Goal: Information Seeking & Learning: Learn about a topic

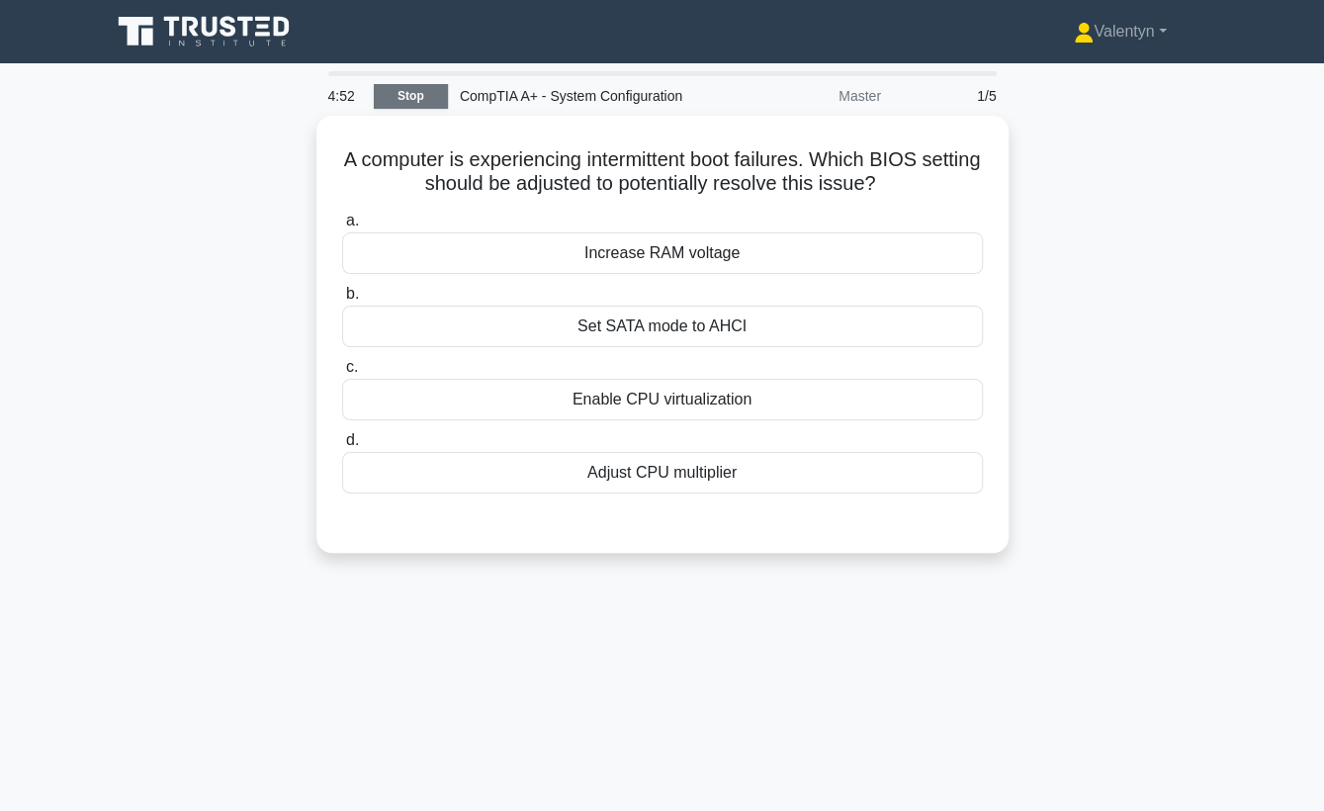
click at [424, 100] on link "Stop" at bounding box center [411, 96] width 74 height 25
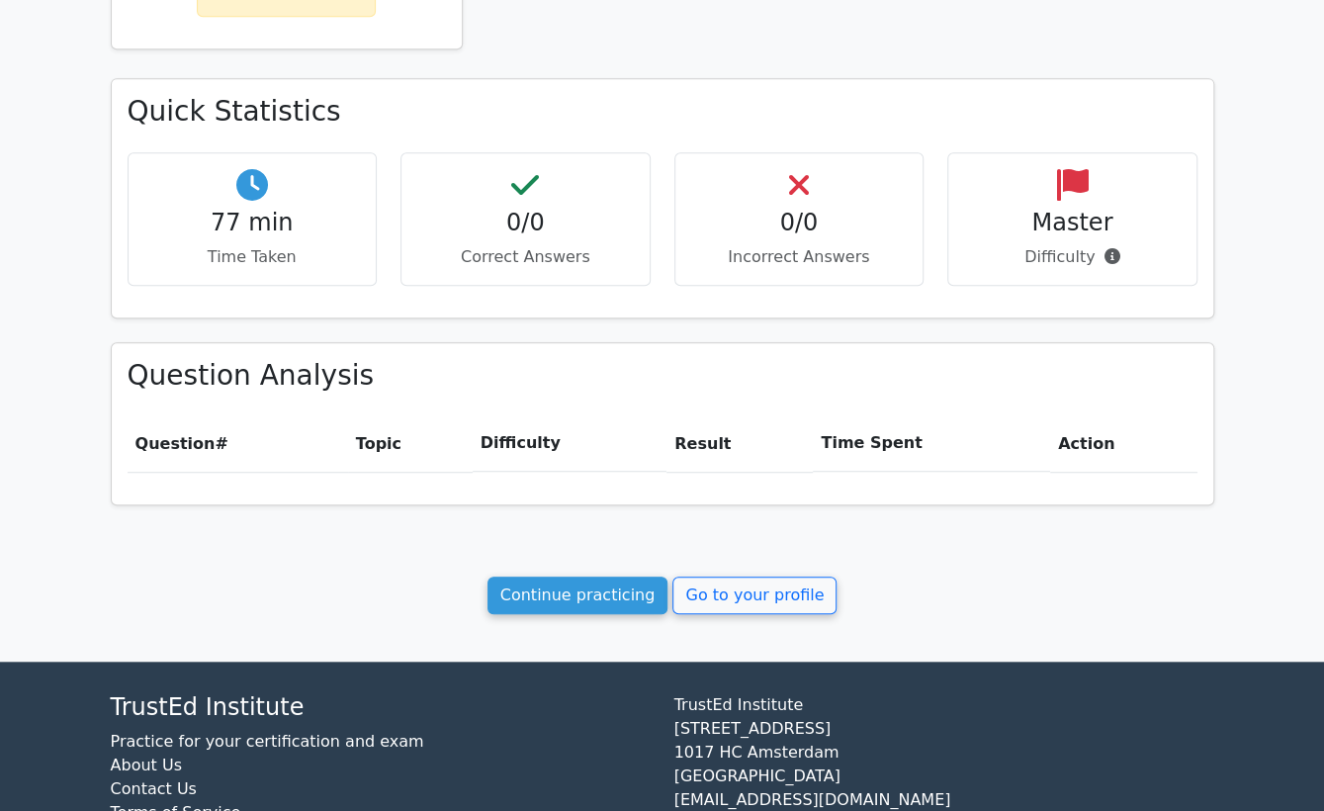
scroll to position [549, 0]
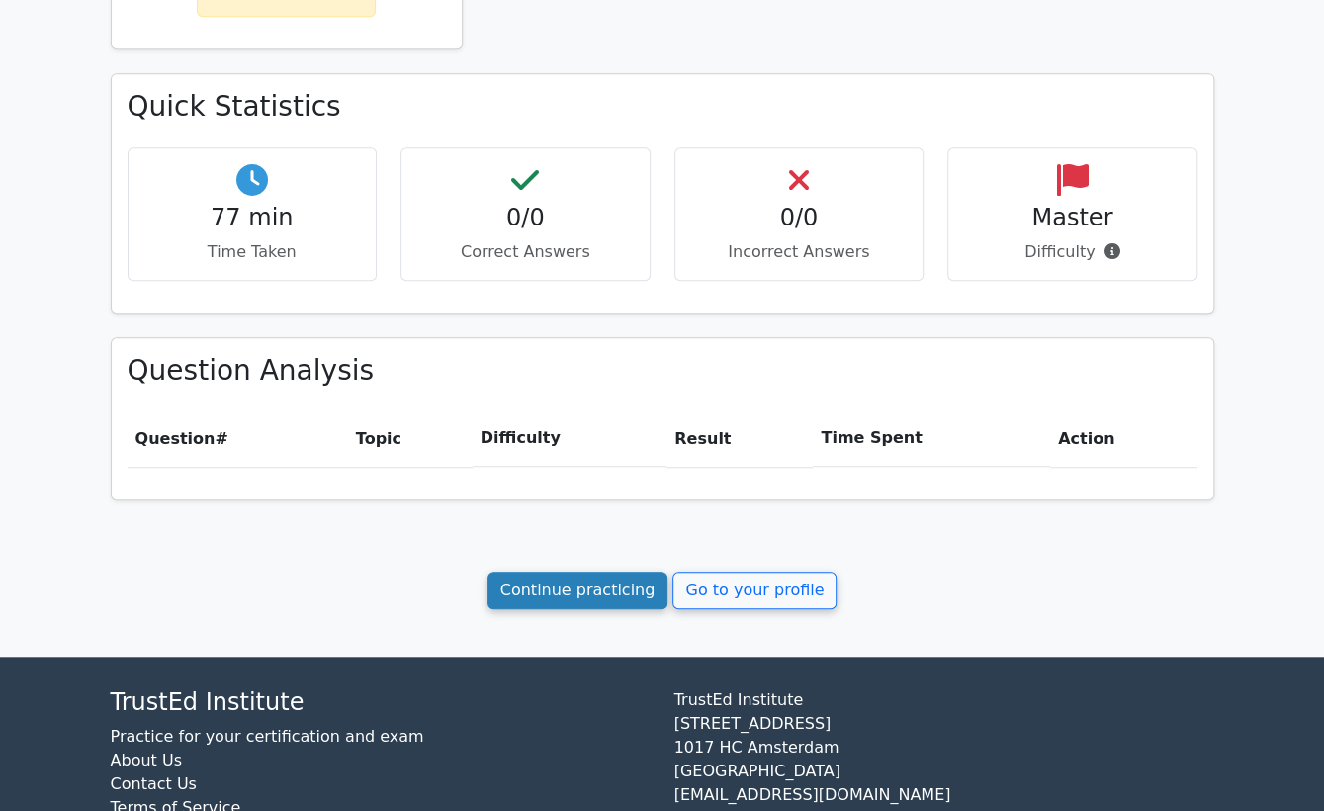
click at [572, 586] on link "Continue practicing" at bounding box center [577, 590] width 181 height 38
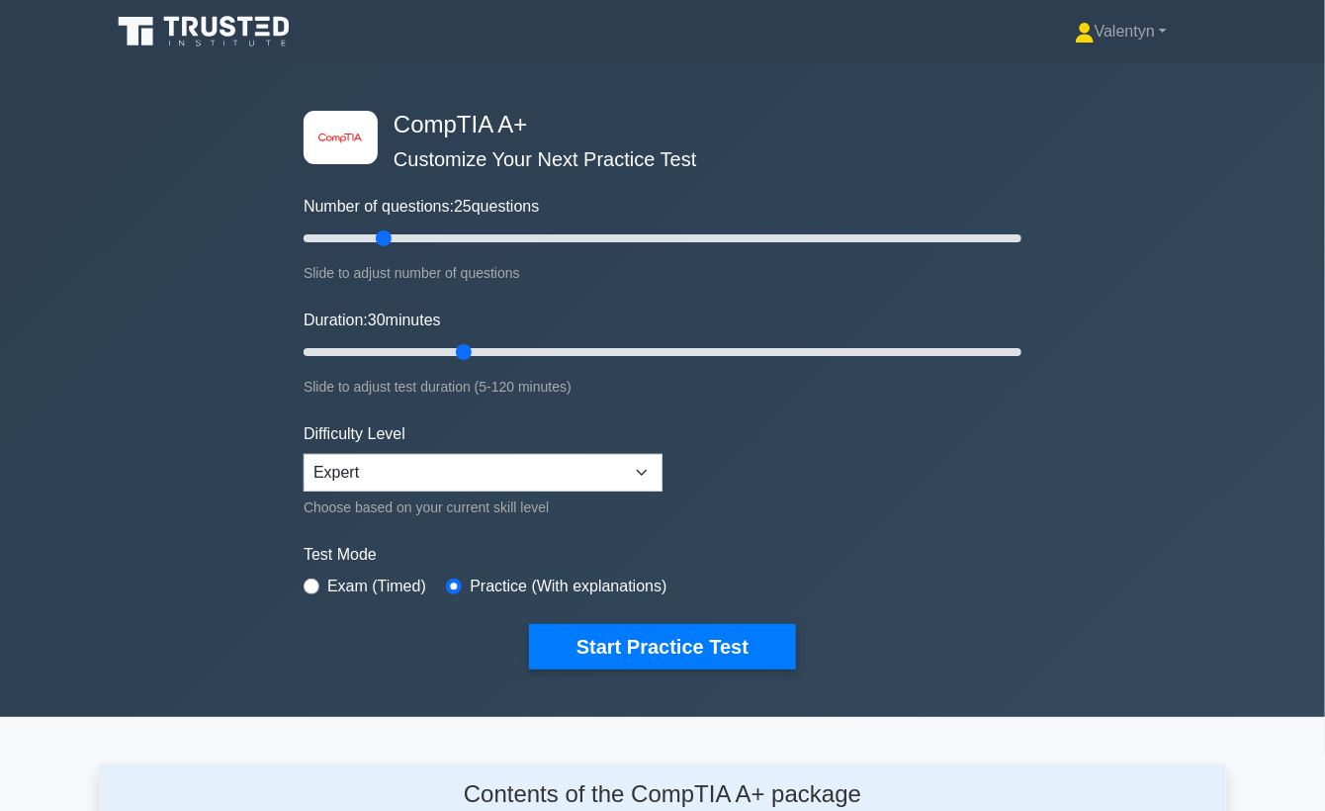
click at [164, 358] on div "image/svg+xml CompTIA A+ Customize Your Next Practice Test Number of questions:…" at bounding box center [662, 389] width 1325 height 653
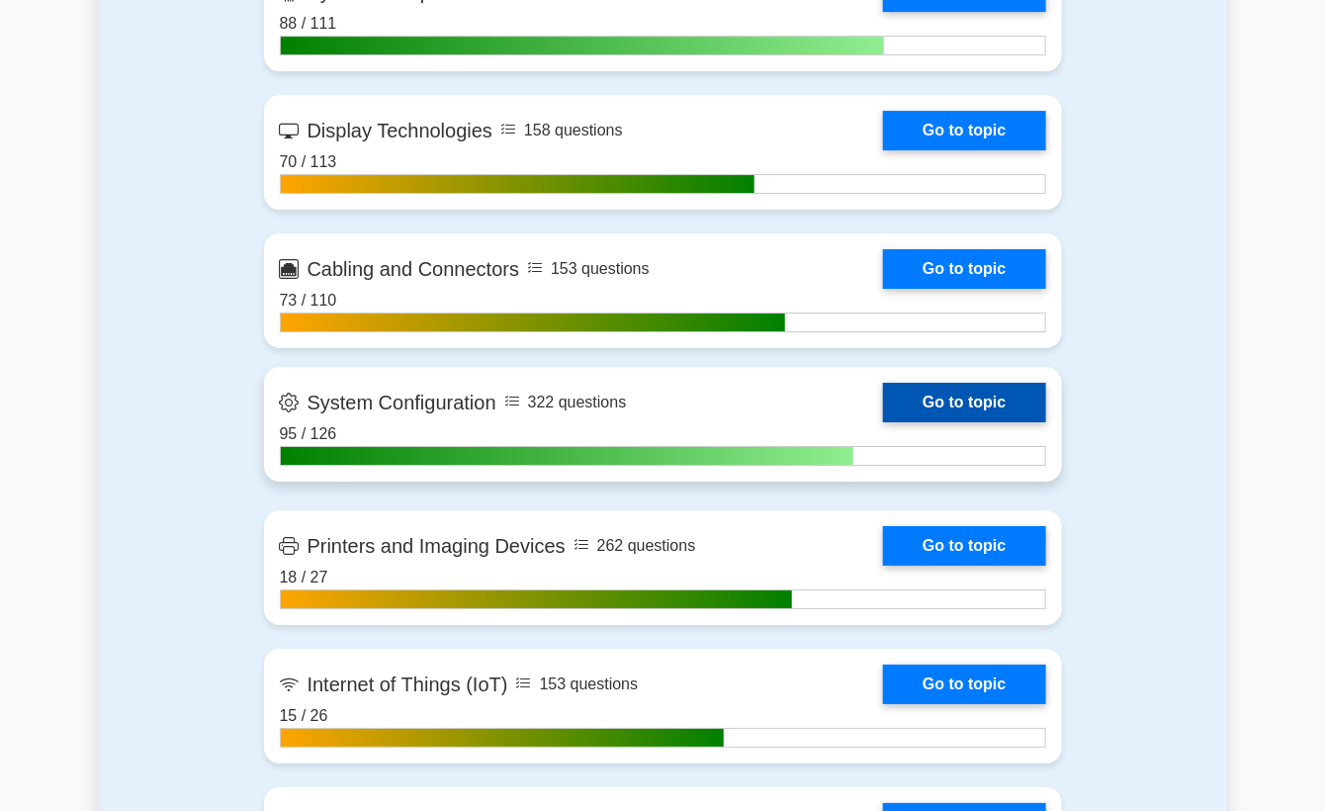
click at [985, 397] on link "Go to topic" at bounding box center [964, 403] width 162 height 40
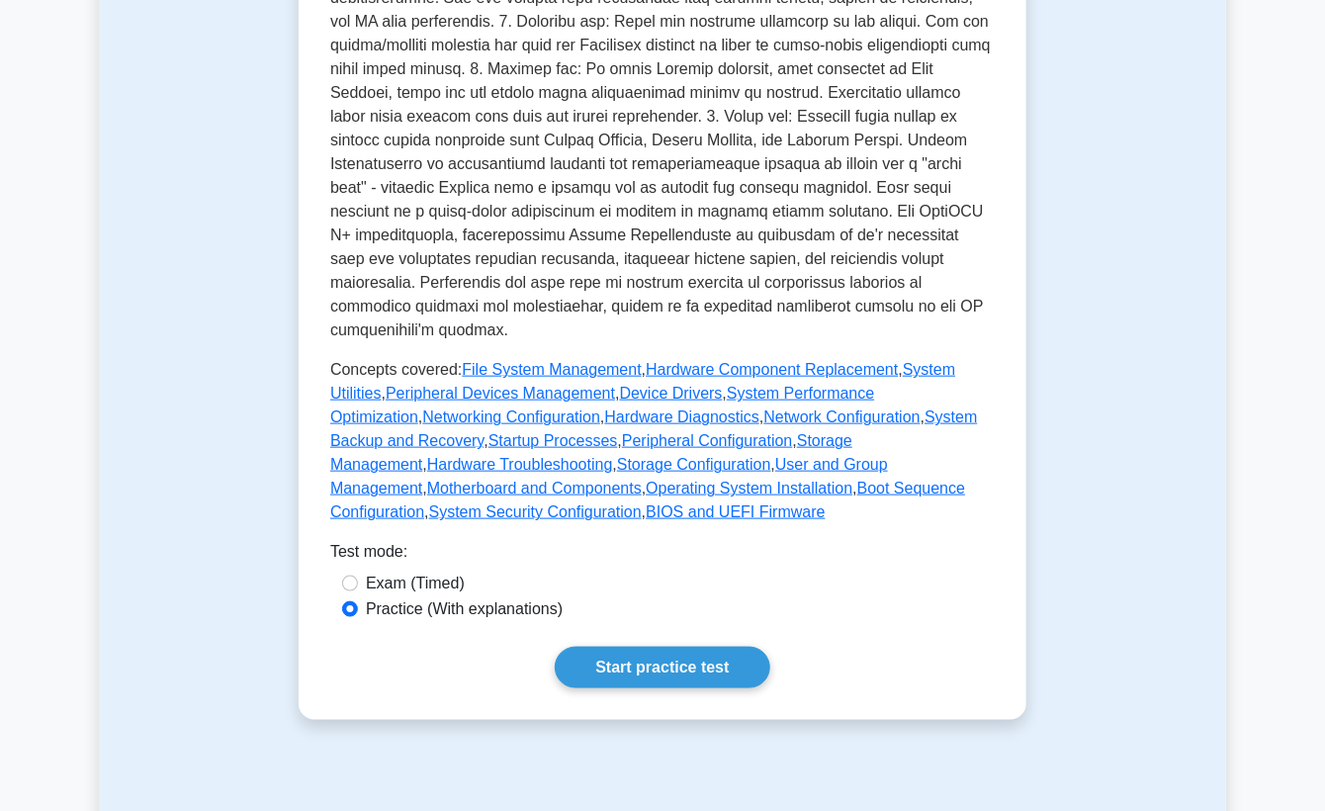
scroll to position [658, 0]
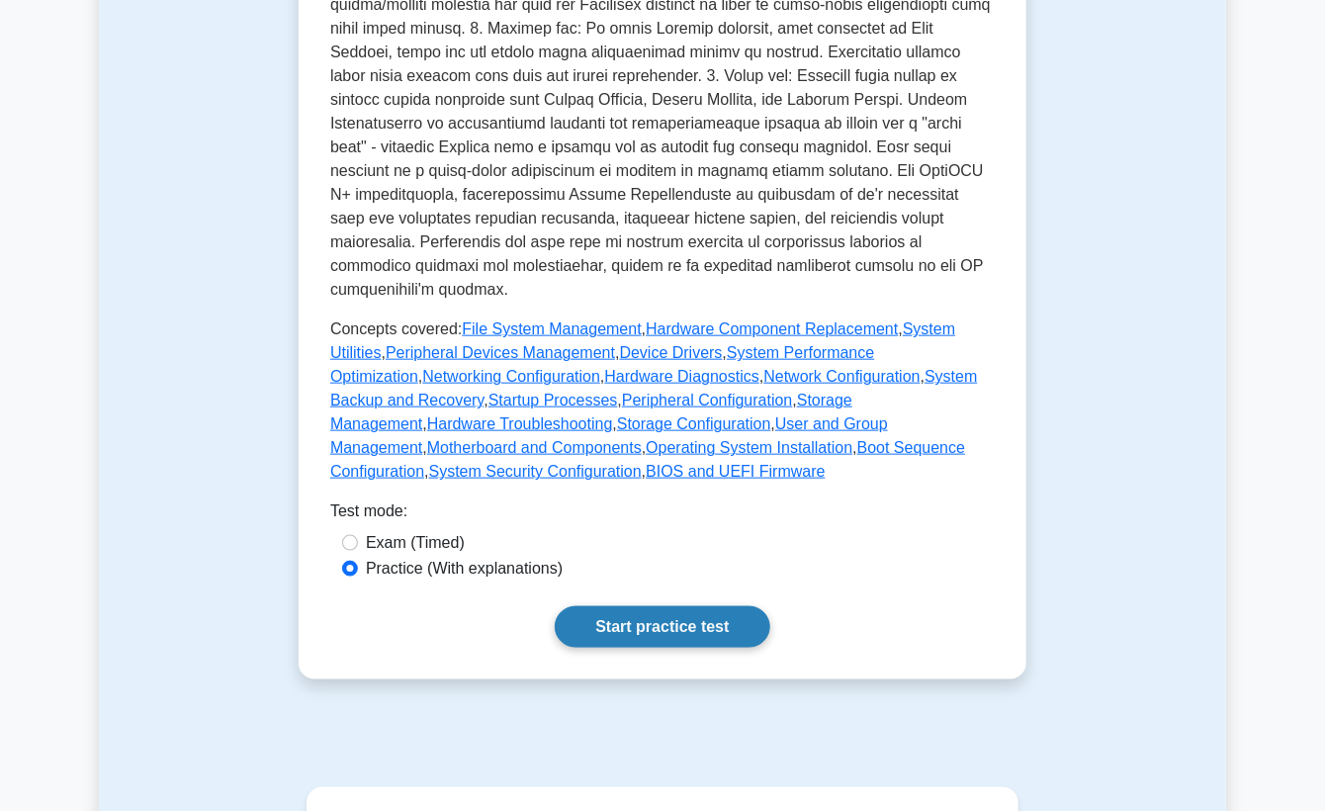
click at [693, 640] on link "Start practice test" at bounding box center [662, 627] width 214 height 42
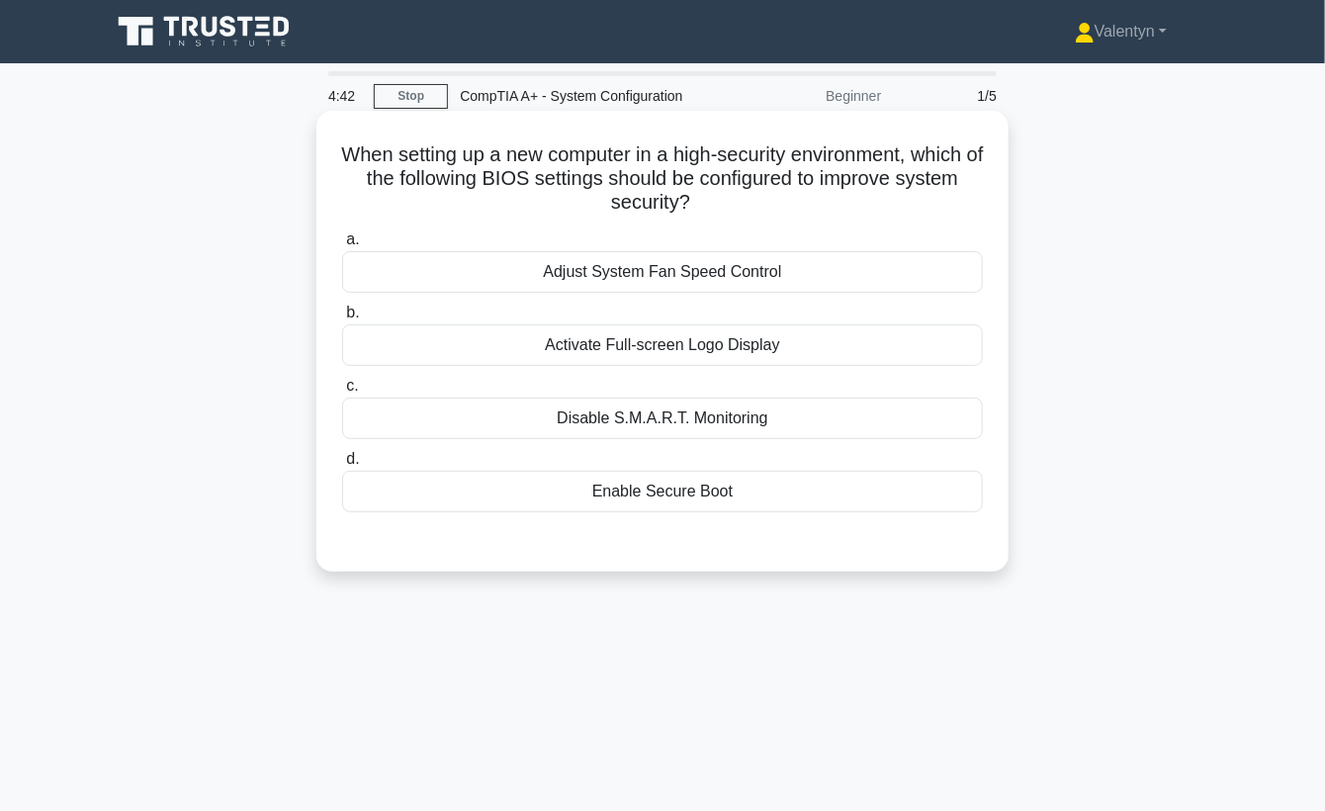
click at [725, 420] on div "Disable S.M.A.R.T. Monitoring" at bounding box center [662, 418] width 641 height 42
click at [342, 392] on input "c. Disable S.M.A.R.T. Monitoring" at bounding box center [342, 386] width 0 height 13
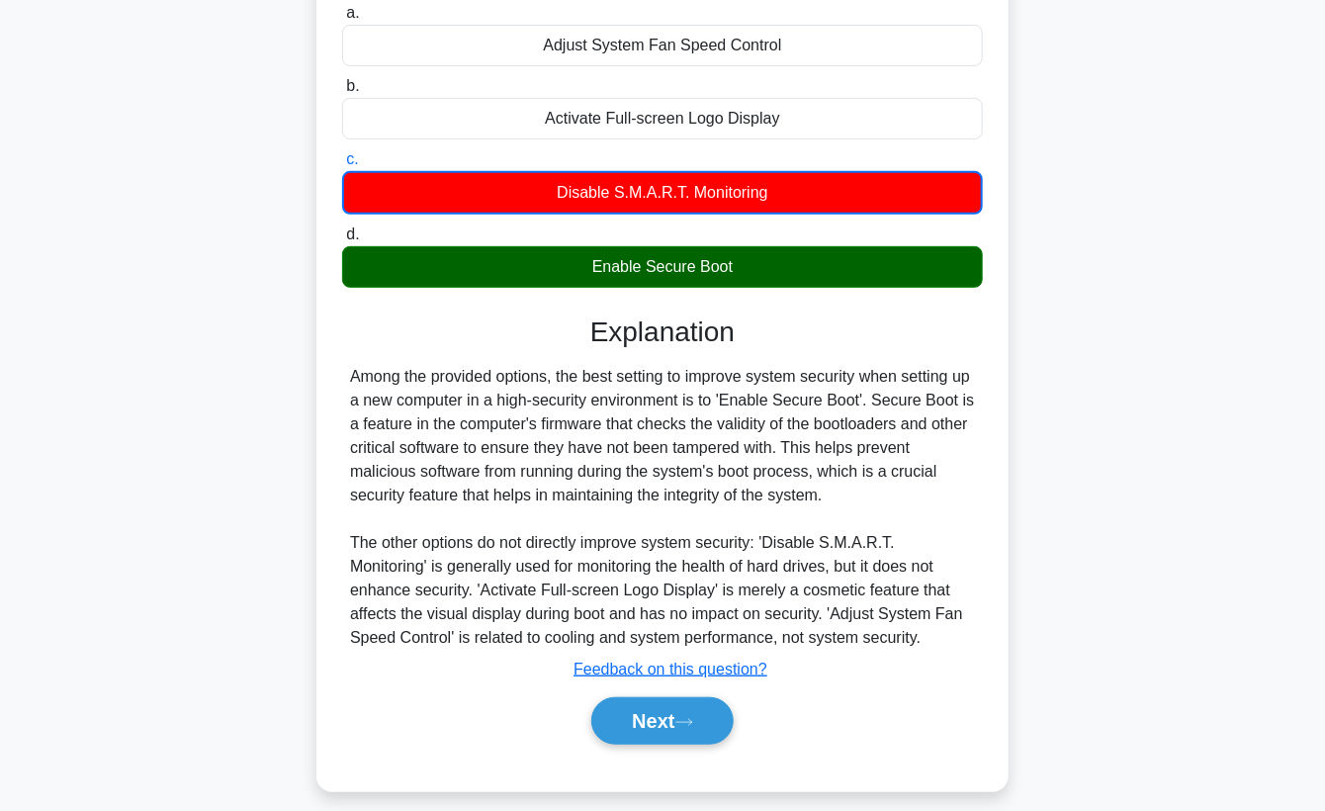
scroll to position [258, 0]
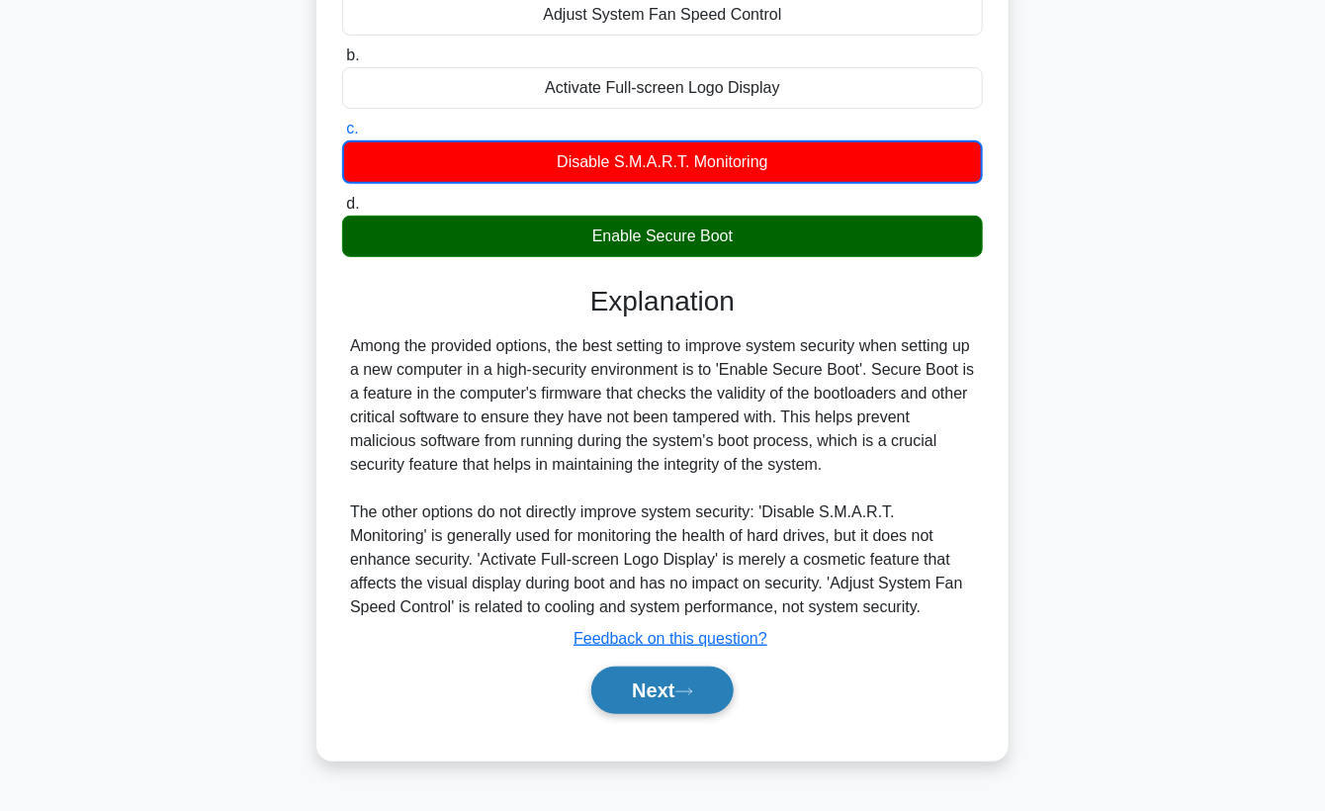
click at [639, 689] on button "Next" at bounding box center [661, 689] width 141 height 47
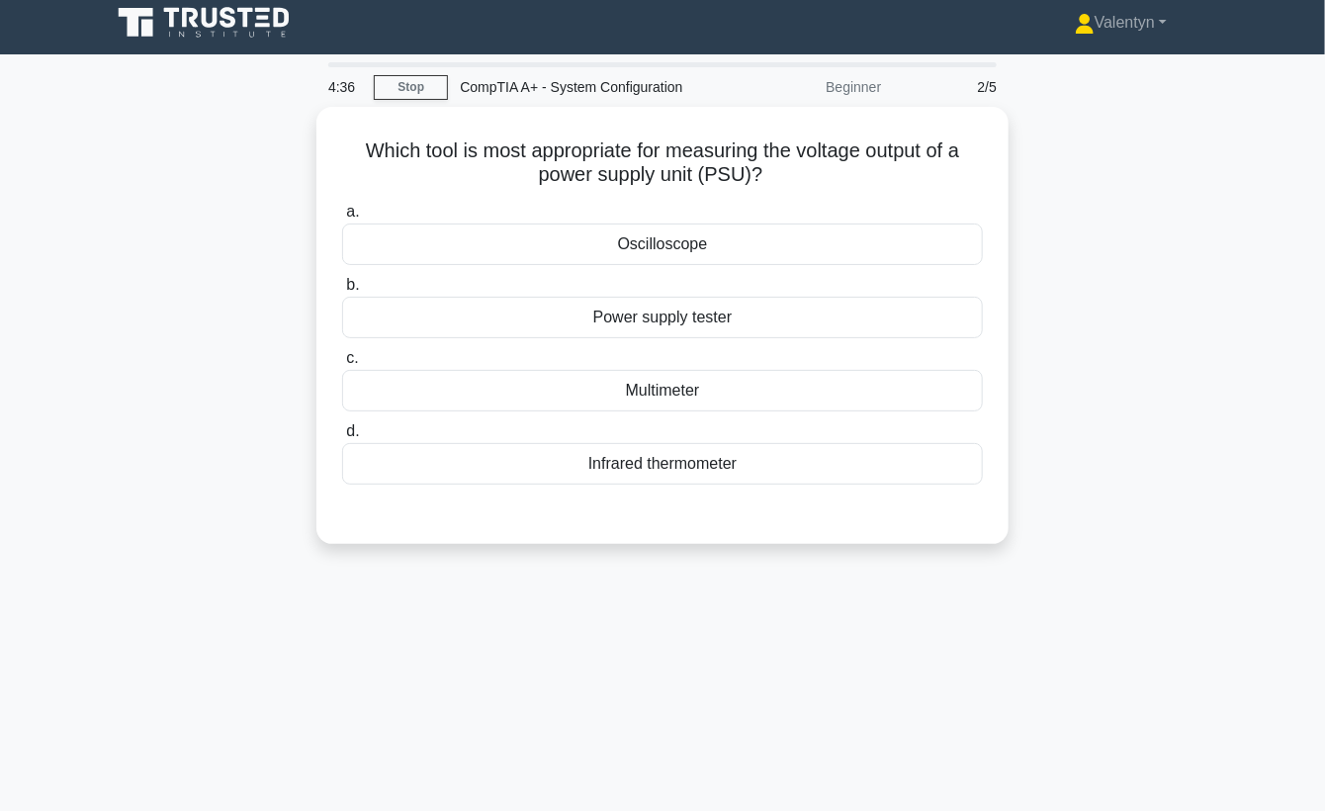
scroll to position [0, 0]
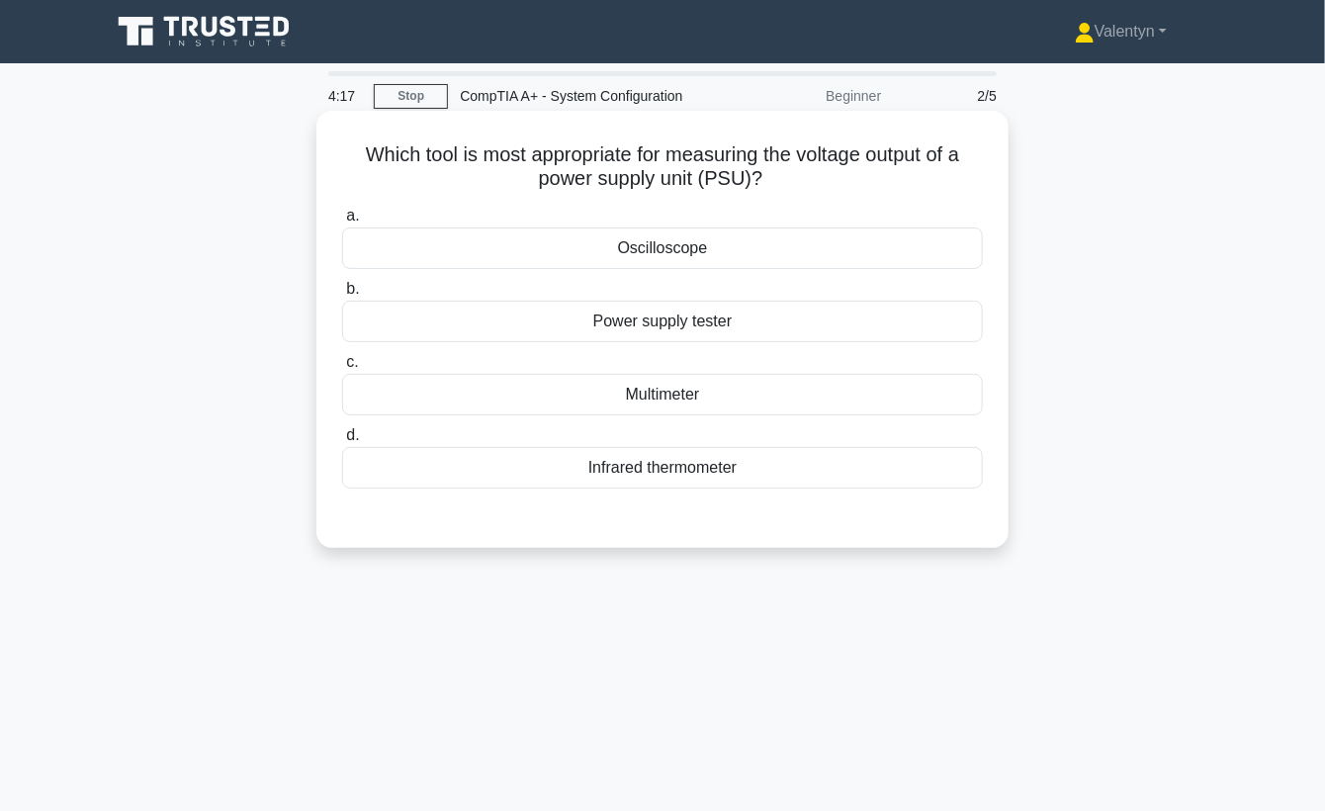
click at [699, 394] on div "Multimeter" at bounding box center [662, 395] width 641 height 42
click at [342, 369] on input "c. Multimeter" at bounding box center [342, 362] width 0 height 13
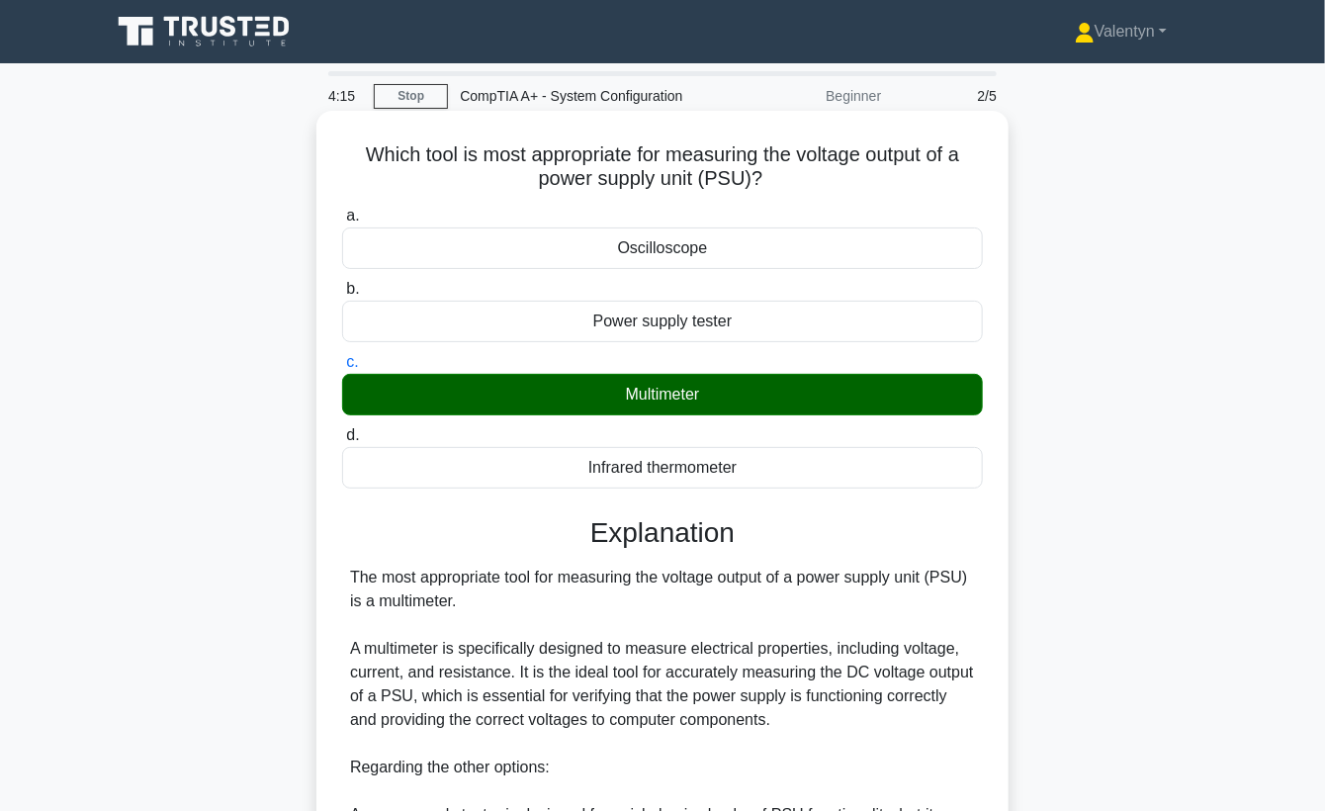
scroll to position [385, 0]
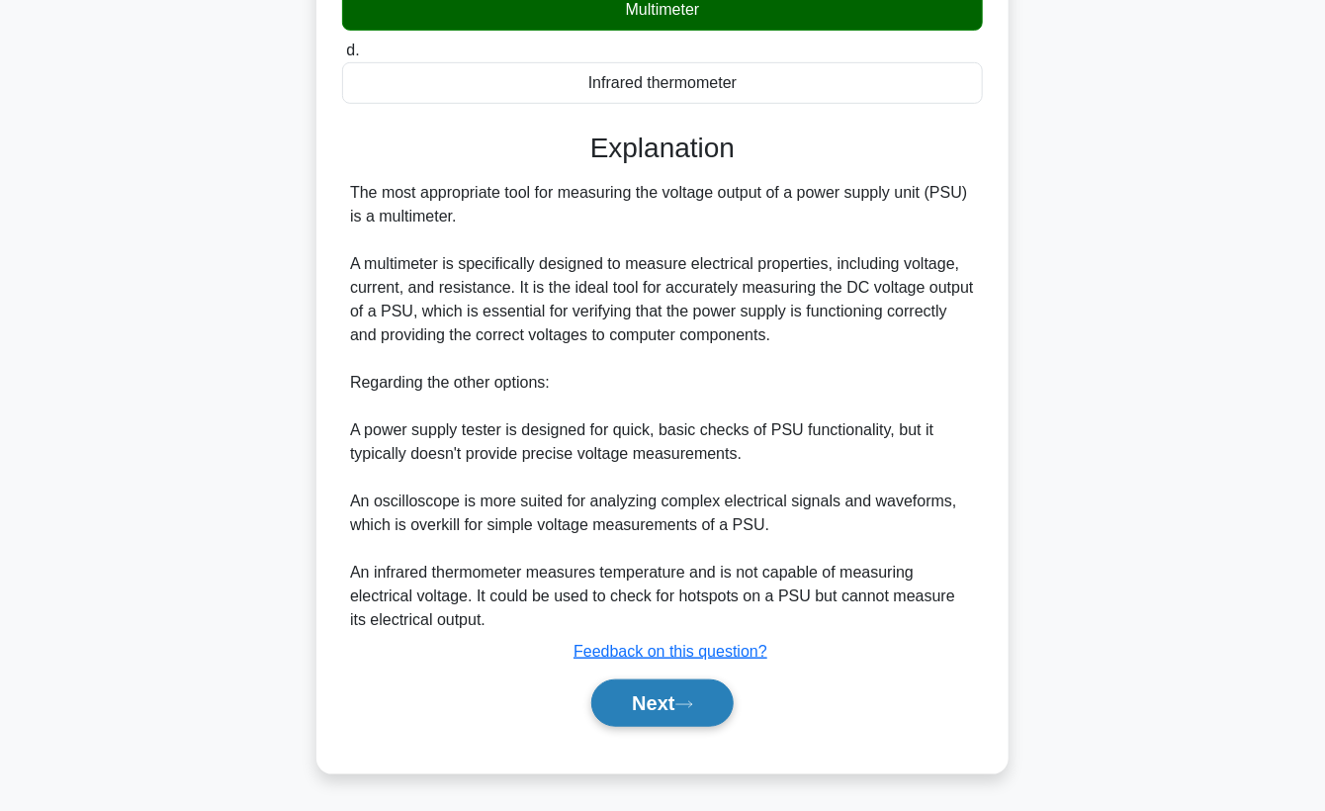
click at [644, 703] on button "Next" at bounding box center [661, 702] width 141 height 47
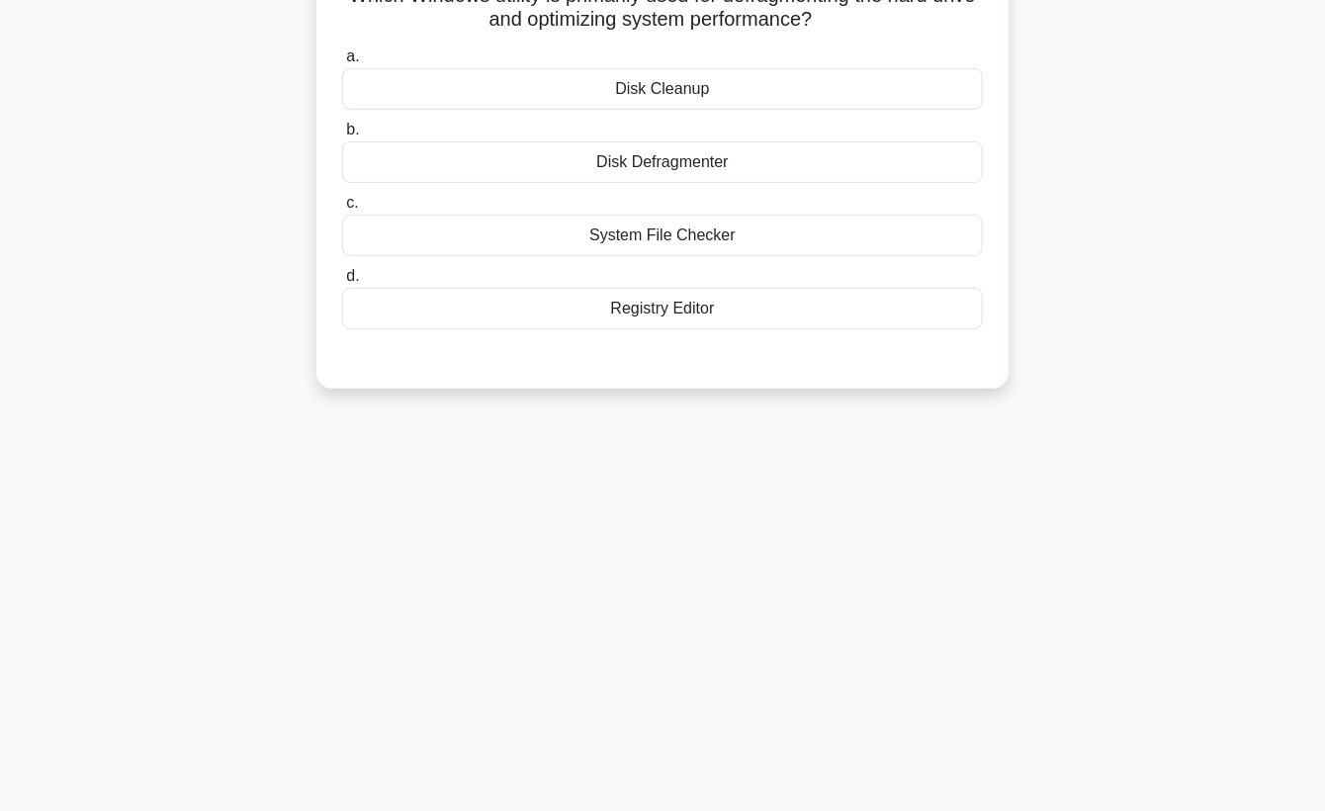
scroll to position [39, 0]
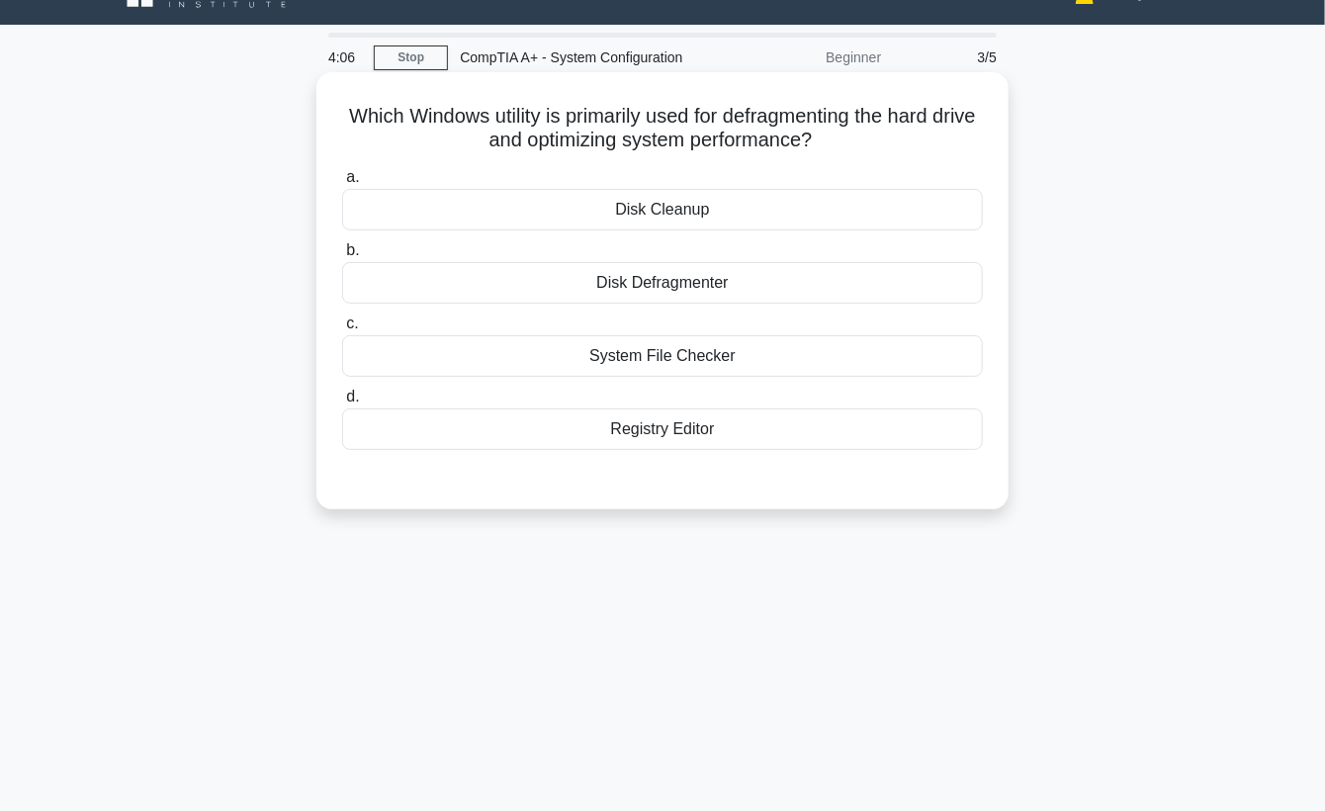
click at [729, 287] on div "Disk Defragmenter" at bounding box center [662, 283] width 641 height 42
click at [342, 257] on input "b. Disk Defragmenter" at bounding box center [342, 250] width 0 height 13
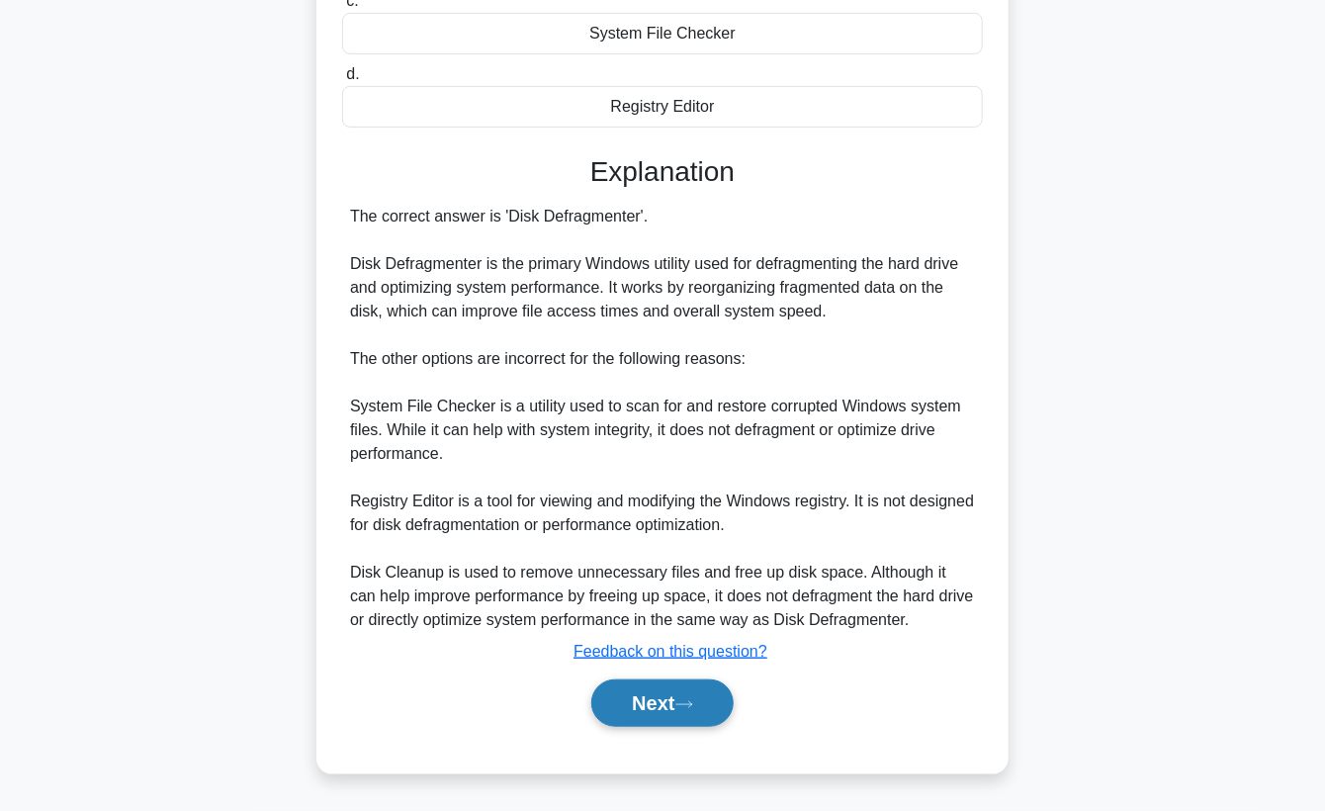
click at [616, 684] on button "Next" at bounding box center [661, 702] width 141 height 47
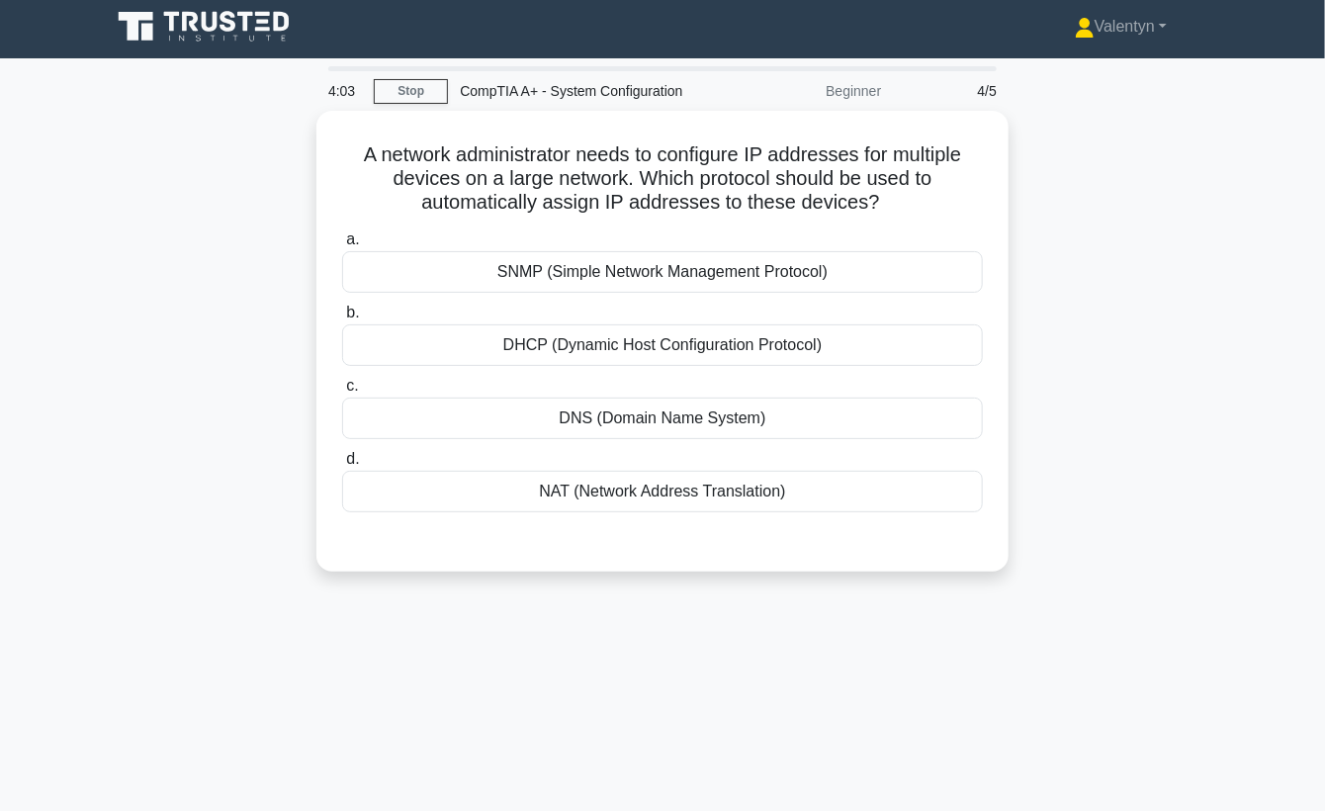
scroll to position [0, 0]
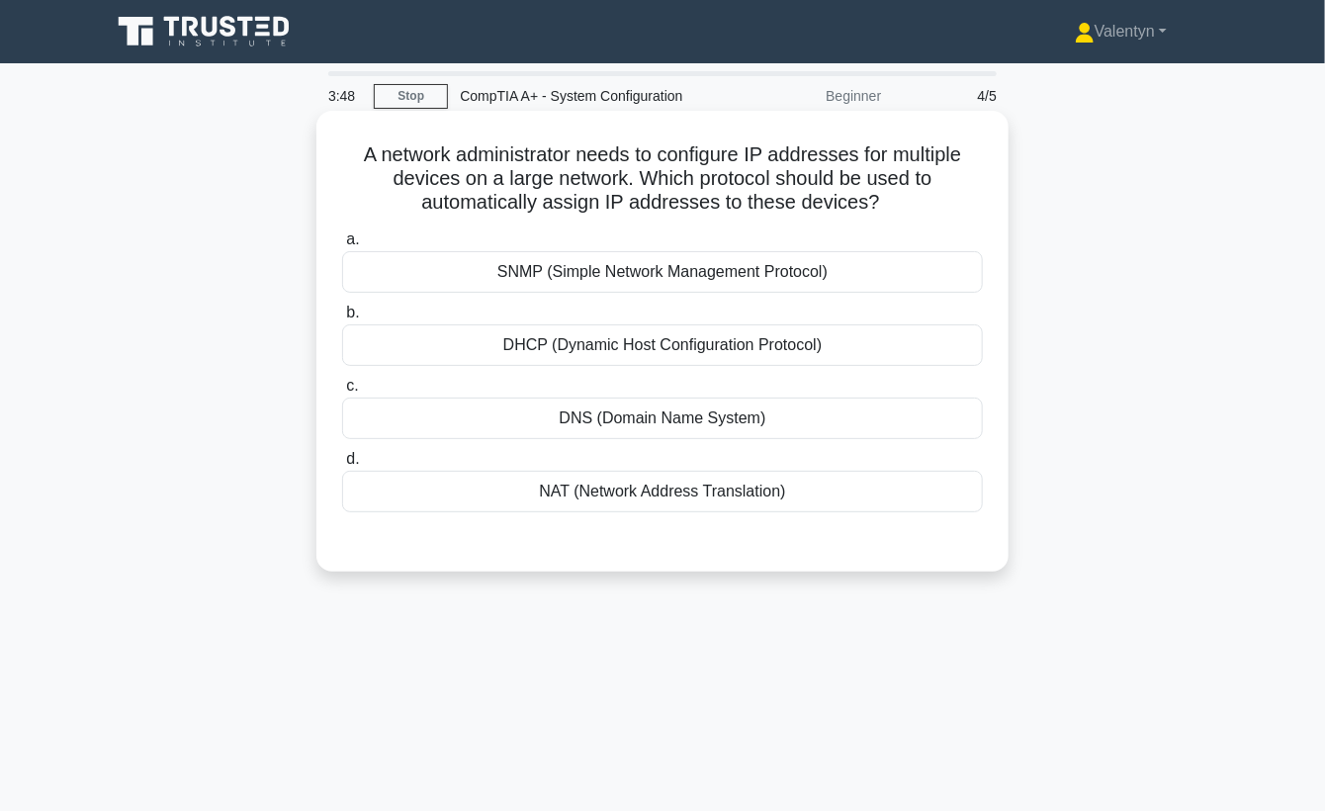
click at [795, 349] on div "DHCP (Dynamic Host Configuration Protocol)" at bounding box center [662, 345] width 641 height 42
click at [342, 319] on input "b. DHCP (Dynamic Host Configuration Protocol)" at bounding box center [342, 312] width 0 height 13
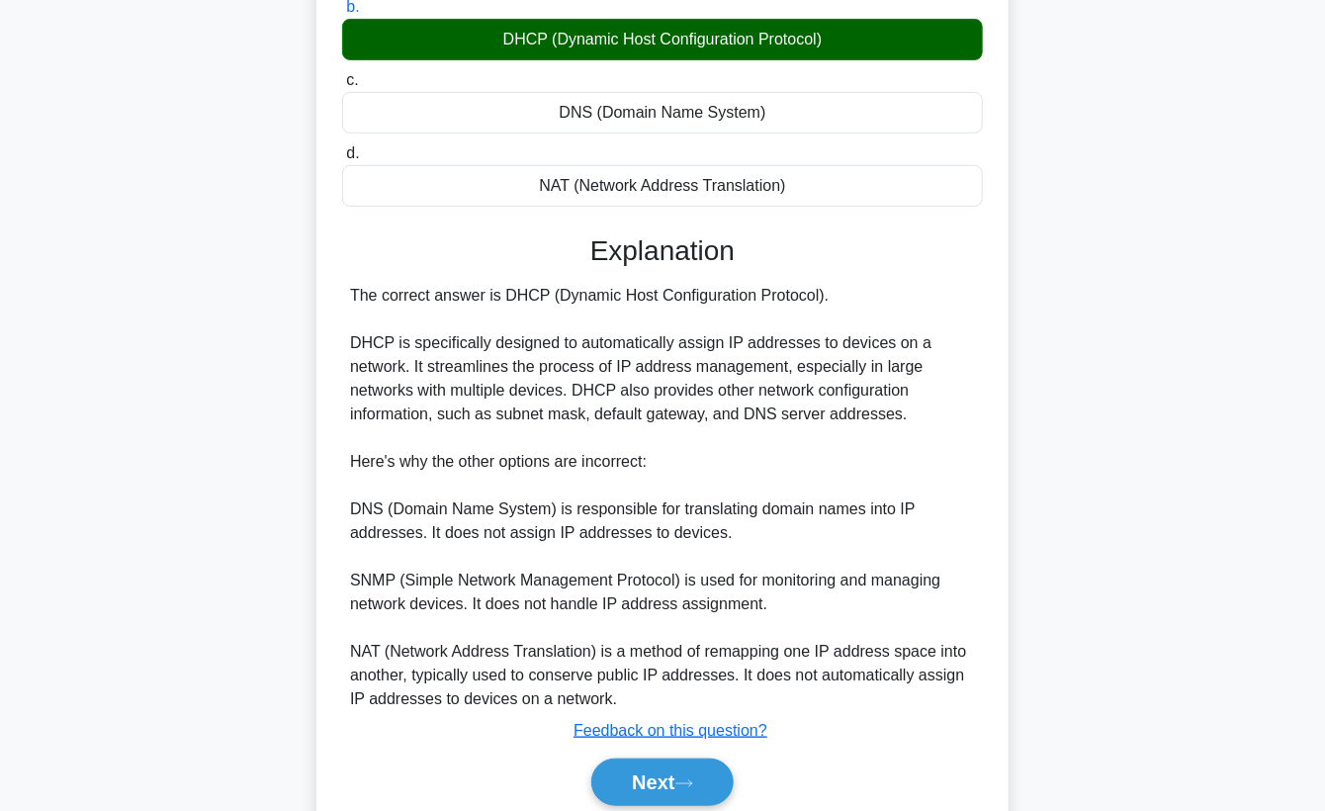
scroll to position [385, 0]
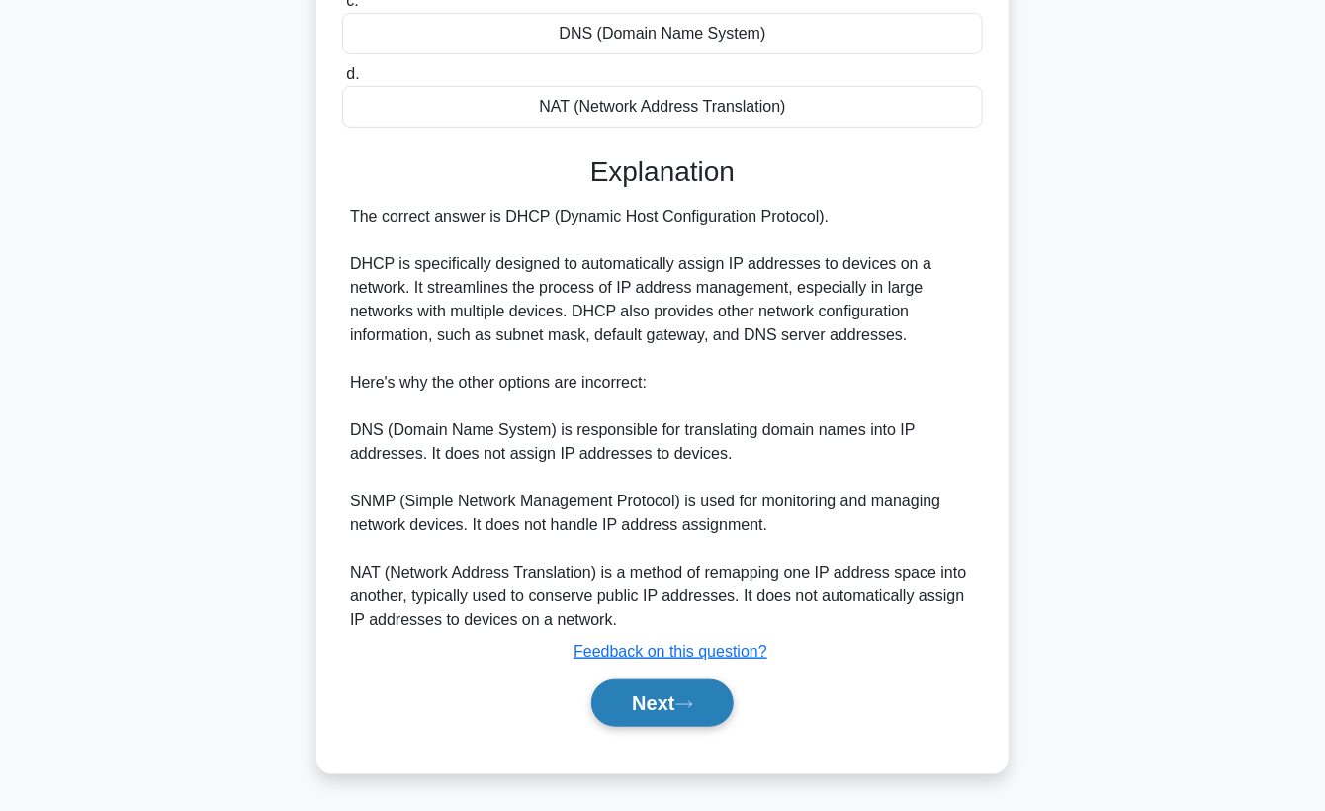
click at [645, 710] on button "Next" at bounding box center [661, 702] width 141 height 47
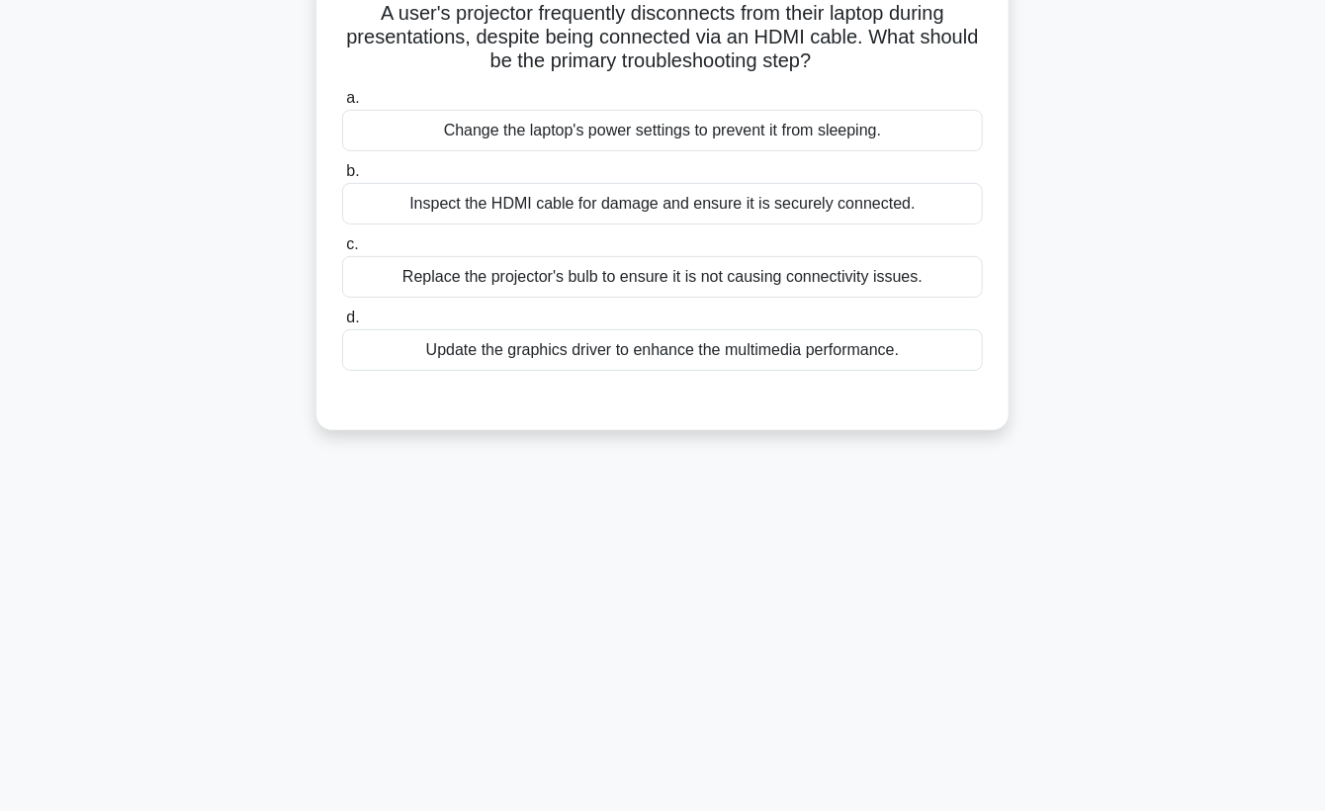
scroll to position [0, 0]
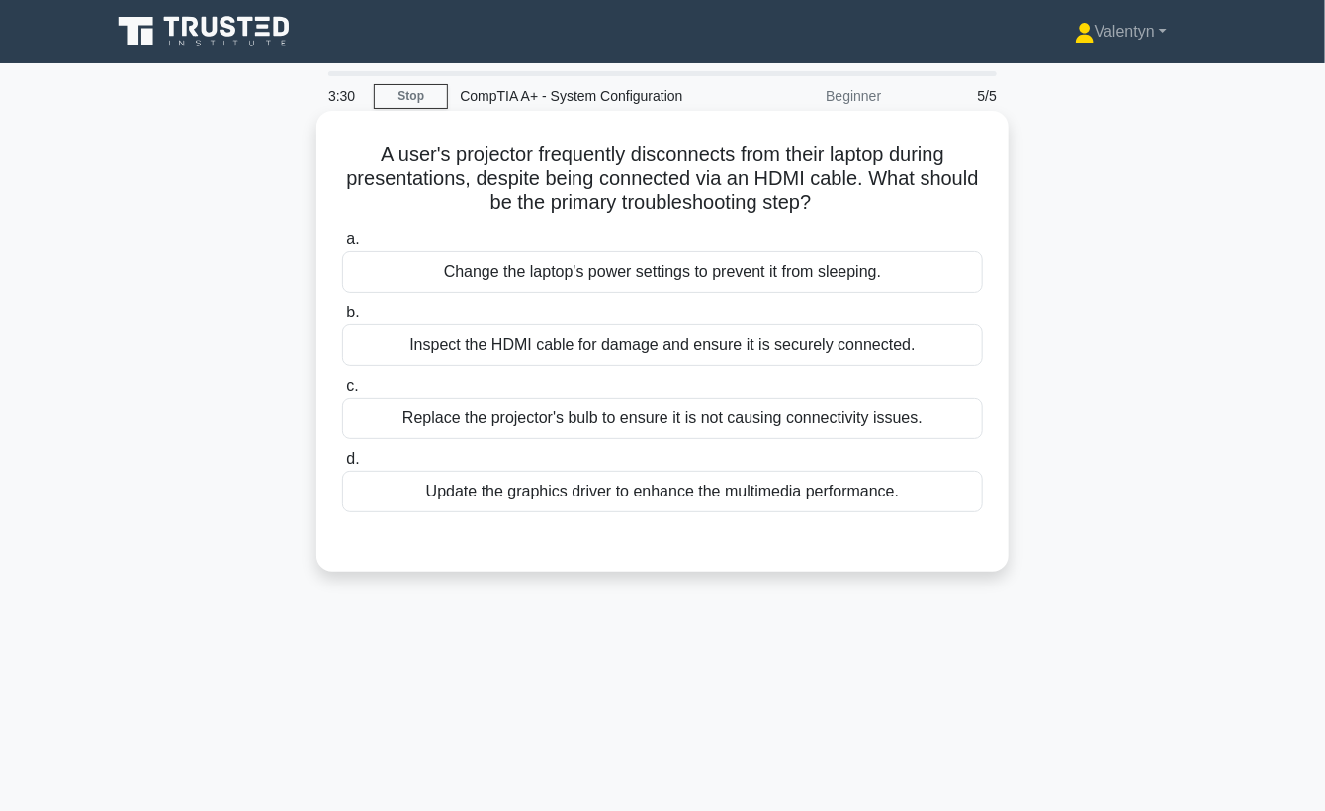
click at [885, 346] on div "Inspect the HDMI cable for damage and ensure it is securely connected." at bounding box center [662, 345] width 641 height 42
click at [836, 348] on div "Inspect the HDMI cable for damage and ensure it is securely connected." at bounding box center [662, 345] width 641 height 42
click at [342, 319] on input "b. Inspect the HDMI cable for damage and ensure it is securely connected." at bounding box center [342, 312] width 0 height 13
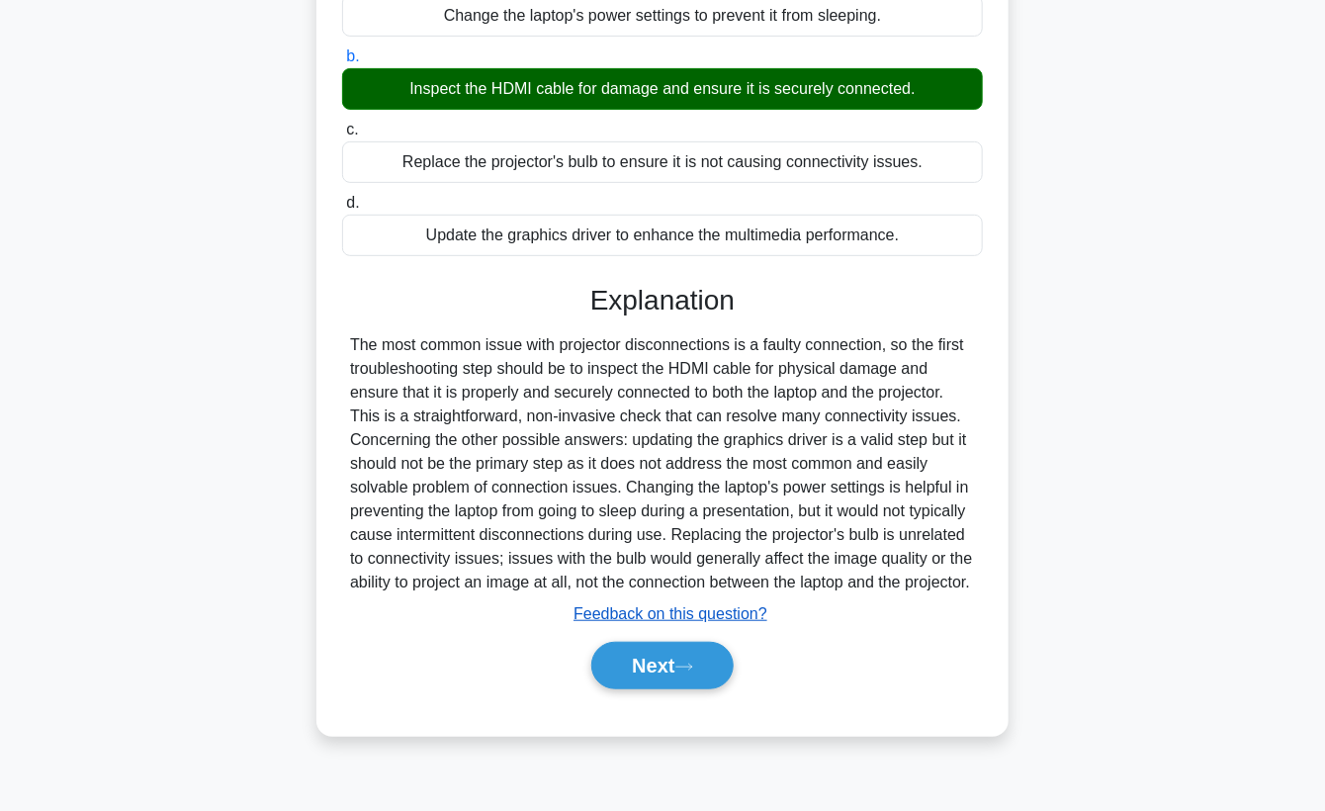
scroll to position [258, 0]
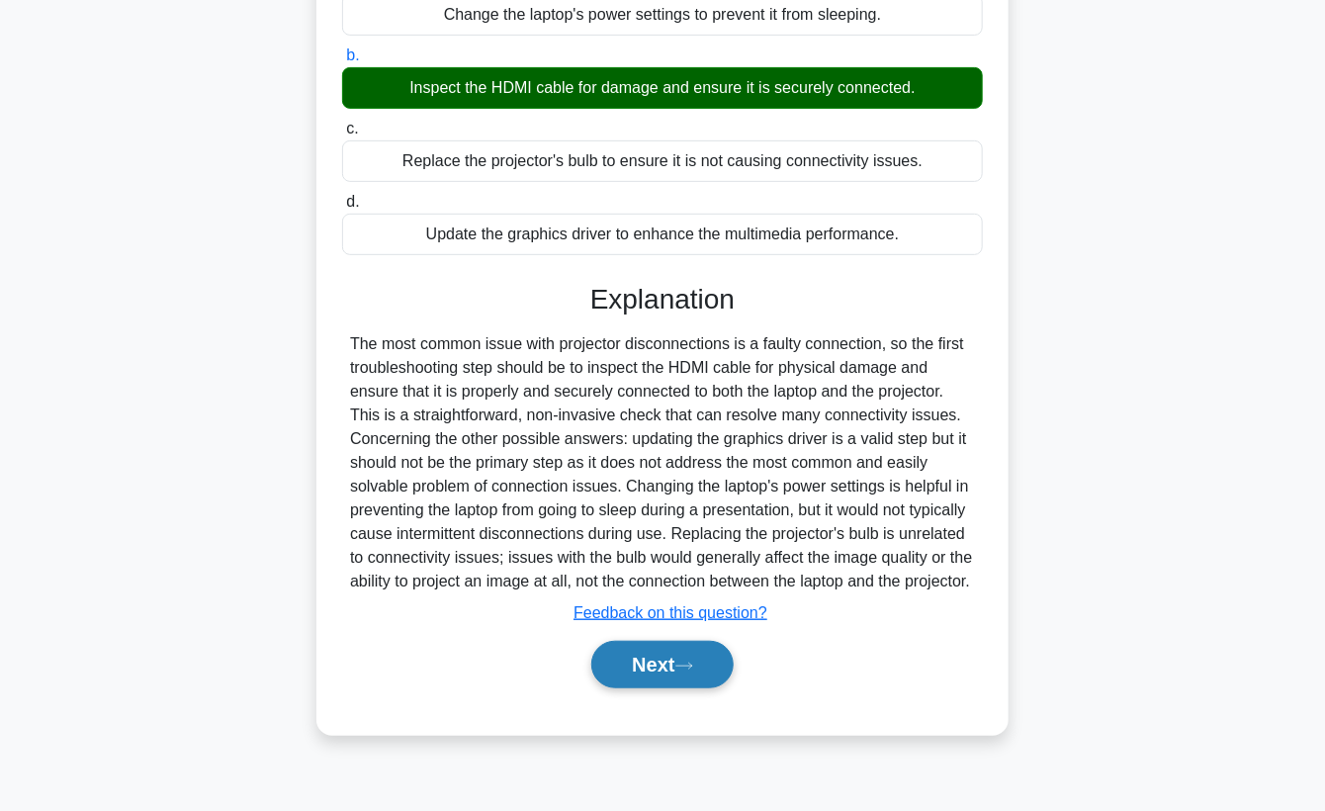
click at [679, 686] on button "Next" at bounding box center [661, 664] width 141 height 47
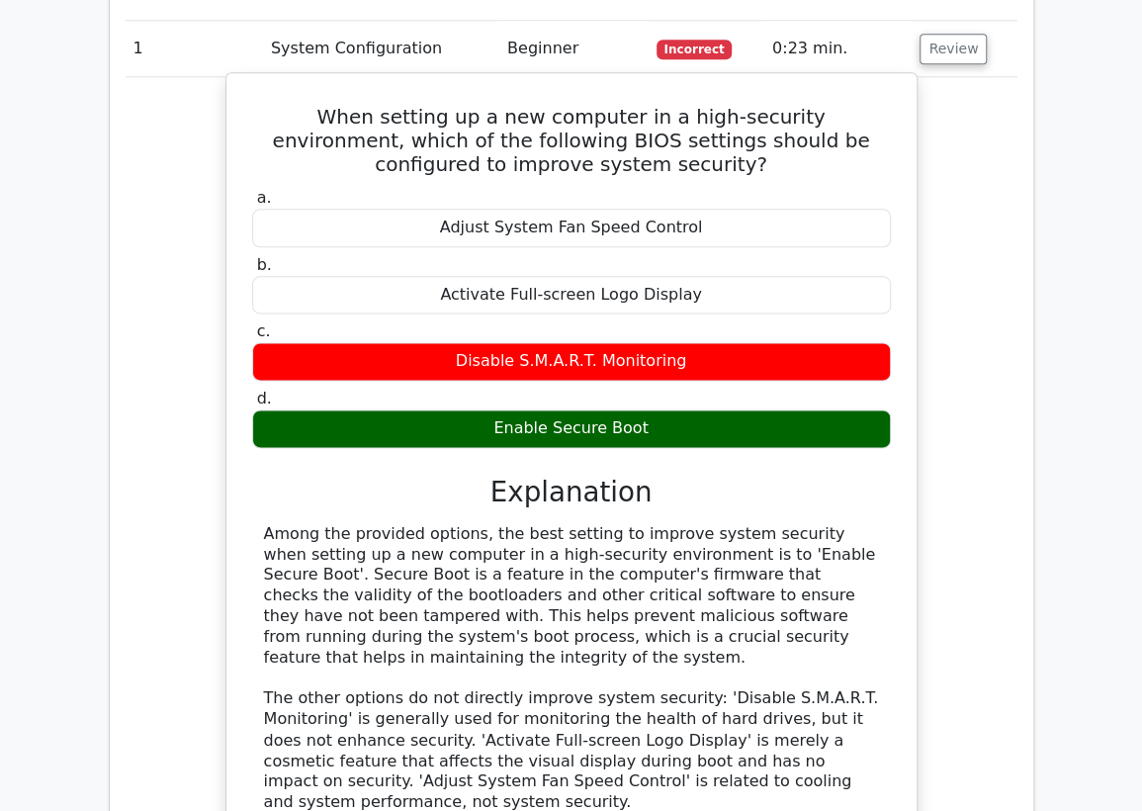
scroll to position [1097, 0]
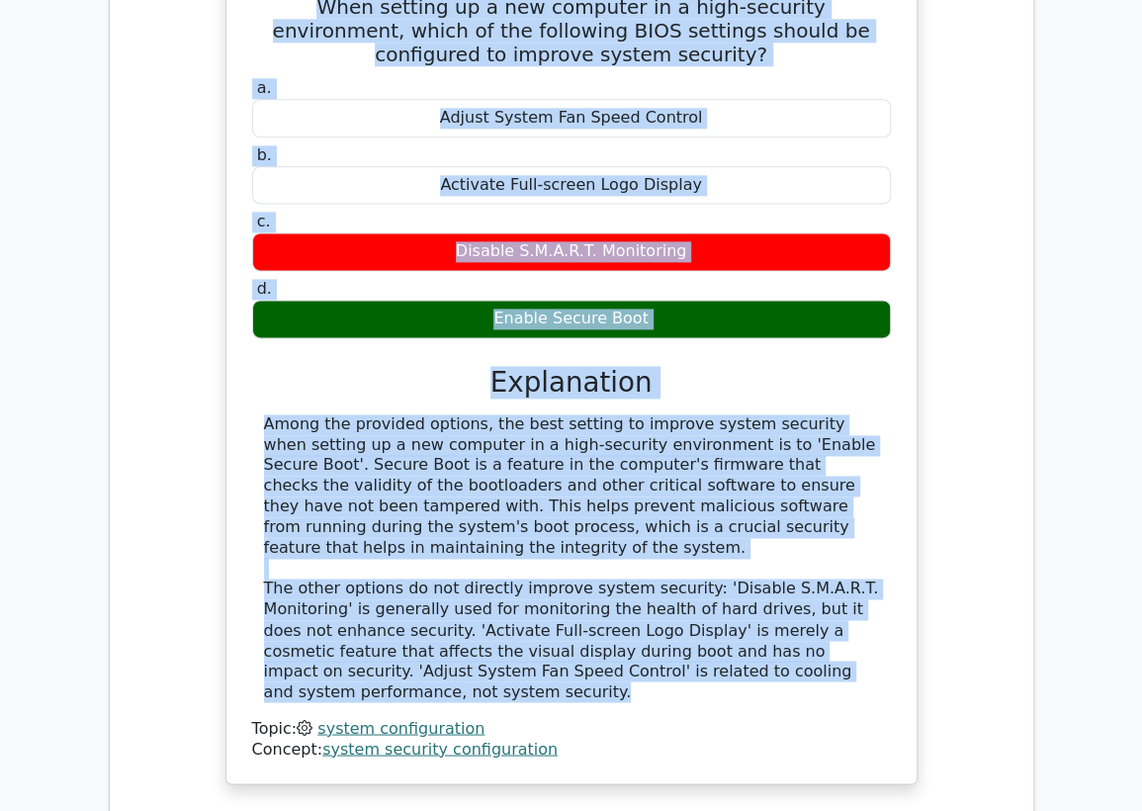
drag, startPoint x: 826, startPoint y: 632, endPoint x: 261, endPoint y: 12, distance: 838.9
click at [261, 12] on div "When setting up a new computer in a high-security environment, which of the fol…" at bounding box center [571, 372] width 674 height 803
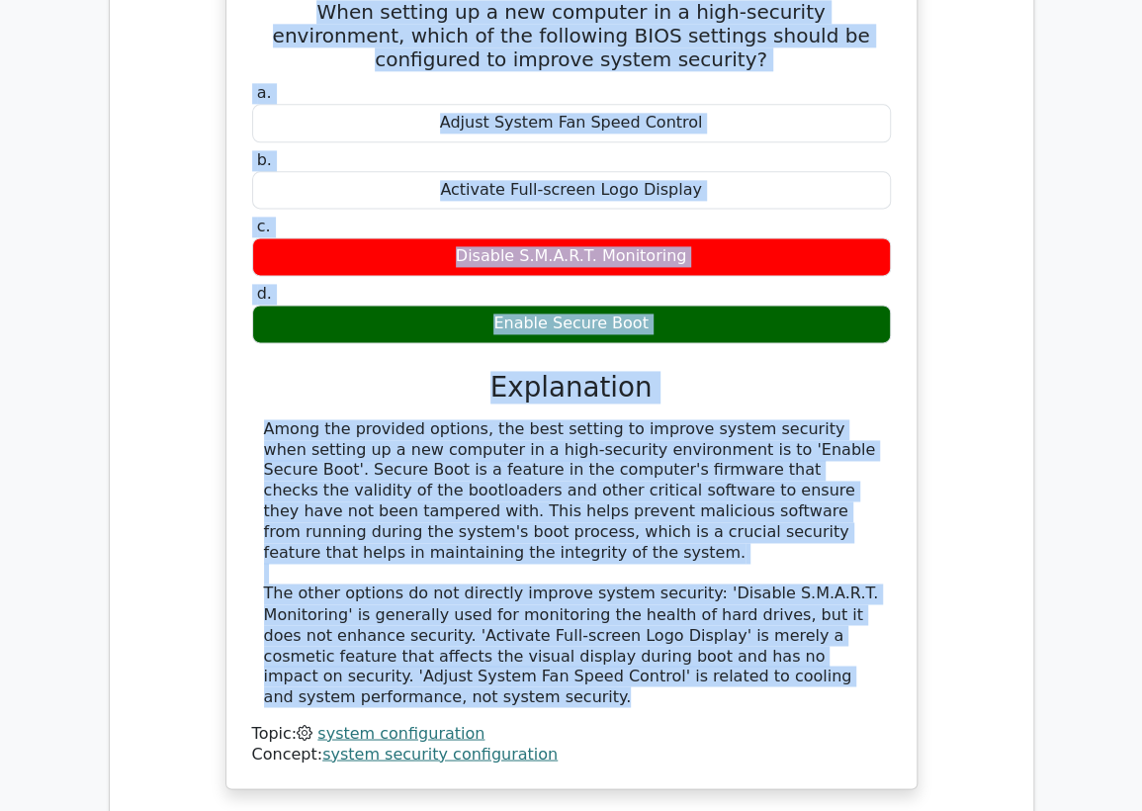
copy div "When setting up a new computer in a high-security environment, which of the fol…"
drag, startPoint x: 146, startPoint y: 417, endPoint x: 214, endPoint y: 402, distance: 69.8
click at [147, 417] on div "When setting up a new computer in a high-security environment, which of the fol…" at bounding box center [572, 389] width 892 height 844
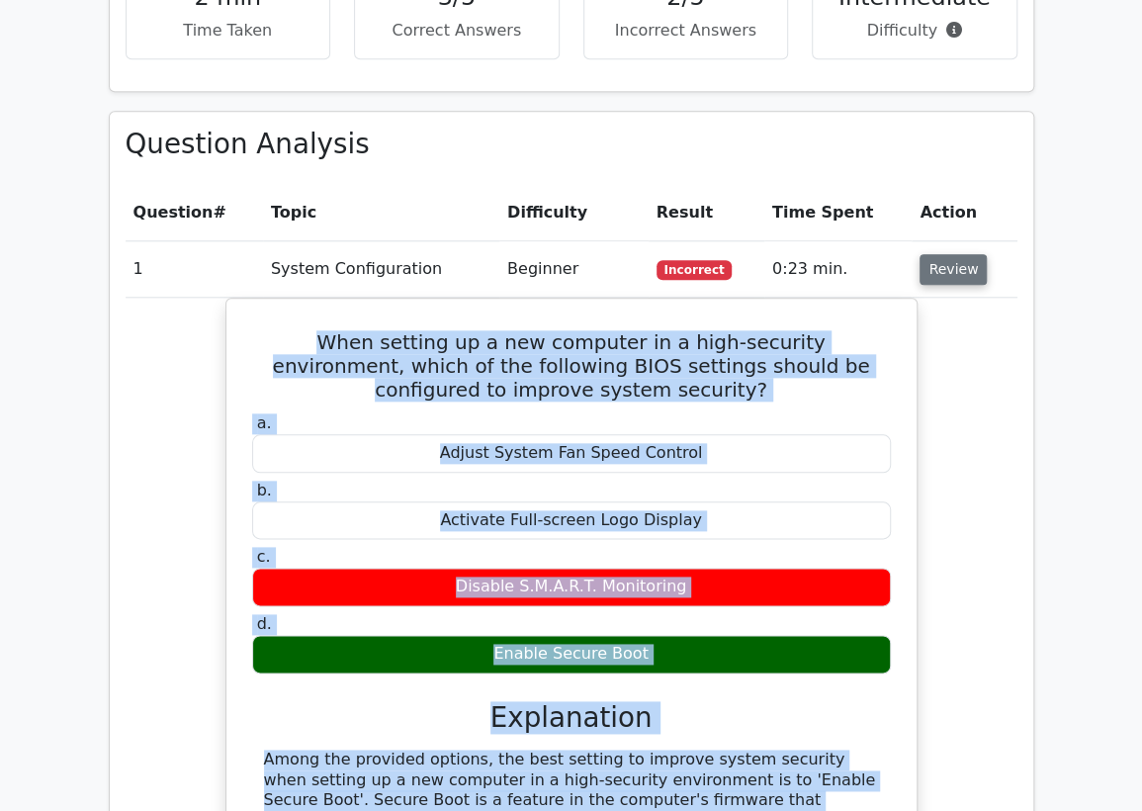
click at [943, 270] on button "Review" at bounding box center [952, 269] width 67 height 31
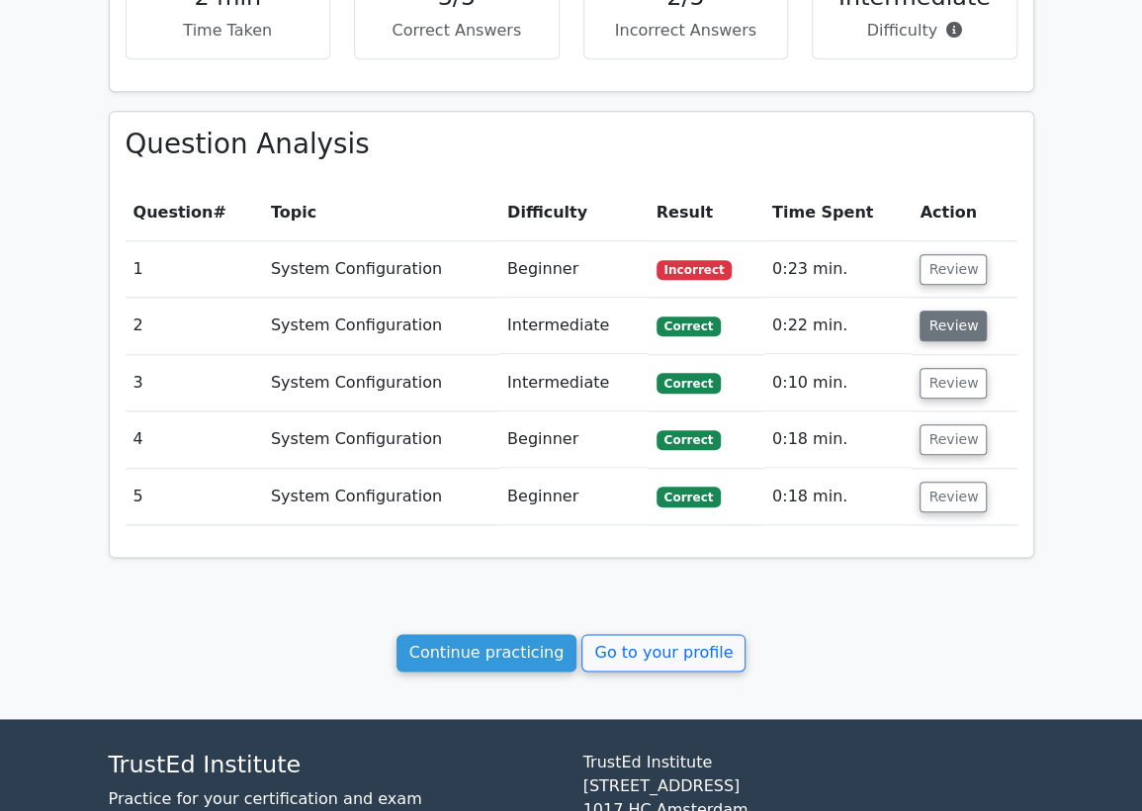
click at [948, 335] on button "Review" at bounding box center [952, 325] width 67 height 31
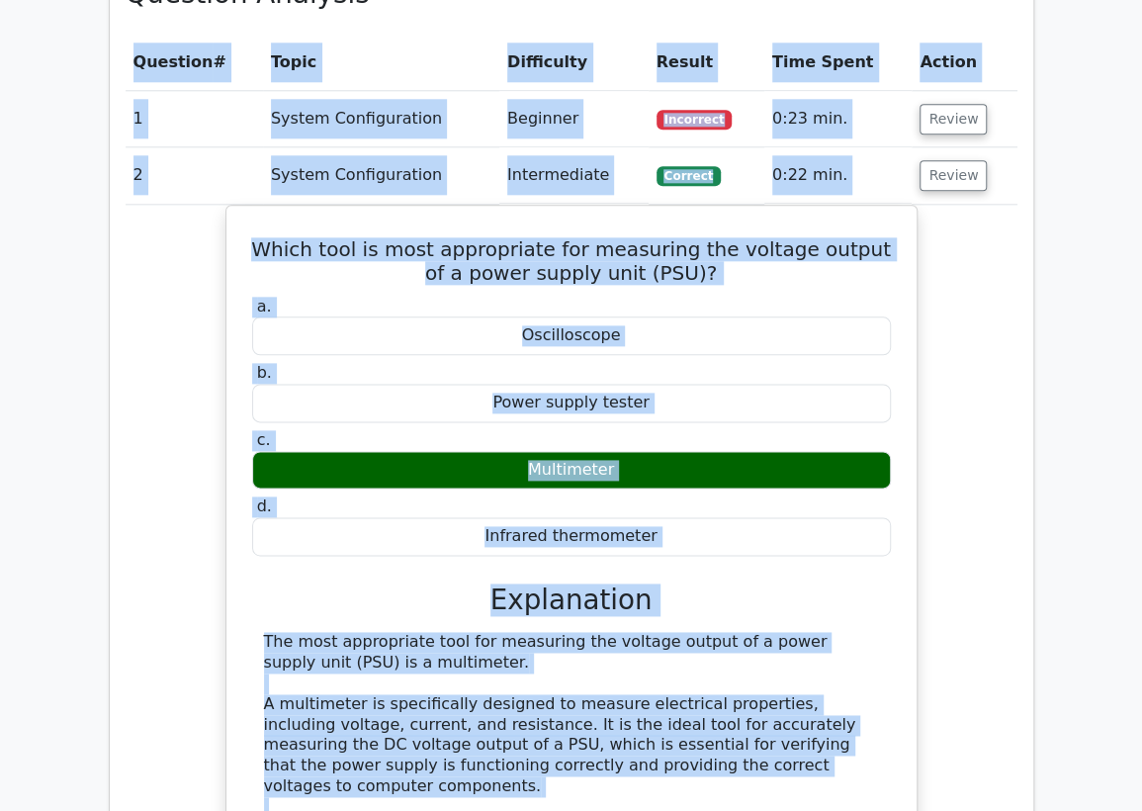
scroll to position [853, 0]
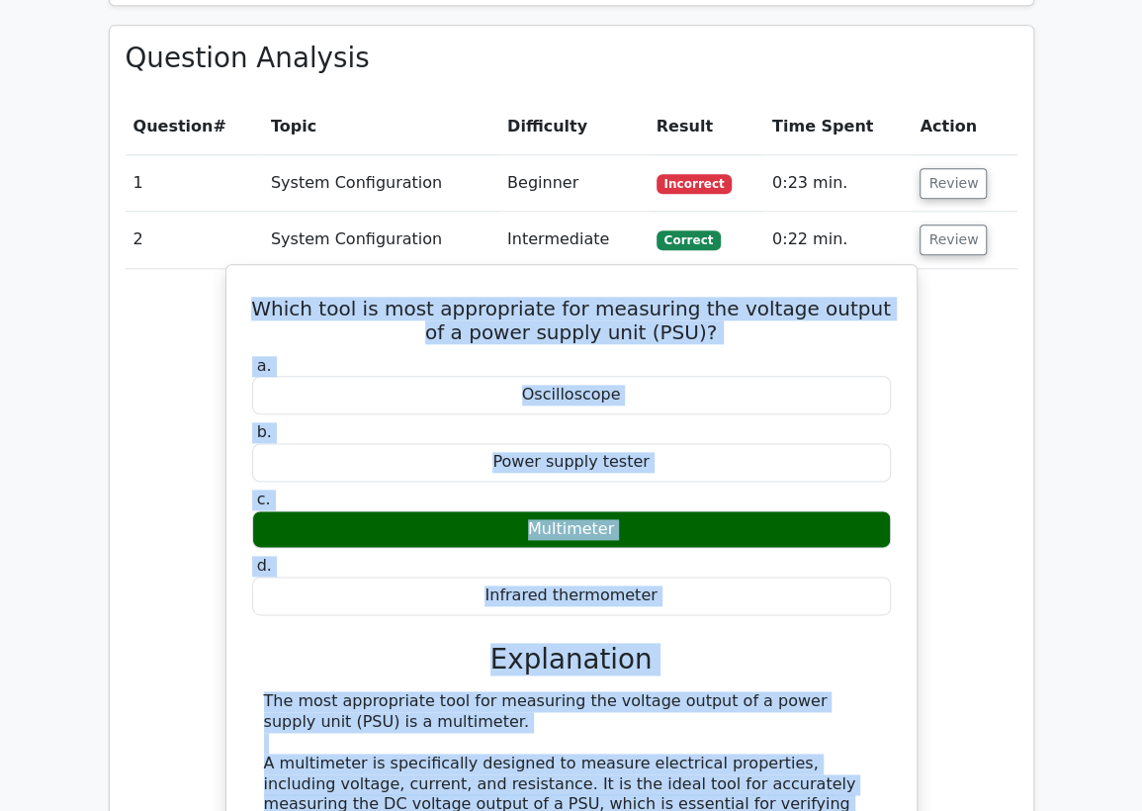
drag, startPoint x: 417, startPoint y: 717, endPoint x: 247, endPoint y: 296, distance: 454.1
click at [247, 296] on div "Which tool is most appropriate for measuring the voltage output of a power supp…" at bounding box center [571, 724] width 674 height 902
copy div "Which tool is most appropriate for measuring the voltage output of a power supp…"
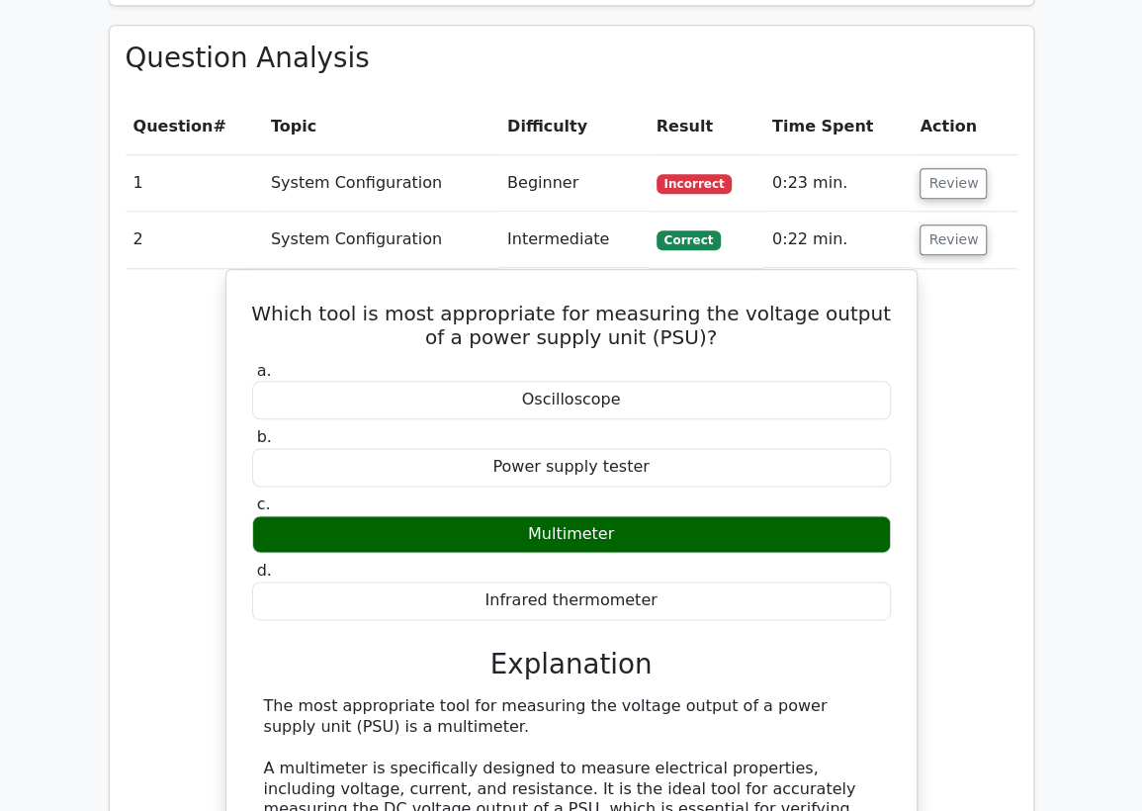
drag, startPoint x: 339, startPoint y: 248, endPoint x: 633, endPoint y: 246, distance: 293.6
click at [343, 246] on td "System Configuration" at bounding box center [381, 240] width 236 height 56
click at [922, 233] on button "Review" at bounding box center [952, 239] width 67 height 31
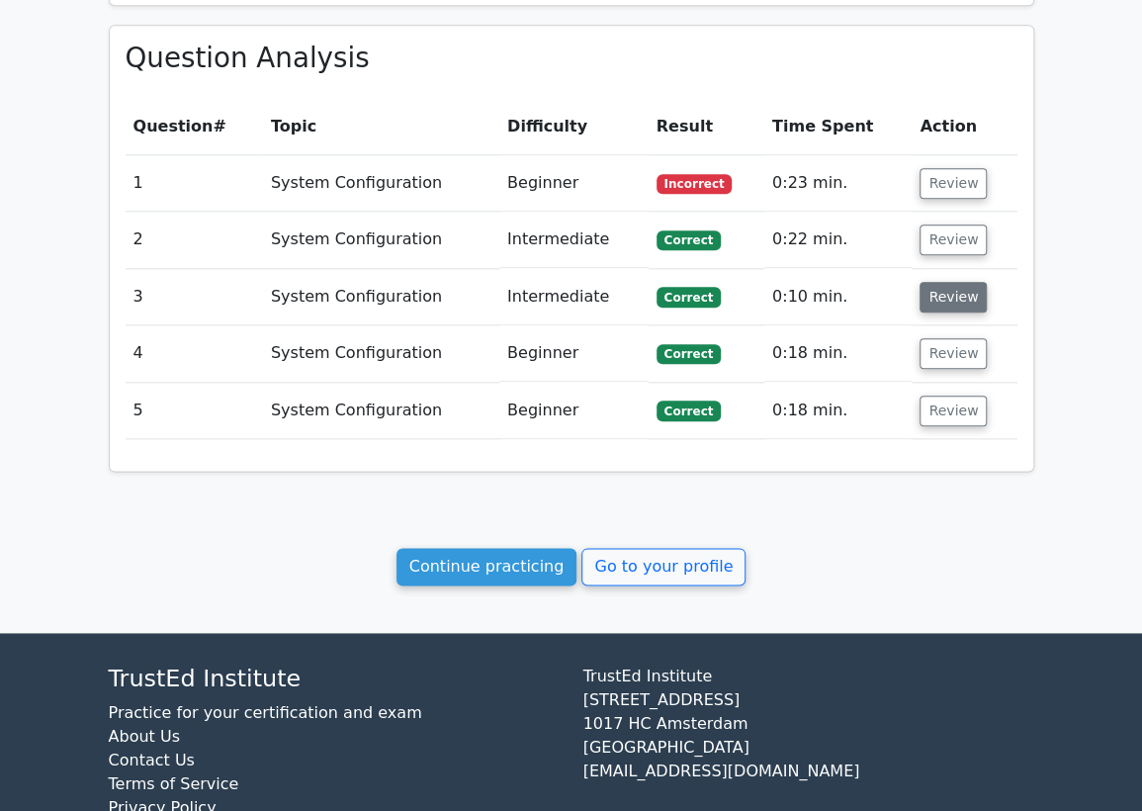
click at [950, 308] on button "Review" at bounding box center [952, 297] width 67 height 31
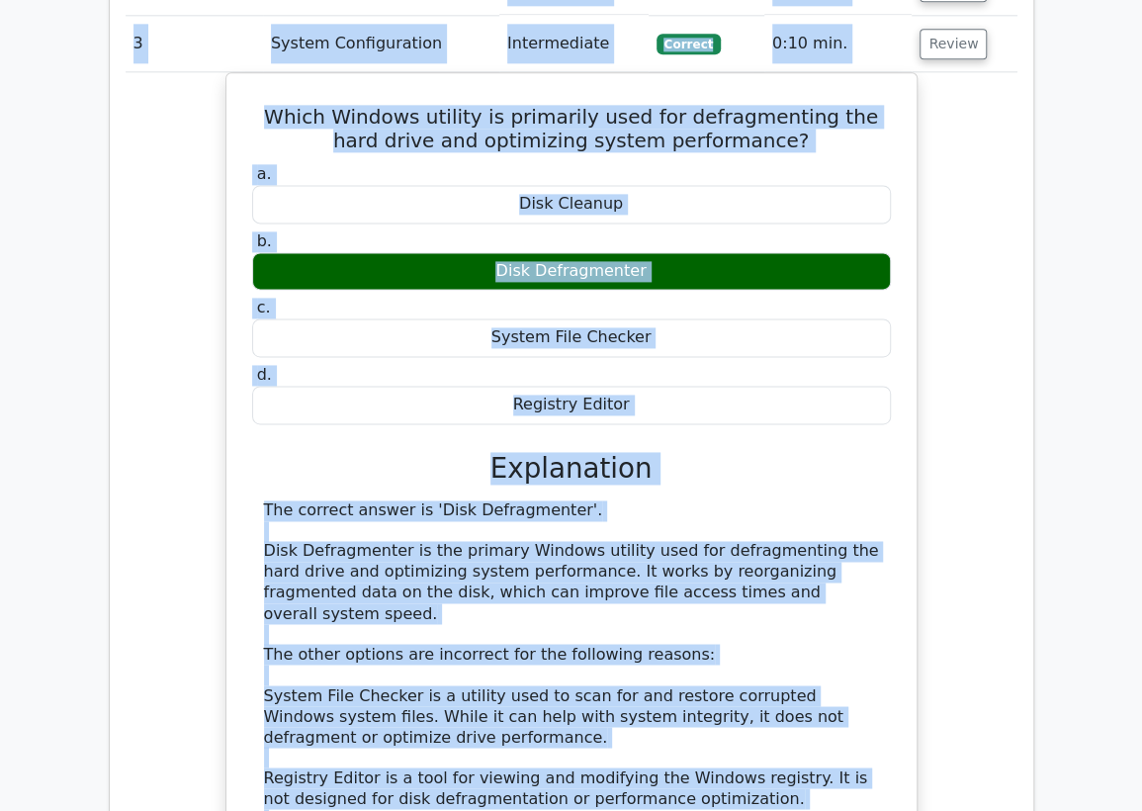
scroll to position [985, 0]
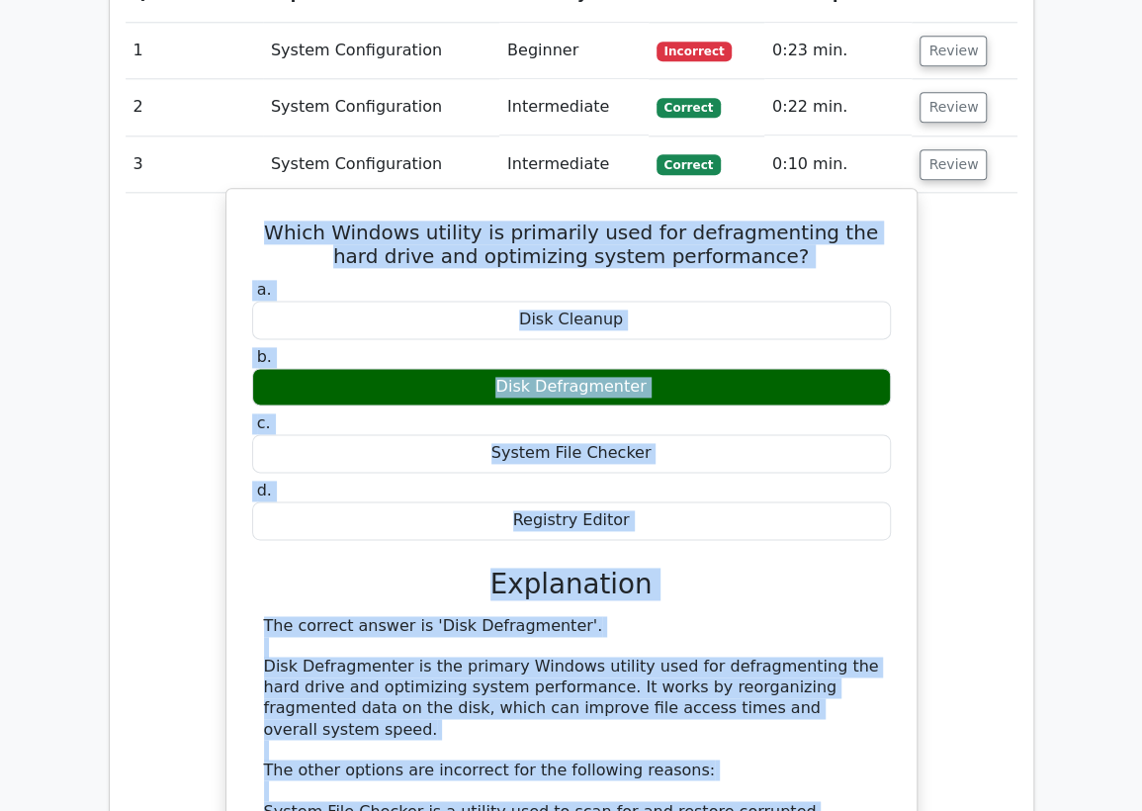
drag, startPoint x: 873, startPoint y: 557, endPoint x: 263, endPoint y: 220, distance: 696.8
click at [263, 220] on div "Which Windows utility is primarily used for defragmenting the hard drive and op…" at bounding box center [571, 648] width 674 height 902
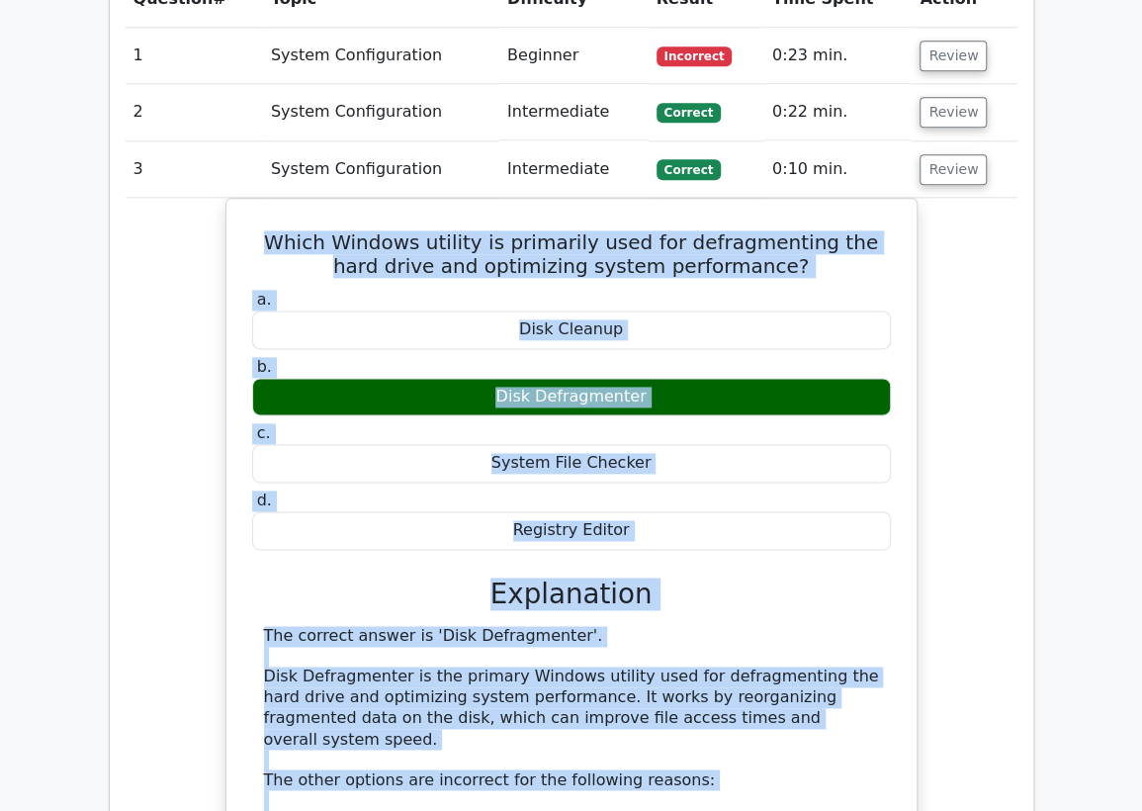
copy div "Which Windows utility is primarily used for defragmenting the hard drive and op…"
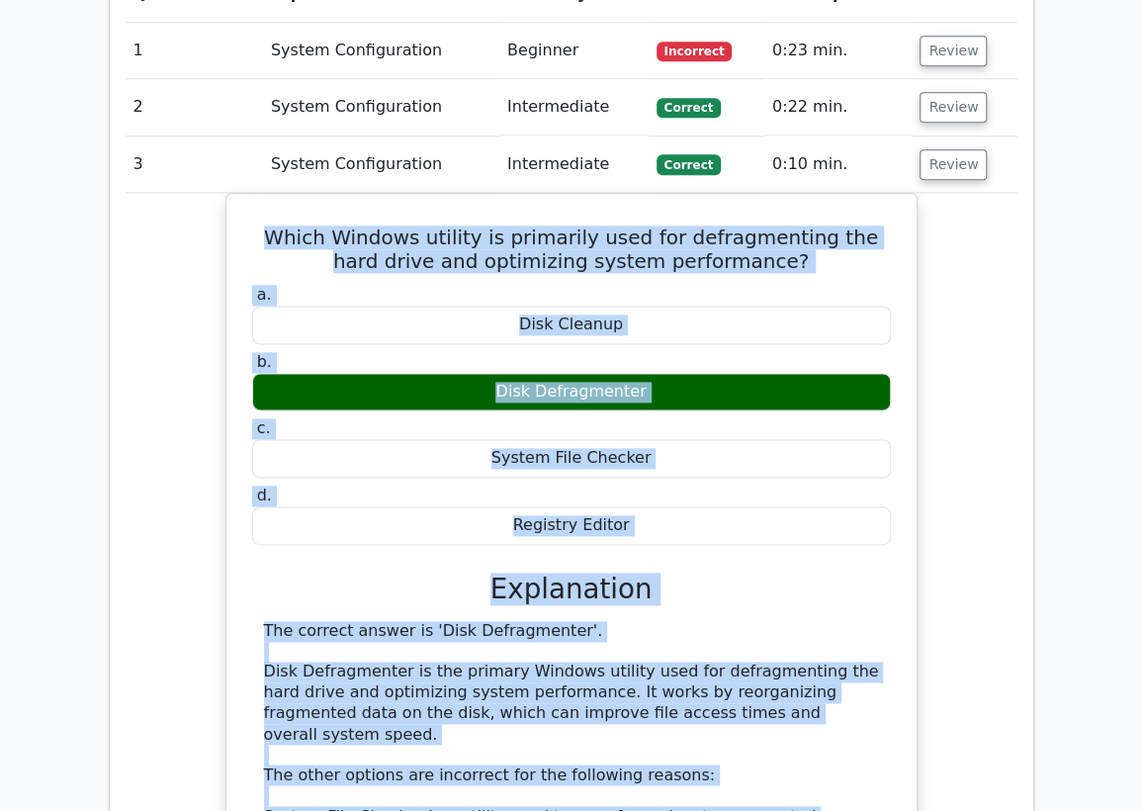
click at [211, 664] on div "Which Windows utility is primarily used for defragmenting the hard drive and op…" at bounding box center [572, 665] width 892 height 944
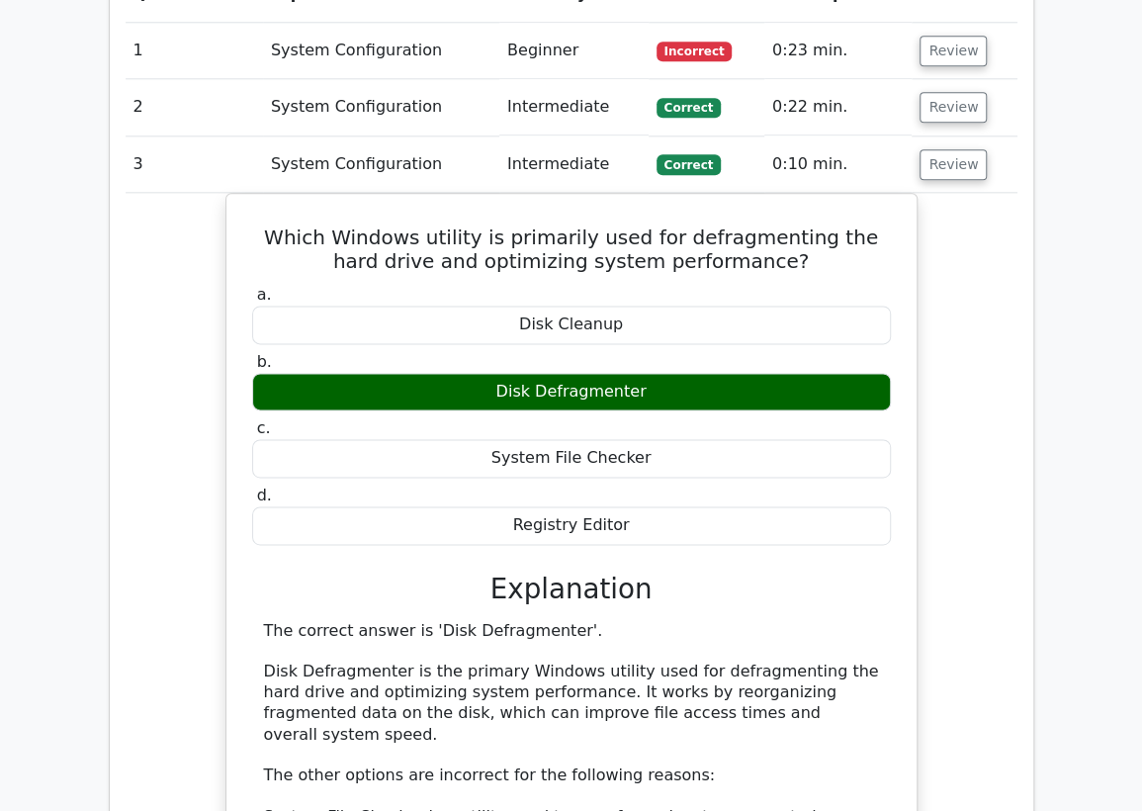
click at [174, 283] on div "Which Windows utility is primarily used for defragmenting the hard drive and op…" at bounding box center [572, 665] width 892 height 944
click at [954, 166] on button "Review" at bounding box center [952, 164] width 67 height 31
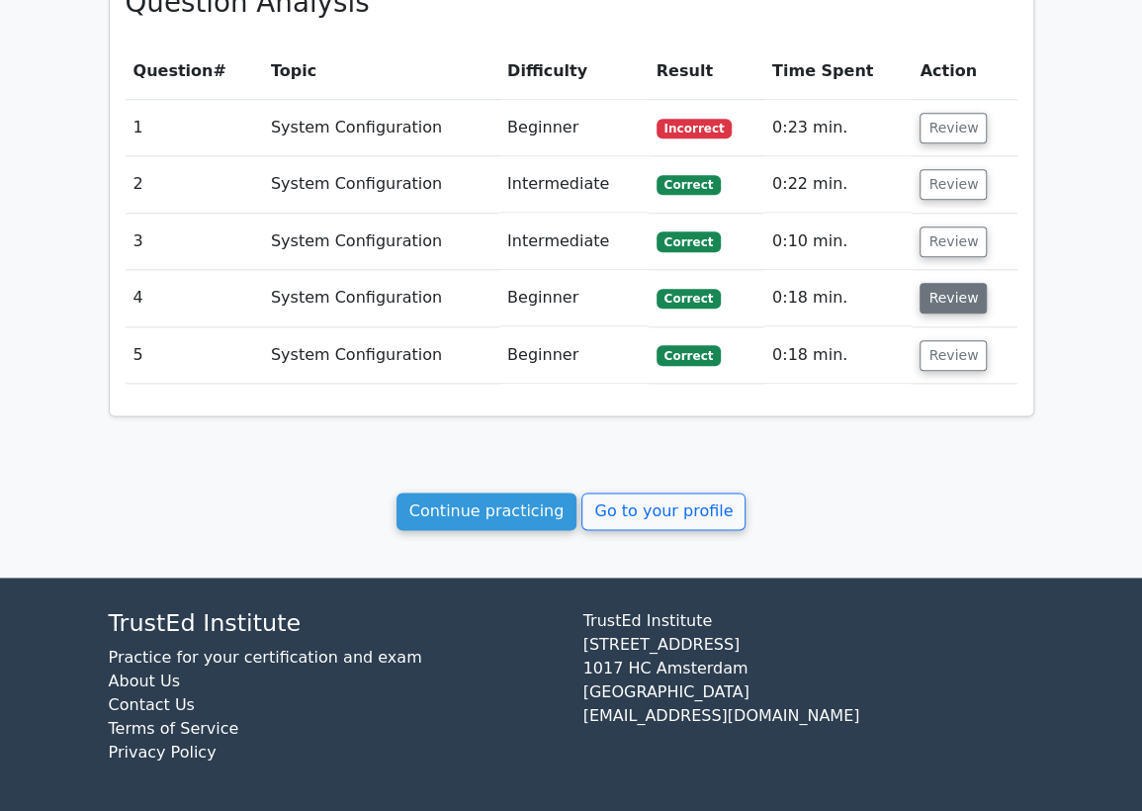
click at [949, 294] on button "Review" at bounding box center [952, 298] width 67 height 31
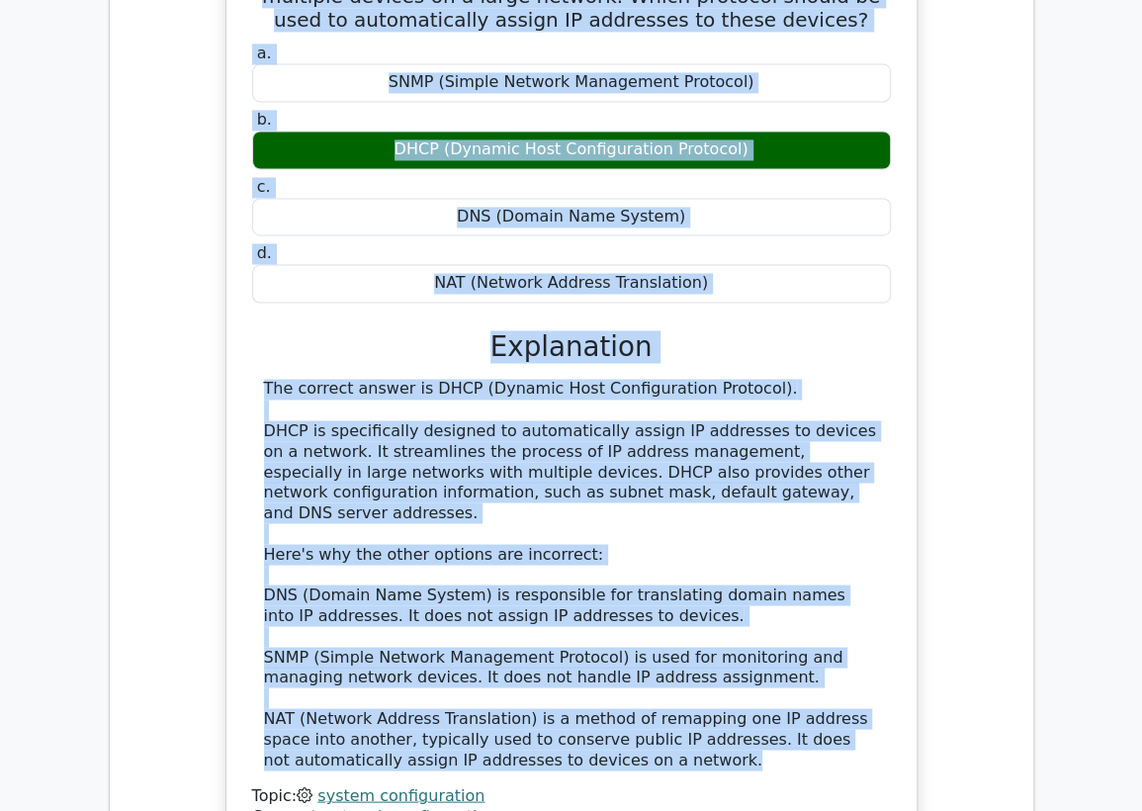
scroll to position [1175, 0]
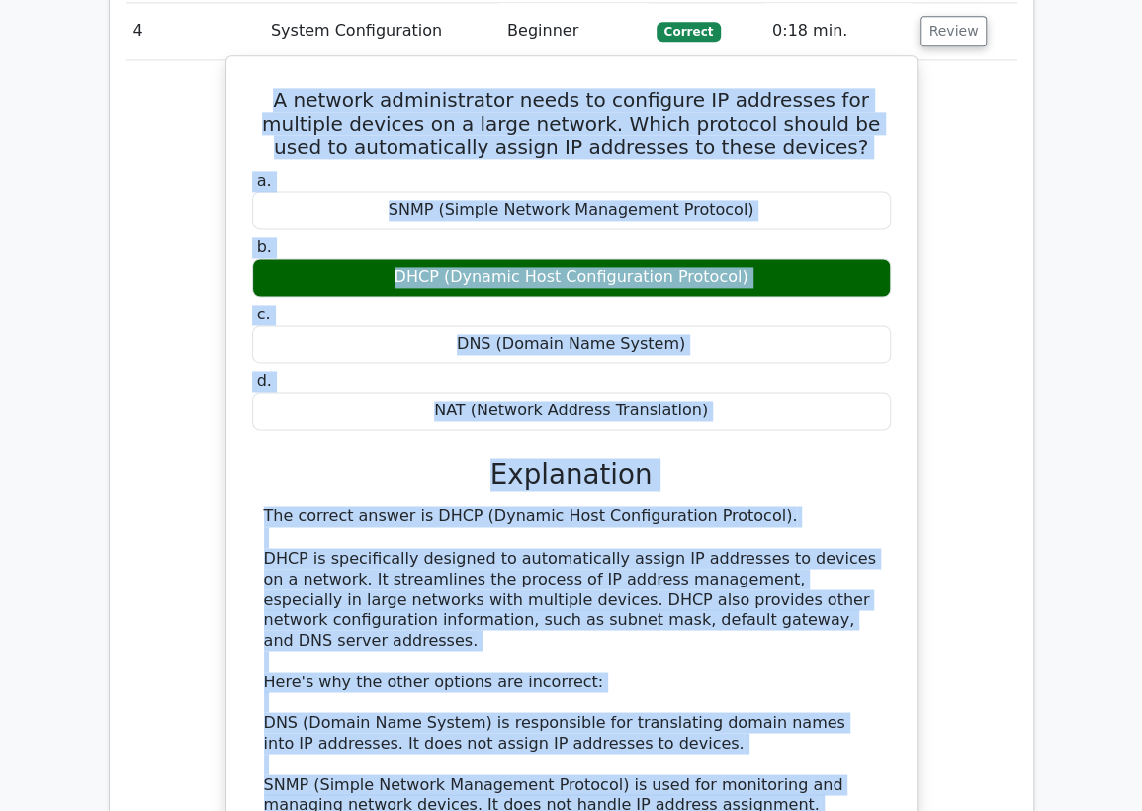
drag, startPoint x: 556, startPoint y: 576, endPoint x: 256, endPoint y: 85, distance: 575.4
click at [256, 85] on div "A network administrator needs to configure IP addresses for multiple devices on…" at bounding box center [571, 516] width 674 height 905
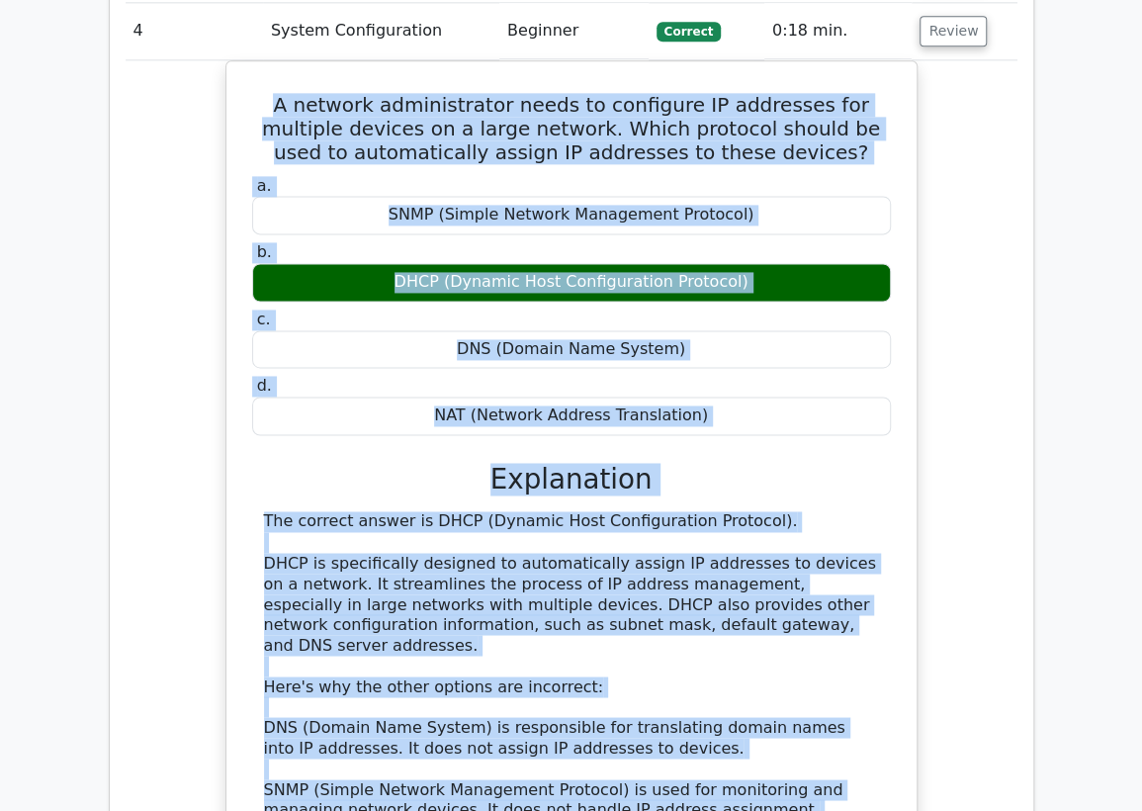
copy div "A network administrator needs to configure IP addresses for multiple devices on…"
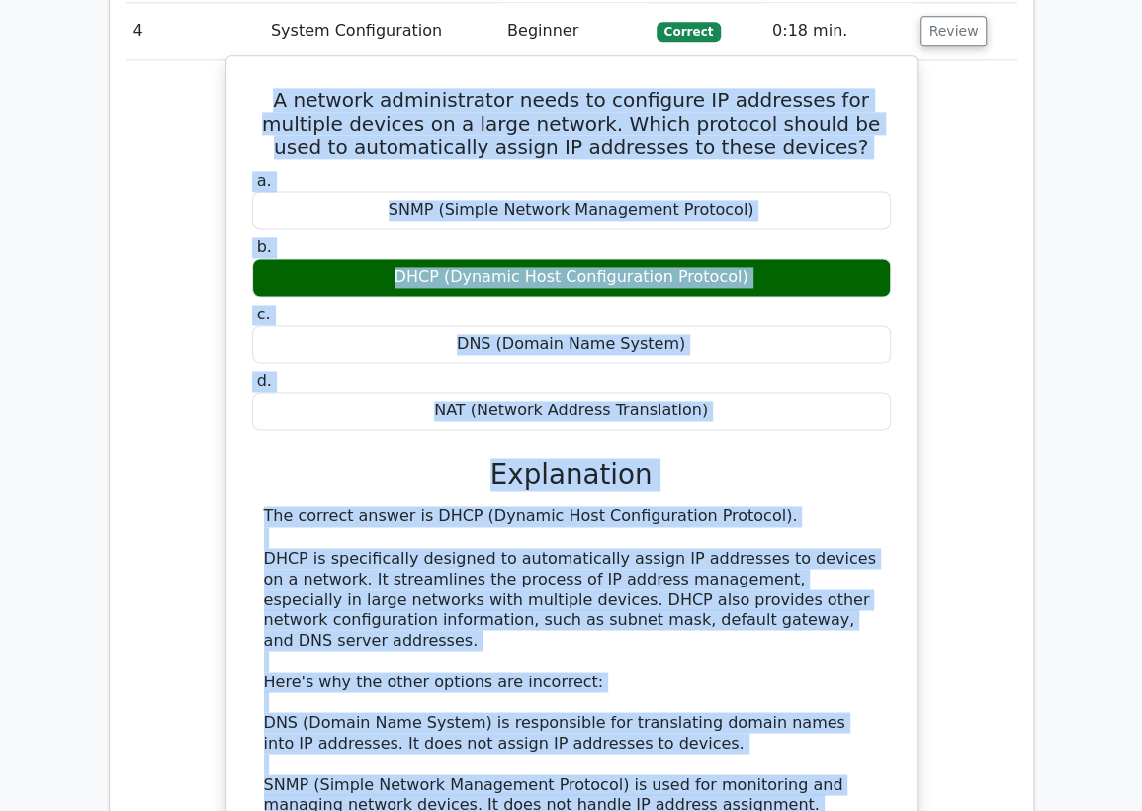
click at [283, 565] on div "The correct answer is DHCP (Dynamic Host Configuration Protocol). DHCP is speci…" at bounding box center [571, 701] width 615 height 390
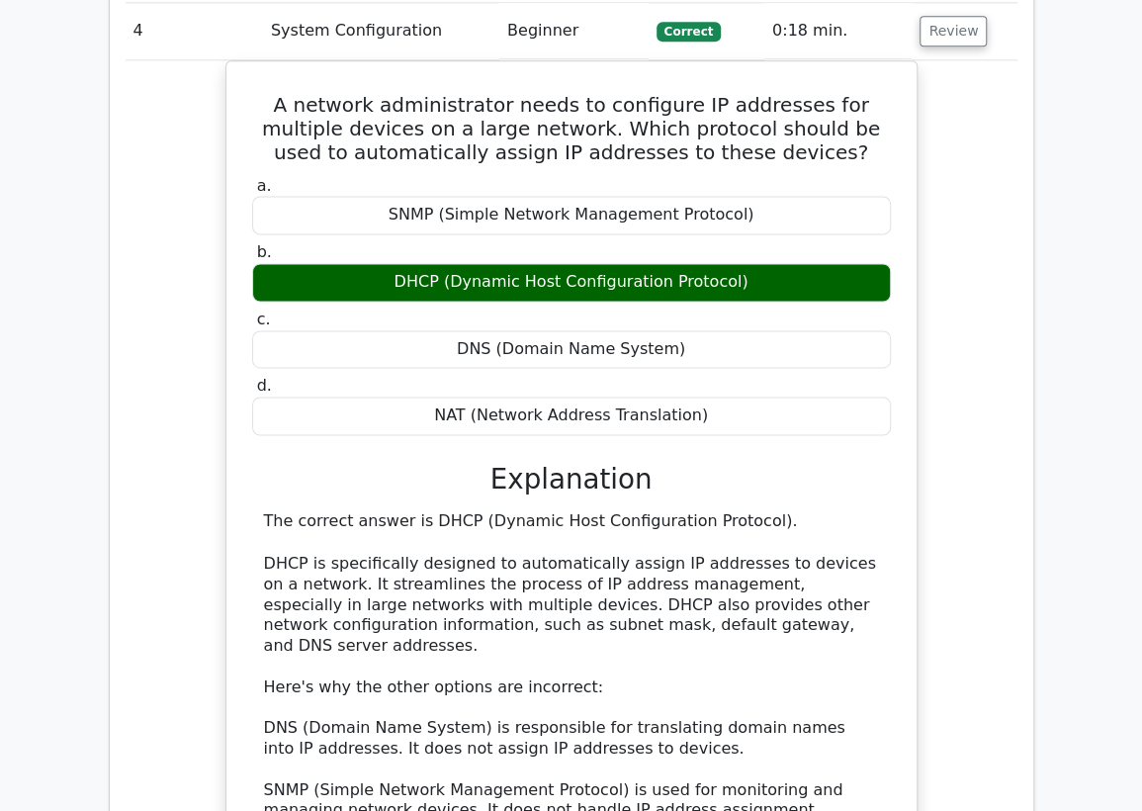
click at [259, 24] on td "4" at bounding box center [194, 31] width 137 height 56
click at [937, 34] on button "Review" at bounding box center [952, 31] width 67 height 31
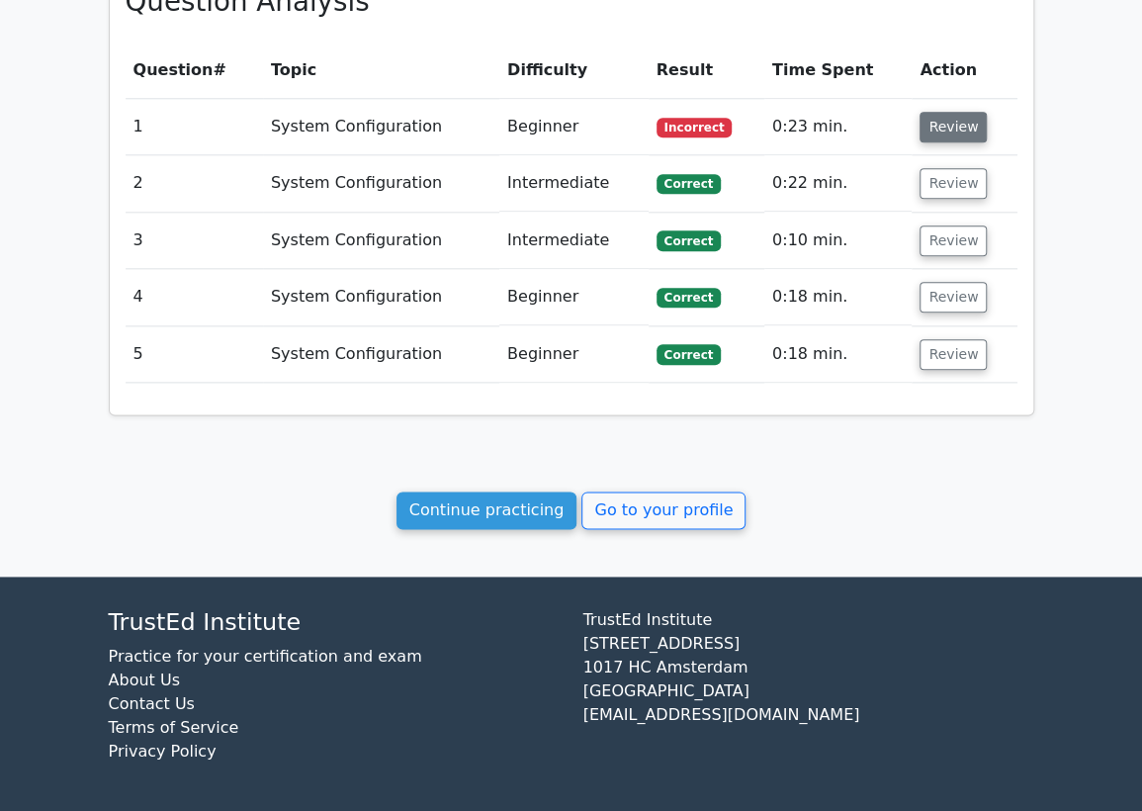
scroll to position [908, 0]
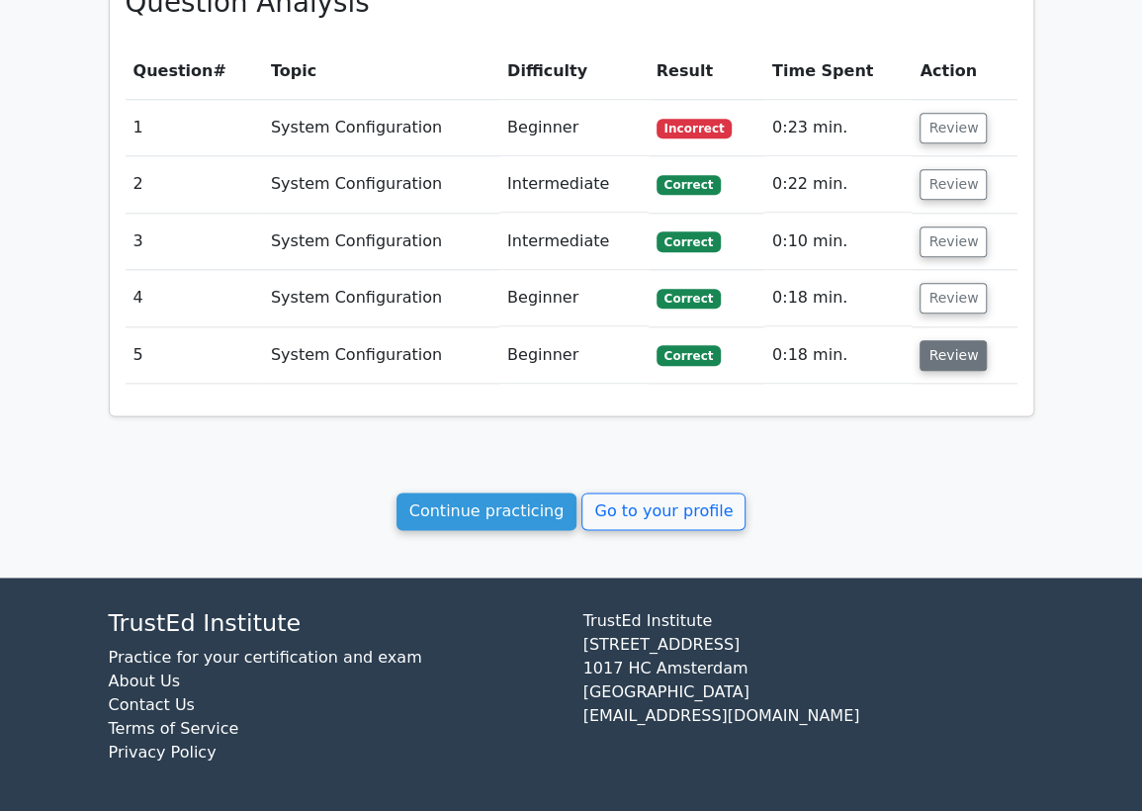
click at [948, 351] on button "Review" at bounding box center [952, 355] width 67 height 31
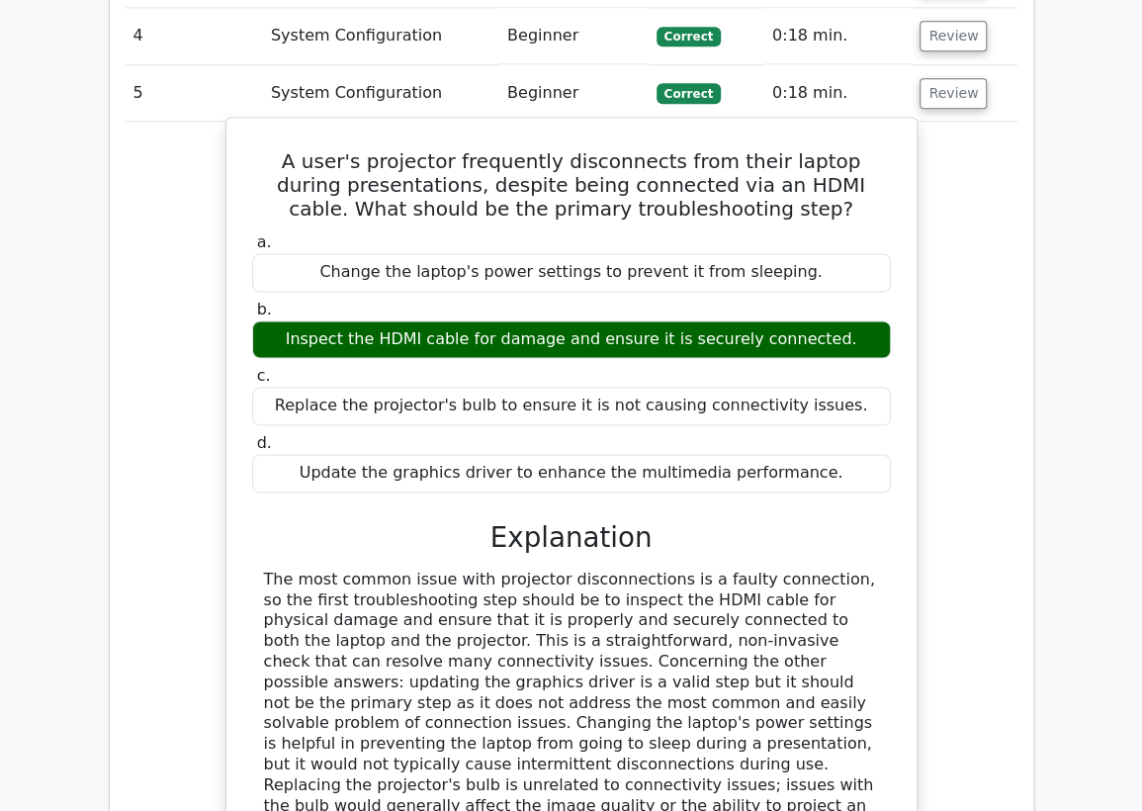
scroll to position [1238, 0]
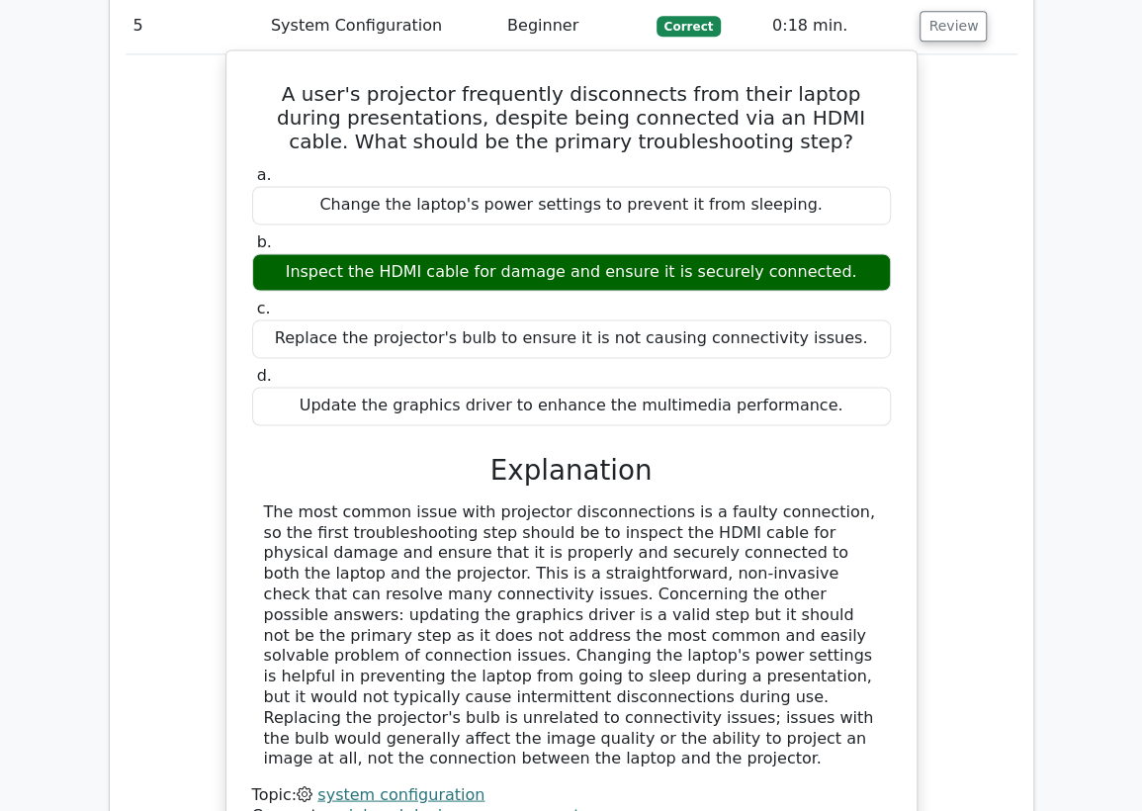
drag, startPoint x: 406, startPoint y: 729, endPoint x: 240, endPoint y: 92, distance: 658.8
click at [240, 92] on div "A user's projector frequently disconnects from their laptop during presentation…" at bounding box center [571, 449] width 674 height 783
copy div "A user's projector frequently disconnects from their laptop during presentation…"
click at [460, 577] on div "The most common issue with projector disconnections is a faulty connection, so …" at bounding box center [571, 634] width 615 height 267
drag, startPoint x: 565, startPoint y: 571, endPoint x: 440, endPoint y: 569, distance: 125.5
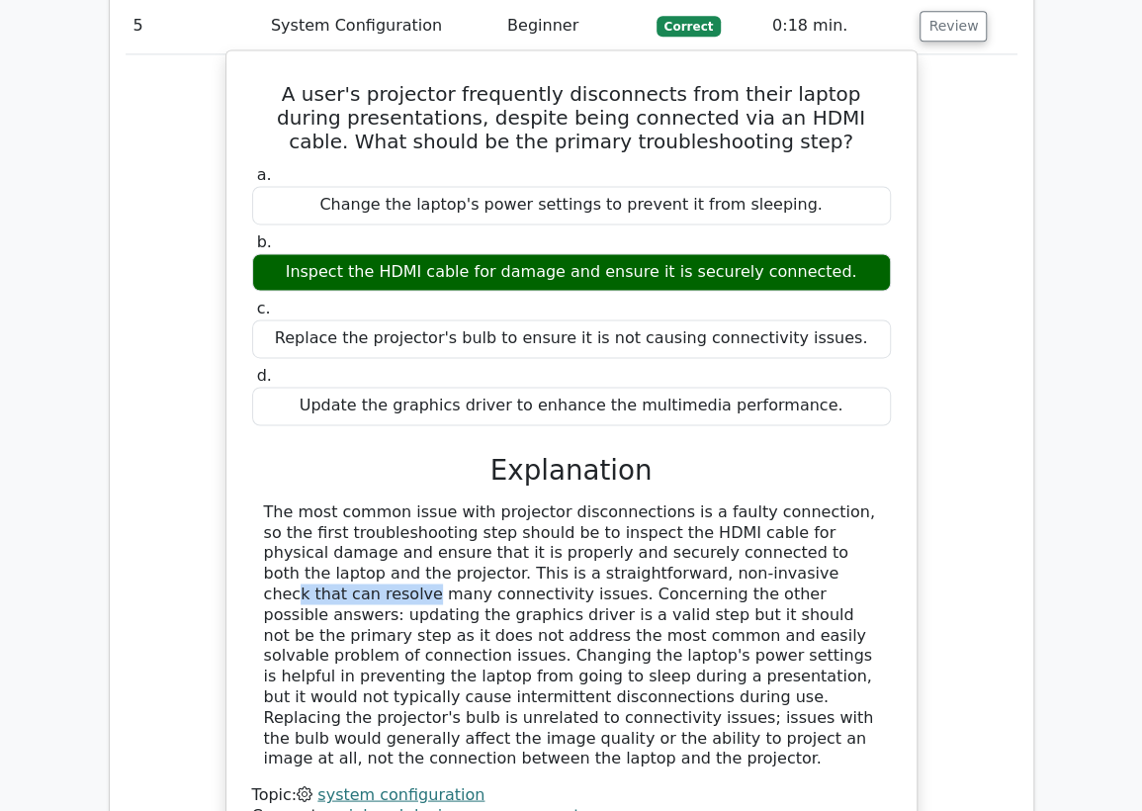
click at [440, 569] on div "The most common issue with projector disconnections is a faulty connection, so …" at bounding box center [571, 634] width 615 height 267
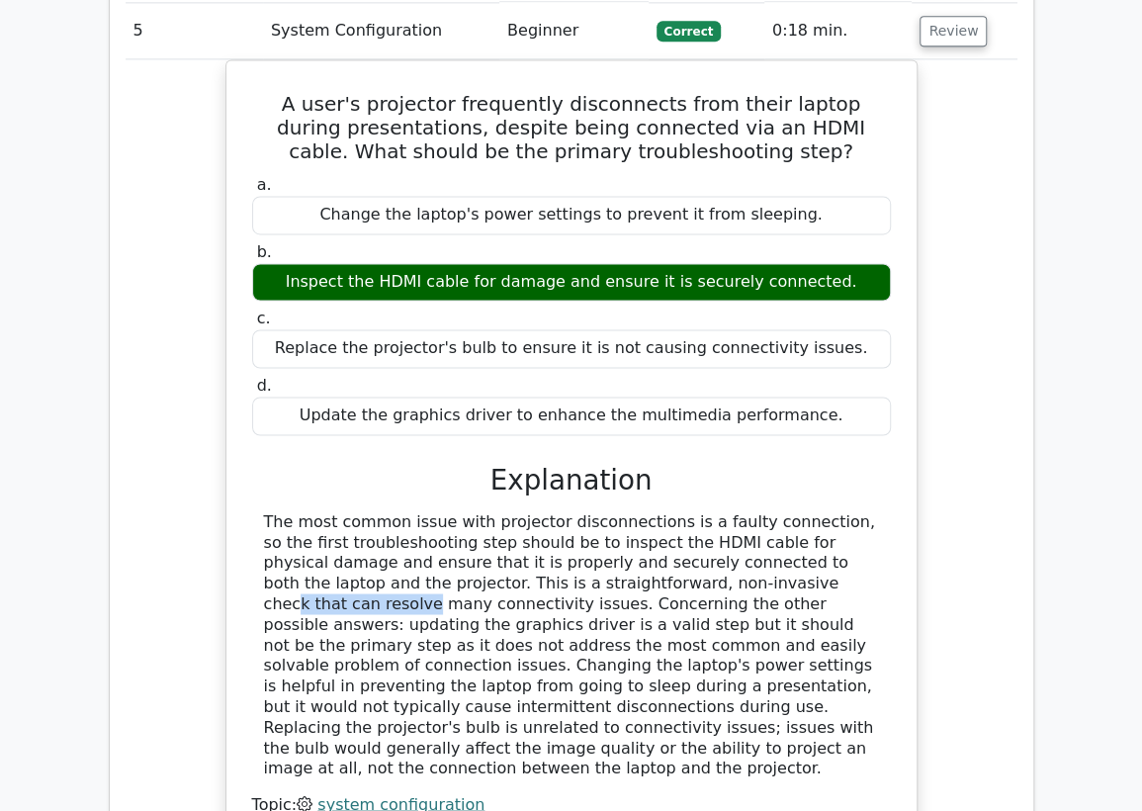
click at [427, 533] on div at bounding box center [427, 533] width 0 height 0
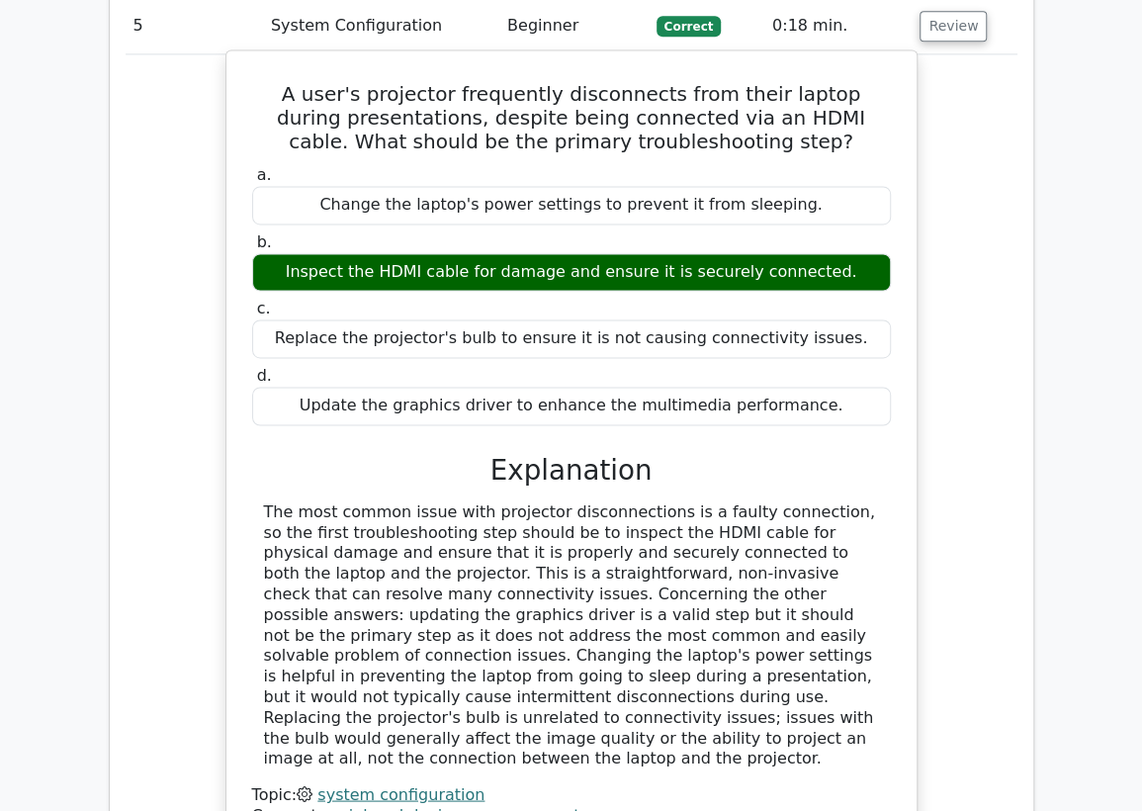
click at [526, 582] on div "The most common issue with projector disconnections is a faulty connection, so …" at bounding box center [571, 634] width 615 height 267
drag, startPoint x: 523, startPoint y: 575, endPoint x: 471, endPoint y: 573, distance: 51.4
click at [471, 573] on div "The most common issue with projector disconnections is a faulty connection, so …" at bounding box center [571, 634] width 615 height 267
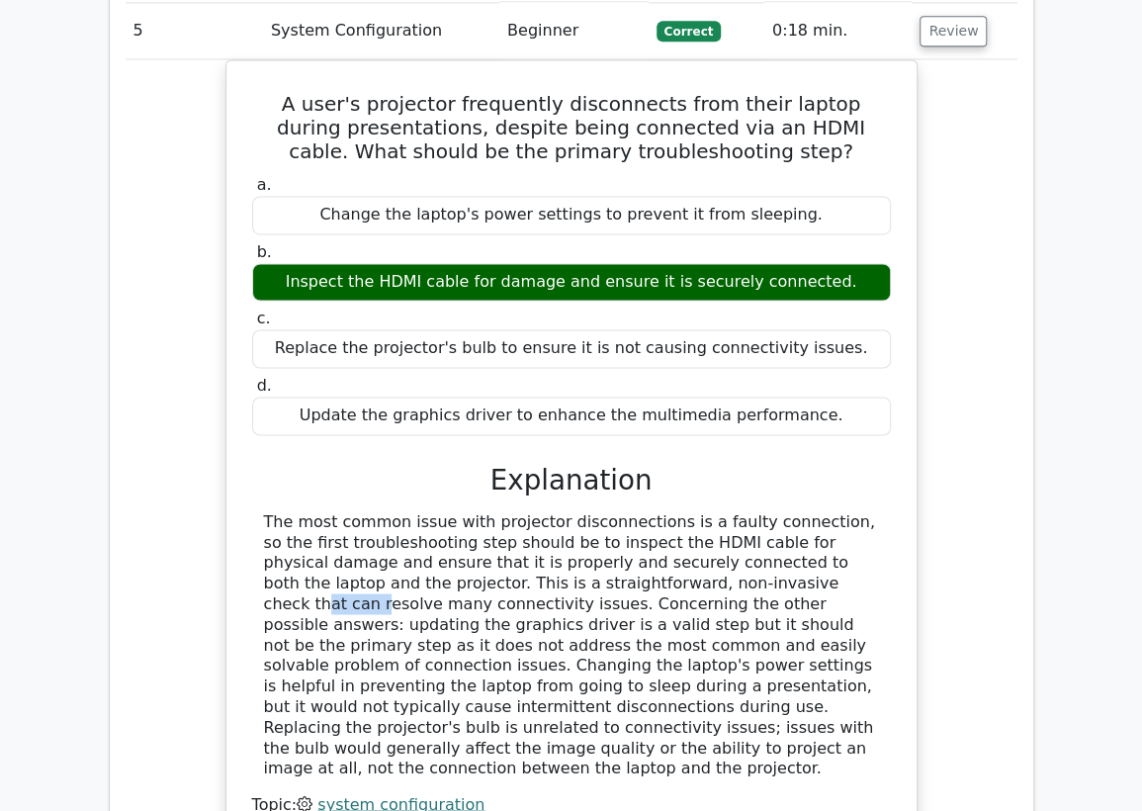
click at [458, 582] on div at bounding box center [458, 582] width 0 height 0
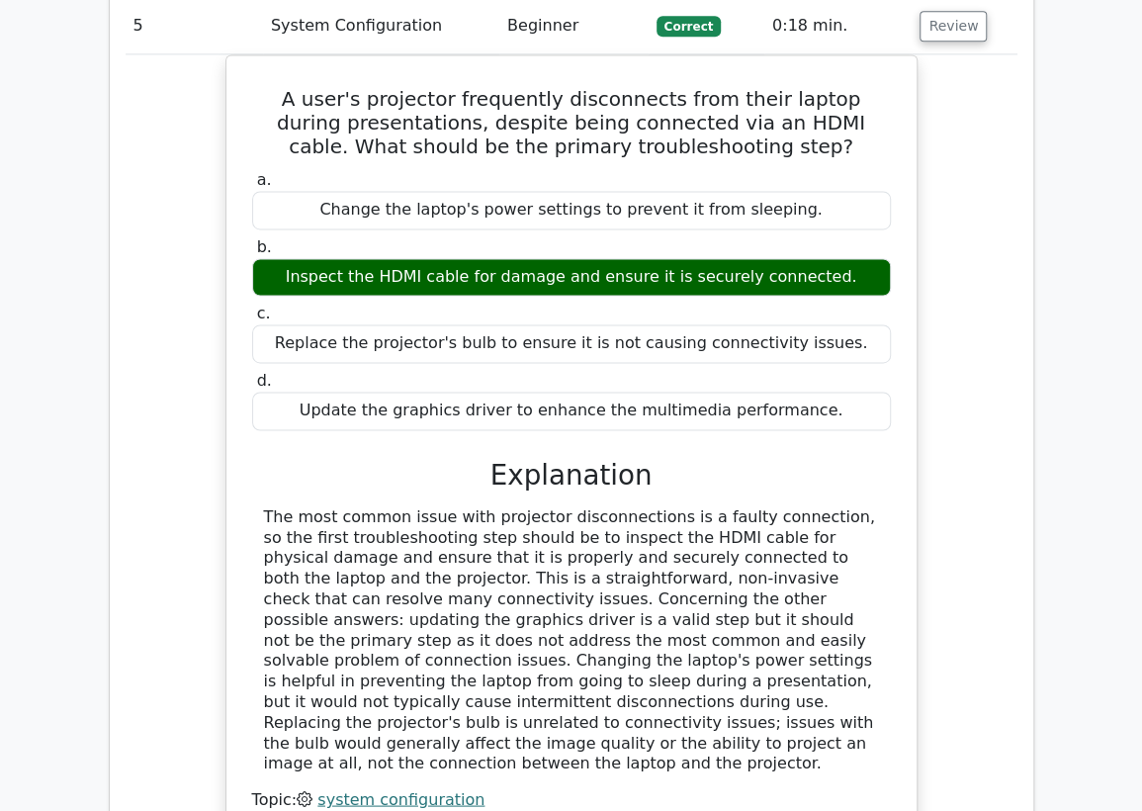
click at [201, 89] on div "A user's projector frequently disconnects from their laptop during presentation…" at bounding box center [572, 466] width 892 height 824
click at [936, 26] on button "Review" at bounding box center [952, 26] width 67 height 31
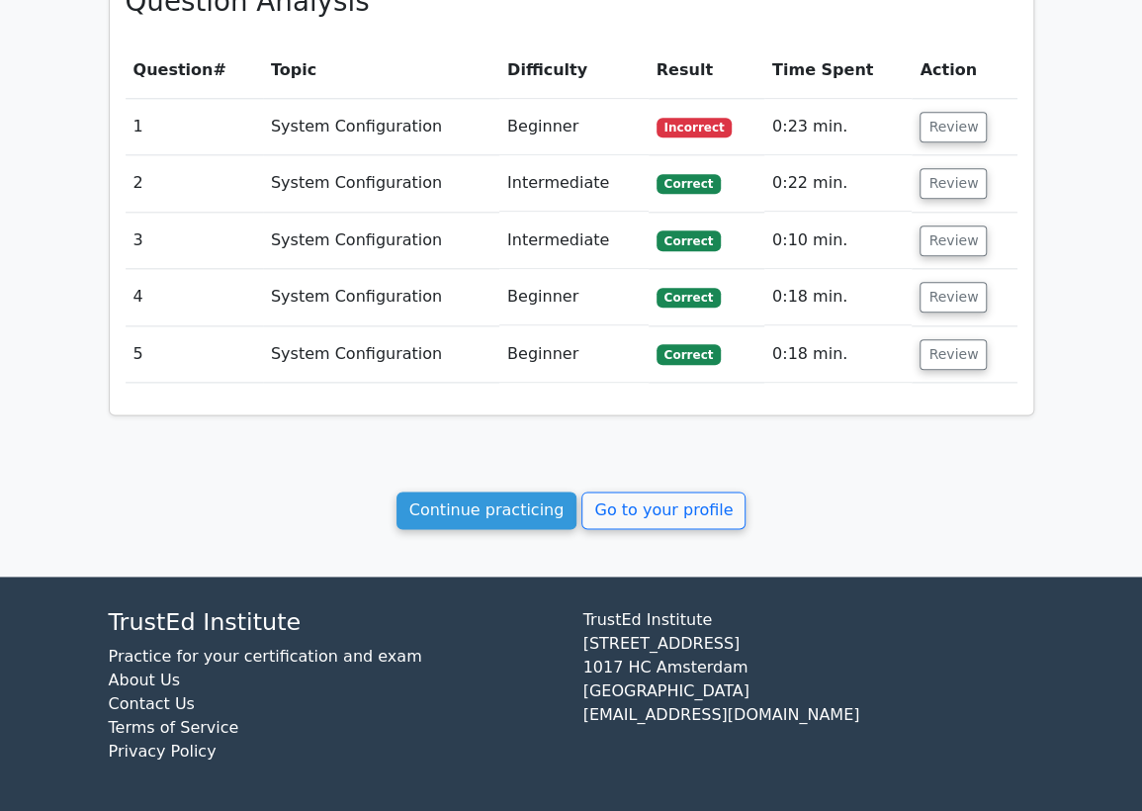
scroll to position [908, 0]
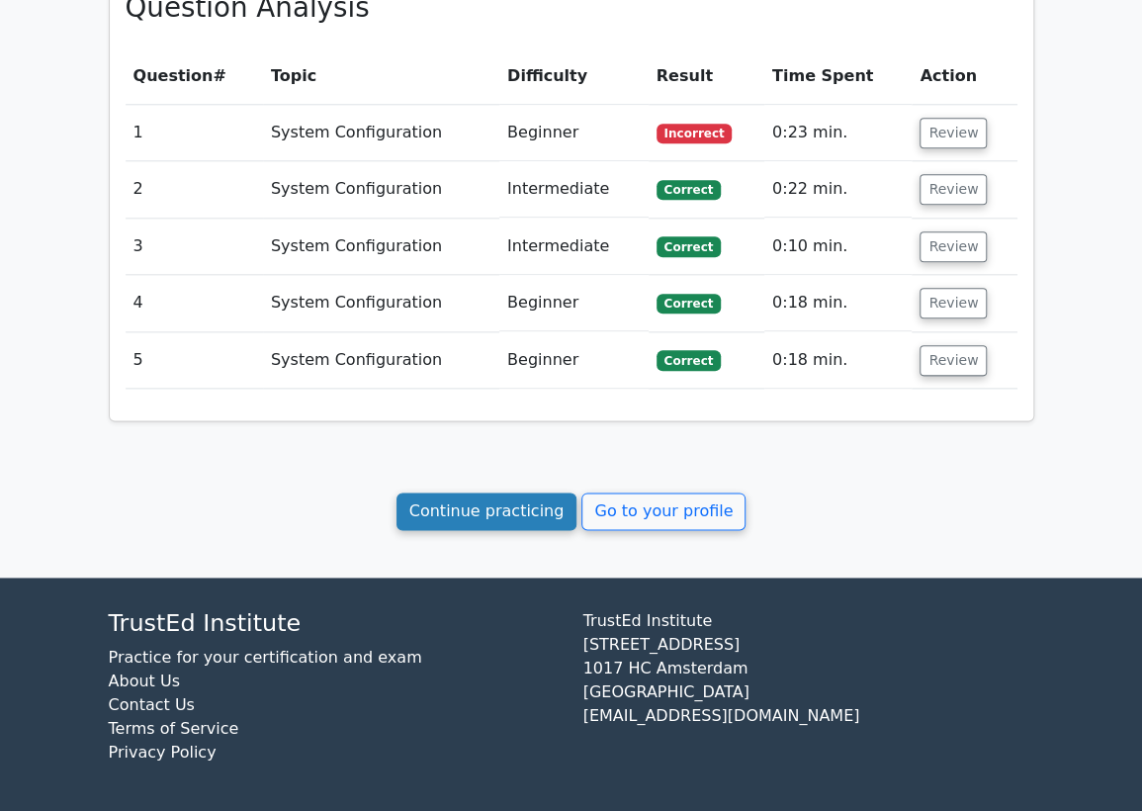
click at [527, 516] on link "Continue practicing" at bounding box center [486, 511] width 181 height 38
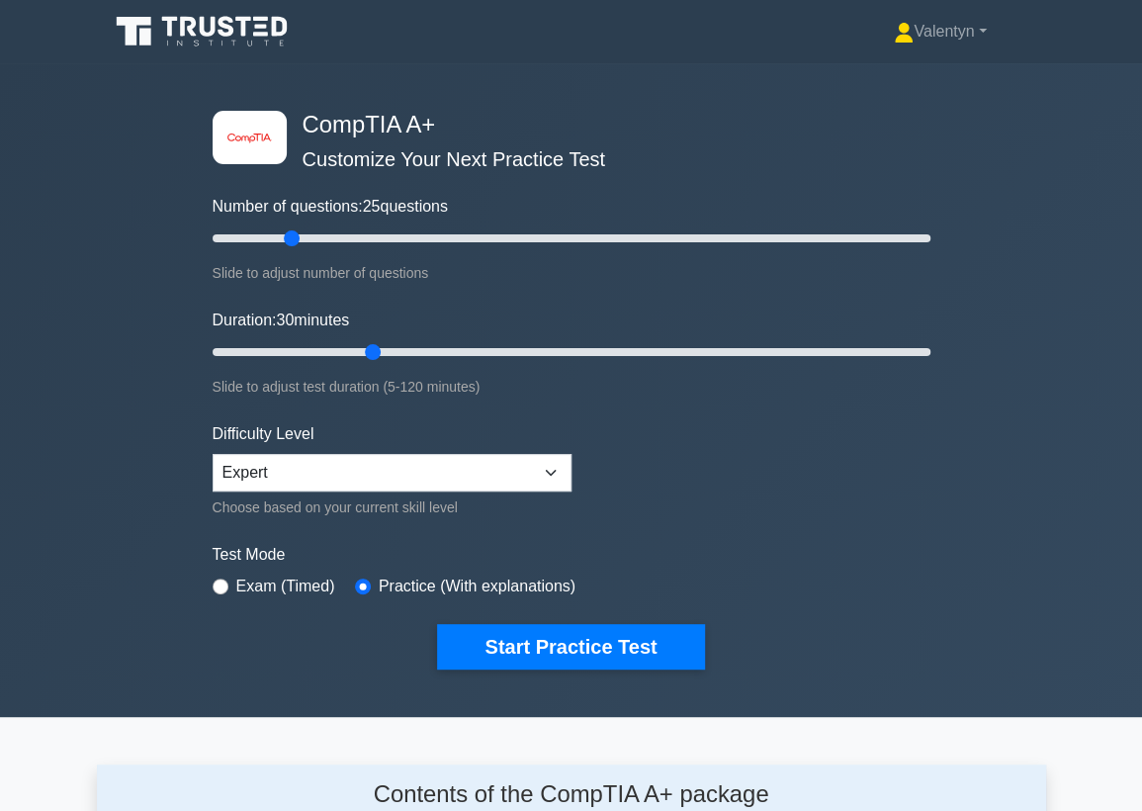
scroll to position [2639, 0]
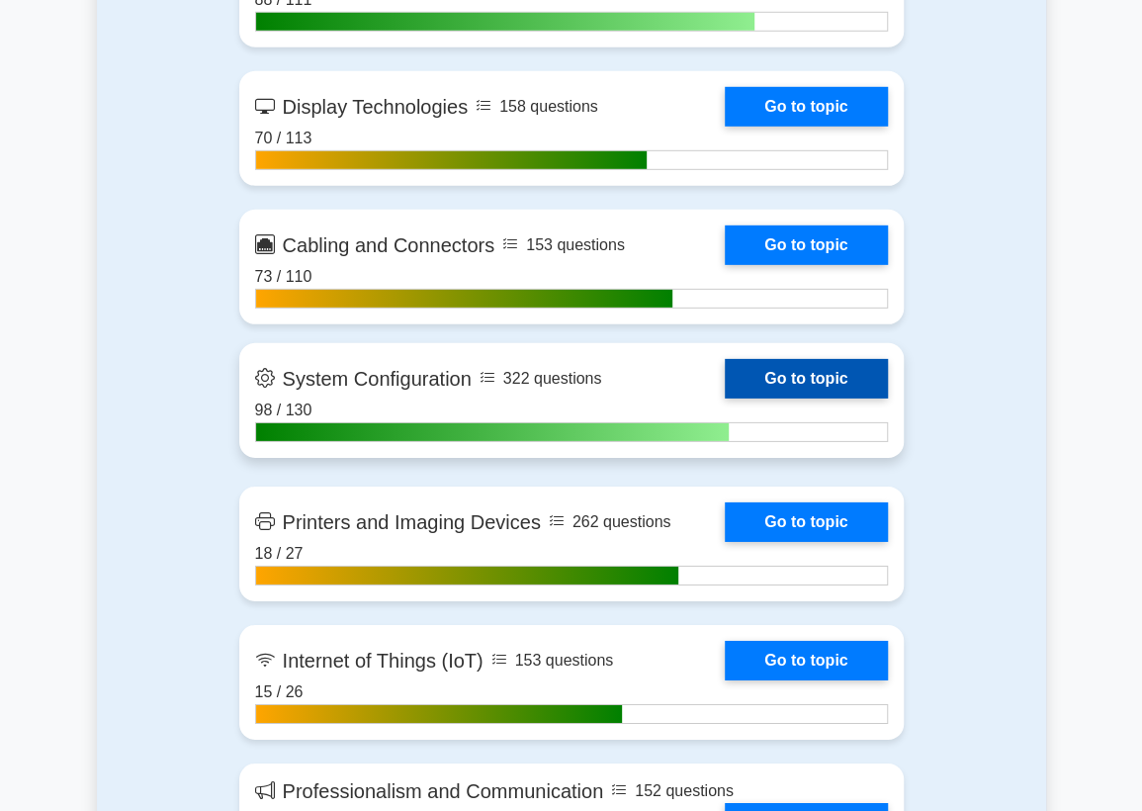
click at [783, 398] on link "Go to topic" at bounding box center [806, 379] width 162 height 40
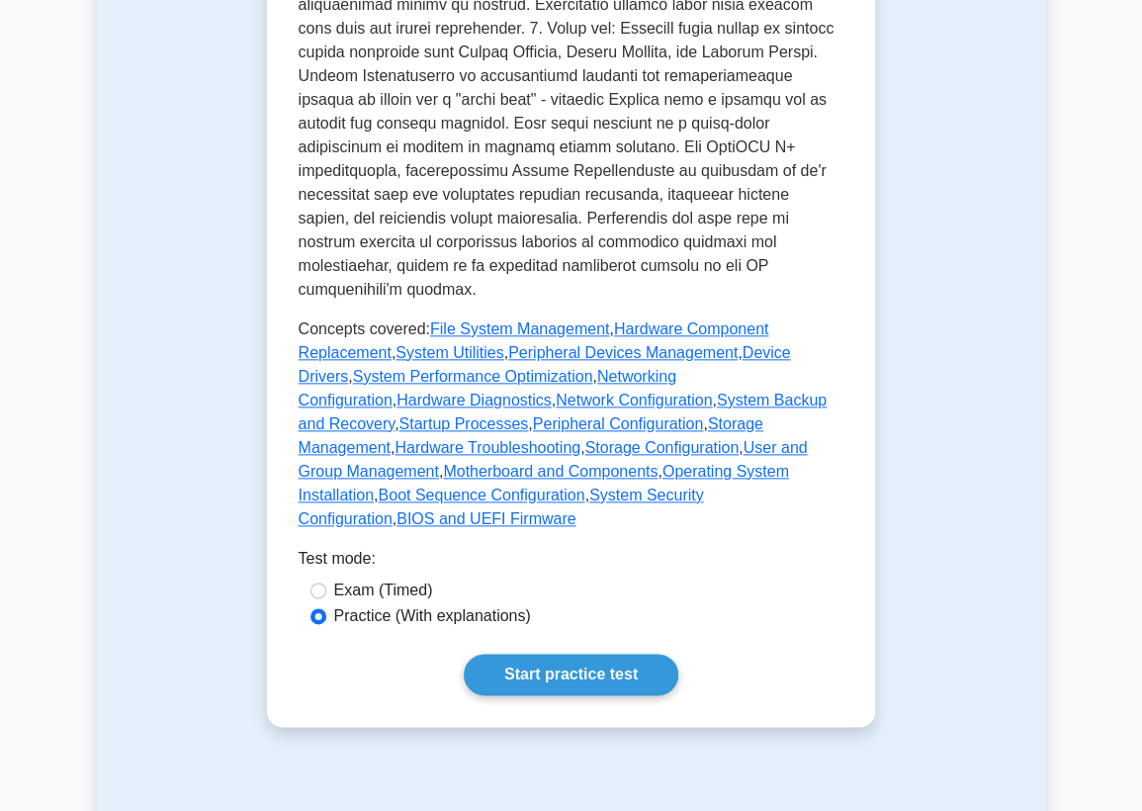
scroll to position [878, 0]
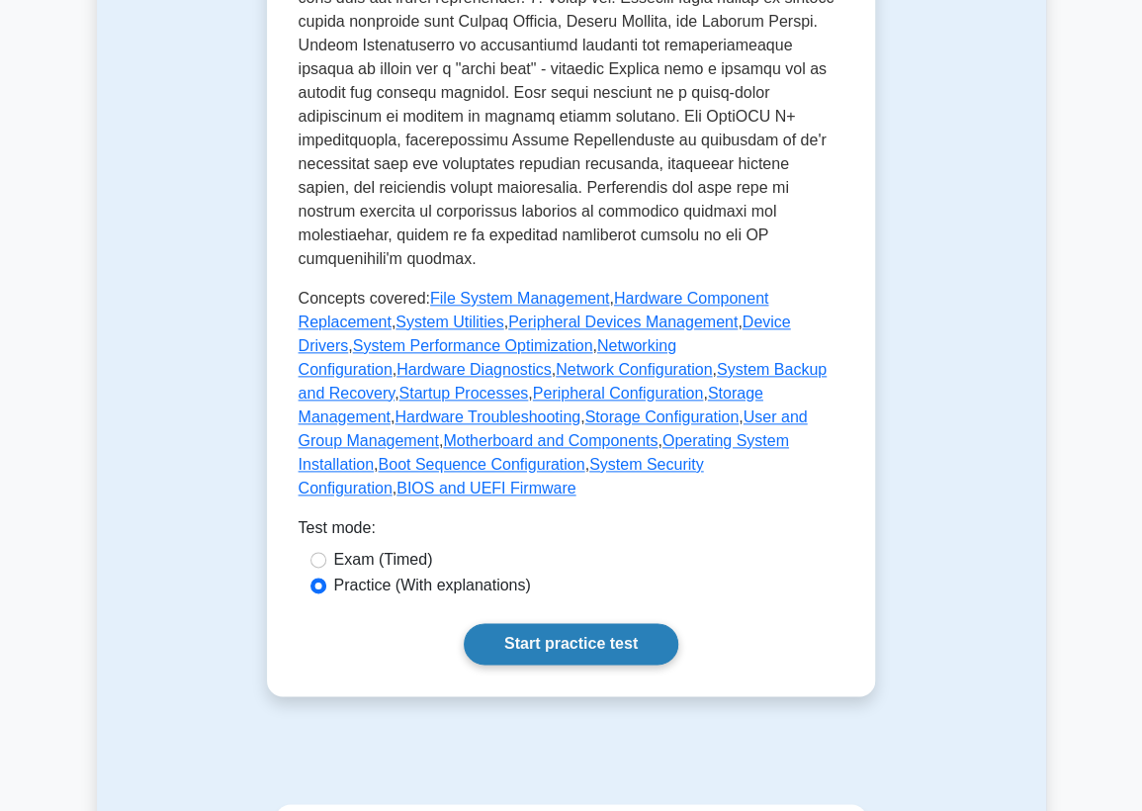
click at [531, 623] on link "Start practice test" at bounding box center [571, 644] width 214 height 42
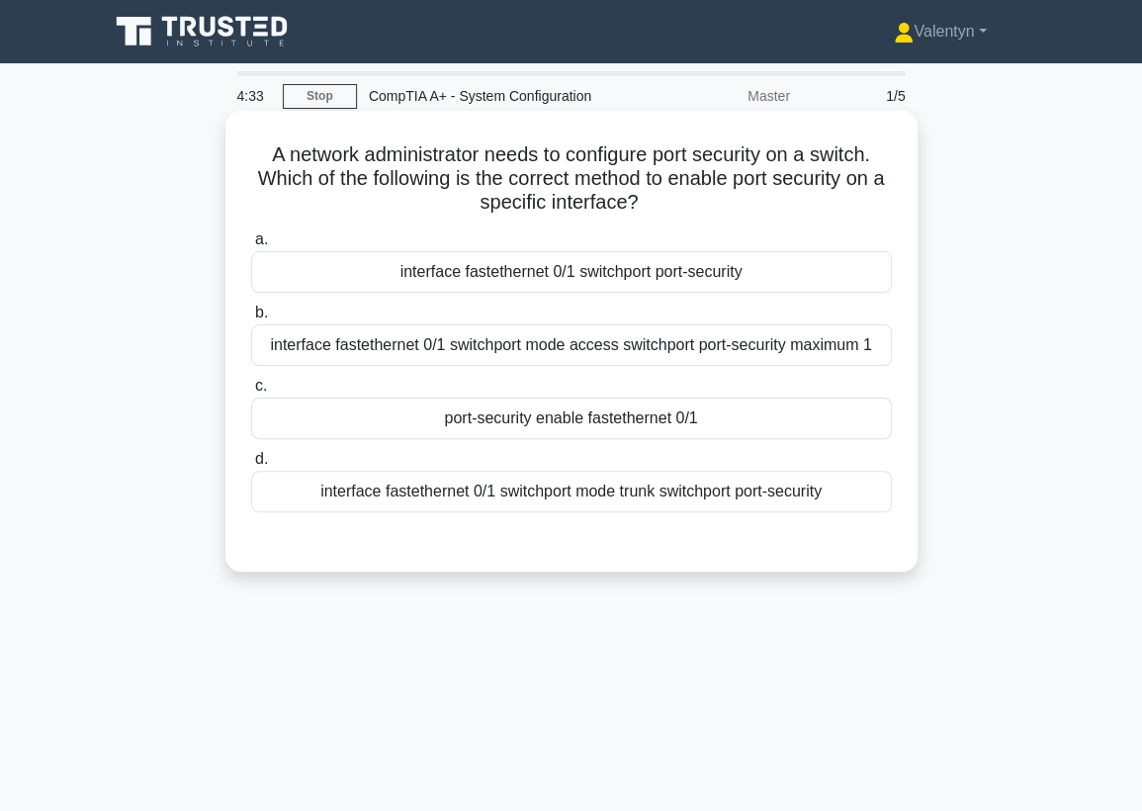
click at [558, 429] on div "port-security enable fastethernet 0/1" at bounding box center [571, 418] width 641 height 42
click at [251, 392] on input "c. port-security enable fastethernet 0/1" at bounding box center [251, 386] width 0 height 13
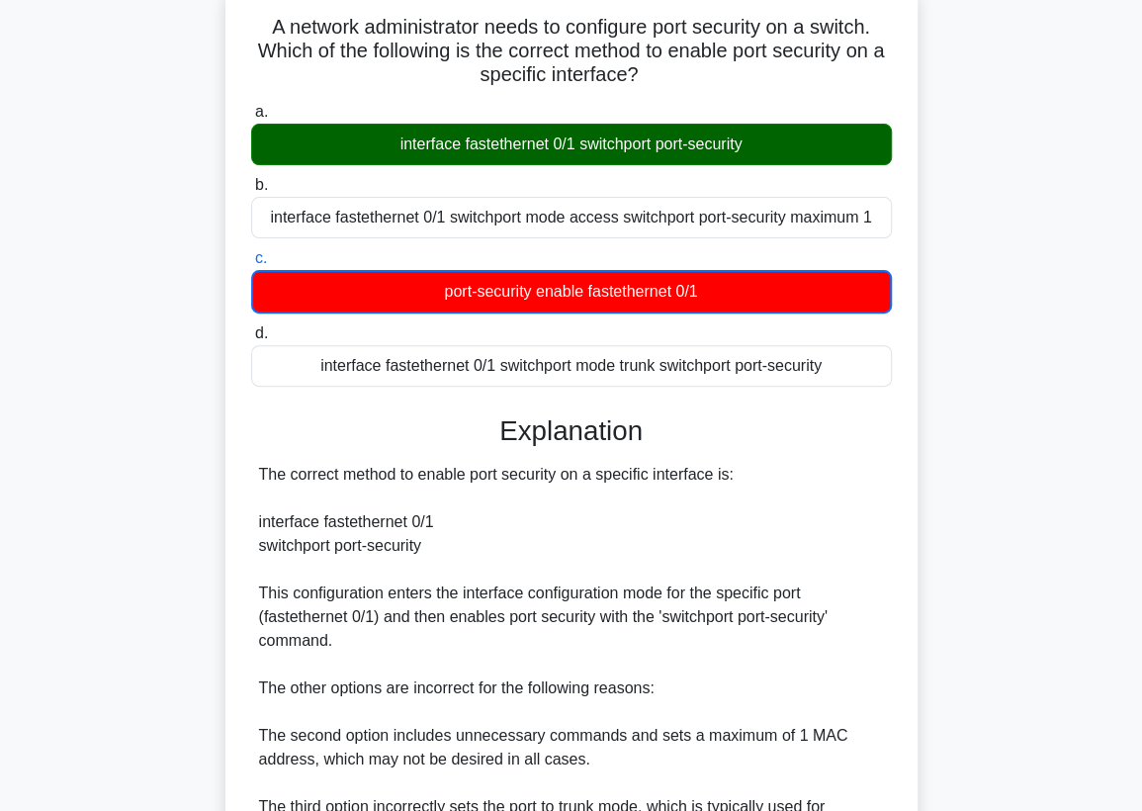
scroll to position [409, 0]
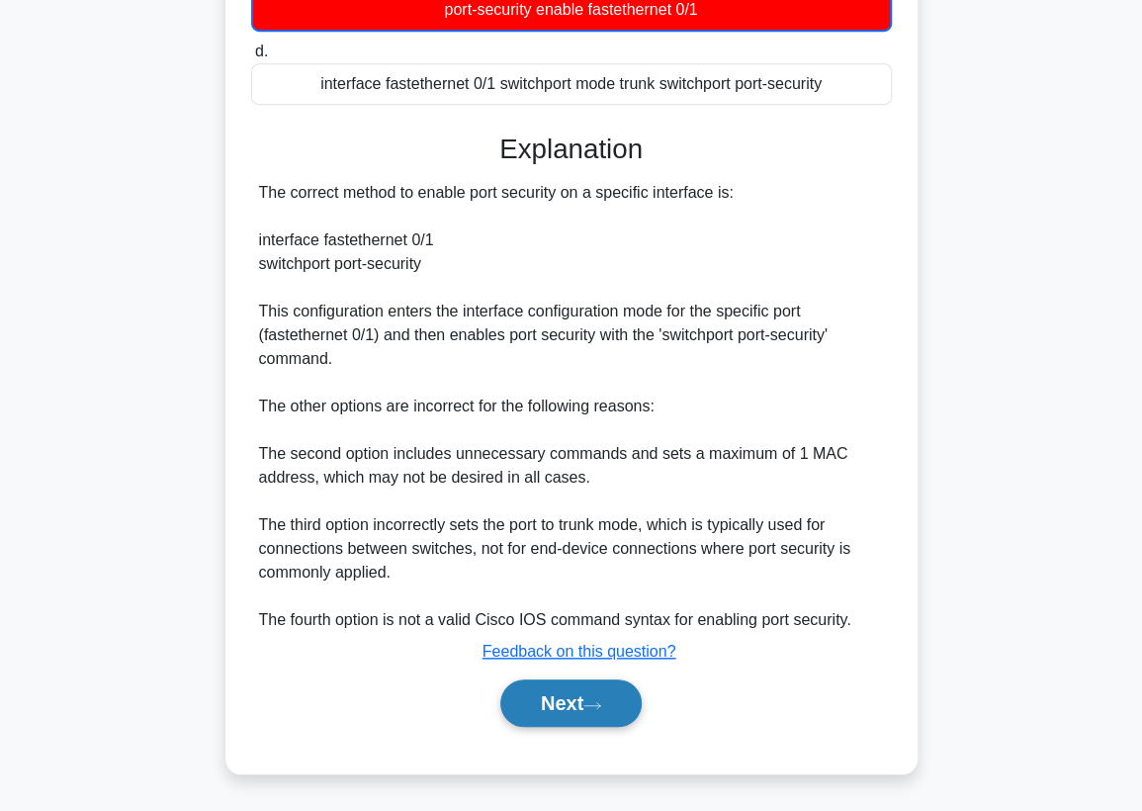
click at [596, 697] on button "Next" at bounding box center [570, 702] width 141 height 47
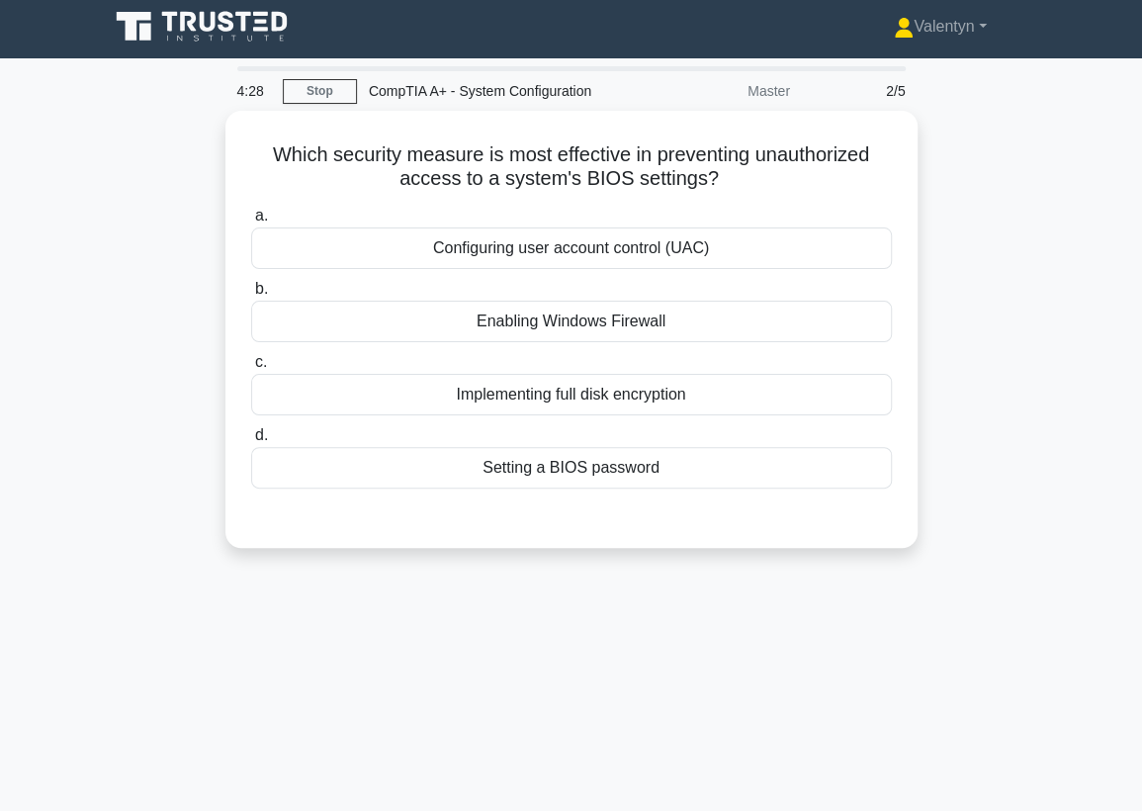
scroll to position [0, 0]
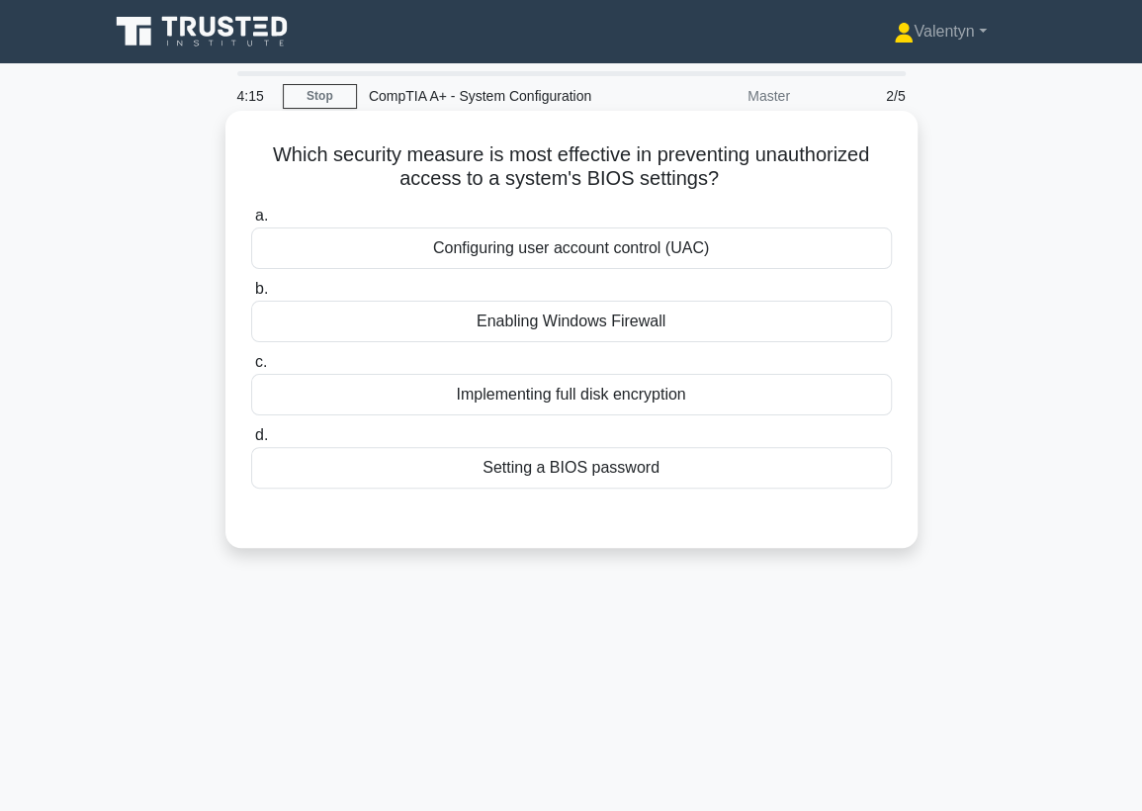
click at [562, 476] on div "Setting a BIOS password" at bounding box center [571, 468] width 641 height 42
click at [251, 442] on input "d. Setting a BIOS password" at bounding box center [251, 435] width 0 height 13
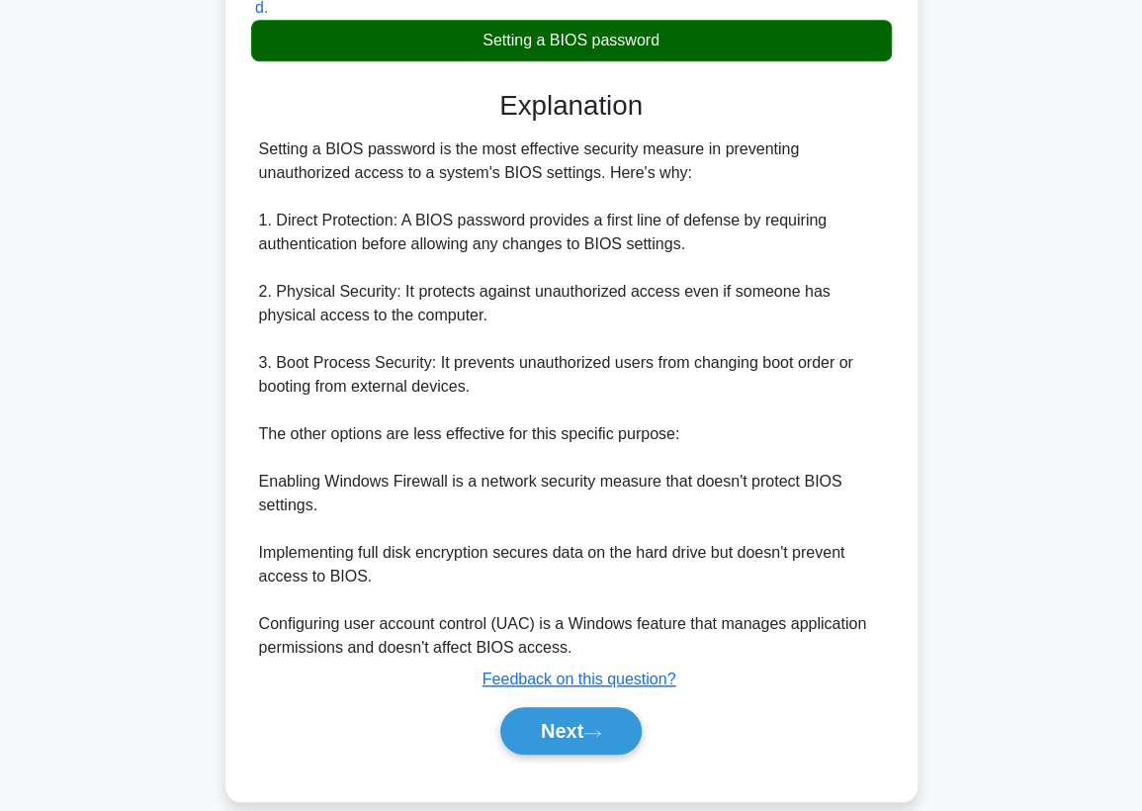
scroll to position [439, 0]
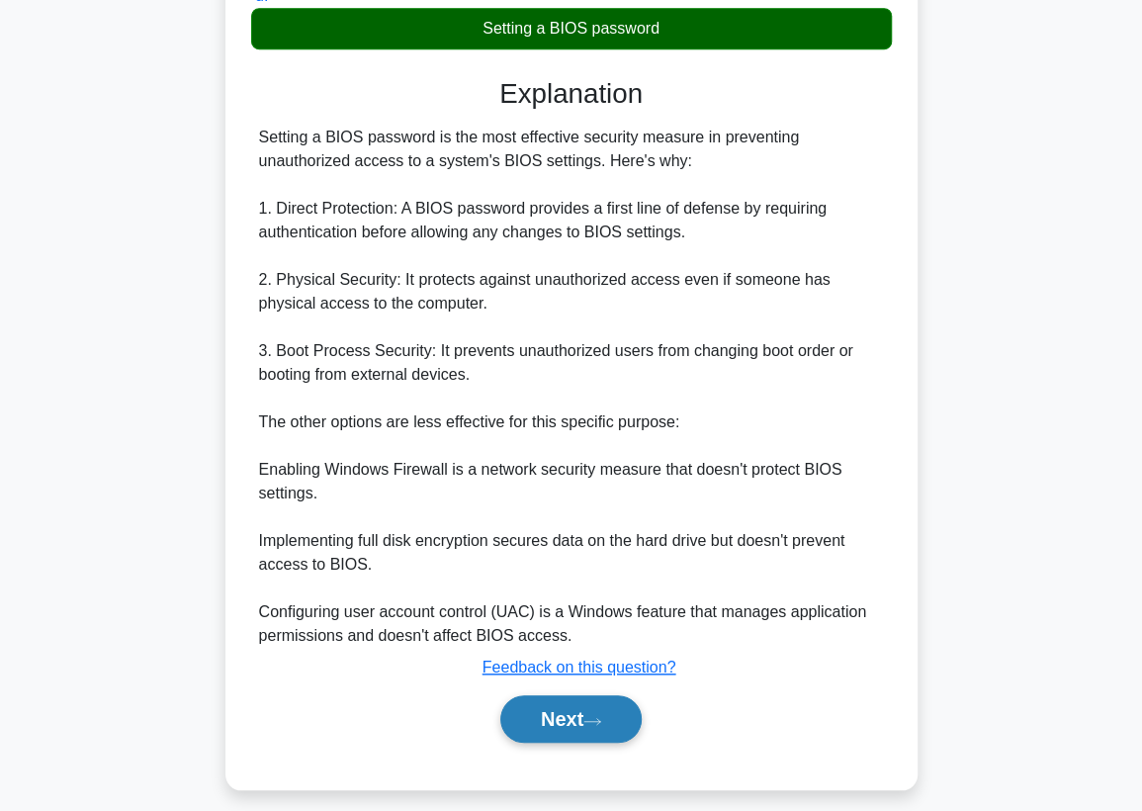
click at [555, 714] on button "Next" at bounding box center [570, 718] width 141 height 47
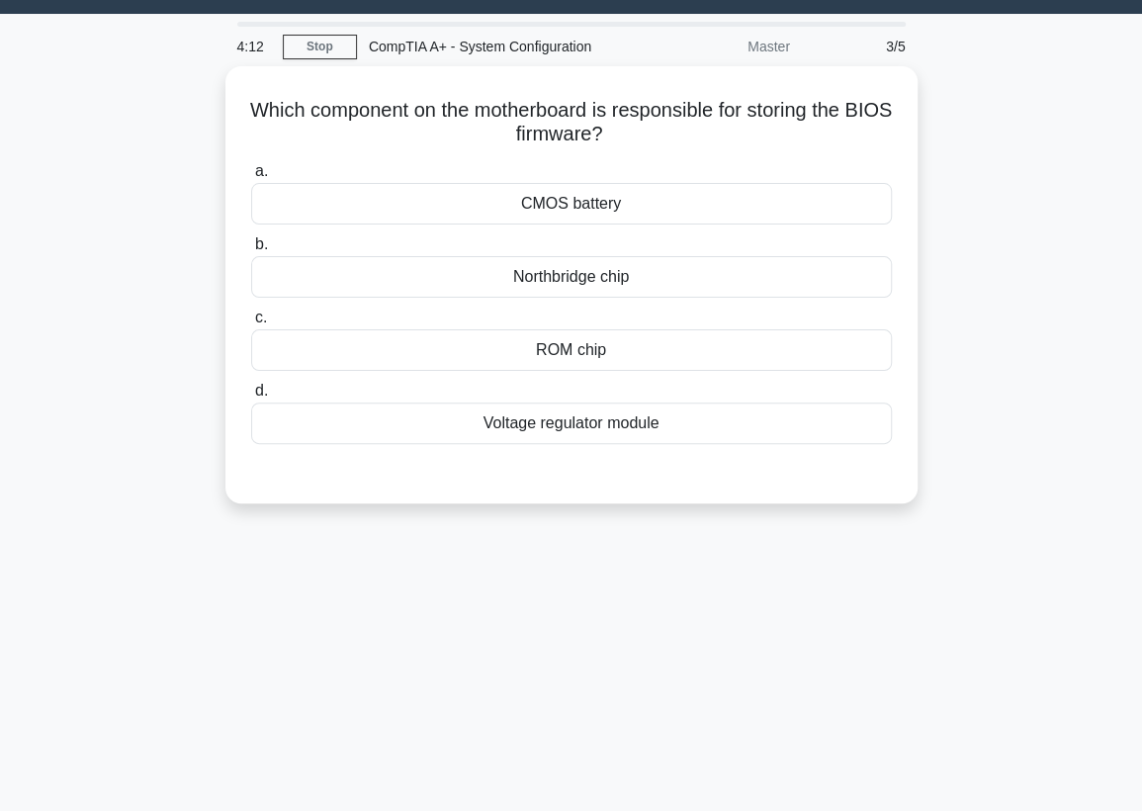
scroll to position [39, 0]
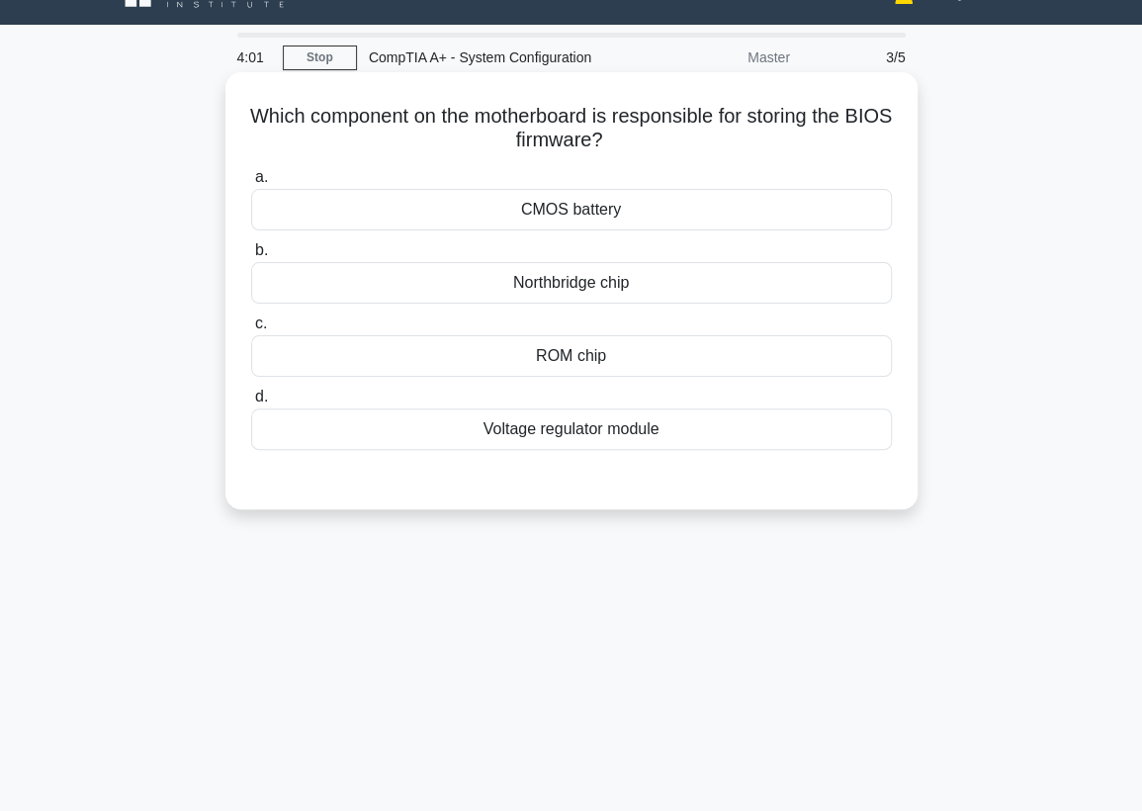
click at [603, 357] on div "ROM chip" at bounding box center [571, 356] width 641 height 42
click at [251, 330] on input "c. ROM chip" at bounding box center [251, 323] width 0 height 13
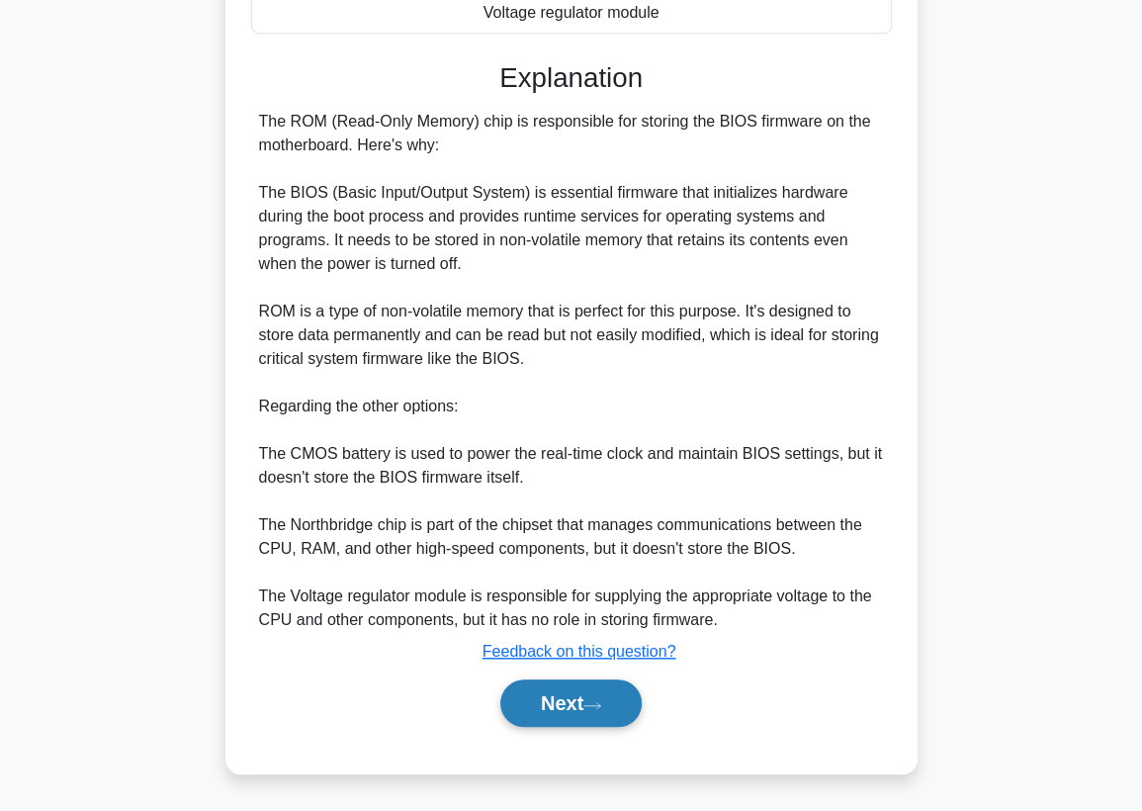
click at [567, 704] on button "Next" at bounding box center [570, 702] width 141 height 47
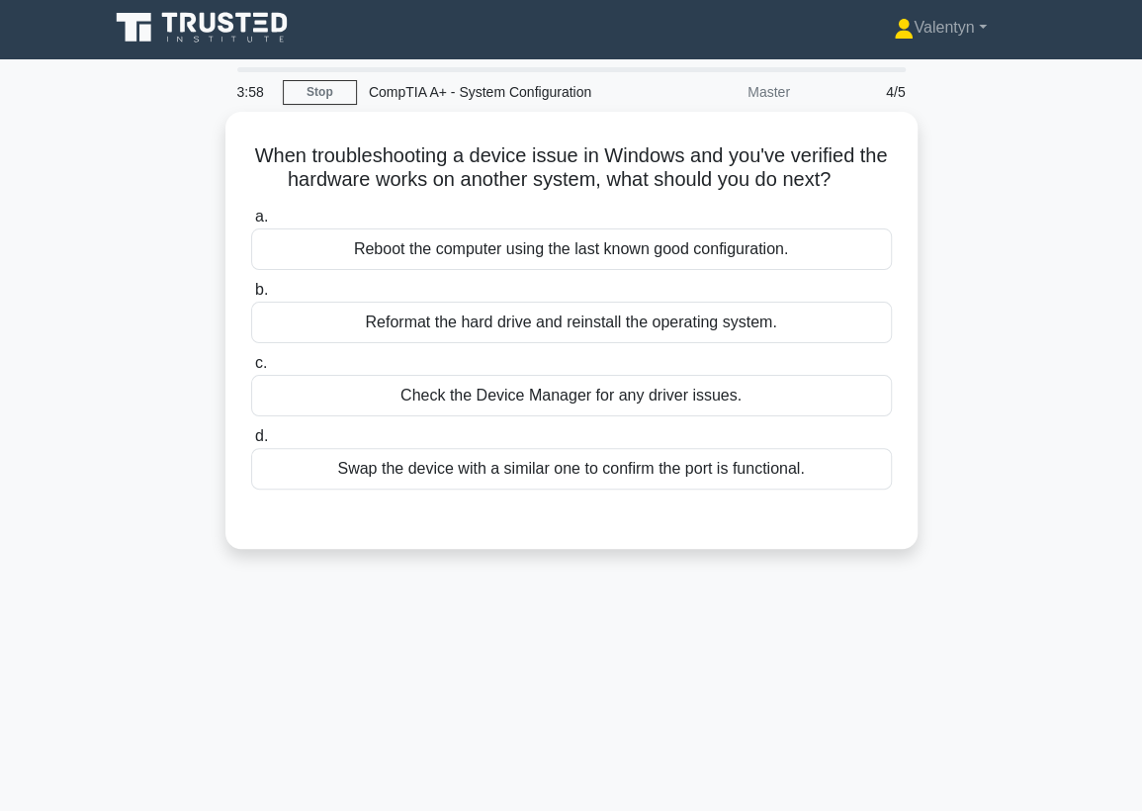
scroll to position [0, 0]
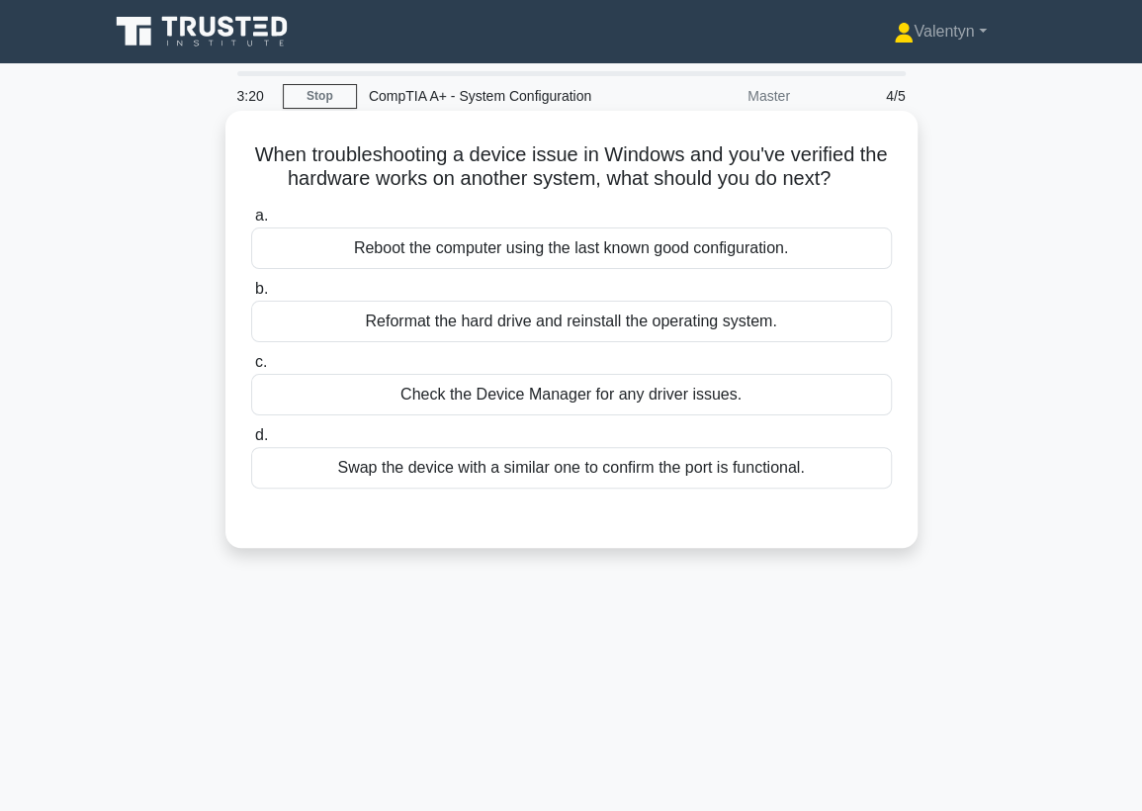
click at [636, 477] on div "Swap the device with a similar one to confirm the port is functional." at bounding box center [571, 468] width 641 height 42
click at [251, 442] on input "d. Swap the device with a similar one to confirm the port is functional." at bounding box center [251, 435] width 0 height 13
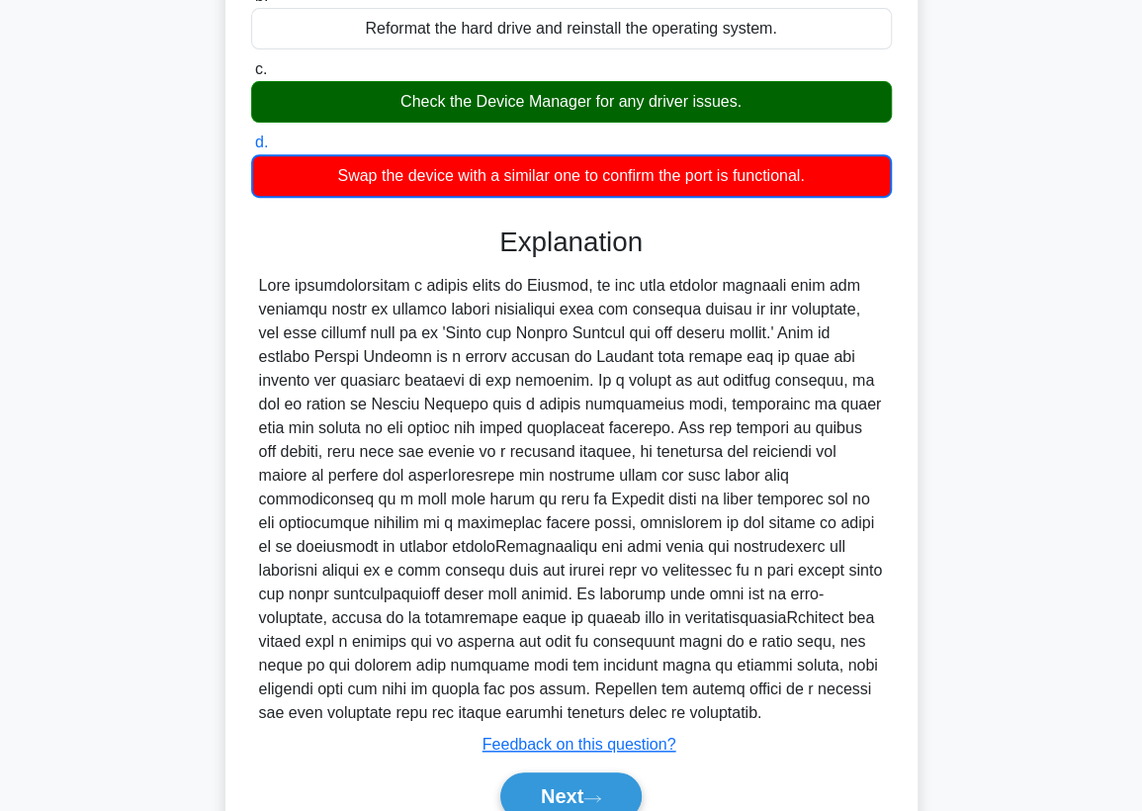
scroll to position [329, 0]
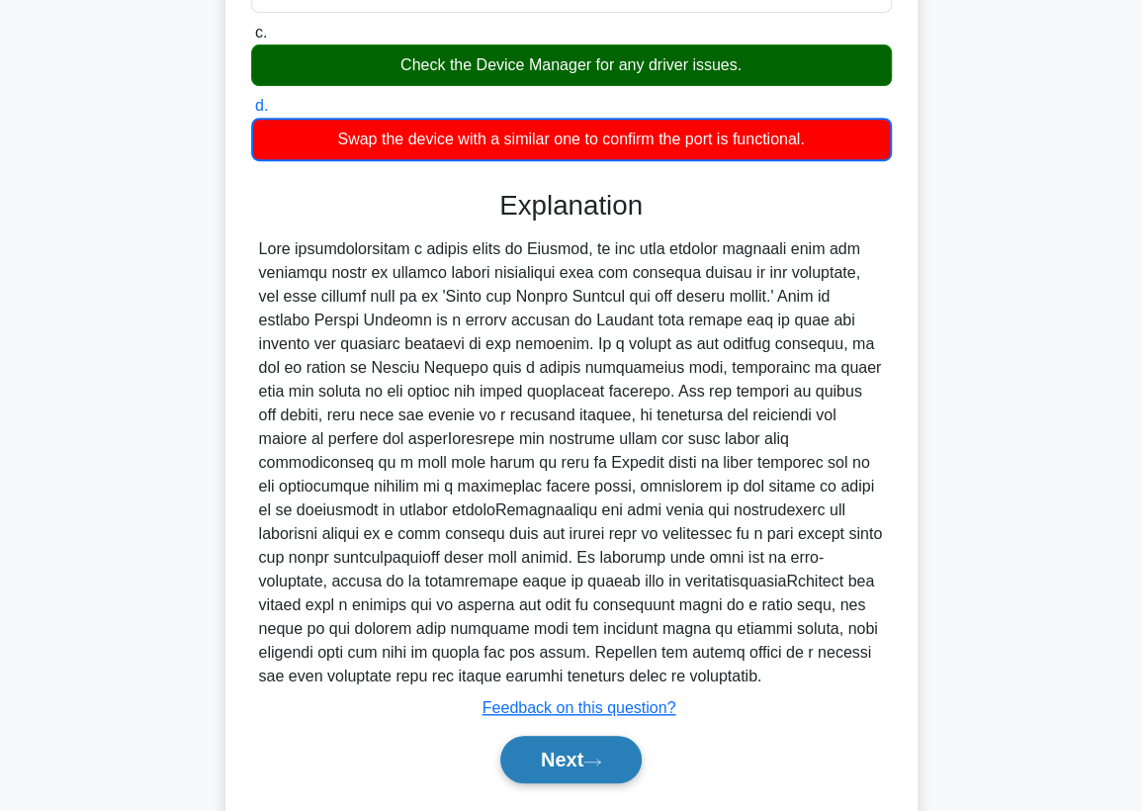
click at [546, 753] on button "Next" at bounding box center [570, 758] width 141 height 47
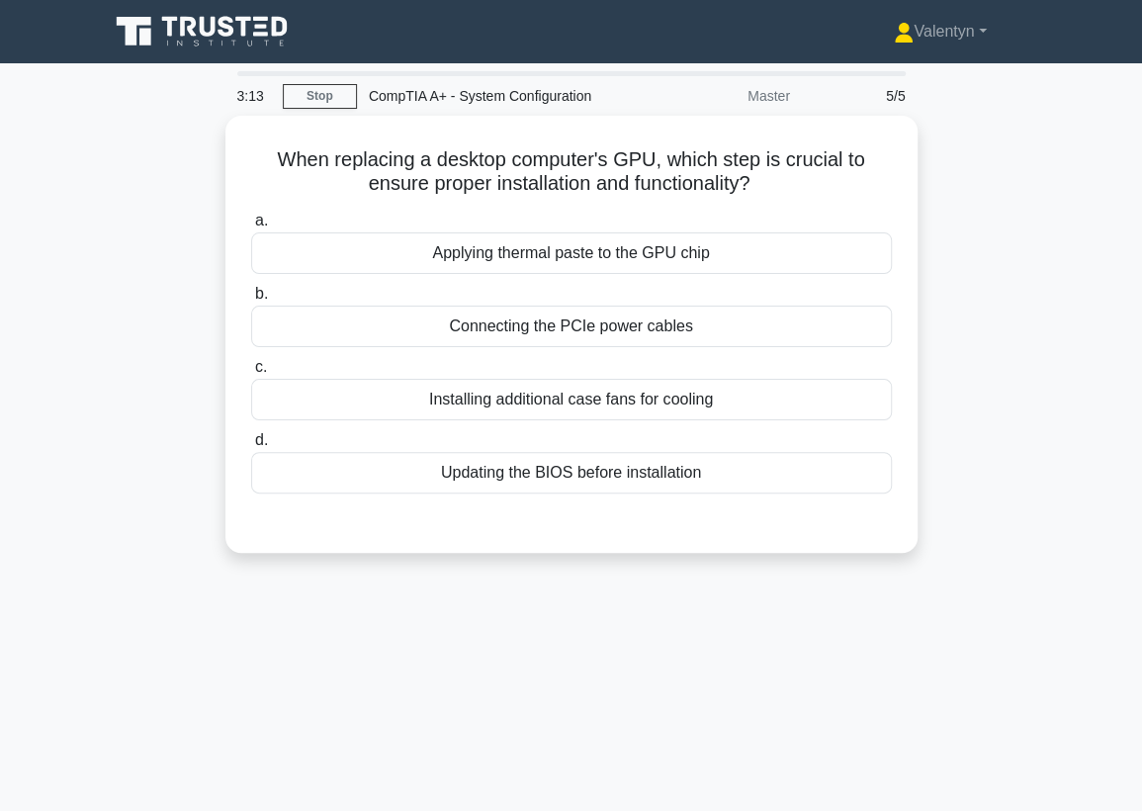
scroll to position [0, 0]
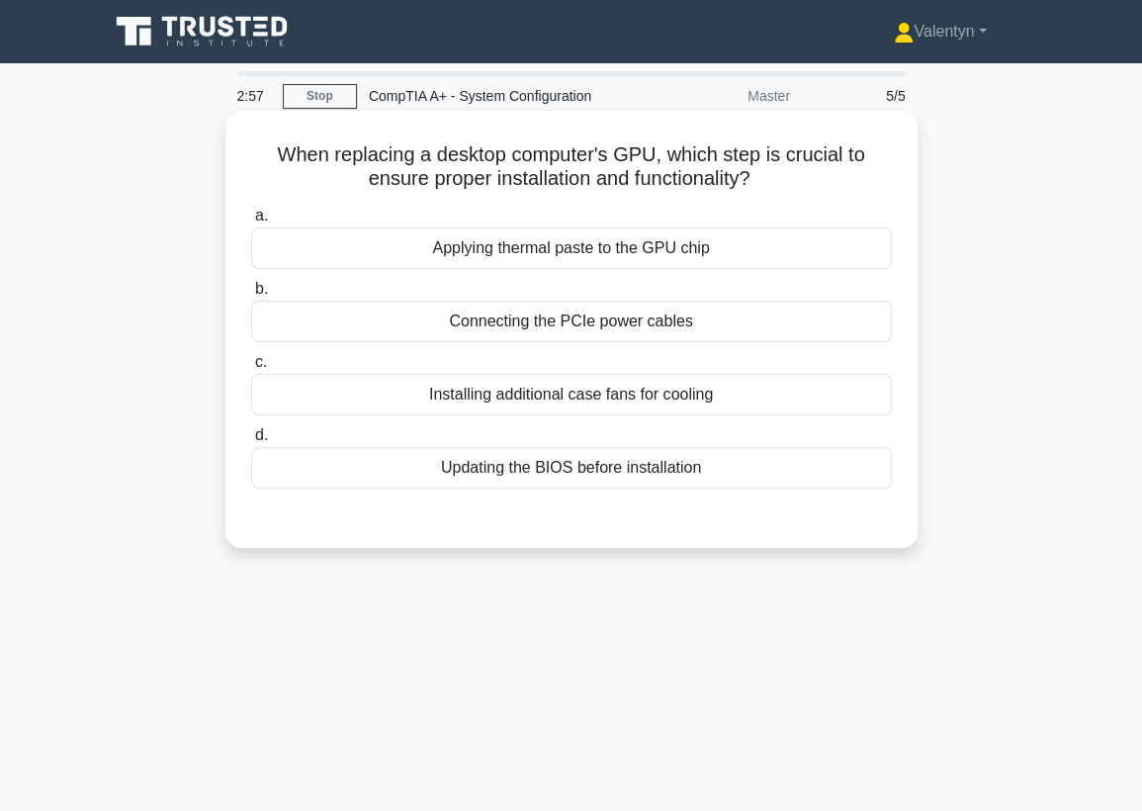
click at [678, 318] on div "Connecting the PCIe power cables" at bounding box center [571, 321] width 641 height 42
click at [251, 296] on input "b. Connecting the PCIe power cables" at bounding box center [251, 289] width 0 height 13
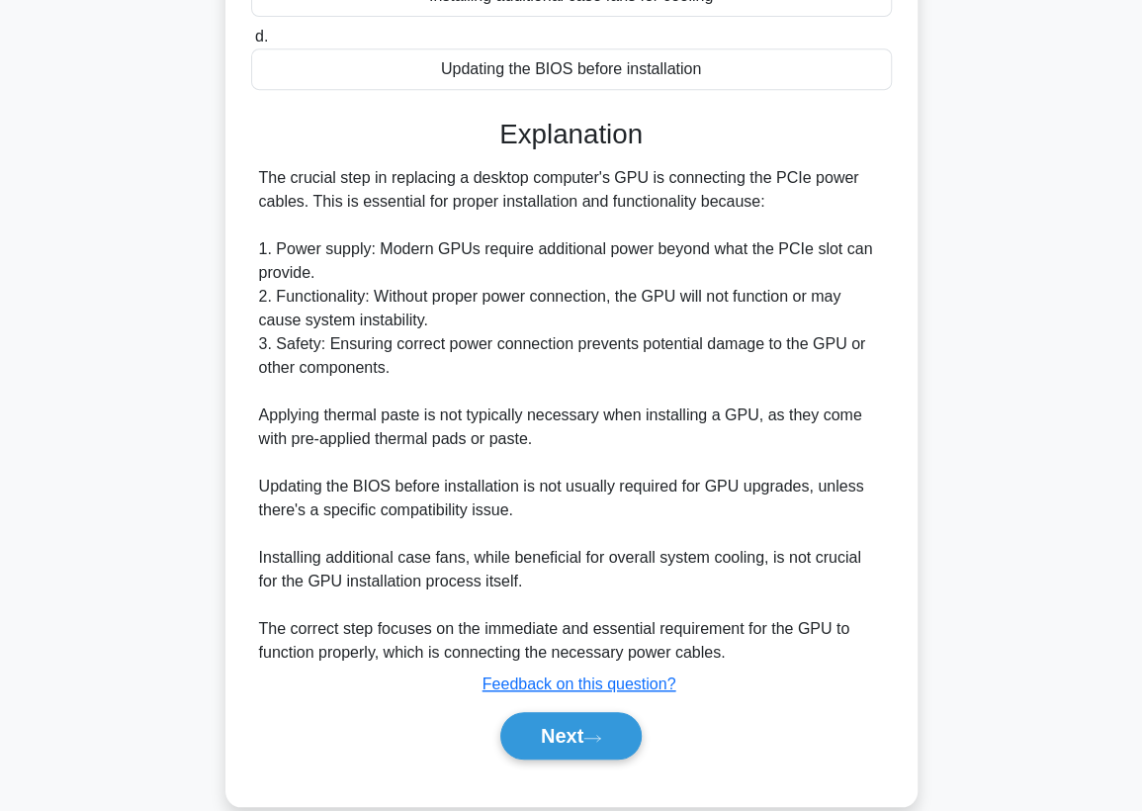
scroll to position [431, 0]
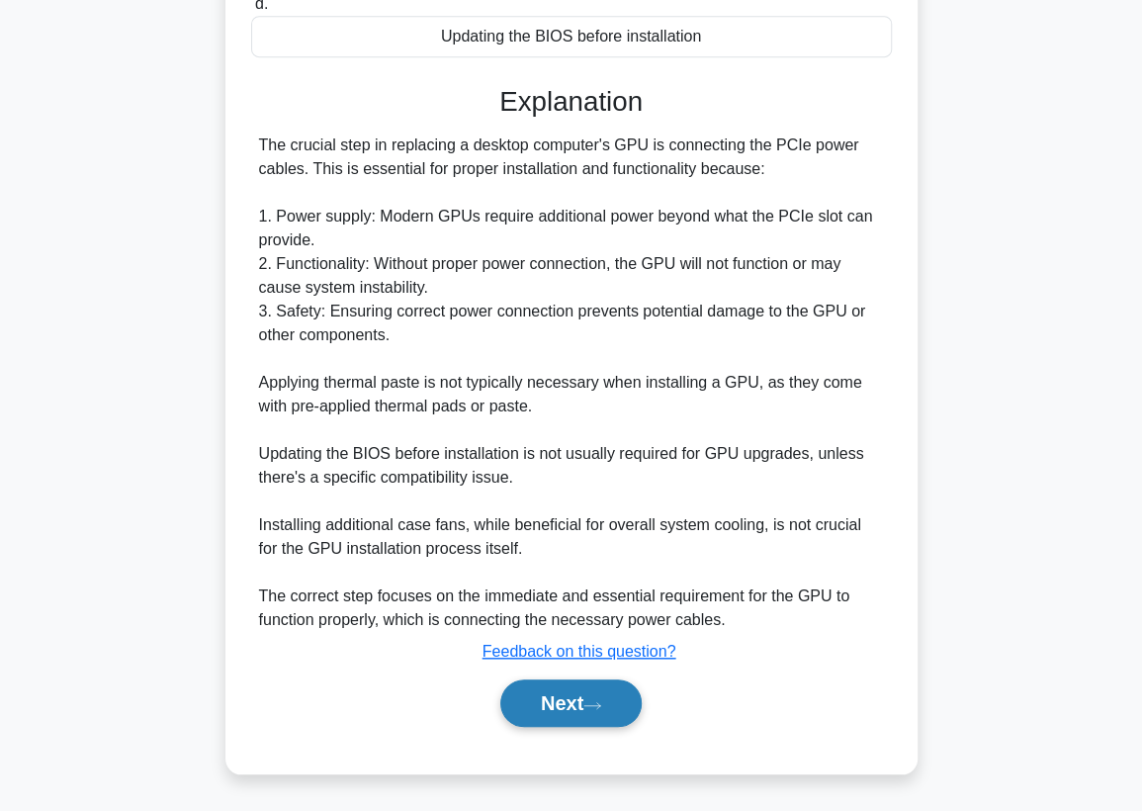
click at [593, 692] on button "Next" at bounding box center [570, 702] width 141 height 47
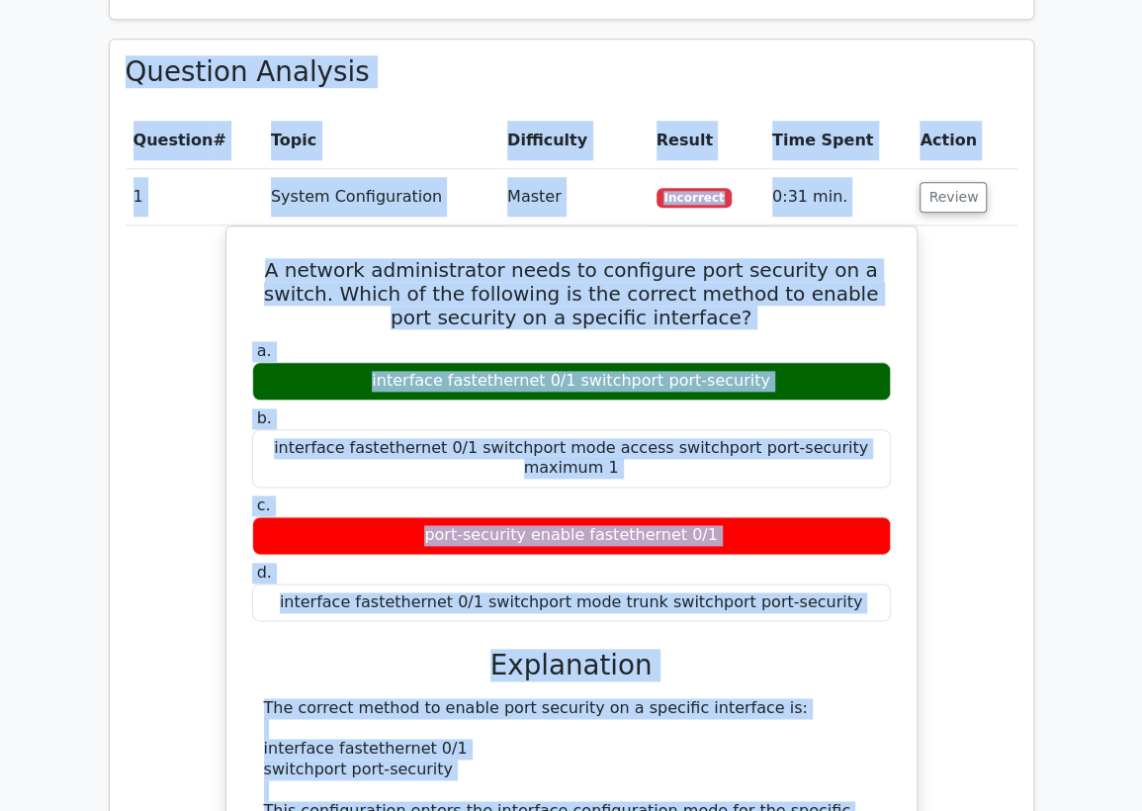
scroll to position [835, 0]
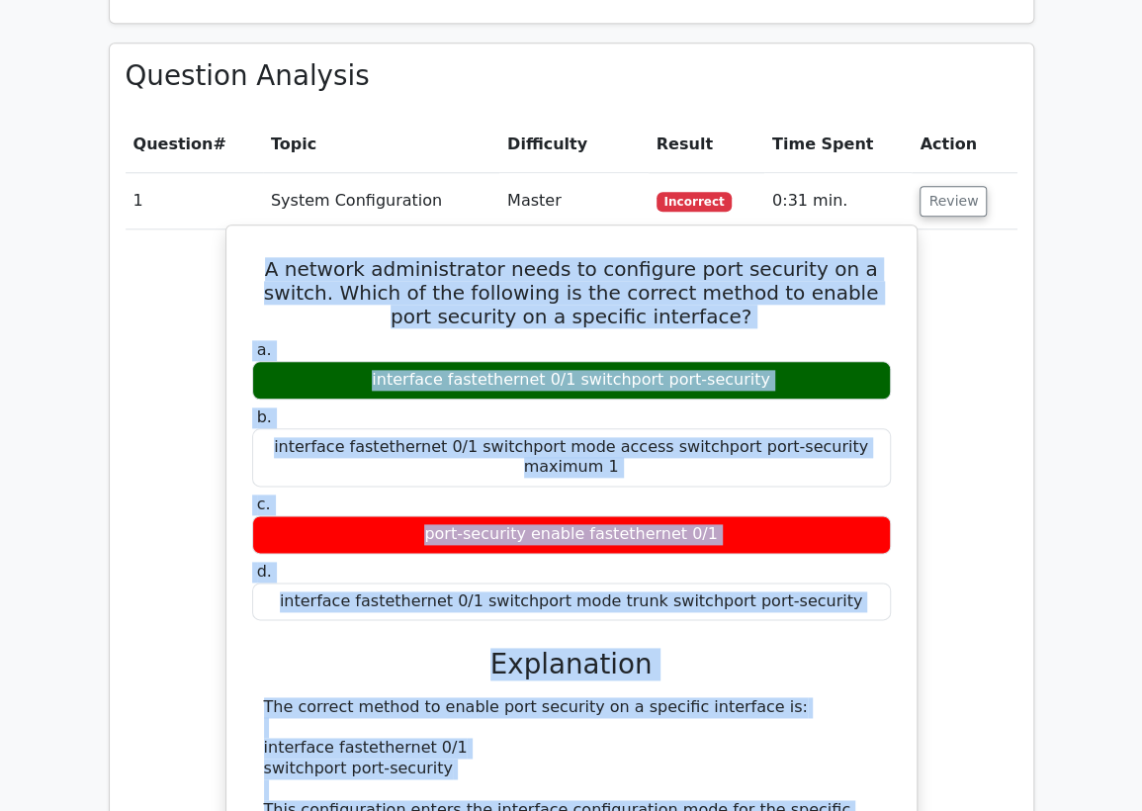
drag, startPoint x: 864, startPoint y: 563, endPoint x: 256, endPoint y: 263, distance: 678.1
click at [256, 263] on div "A network administrator needs to configure port security on a switch. Which of …" at bounding box center [571, 706] width 674 height 947
copy div "A network administrator needs to configure port security on a switch. Which of …"
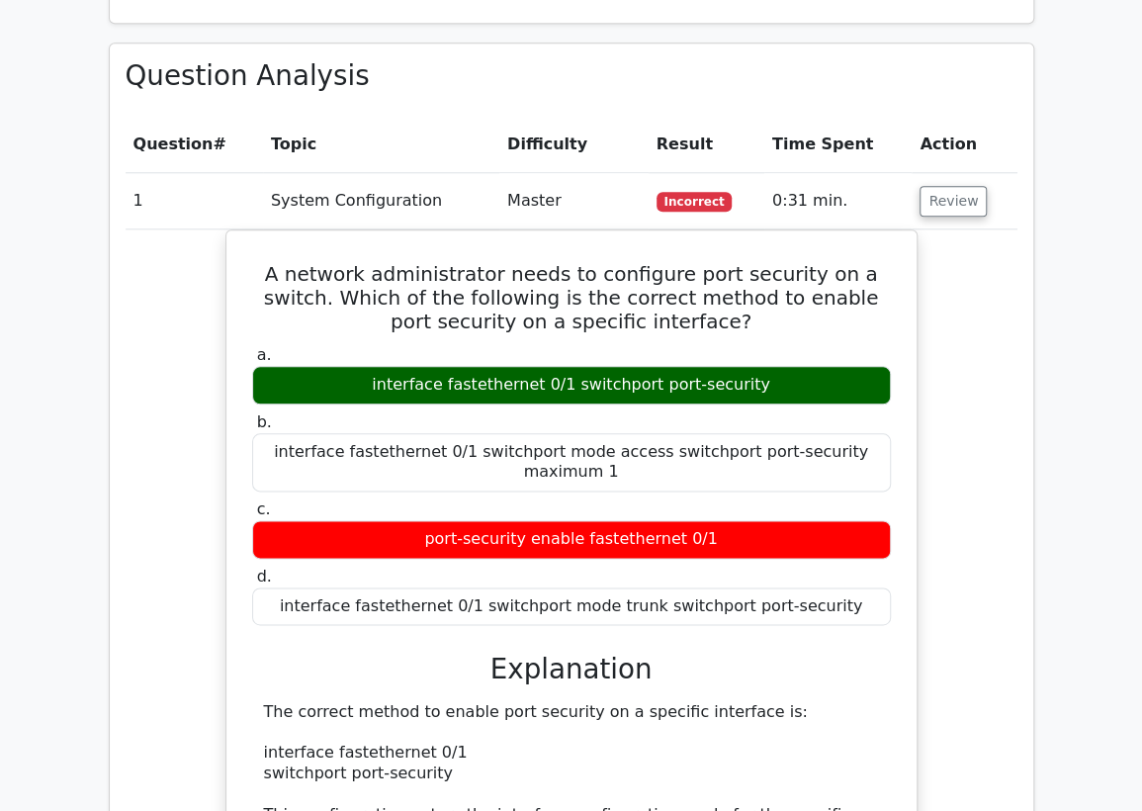
click at [355, 197] on td "System Configuration" at bounding box center [381, 201] width 236 height 56
click at [954, 207] on button "Review" at bounding box center [952, 201] width 67 height 31
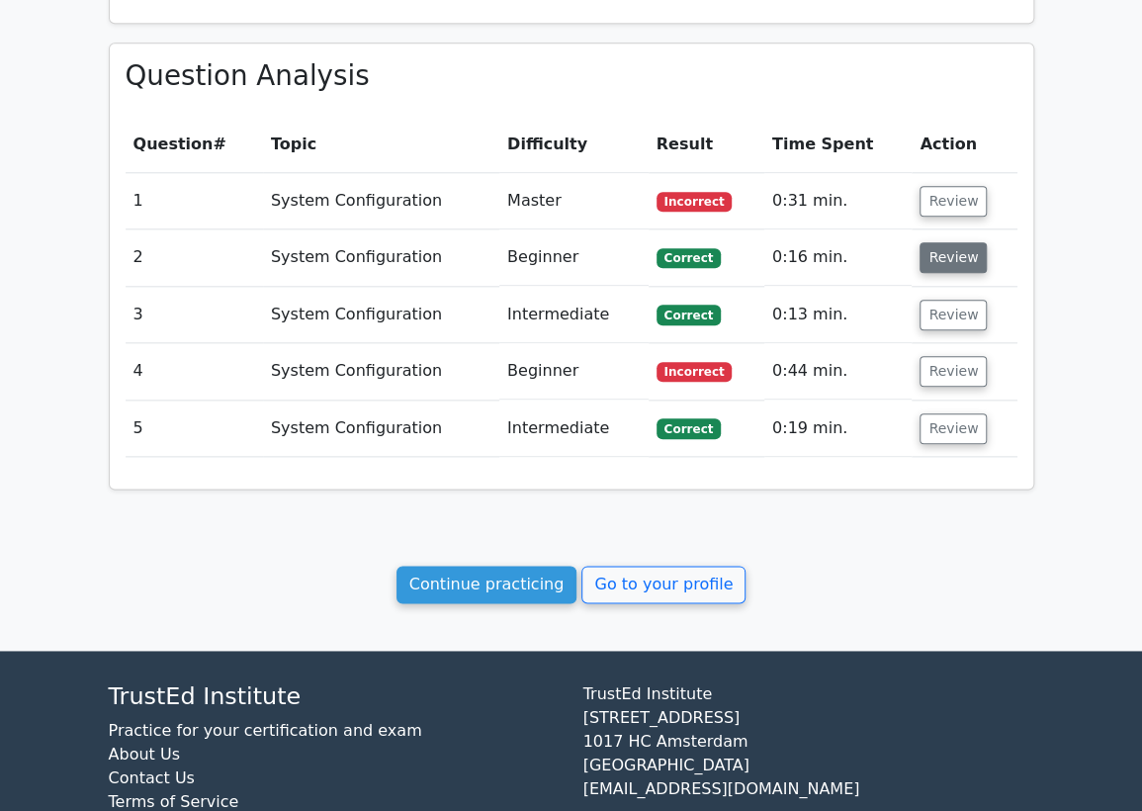
click at [949, 267] on button "Review" at bounding box center [952, 257] width 67 height 31
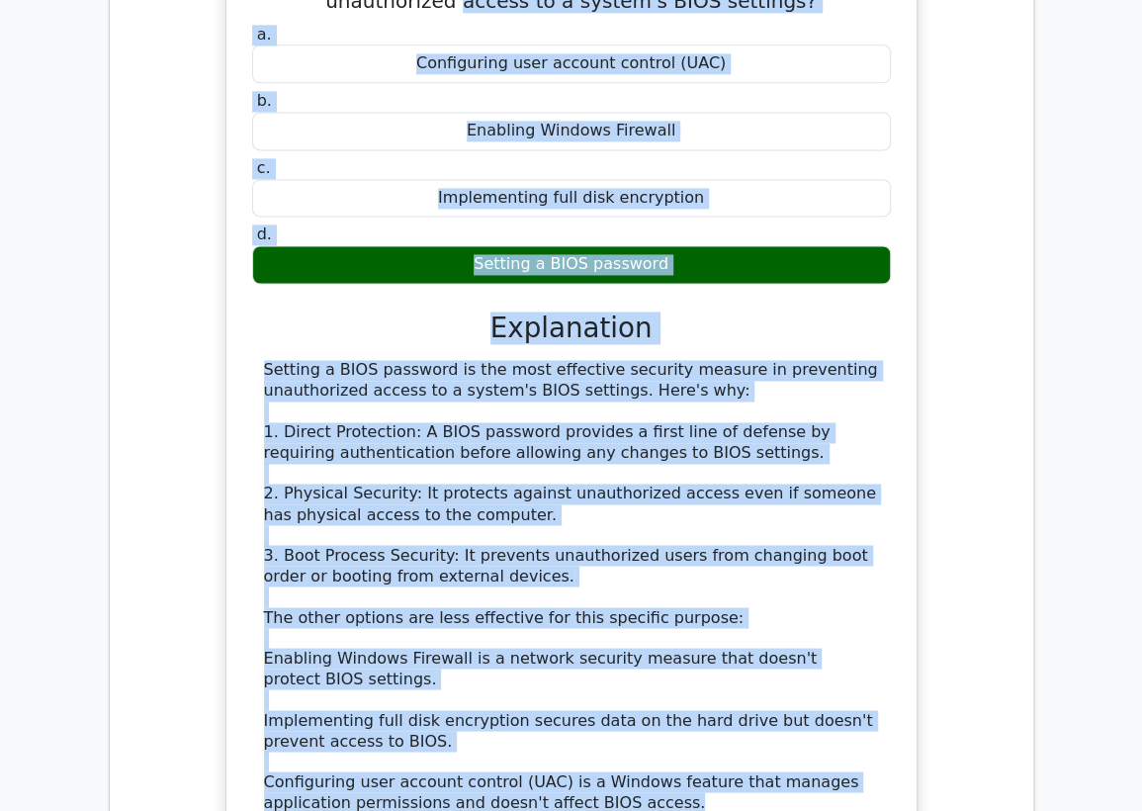
scroll to position [1104, 0]
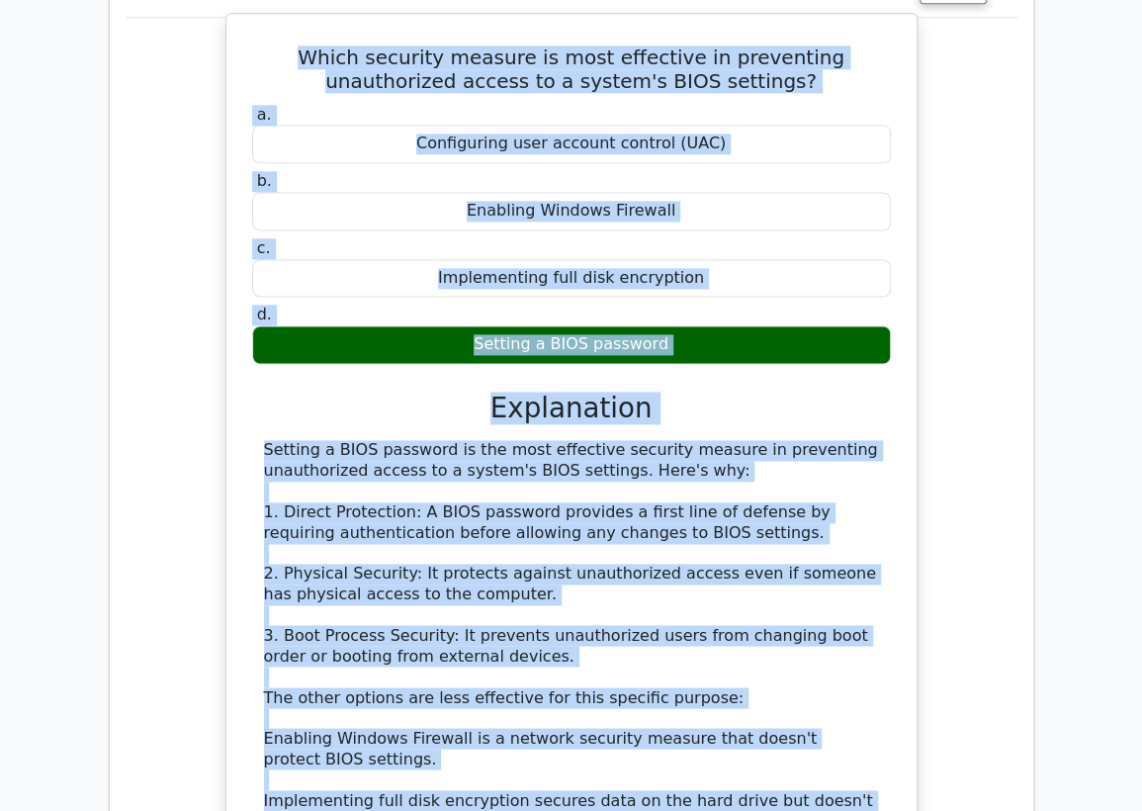
drag, startPoint x: 573, startPoint y: 598, endPoint x: 245, endPoint y: 48, distance: 640.1
click at [245, 48] on div "Which security measure is most effective in preventing unauthorized access to a…" at bounding box center [571, 494] width 674 height 944
copy div "Which security measure is most effective in preventing unauthorized access to a…"
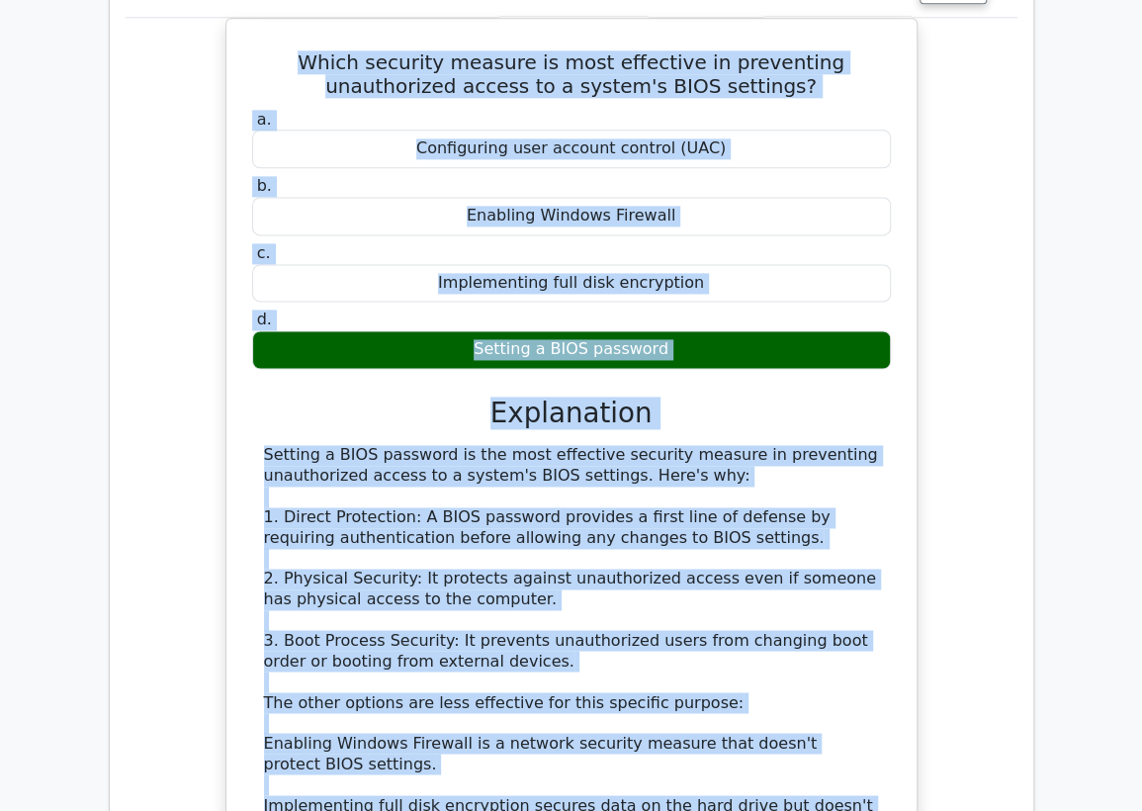
click at [159, 120] on div "Which security measure is most effective in preventing unauthorized access to a…" at bounding box center [572, 510] width 892 height 985
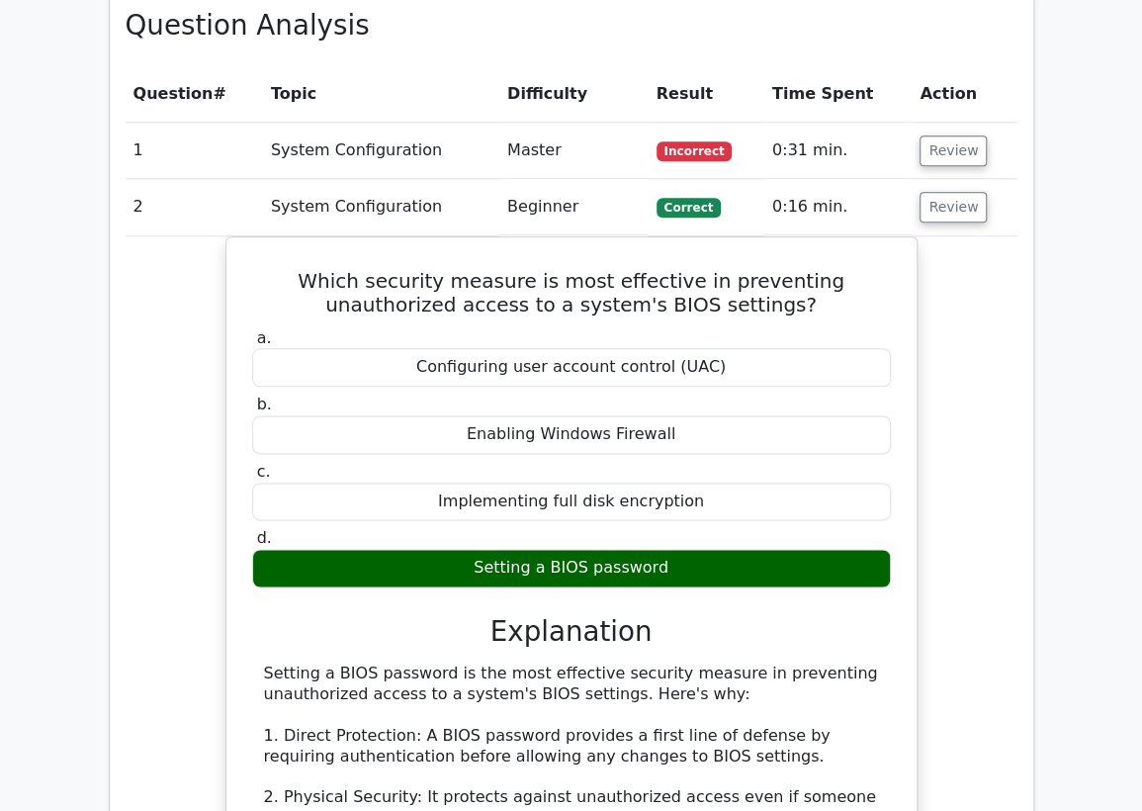
scroll to position [885, 0]
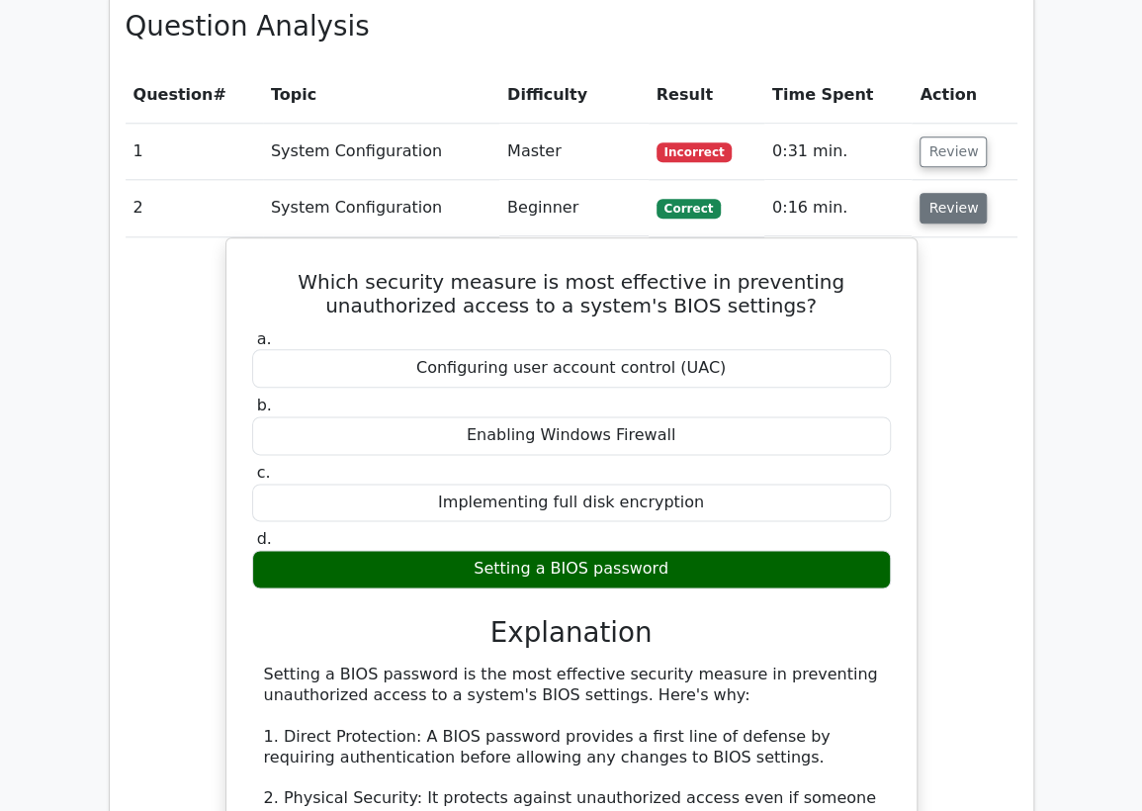
click at [945, 206] on button "Review" at bounding box center [952, 208] width 67 height 31
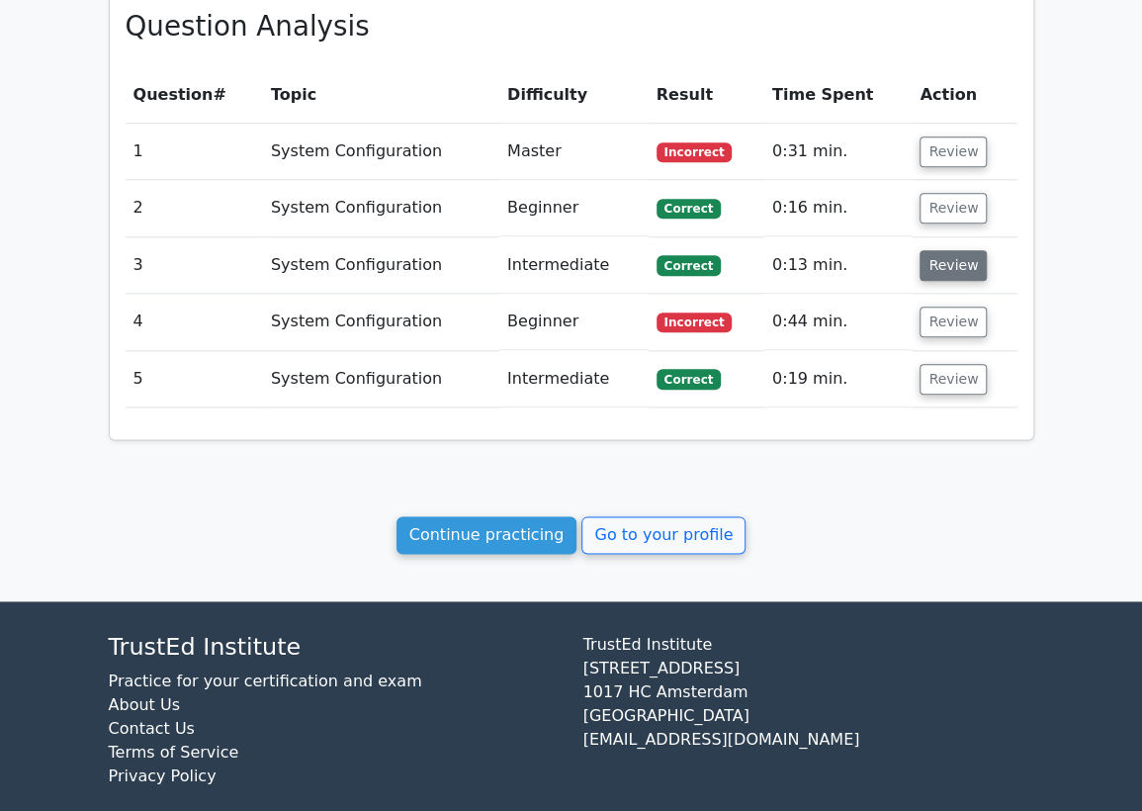
click at [958, 276] on button "Review" at bounding box center [952, 265] width 67 height 31
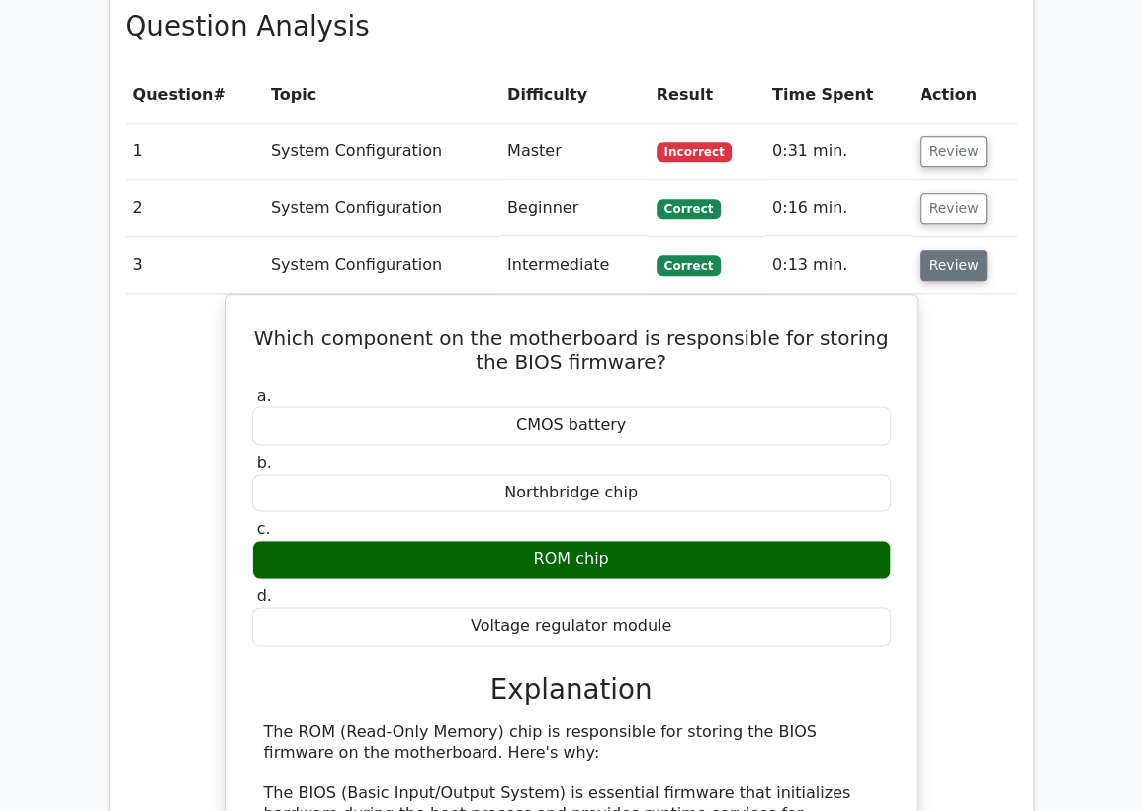
click at [955, 272] on button "Review" at bounding box center [952, 265] width 67 height 31
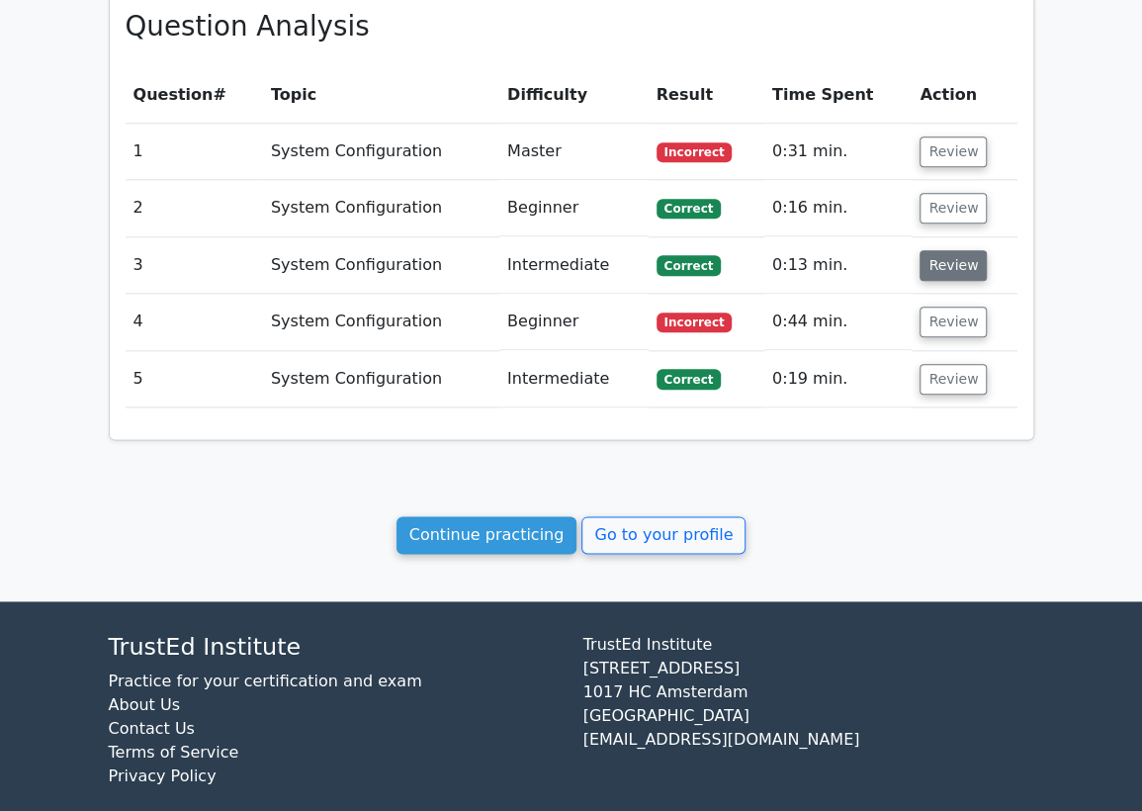
click at [955, 272] on button "Review" at bounding box center [952, 265] width 67 height 31
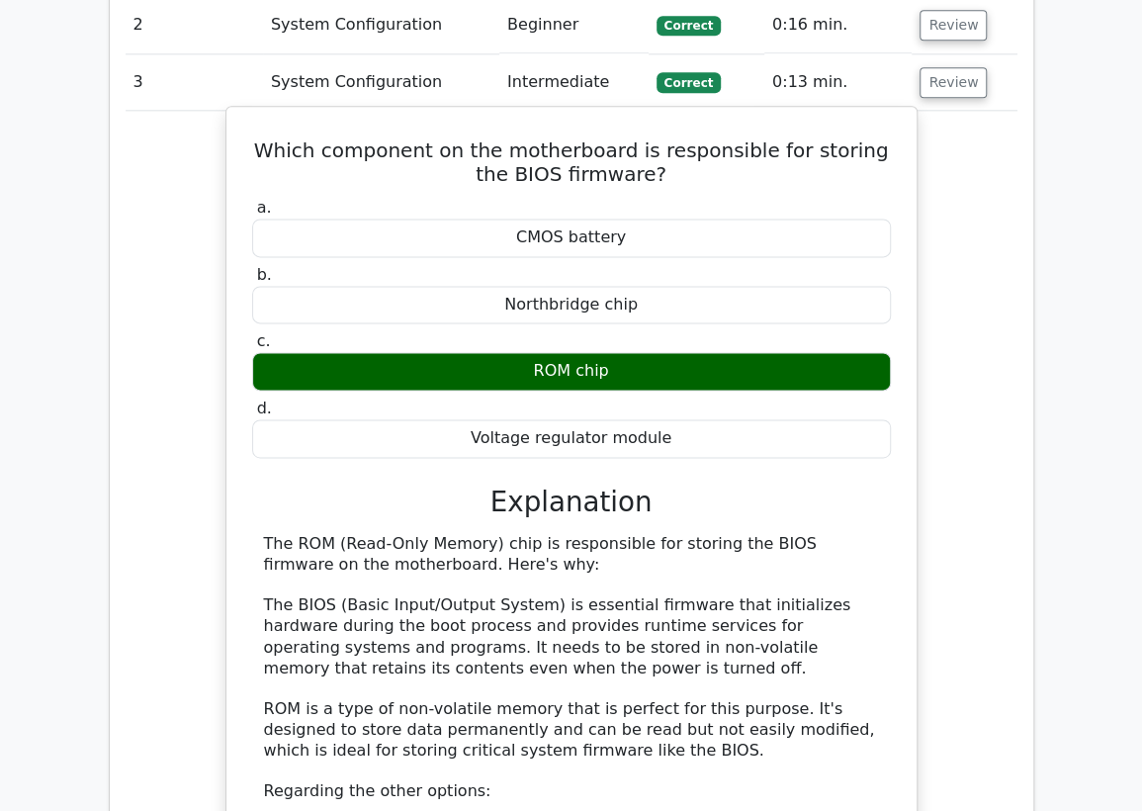
scroll to position [1104, 0]
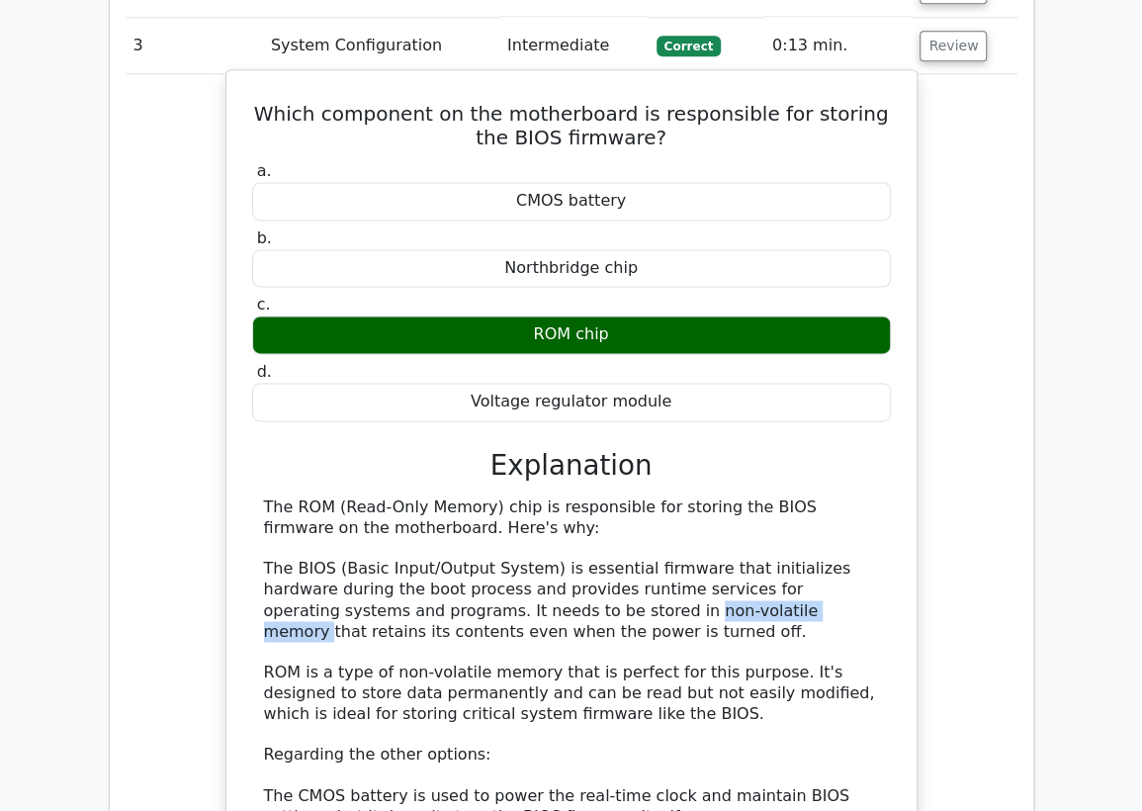
drag, startPoint x: 654, startPoint y: 610, endPoint x: 504, endPoint y: 611, distance: 150.2
click at [504, 611] on div "The ROM (Read-Only Memory) chip is responsible for storing the BIOS firmware on…" at bounding box center [571, 743] width 615 height 493
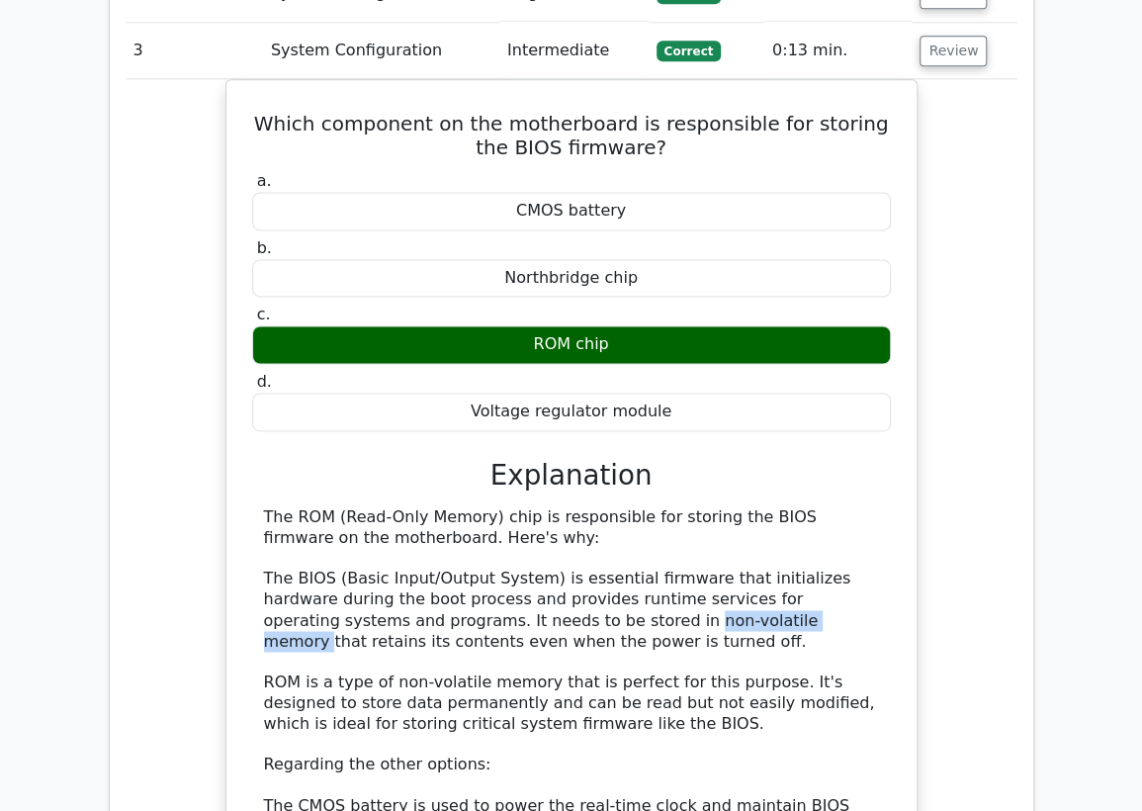
click at [491, 620] on div at bounding box center [491, 620] width 0 height 0
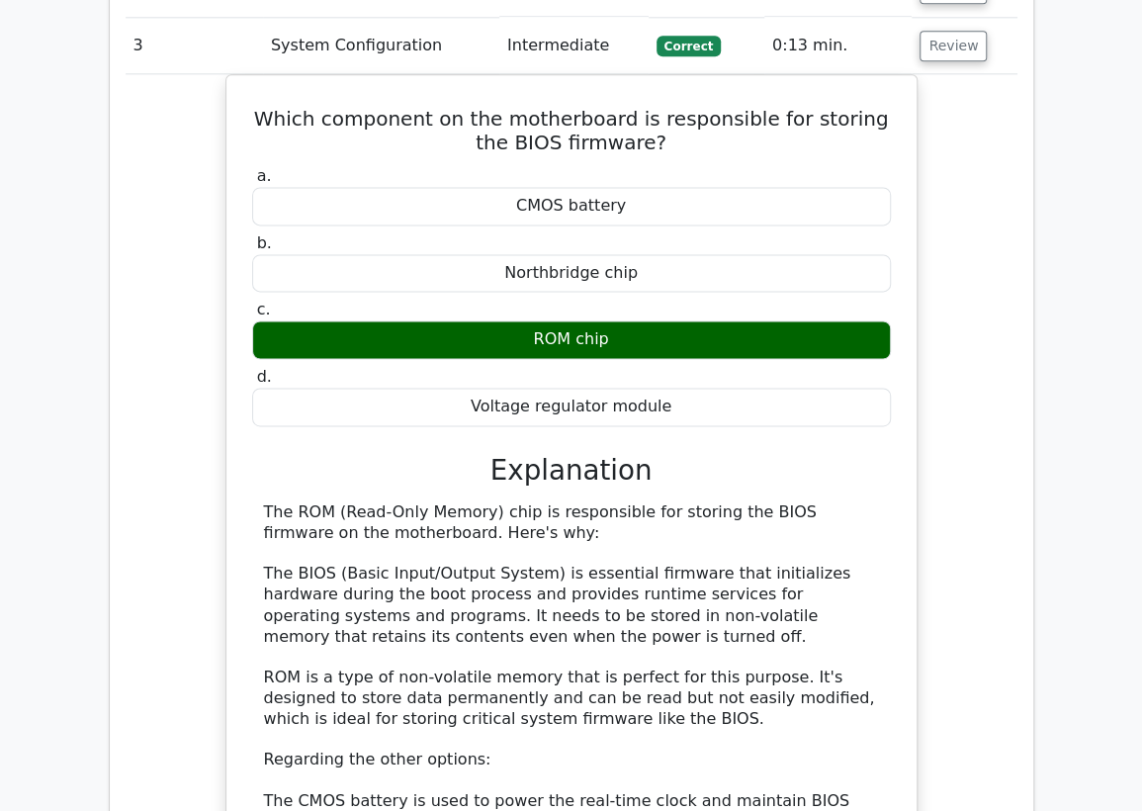
click at [932, 615] on div "Which component on the motherboard is responsible for storing the BIOS firmware…" at bounding box center [572, 587] width 892 height 1026
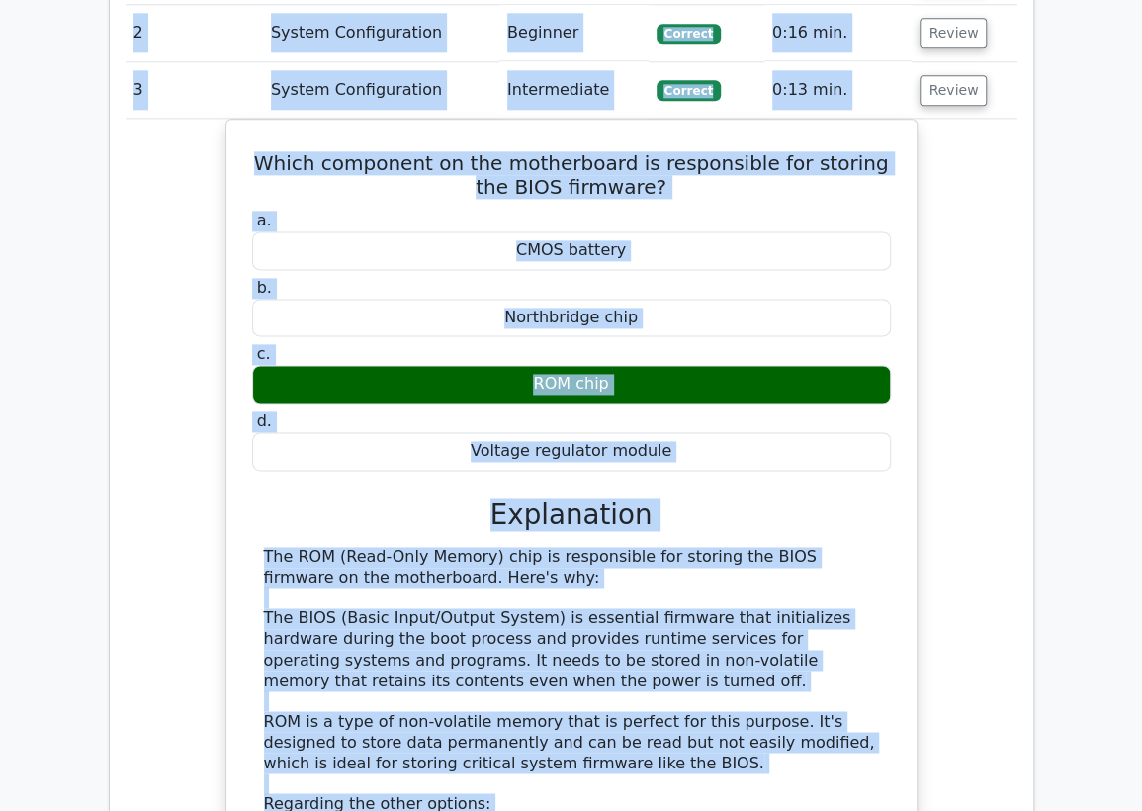
scroll to position [1034, 0]
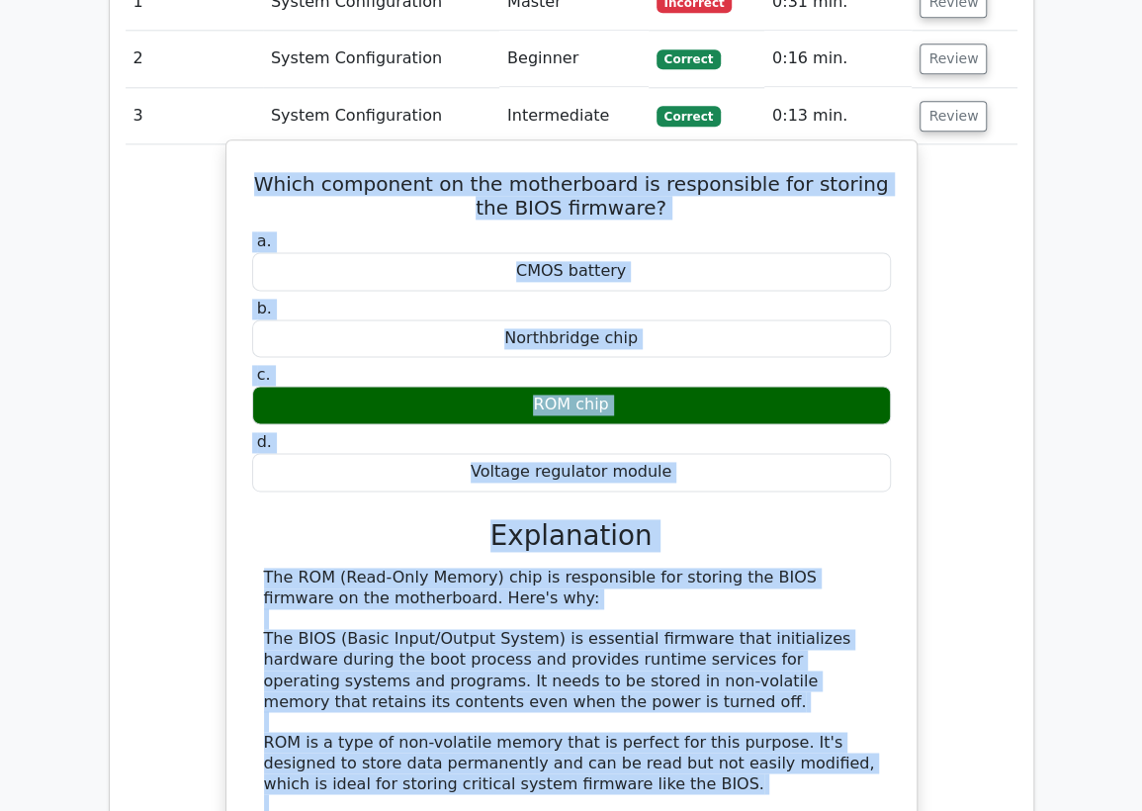
drag, startPoint x: 768, startPoint y: 719, endPoint x: 242, endPoint y: 181, distance: 752.1
click at [242, 181] on div "Which component on the motherboard is responsible for storing the BIOS firmware…" at bounding box center [571, 640] width 674 height 984
copy div "Which component on the motherboard is responsible for storing the BIOS firmware…"
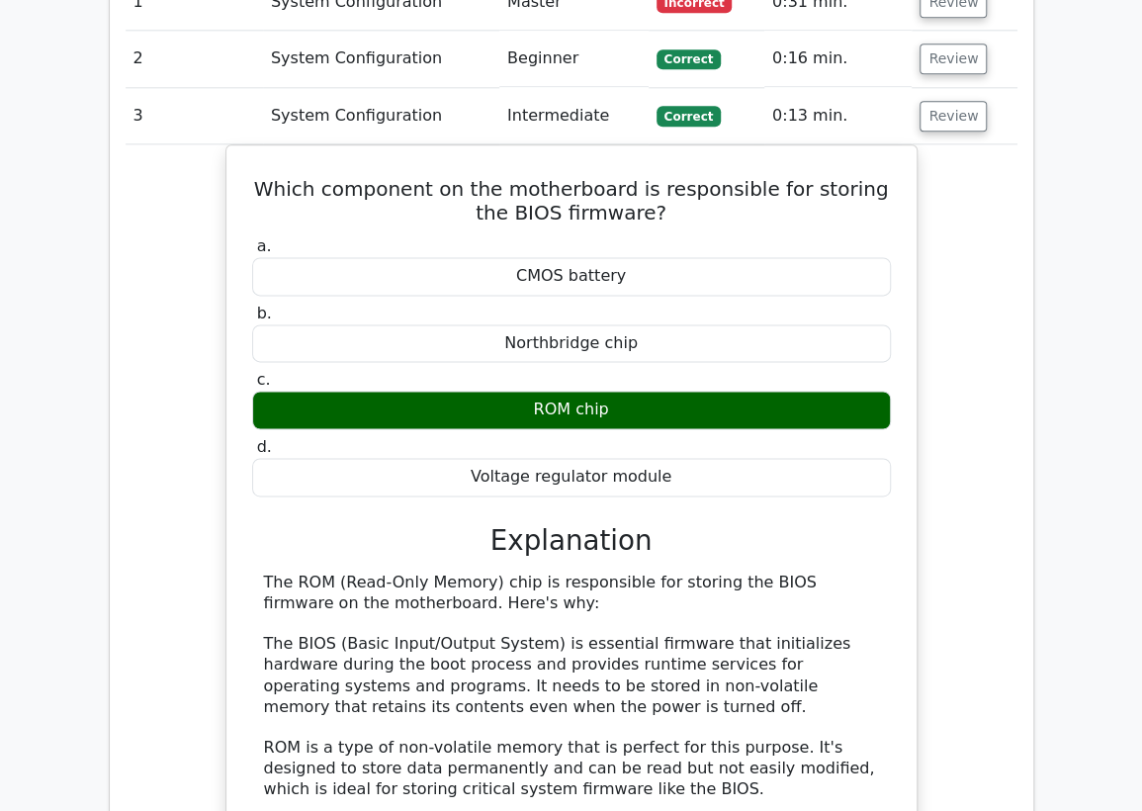
click at [447, 120] on td "System Configuration" at bounding box center [381, 116] width 236 height 56
click at [957, 121] on button "Review" at bounding box center [952, 116] width 67 height 31
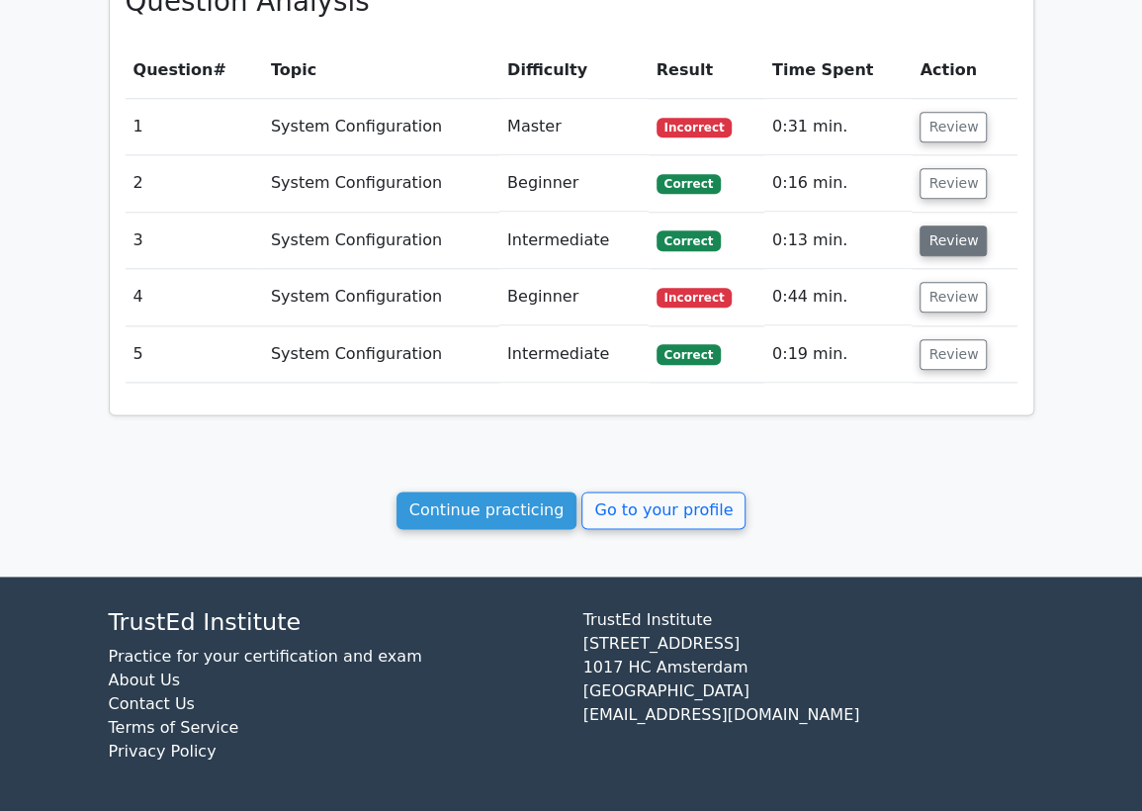
scroll to position [908, 0]
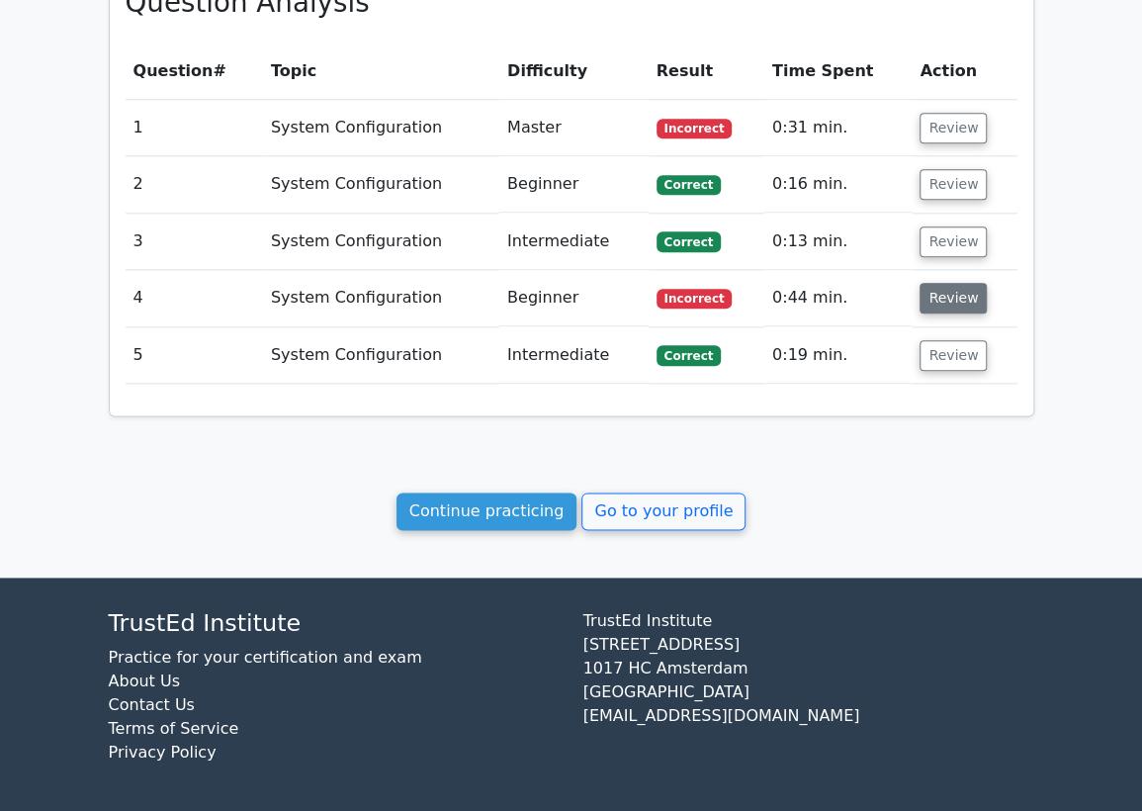
click at [937, 297] on button "Review" at bounding box center [952, 298] width 67 height 31
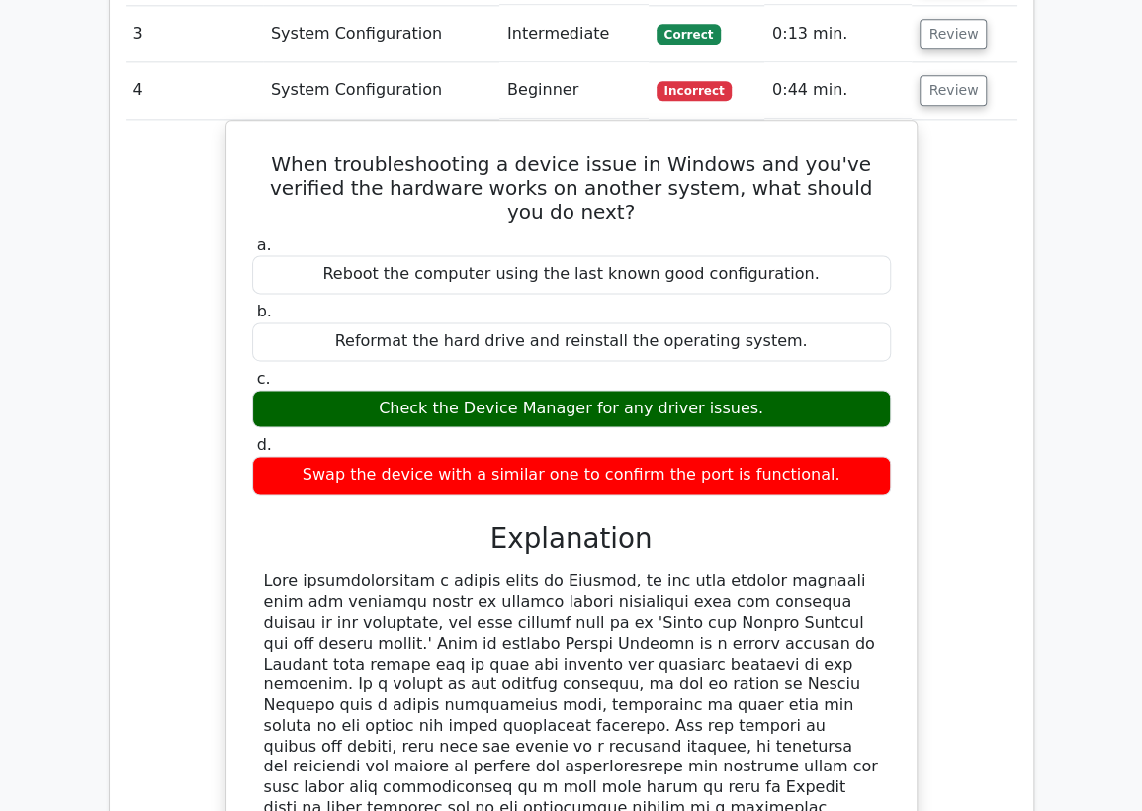
scroll to position [1038, 0]
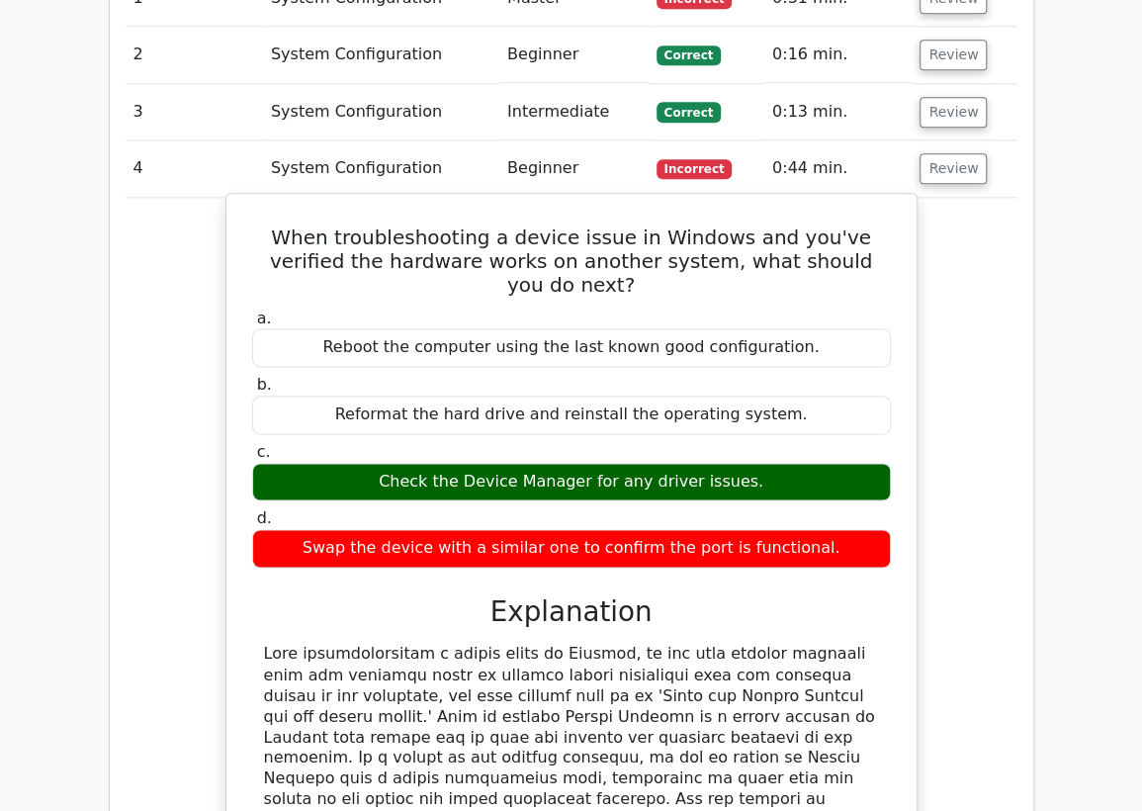
drag, startPoint x: 548, startPoint y: 693, endPoint x: 259, endPoint y: 242, distance: 535.2
click at [259, 242] on div "When troubleshooting a device issue in Windows and you've verified the hardware…" at bounding box center [571, 686] width 674 height 968
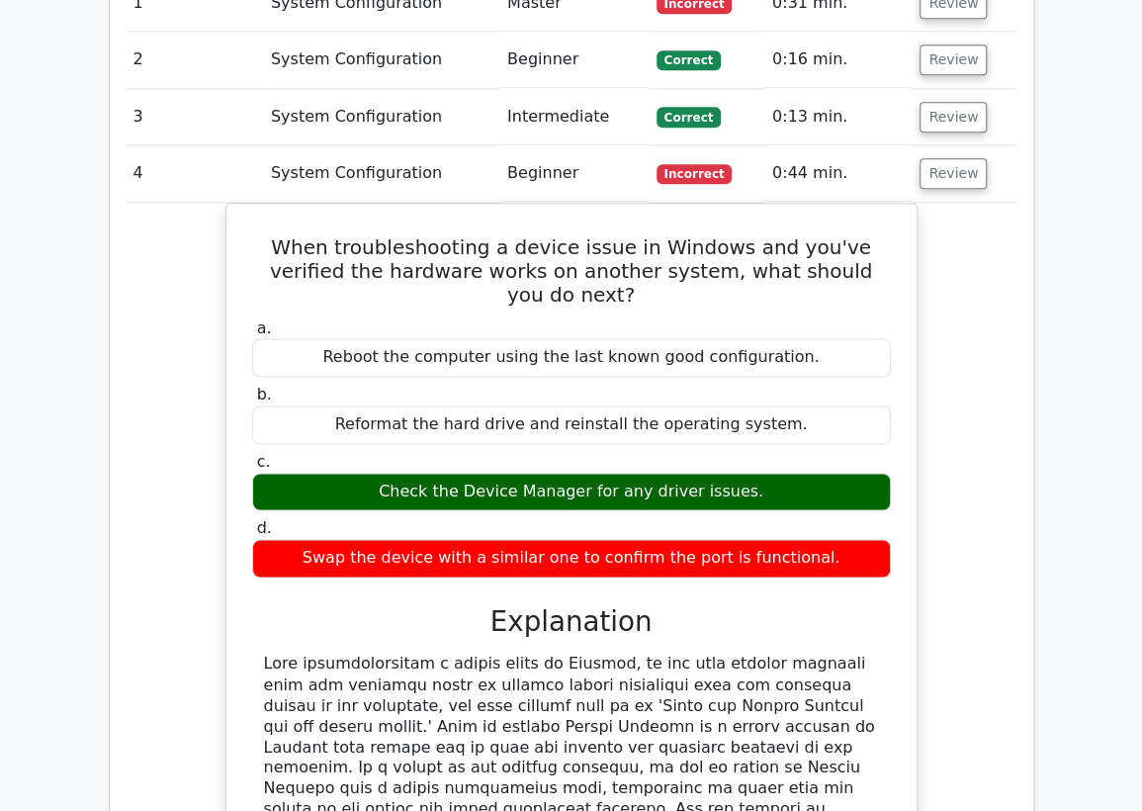
copy div "When troubleshooting a device issue in Windows and you've verified the hardware…"
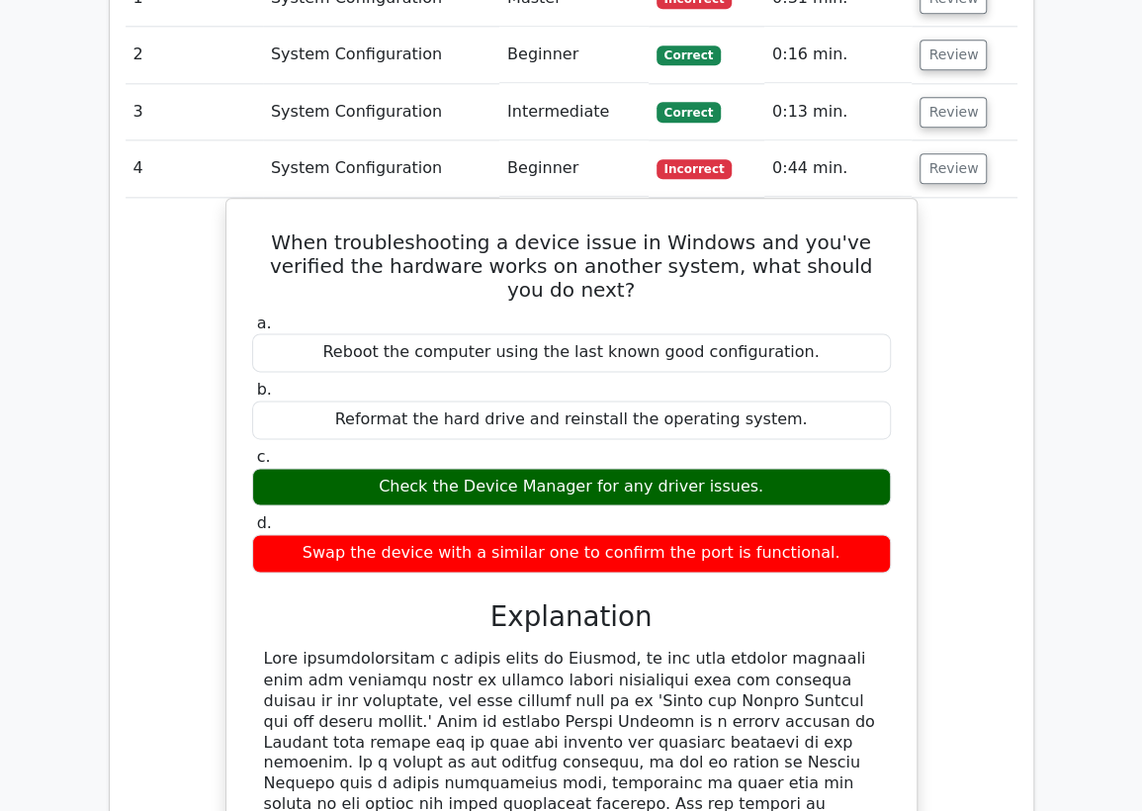
drag, startPoint x: 474, startPoint y: 165, endPoint x: 573, endPoint y: 166, distance: 98.8
click at [474, 165] on td "System Configuration" at bounding box center [381, 168] width 236 height 56
click at [957, 170] on button "Review" at bounding box center [952, 168] width 67 height 31
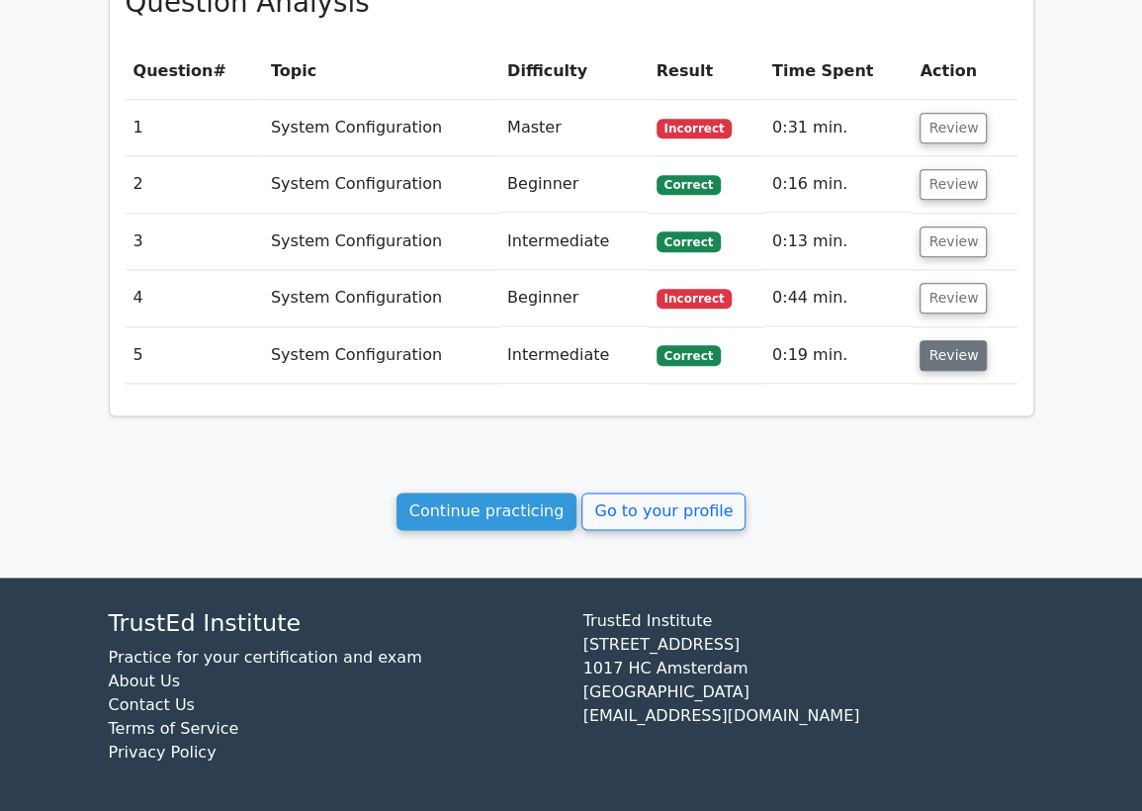
click at [944, 352] on button "Review" at bounding box center [952, 355] width 67 height 31
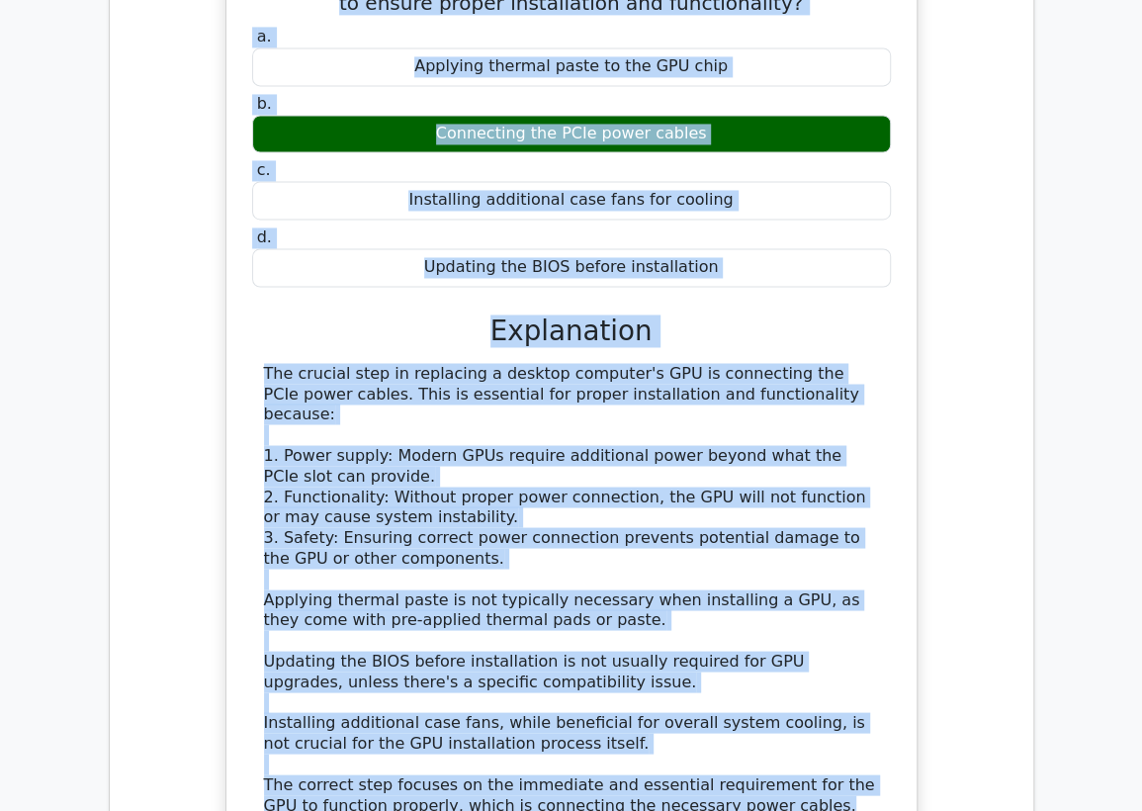
scroll to position [1132, 0]
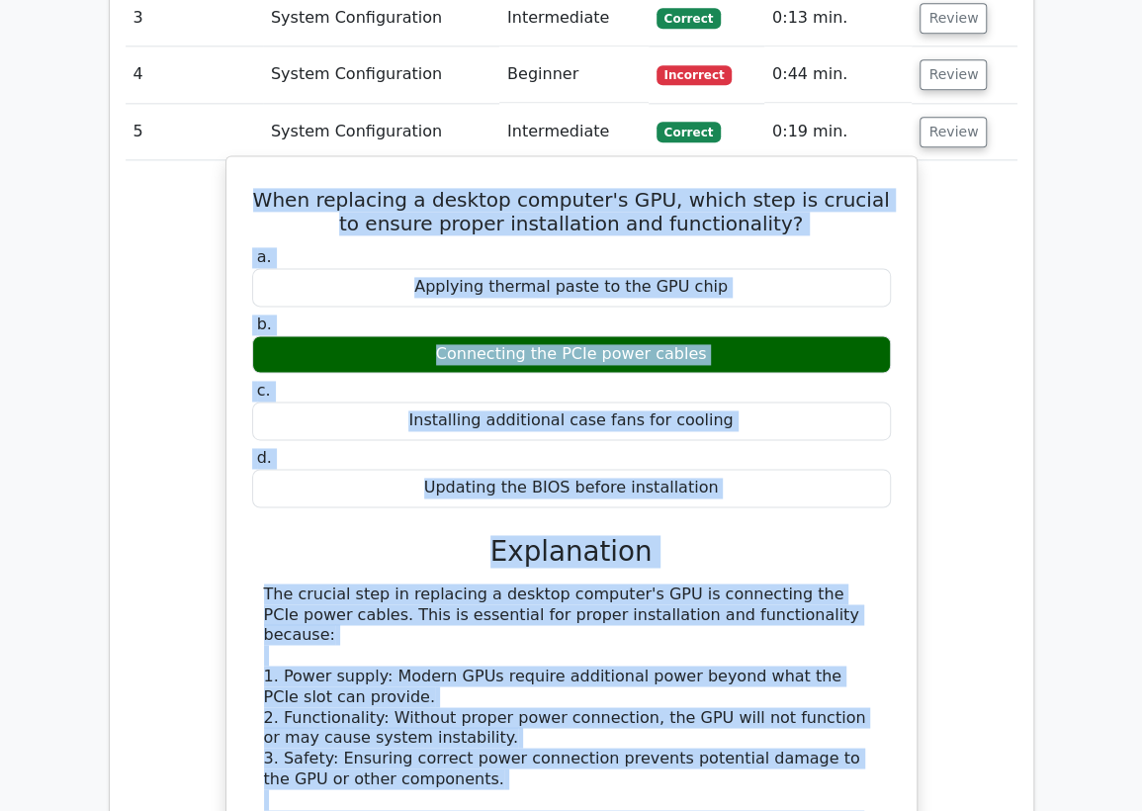
drag, startPoint x: 746, startPoint y: 680, endPoint x: 263, endPoint y: 192, distance: 687.1
click at [263, 192] on div "When replacing a desktop computer's GPU, which step is crucial to ensure proper…" at bounding box center [571, 636] width 674 height 944
copy div "When replacing a desktop computer's GPU, which step is crucial to ensure proper…"
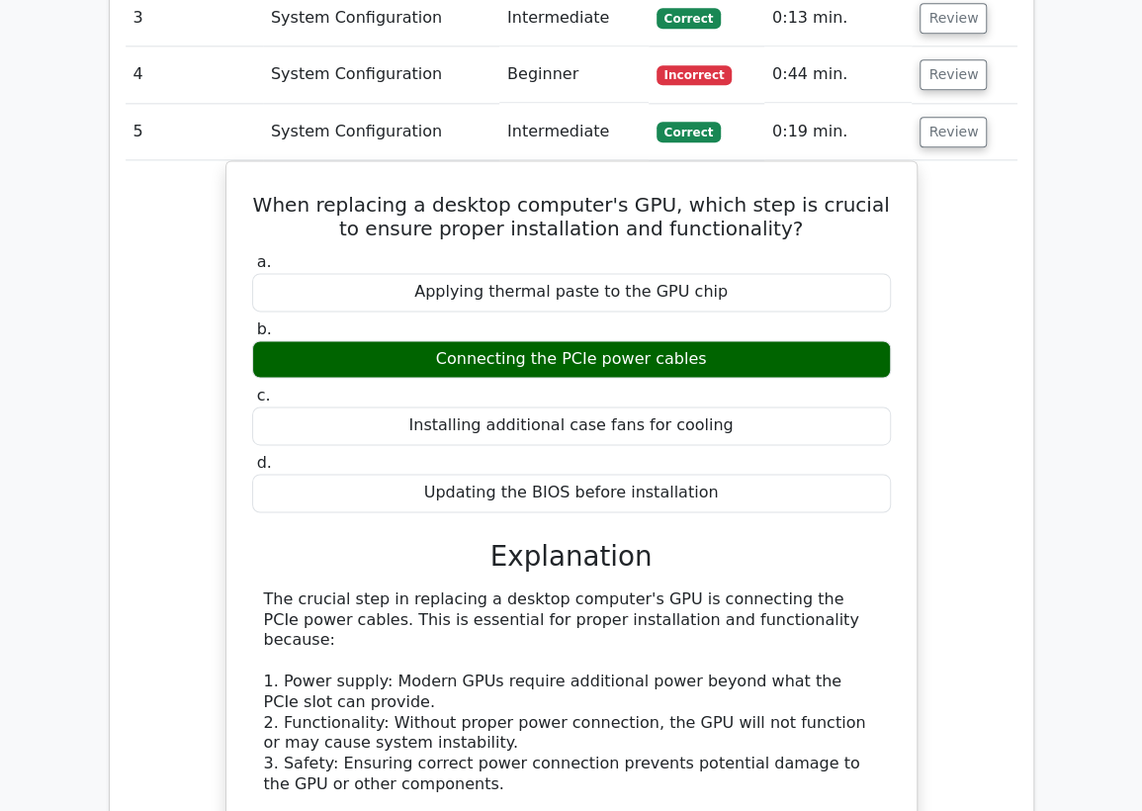
click at [419, 133] on td "System Configuration" at bounding box center [381, 132] width 236 height 56
click at [944, 123] on button "Review" at bounding box center [952, 132] width 67 height 31
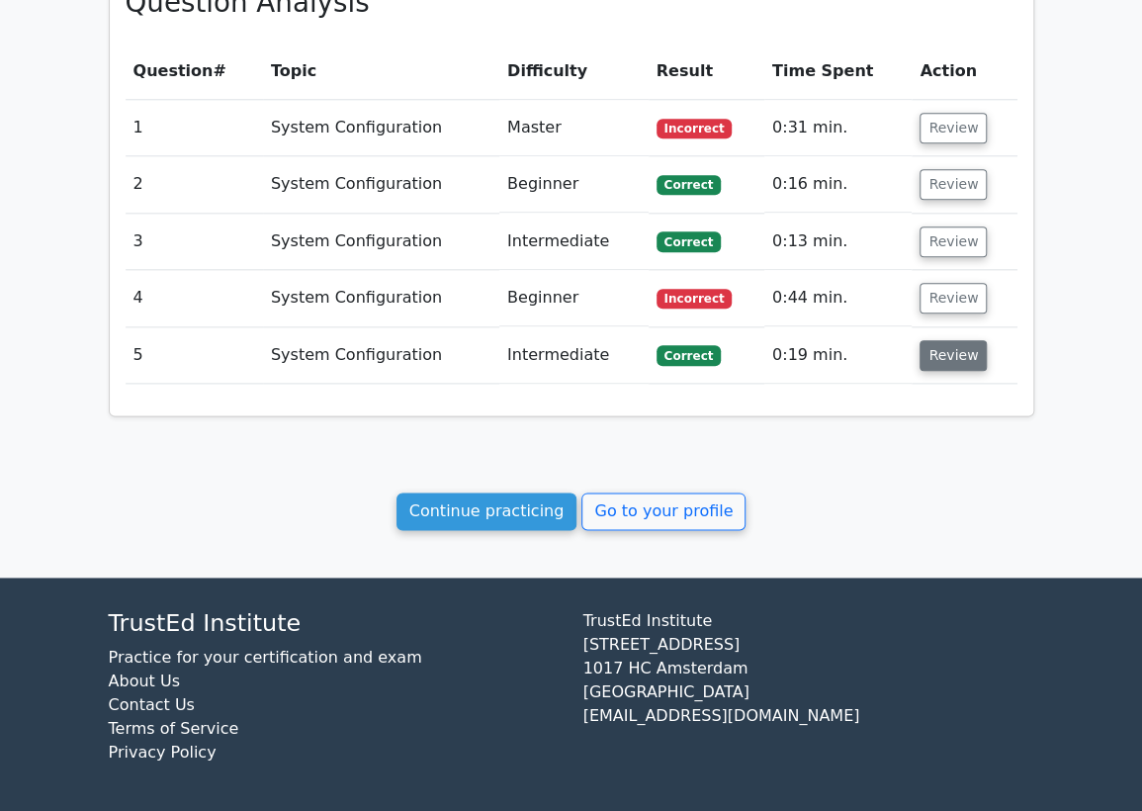
click at [959, 364] on button "Review" at bounding box center [952, 355] width 67 height 31
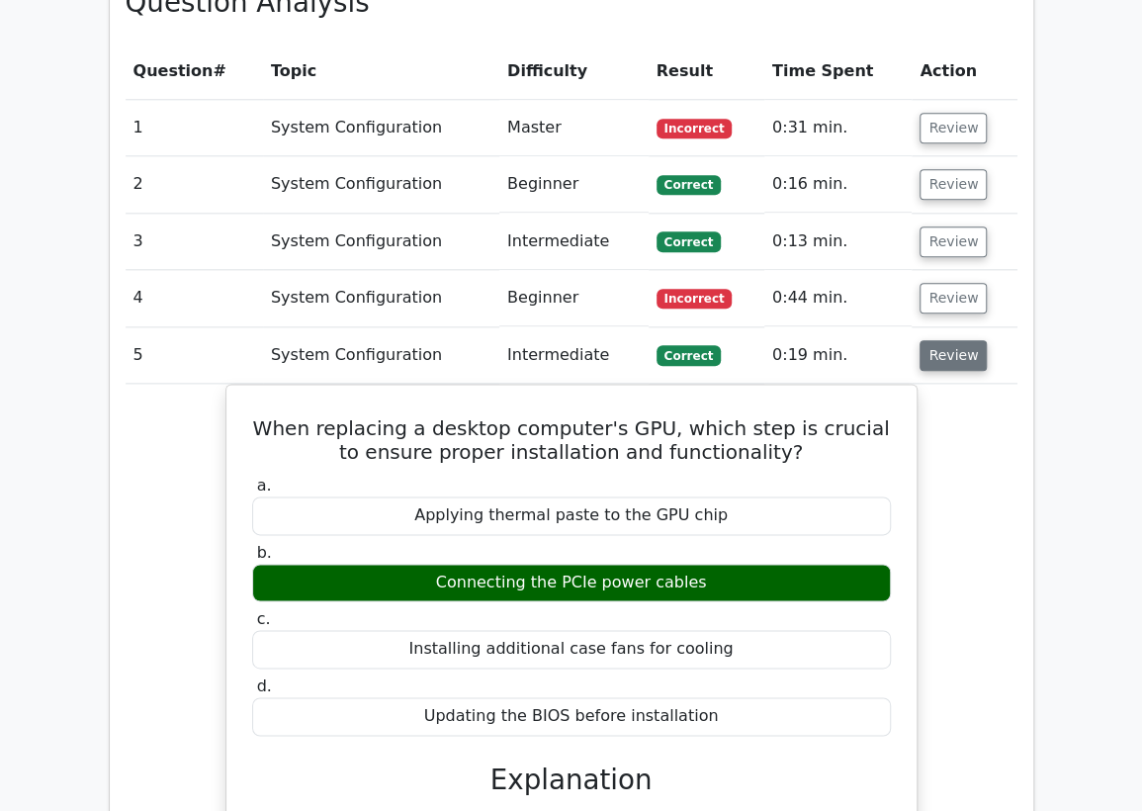
click at [959, 365] on button "Review" at bounding box center [952, 355] width 67 height 31
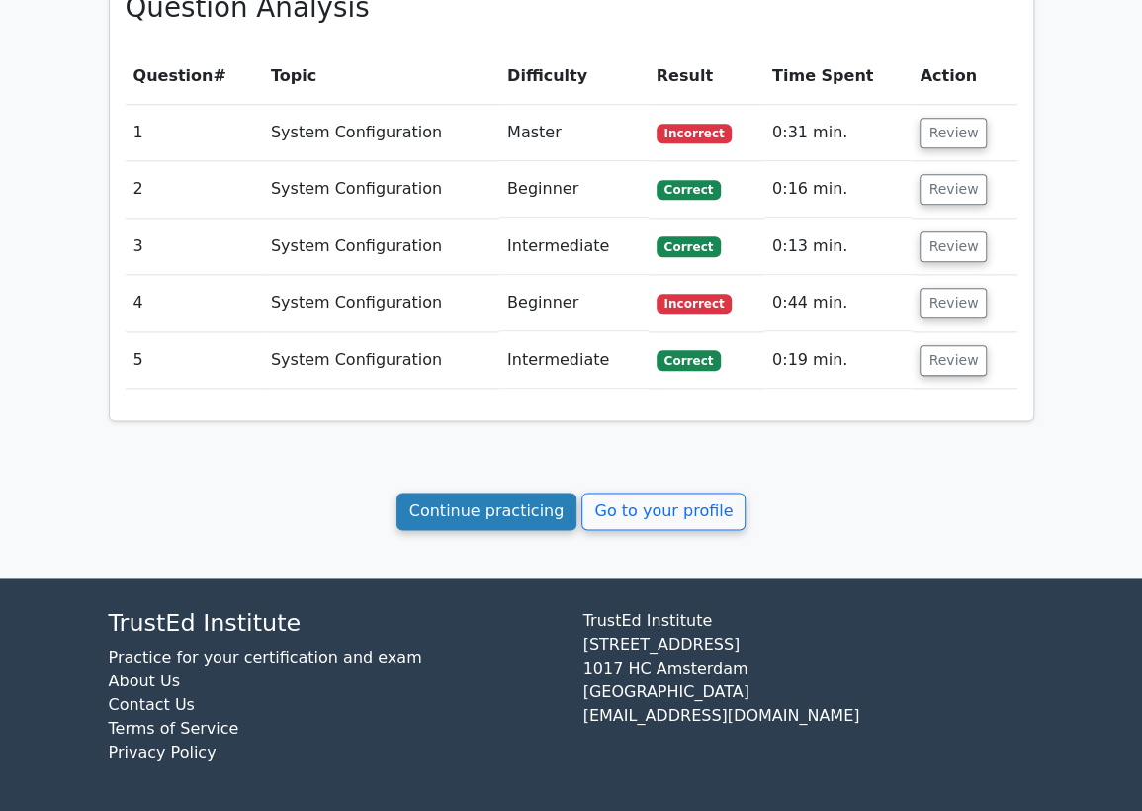
click at [518, 511] on link "Continue practicing" at bounding box center [486, 511] width 181 height 38
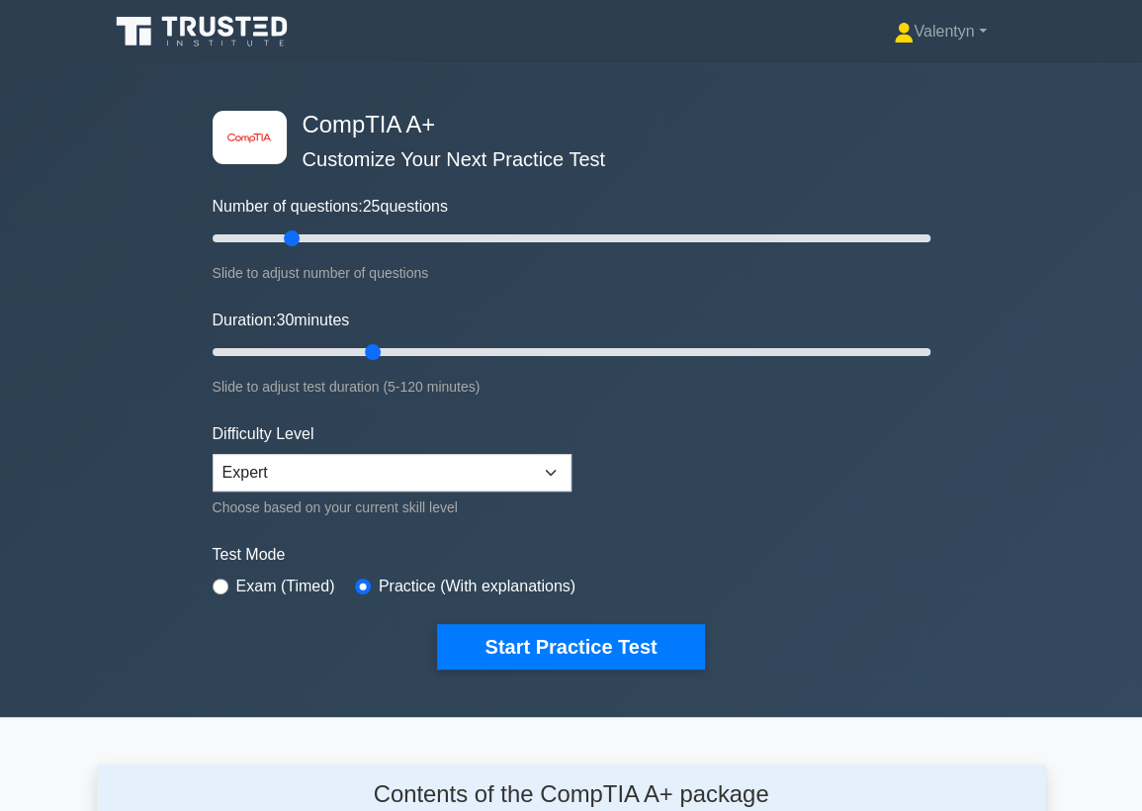
scroll to position [2639, 0]
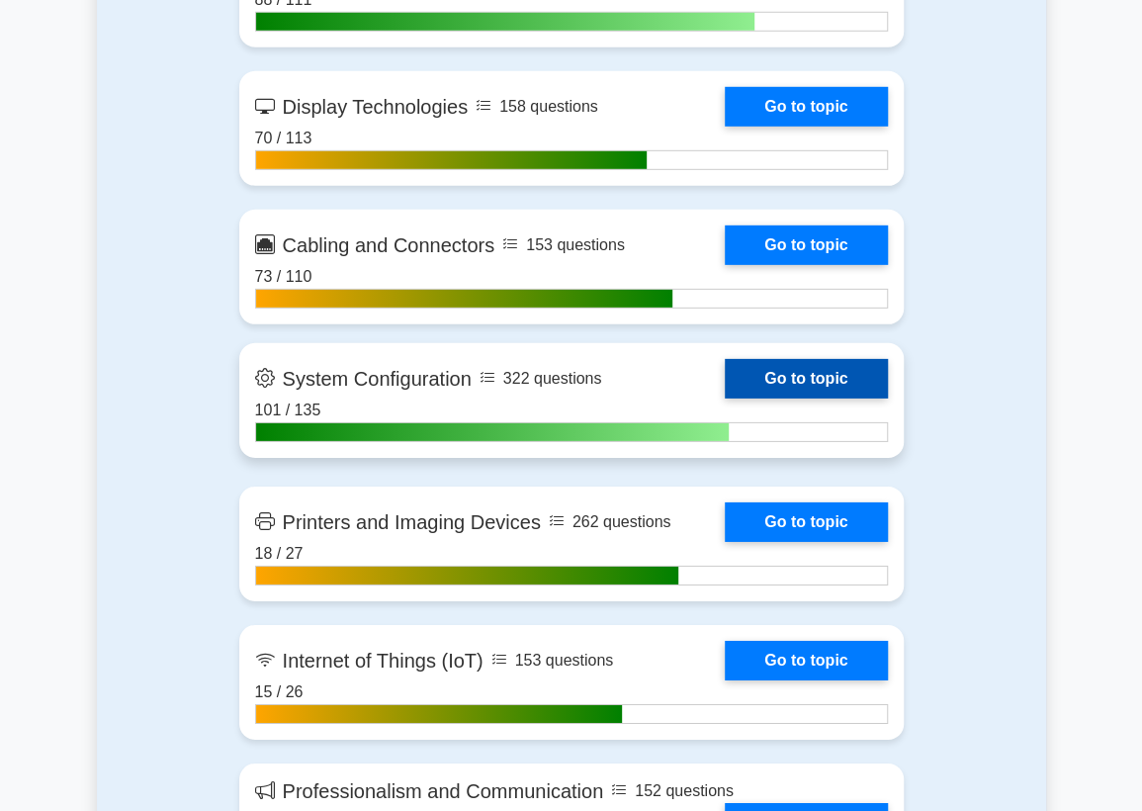
click at [776, 395] on link "Go to topic" at bounding box center [806, 379] width 162 height 40
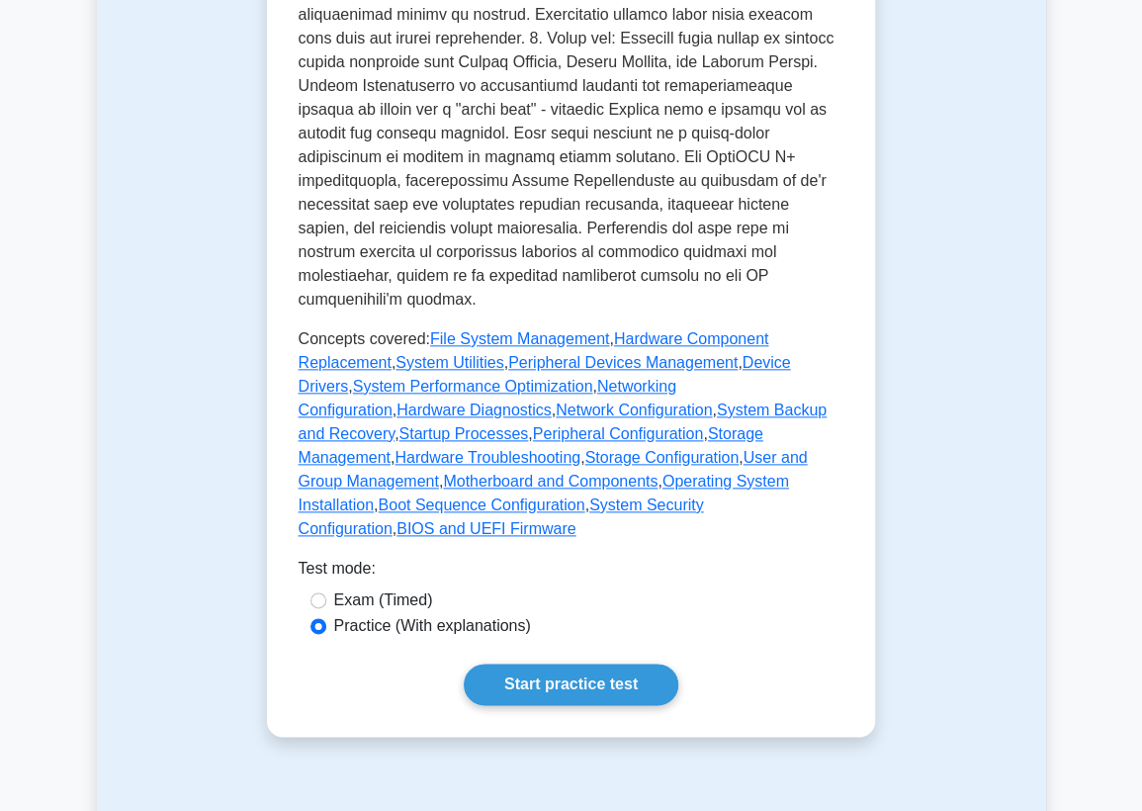
scroll to position [1208, 0]
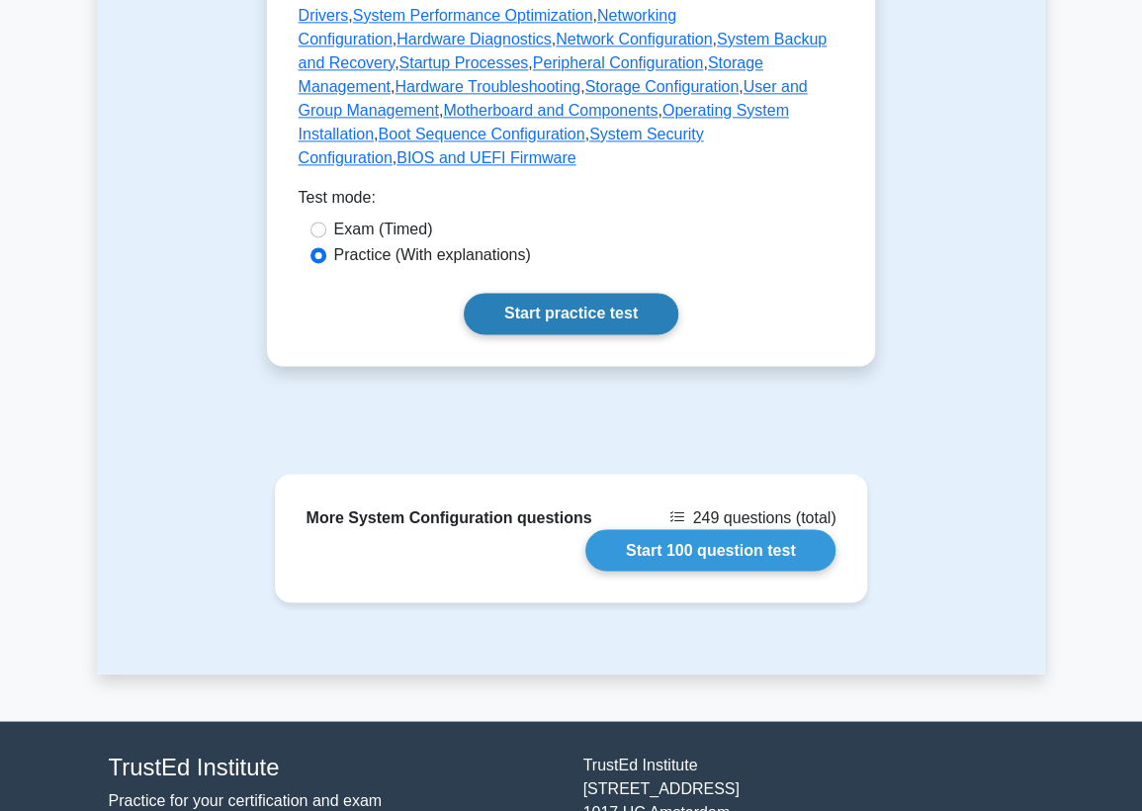
click at [609, 293] on link "Start practice test" at bounding box center [571, 314] width 214 height 42
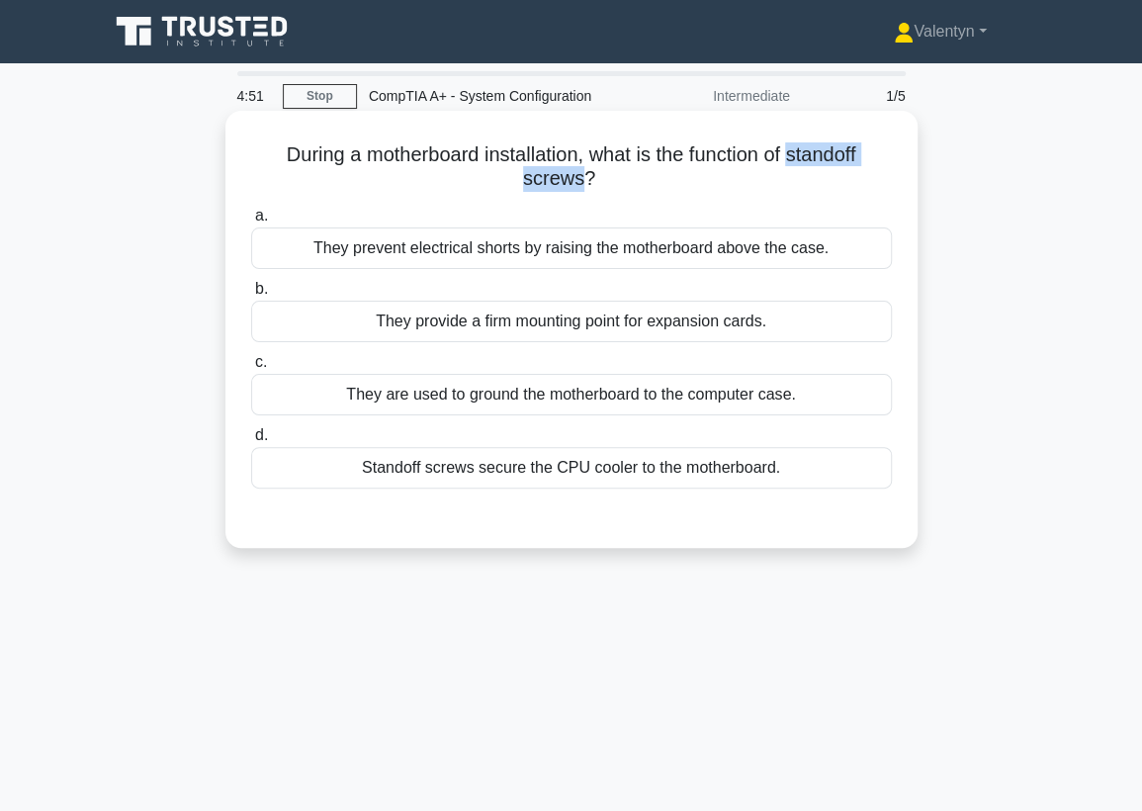
drag, startPoint x: 577, startPoint y: 177, endPoint x: 798, endPoint y: 138, distance: 223.8
click at [798, 138] on div "During a motherboard installation, what is the function of standoff screws? .sp…" at bounding box center [571, 329] width 676 height 421
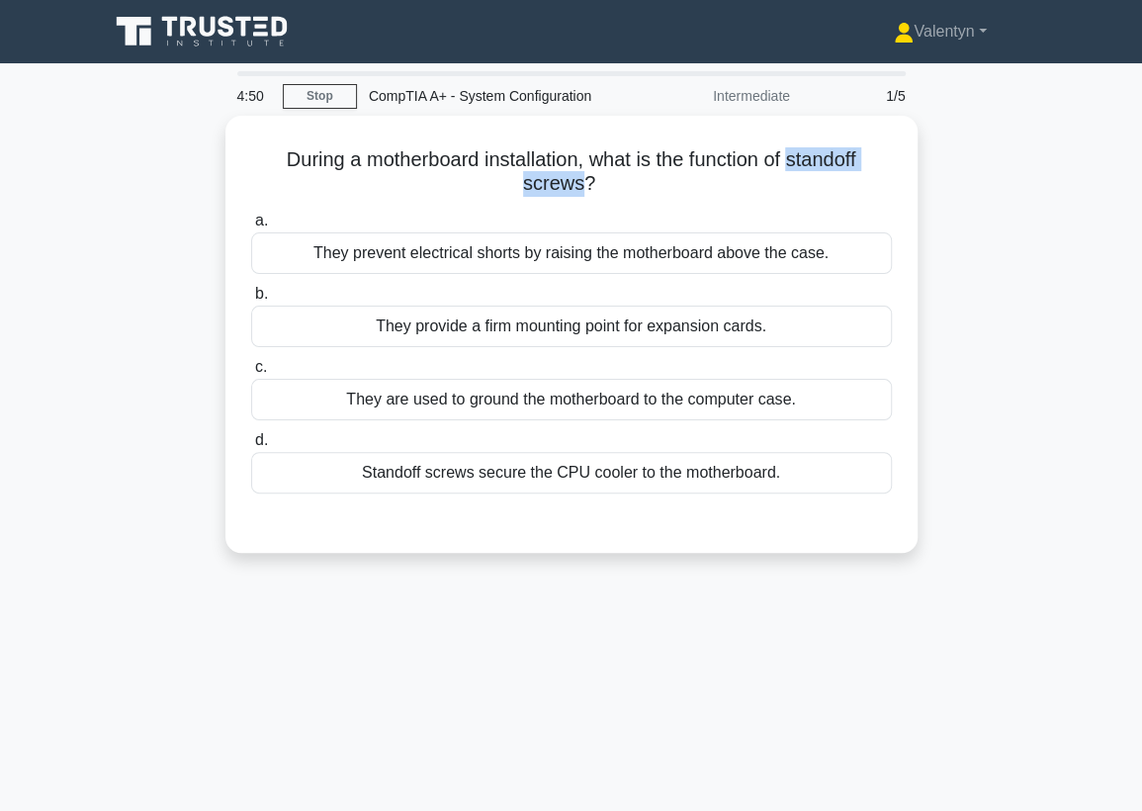
click at [785, 114] on div at bounding box center [785, 114] width 0 height 0
click at [971, 207] on div "During a motherboard installation, what is the function of standoff screws? .sp…" at bounding box center [571, 346] width 949 height 461
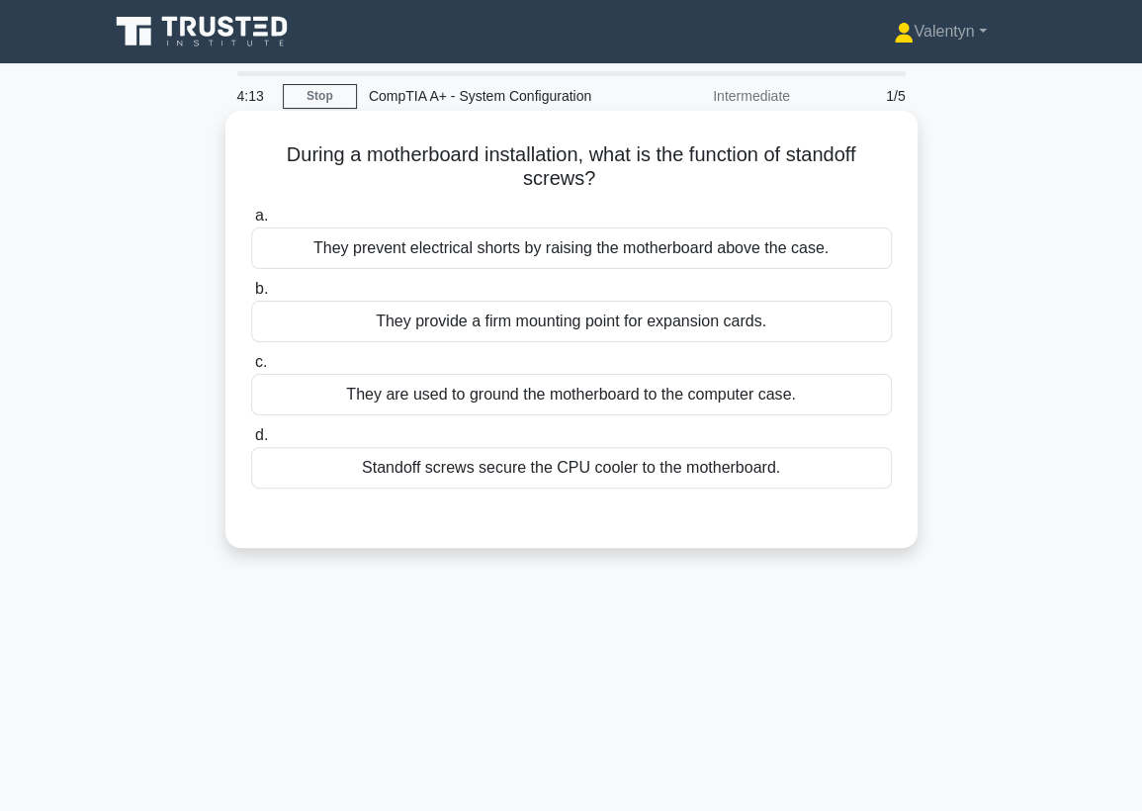
click at [570, 325] on div "They provide a firm mounting point for expansion cards." at bounding box center [571, 321] width 641 height 42
click at [251, 296] on input "b. They provide a firm mounting point for expansion cards." at bounding box center [251, 289] width 0 height 13
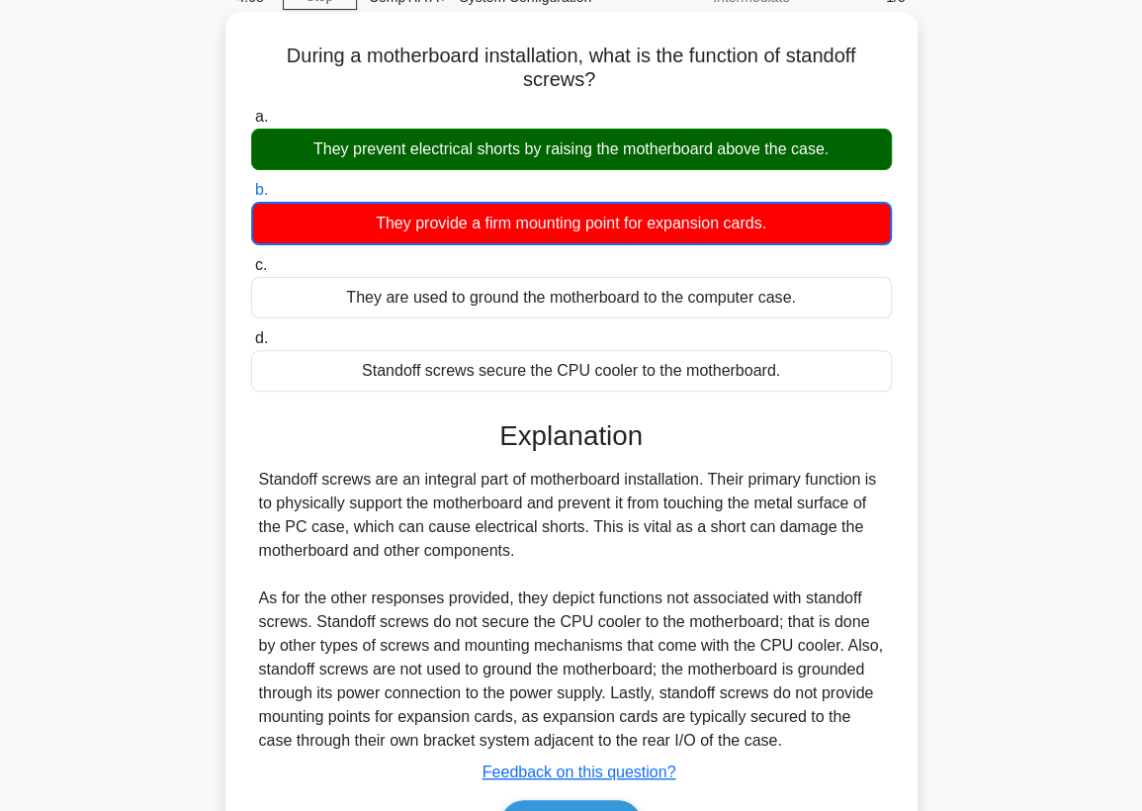
scroll to position [258, 0]
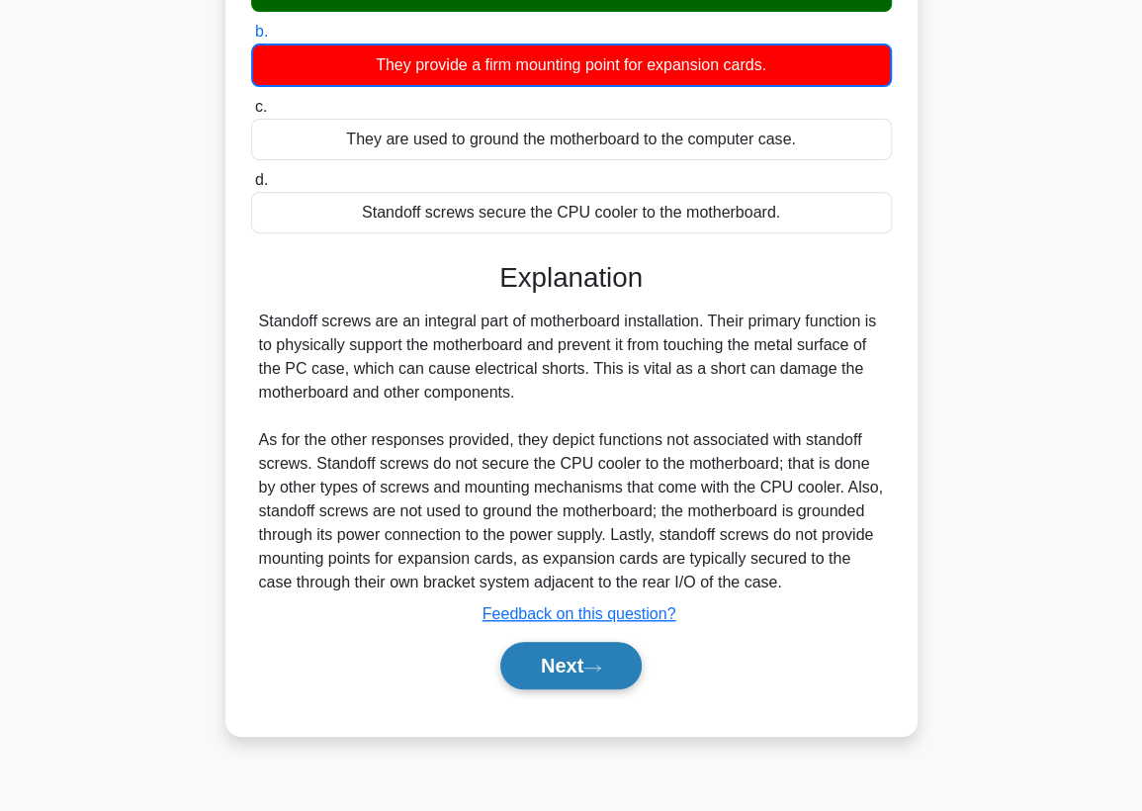
click at [577, 664] on button "Next" at bounding box center [570, 665] width 141 height 47
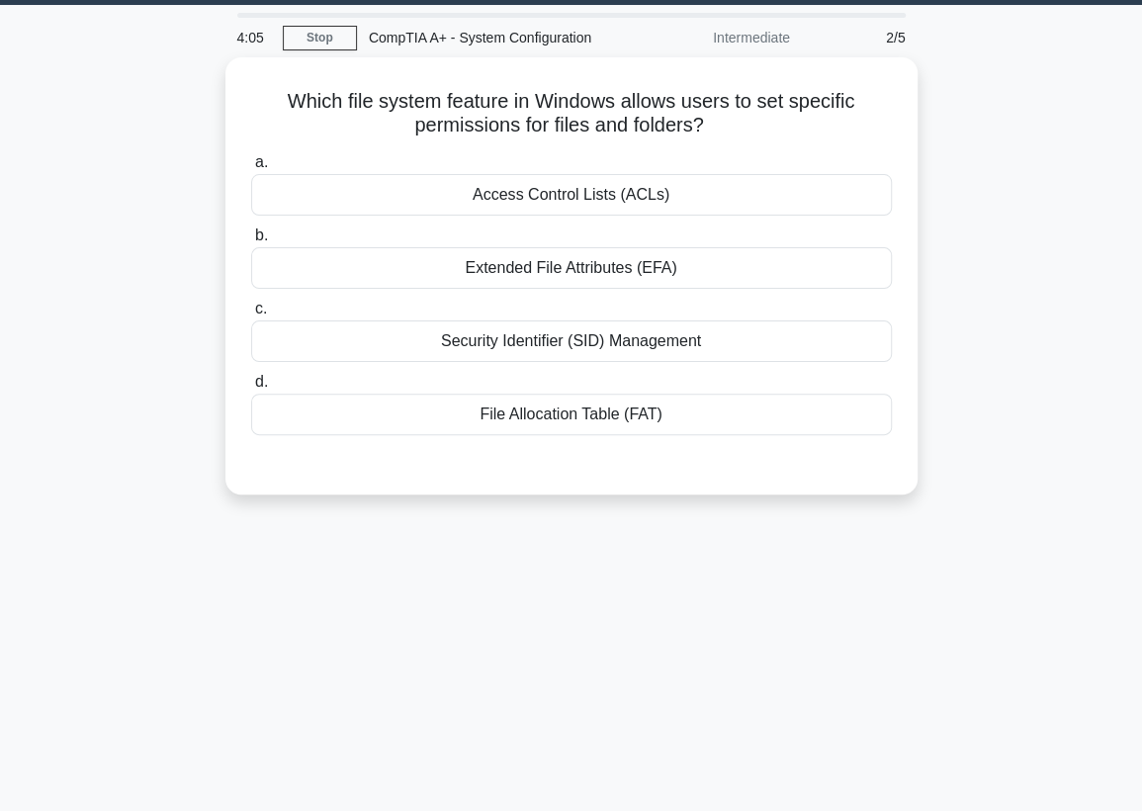
scroll to position [39, 0]
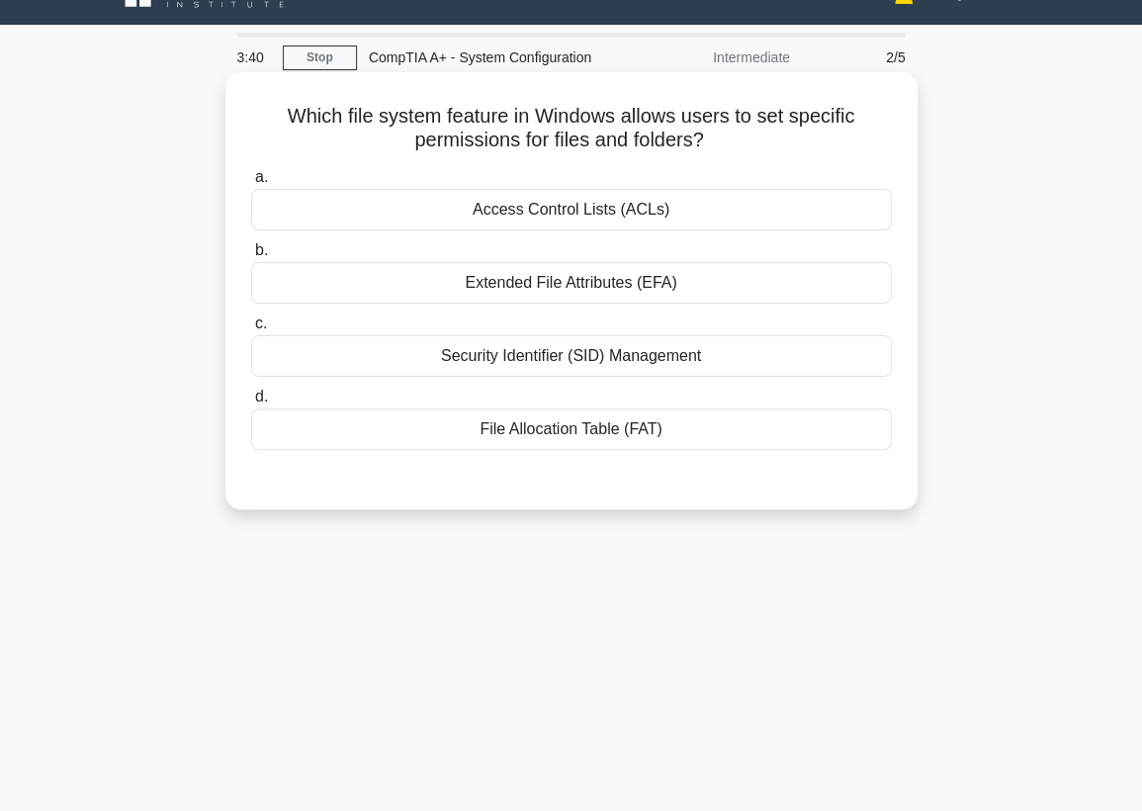
click at [615, 284] on div "Extended File Attributes (EFA)" at bounding box center [571, 283] width 641 height 42
click at [251, 257] on input "b. Extended File Attributes (EFA)" at bounding box center [251, 250] width 0 height 13
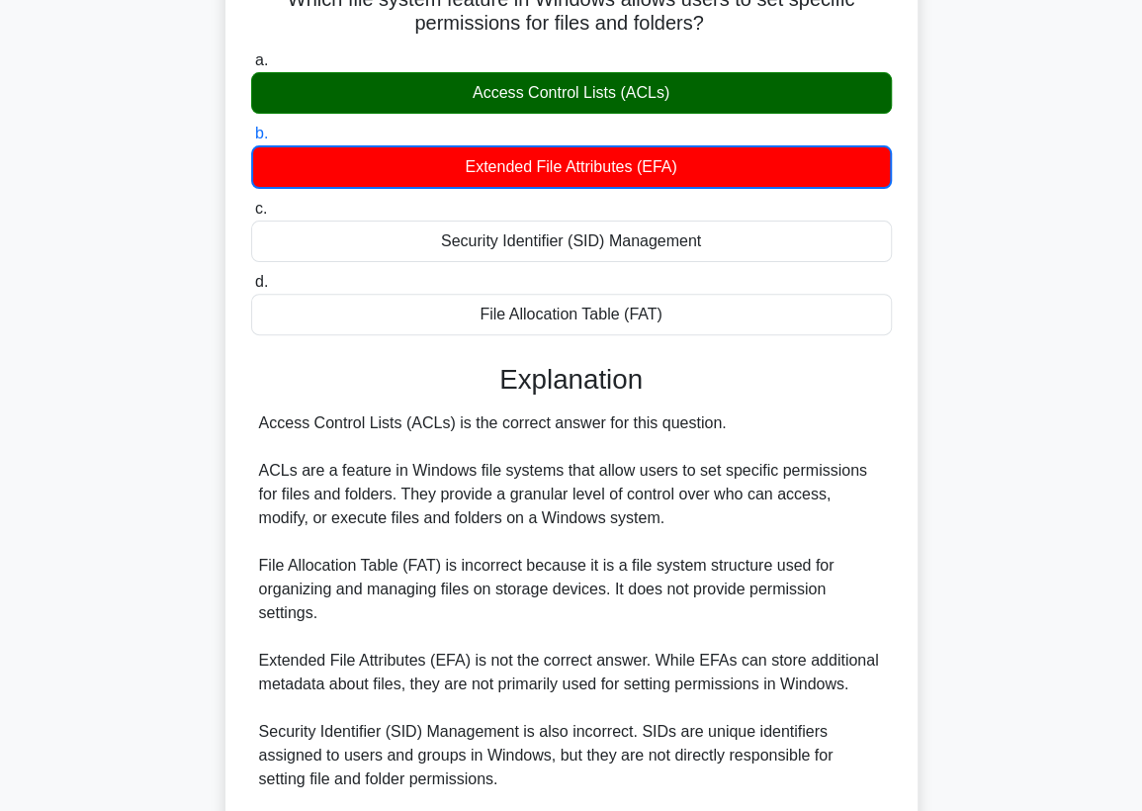
scroll to position [385, 0]
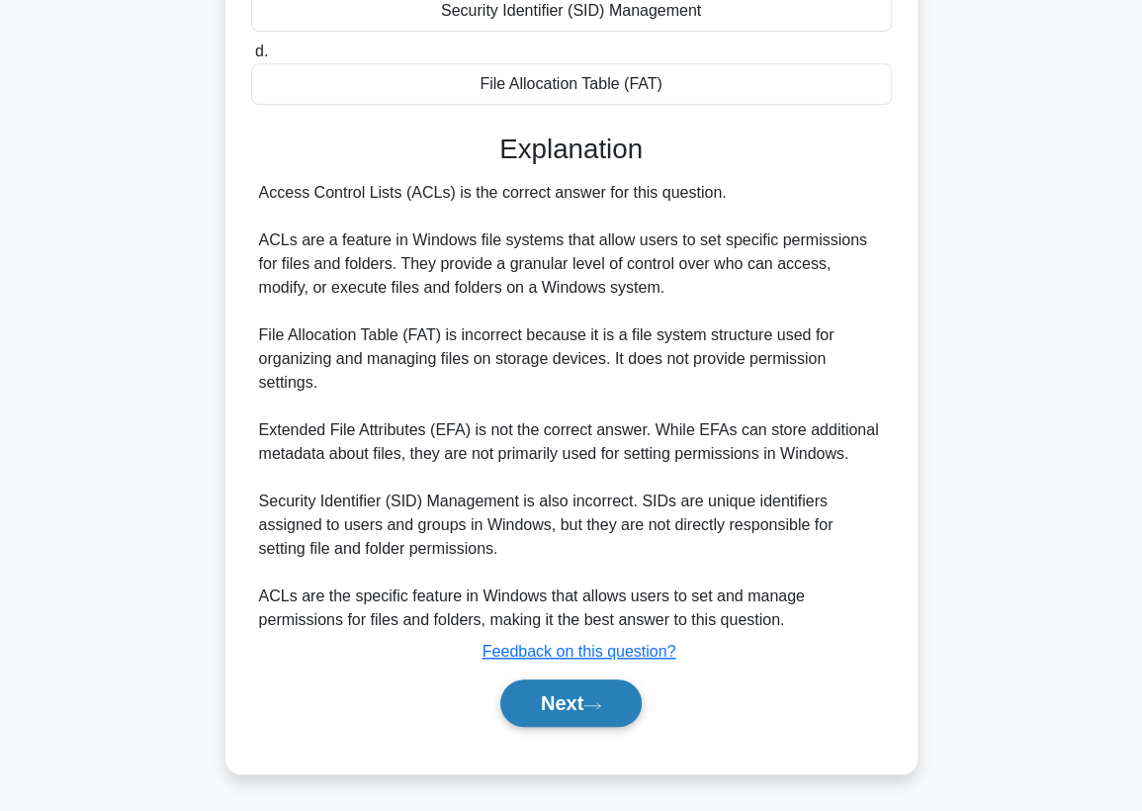
click at [589, 698] on button "Next" at bounding box center [570, 702] width 141 height 47
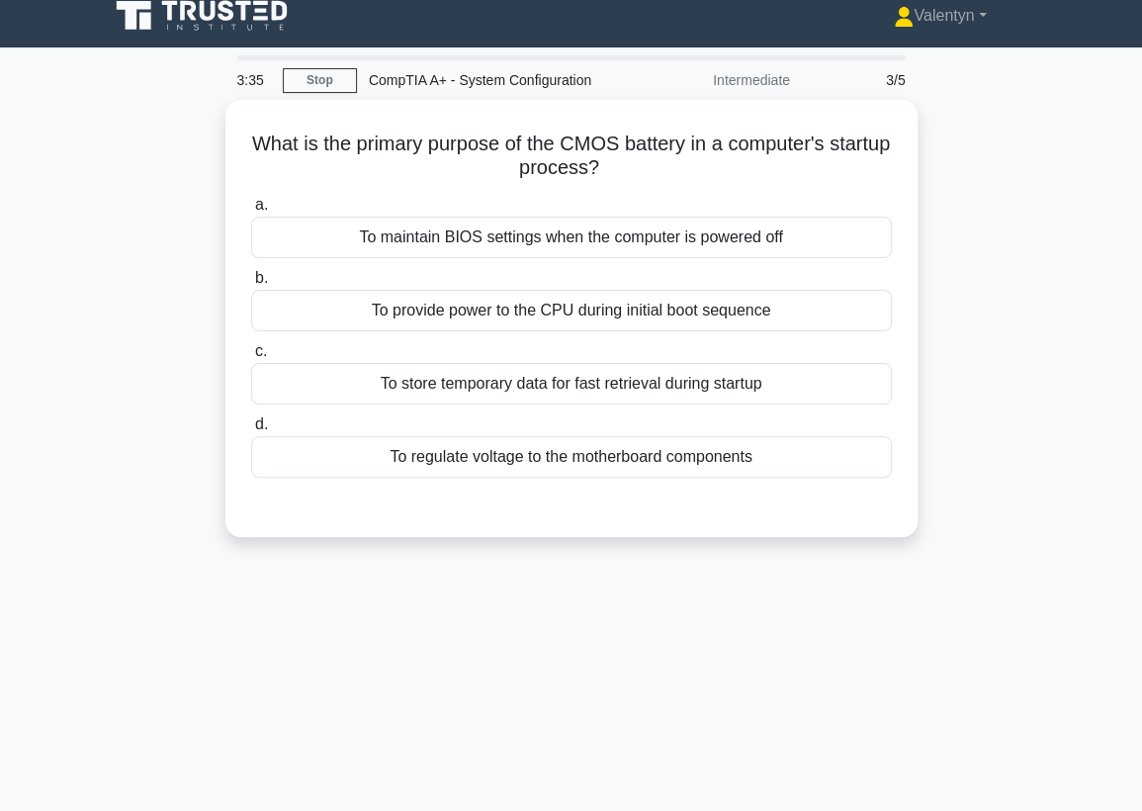
scroll to position [0, 0]
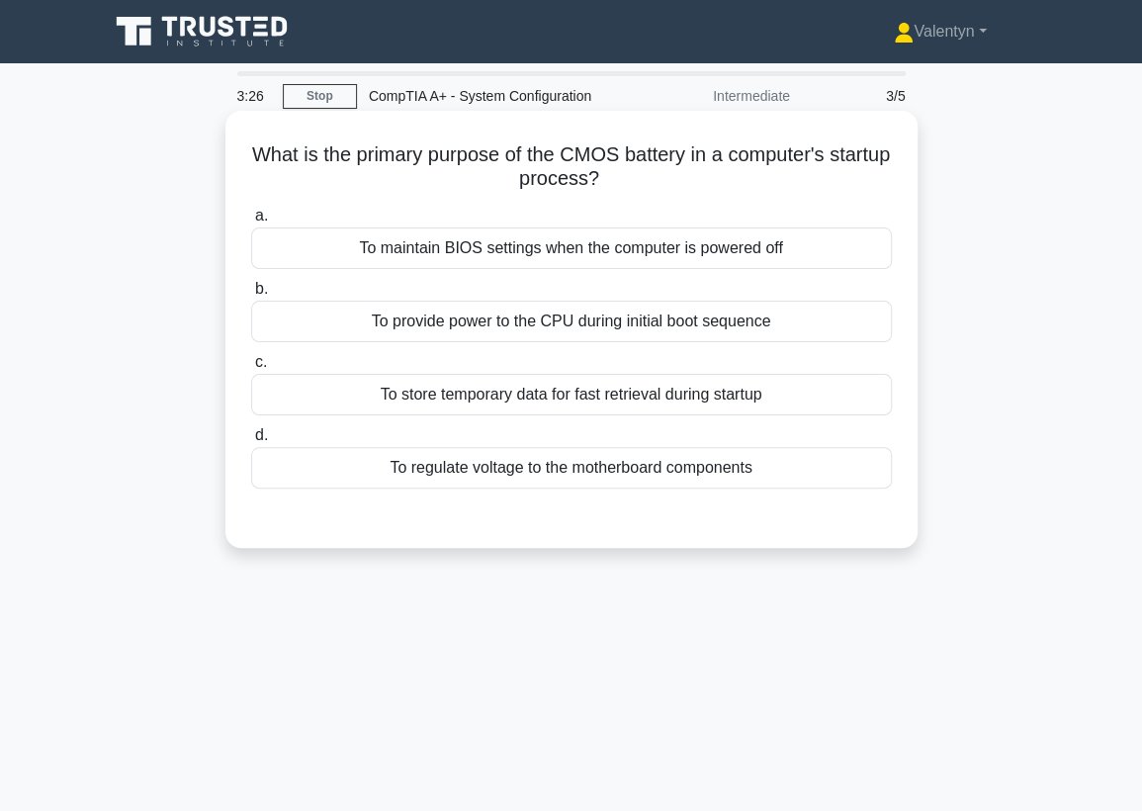
click at [684, 247] on div "To maintain BIOS settings when the computer is powered off" at bounding box center [571, 248] width 641 height 42
click at [617, 249] on div "To maintain BIOS settings when the computer is powered off" at bounding box center [571, 248] width 641 height 42
click at [251, 222] on input "a. To maintain BIOS settings when the computer is powered off" at bounding box center [251, 216] width 0 height 13
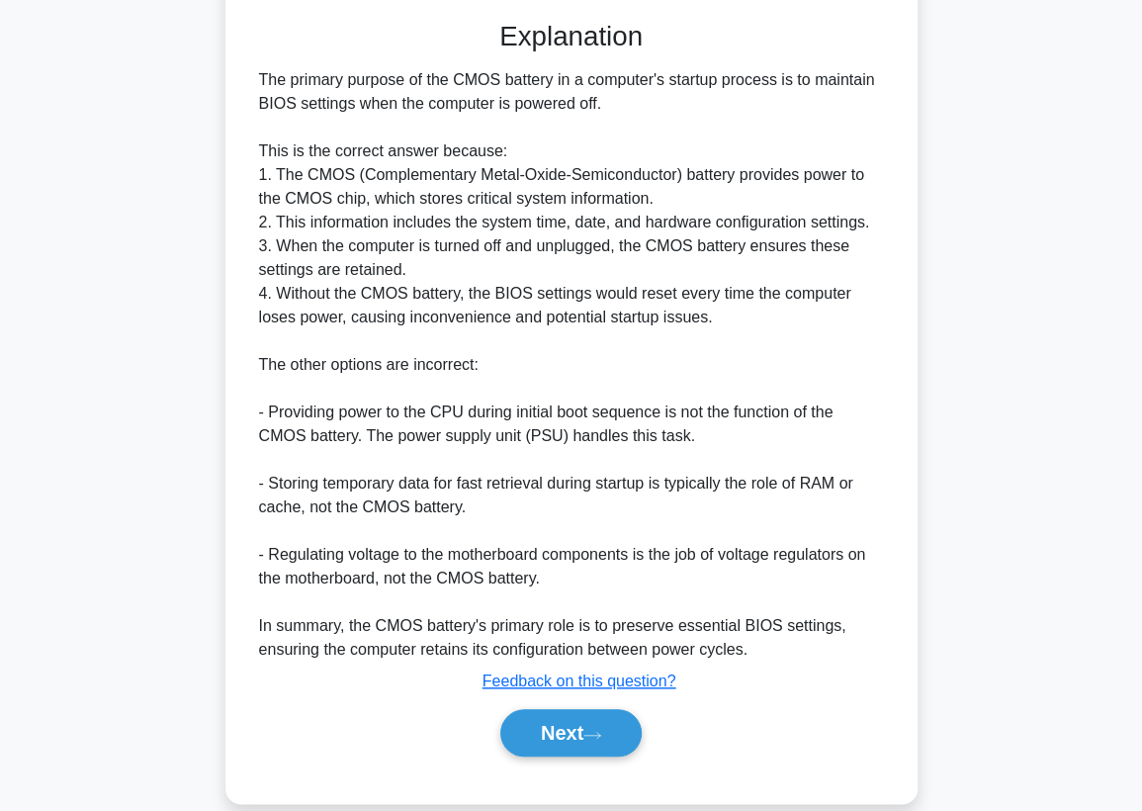
scroll to position [526, 0]
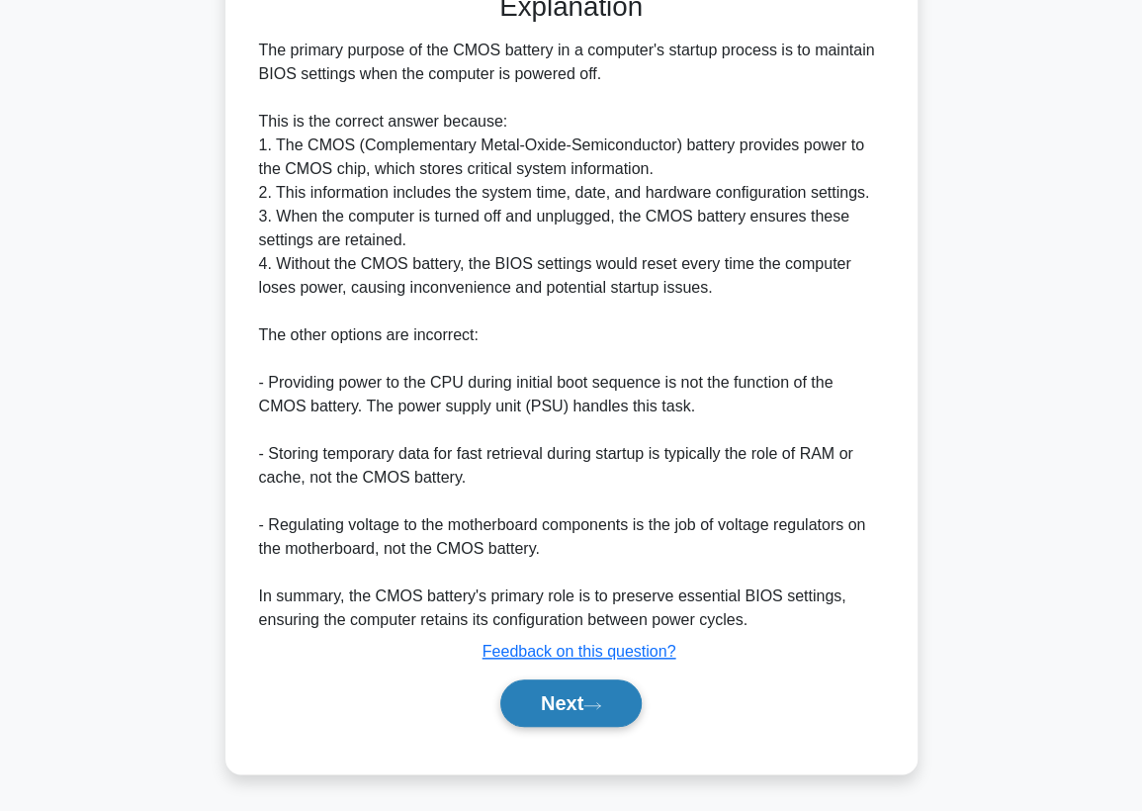
click at [590, 693] on button "Next" at bounding box center [570, 702] width 141 height 47
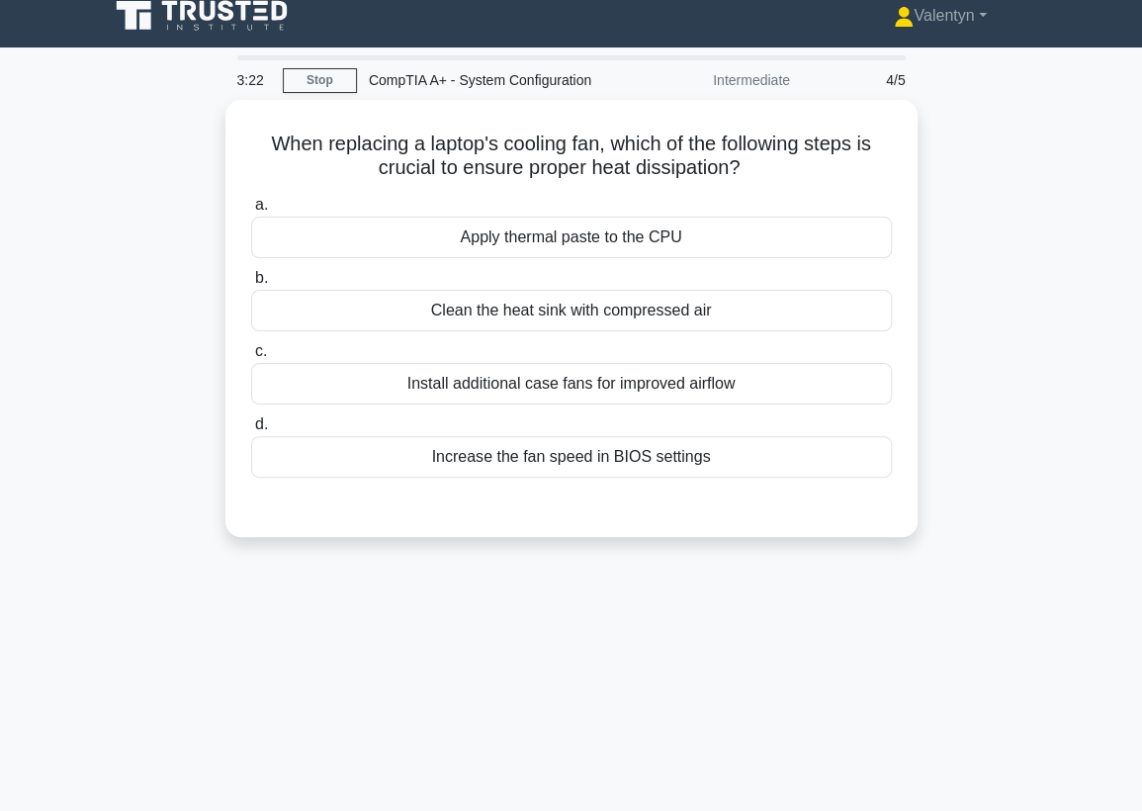
scroll to position [0, 0]
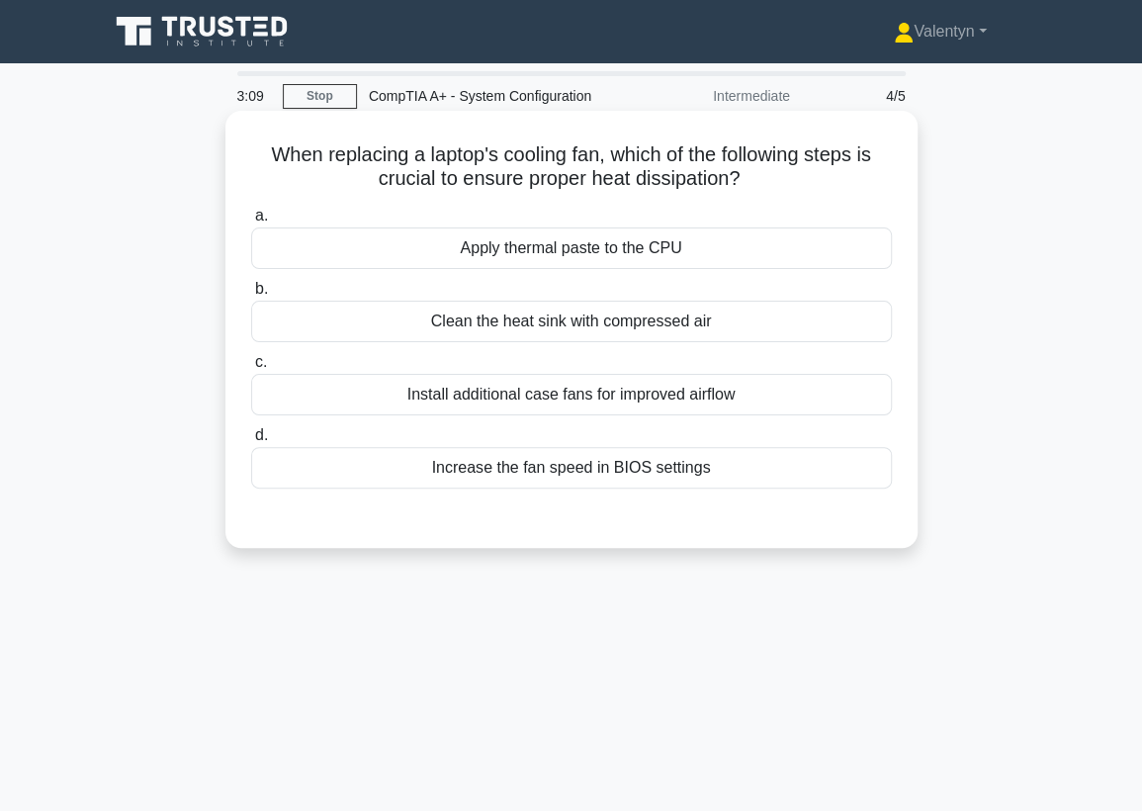
click at [647, 248] on div "Apply thermal paste to the CPU" at bounding box center [571, 248] width 641 height 42
click at [251, 222] on input "a. Apply thermal paste to the CPU" at bounding box center [251, 216] width 0 height 13
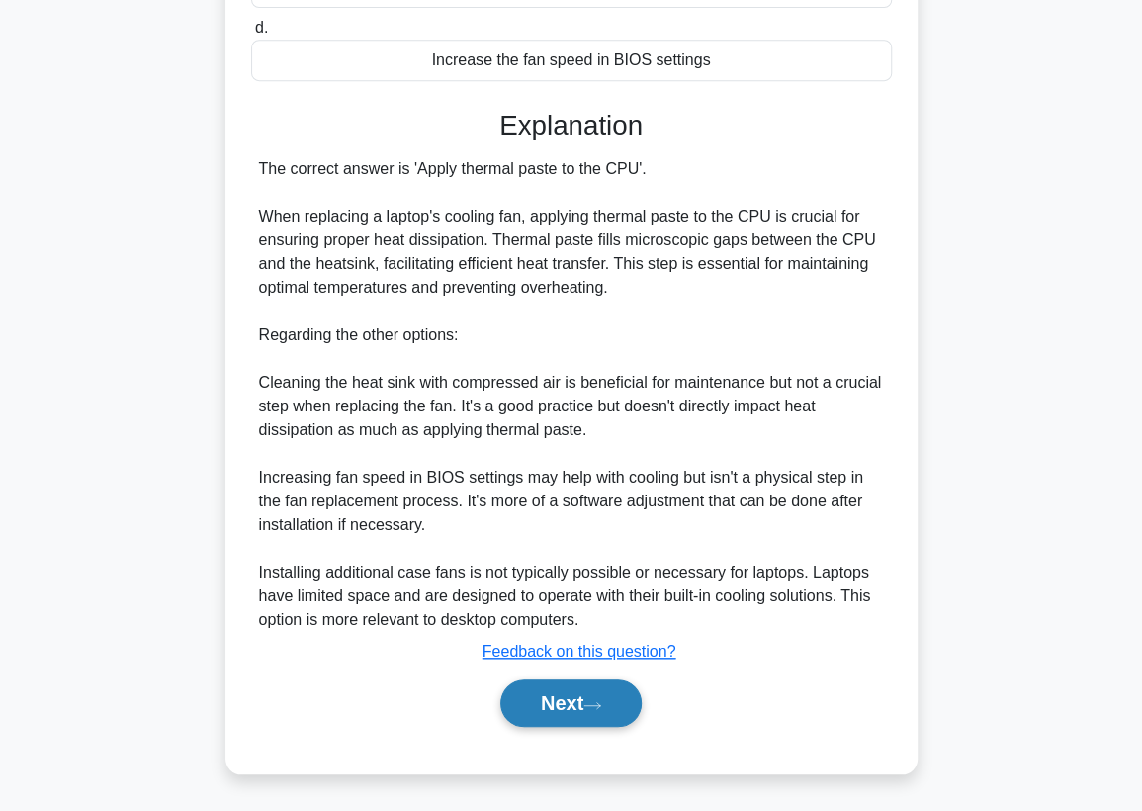
click at [548, 714] on button "Next" at bounding box center [570, 702] width 141 height 47
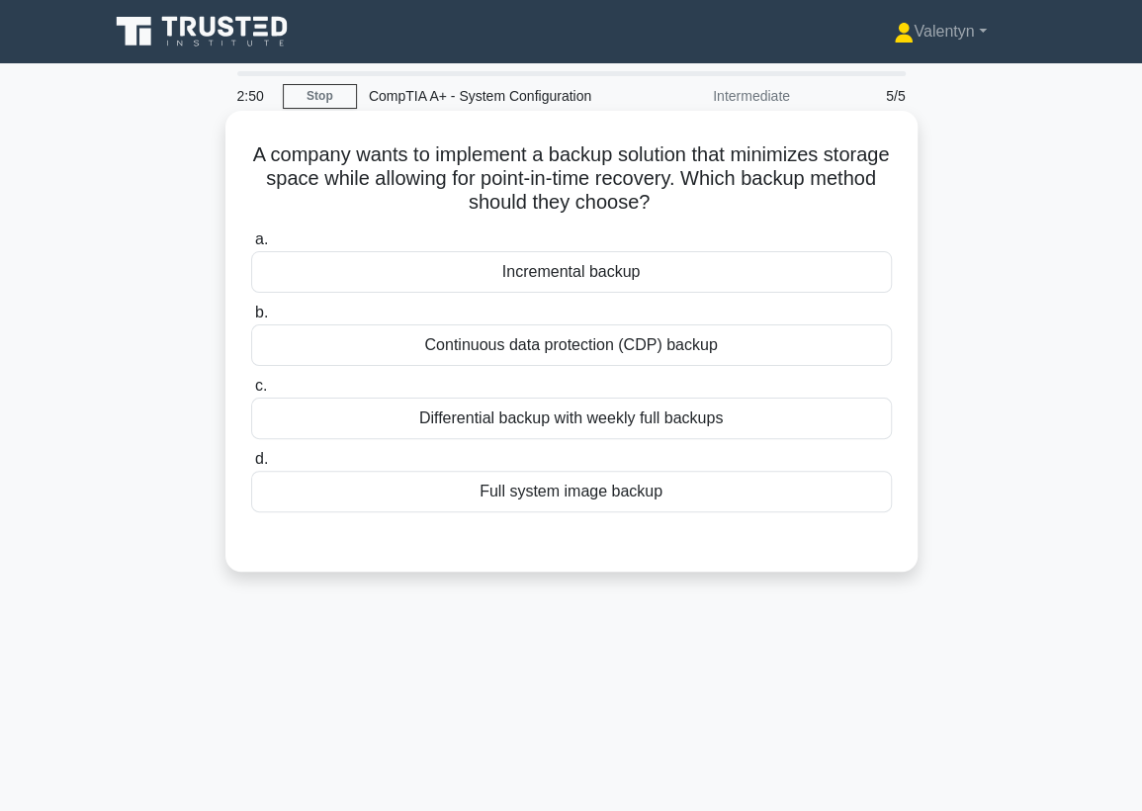
click at [583, 277] on div "Incremental backup" at bounding box center [571, 272] width 641 height 42
click at [251, 246] on input "a. Incremental backup" at bounding box center [251, 239] width 0 height 13
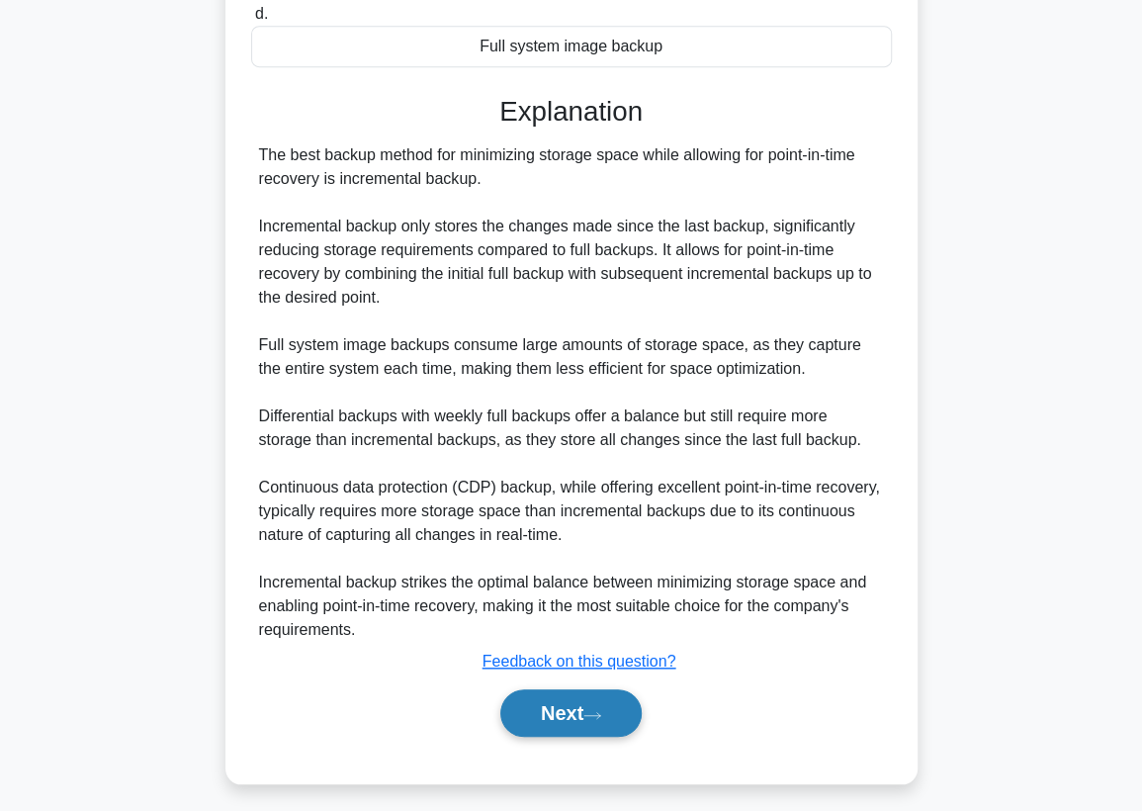
scroll to position [455, 0]
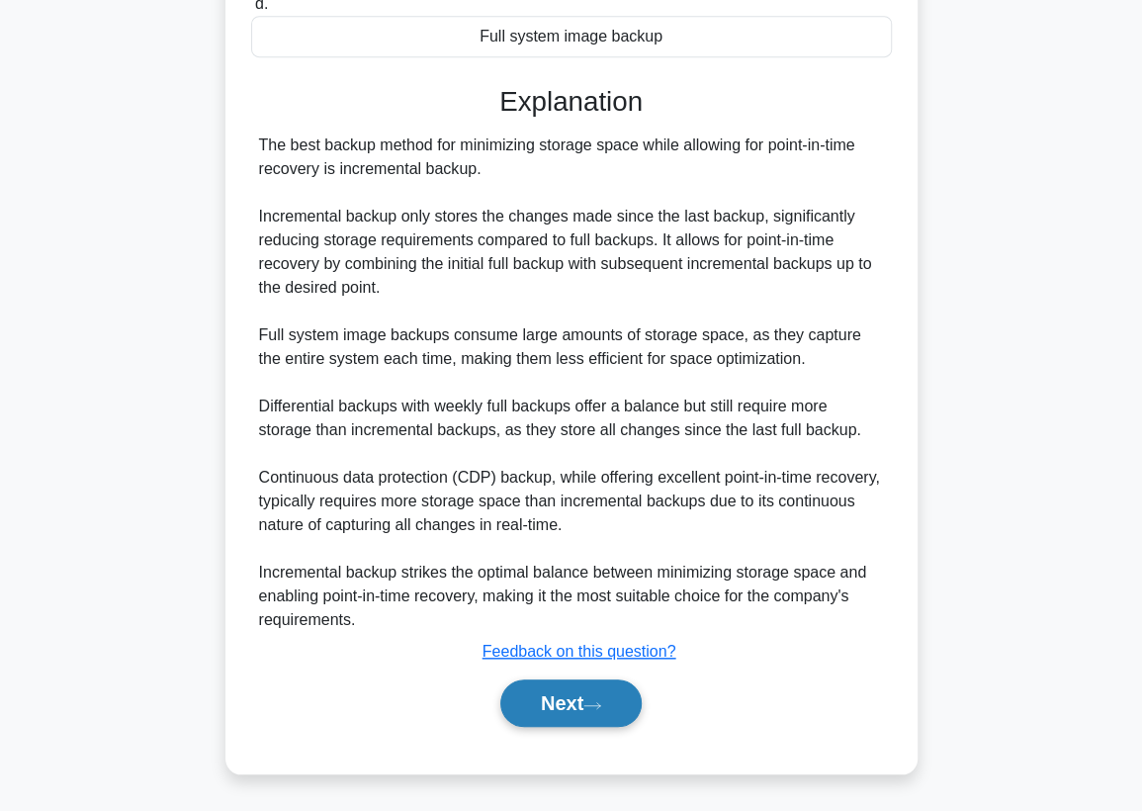
click at [527, 704] on button "Next" at bounding box center [570, 702] width 141 height 47
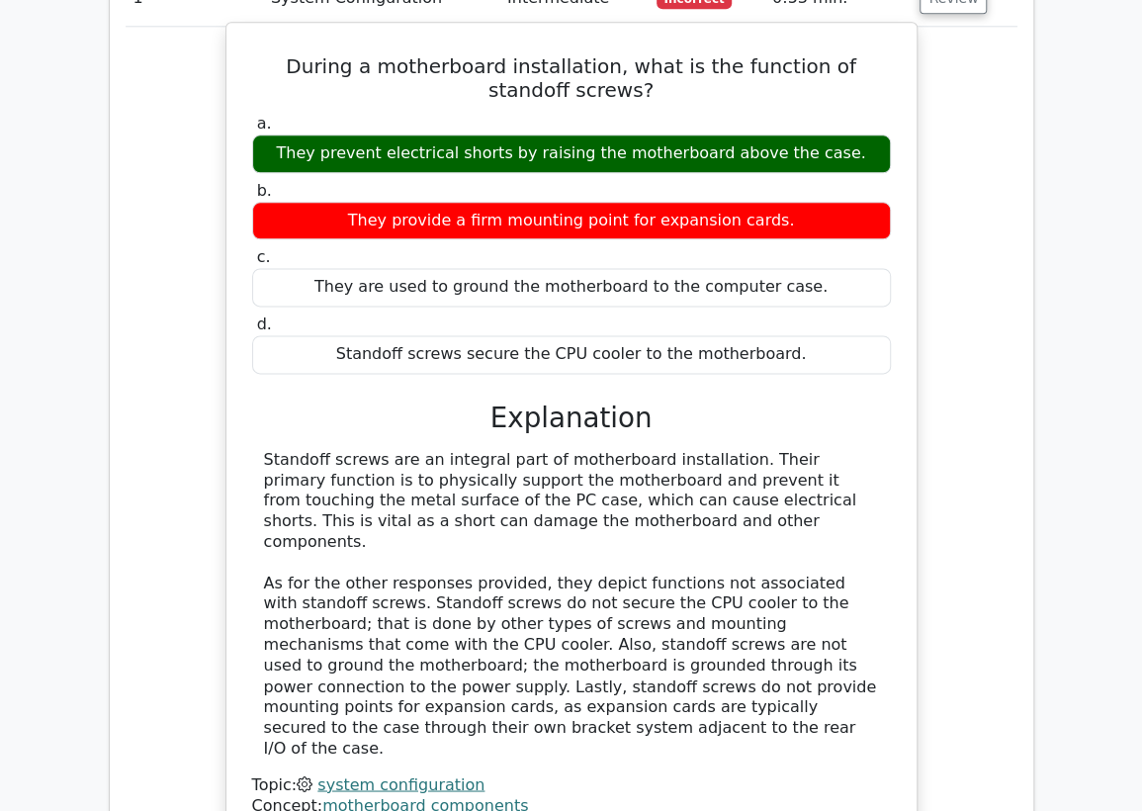
scroll to position [1098, 0]
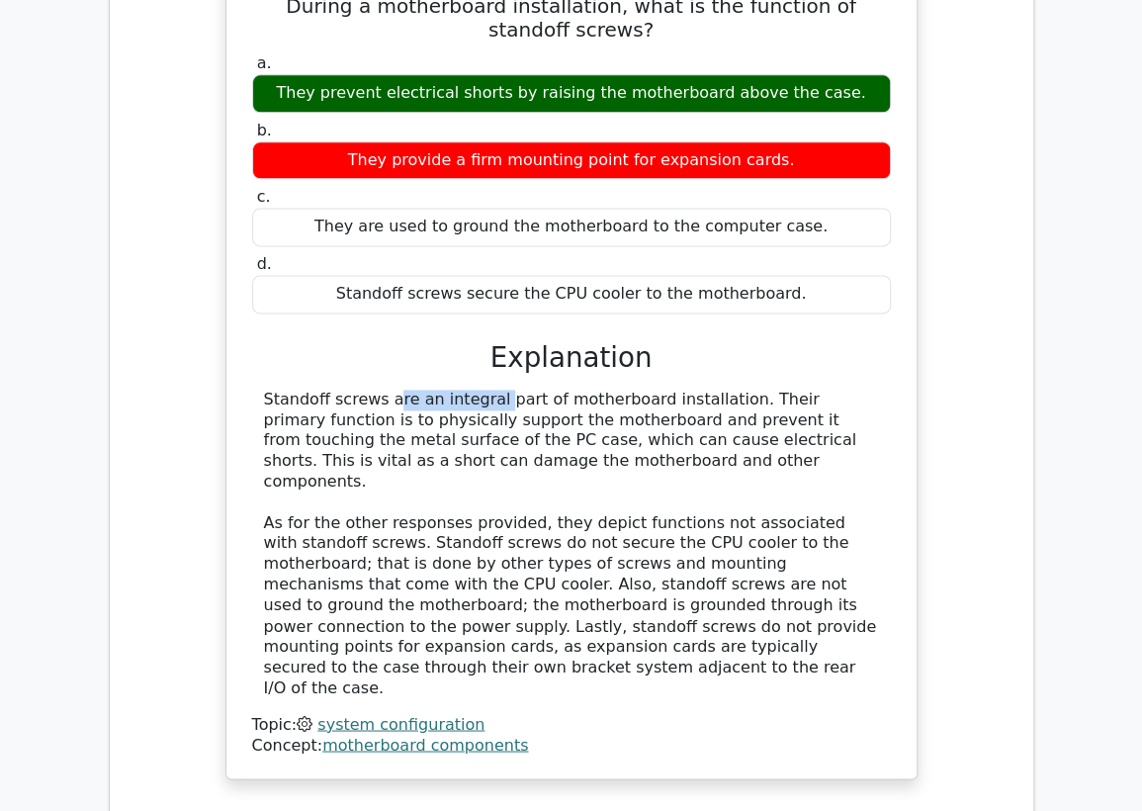
drag, startPoint x: 374, startPoint y: 397, endPoint x: 261, endPoint y: 402, distance: 112.8
click at [261, 402] on div "Standoff screws are an integral part of motherboard installation. Their primary…" at bounding box center [571, 543] width 639 height 308
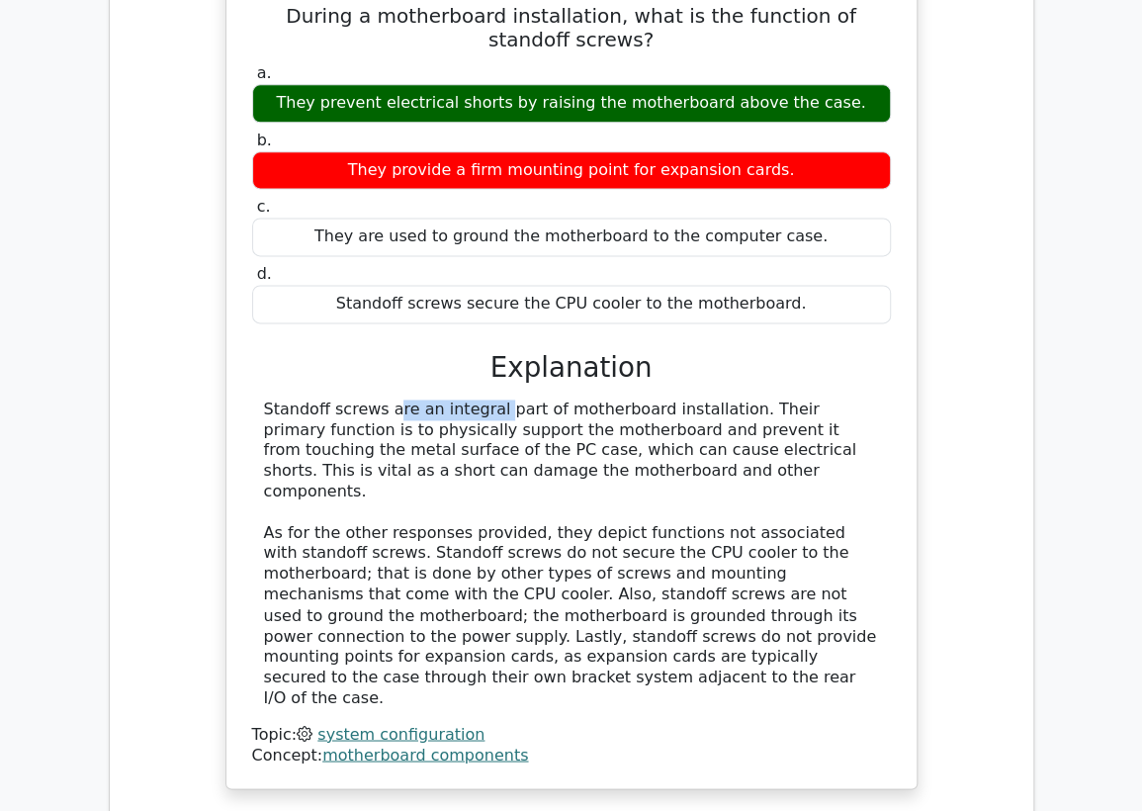
click at [248, 409] on div at bounding box center [248, 409] width 0 height 0
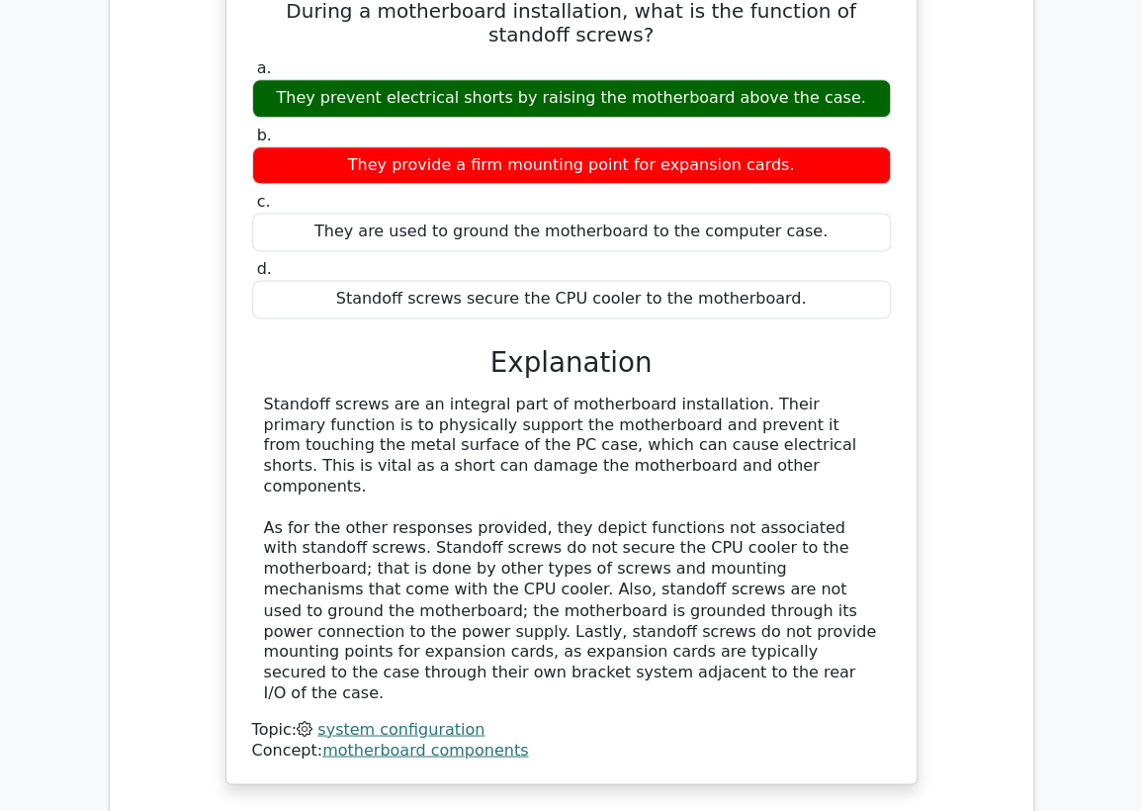
click at [973, 461] on div "During a motherboard installation, what is the function of standoff screws? a. …" at bounding box center [572, 386] width 892 height 841
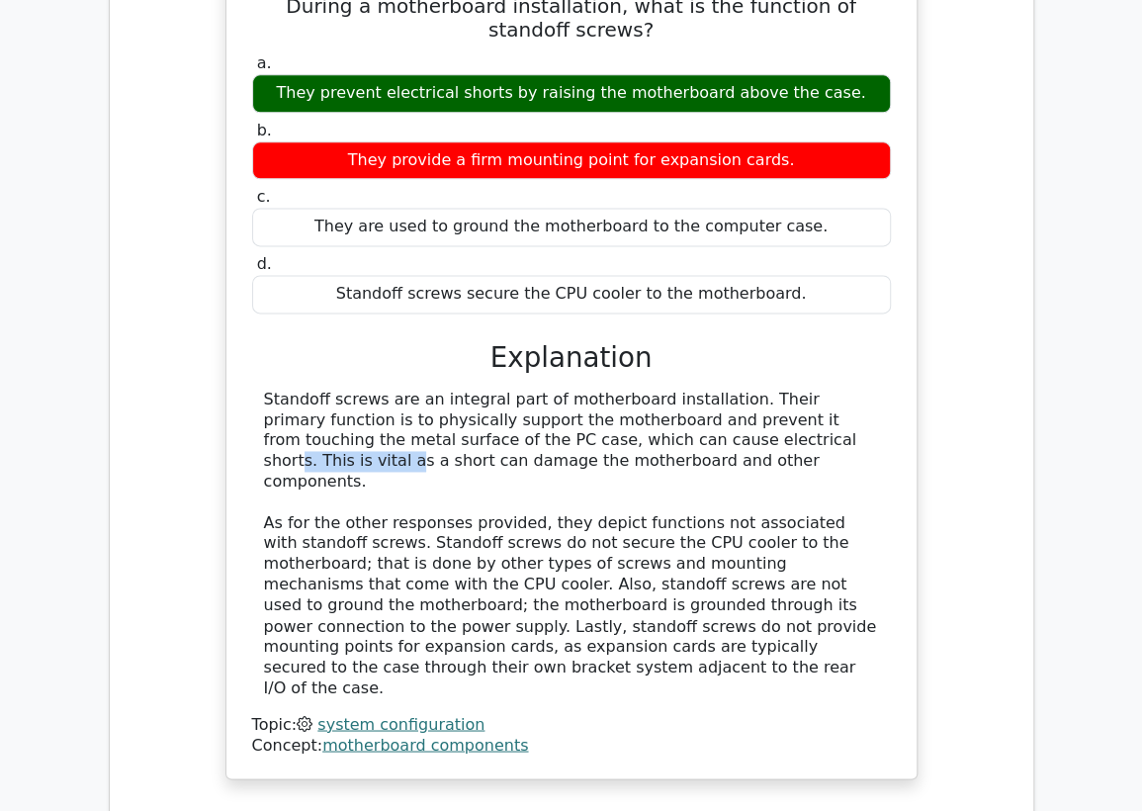
drag, startPoint x: 594, startPoint y: 439, endPoint x: 481, endPoint y: 445, distance: 112.8
click at [481, 445] on div "Standoff screws are an integral part of motherboard installation. Their primary…" at bounding box center [571, 543] width 615 height 308
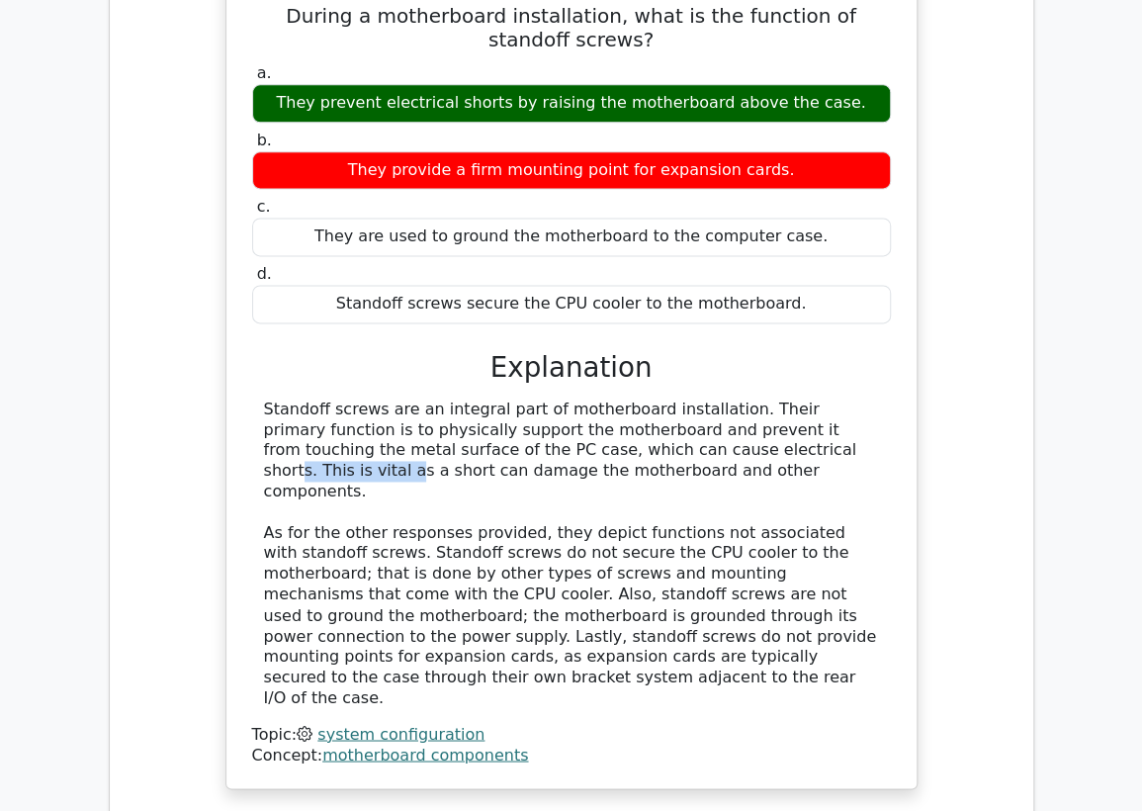
click at [469, 451] on div at bounding box center [469, 451] width 0 height 0
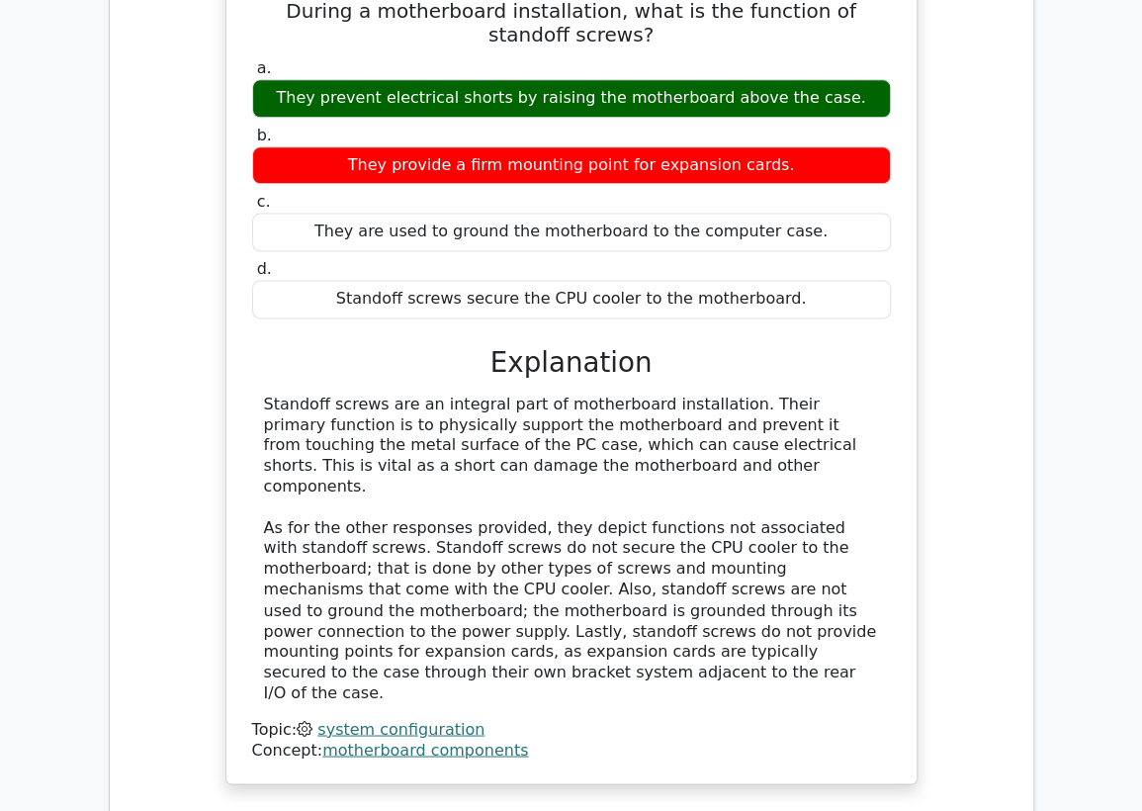
click at [973, 470] on div "During a motherboard installation, what is the function of standoff screws? a. …" at bounding box center [572, 386] width 892 height 841
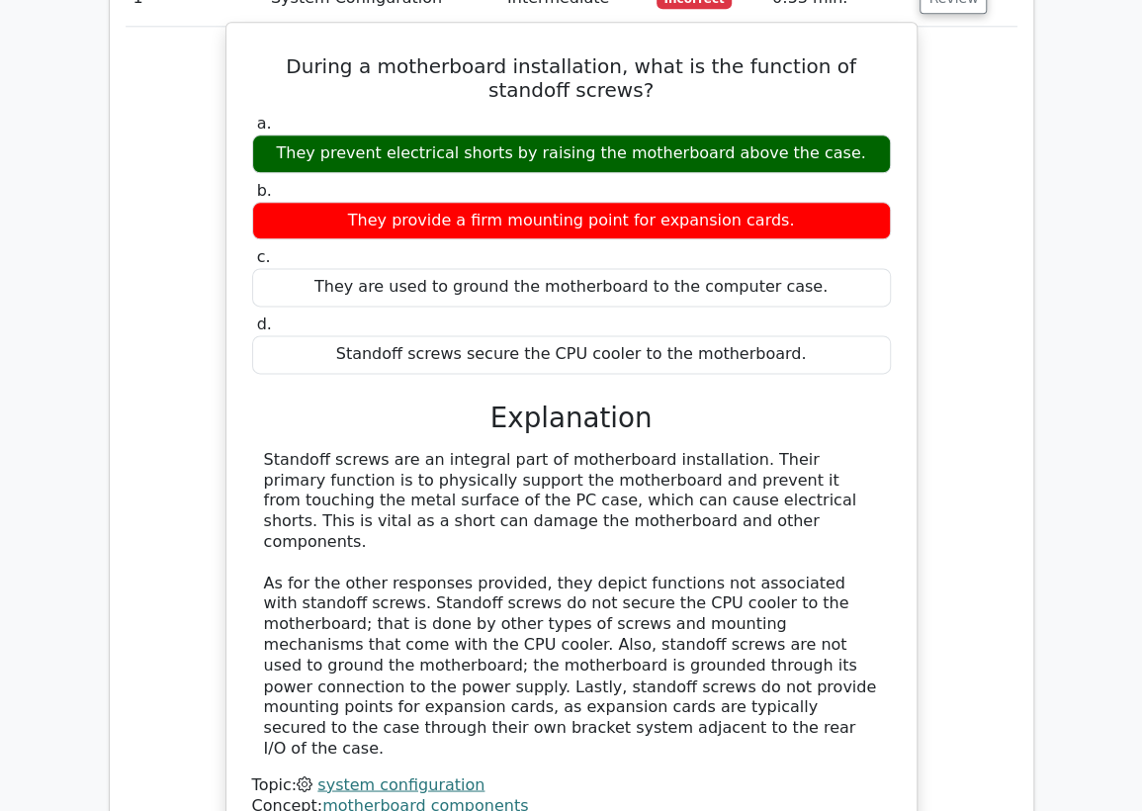
scroll to position [988, 0]
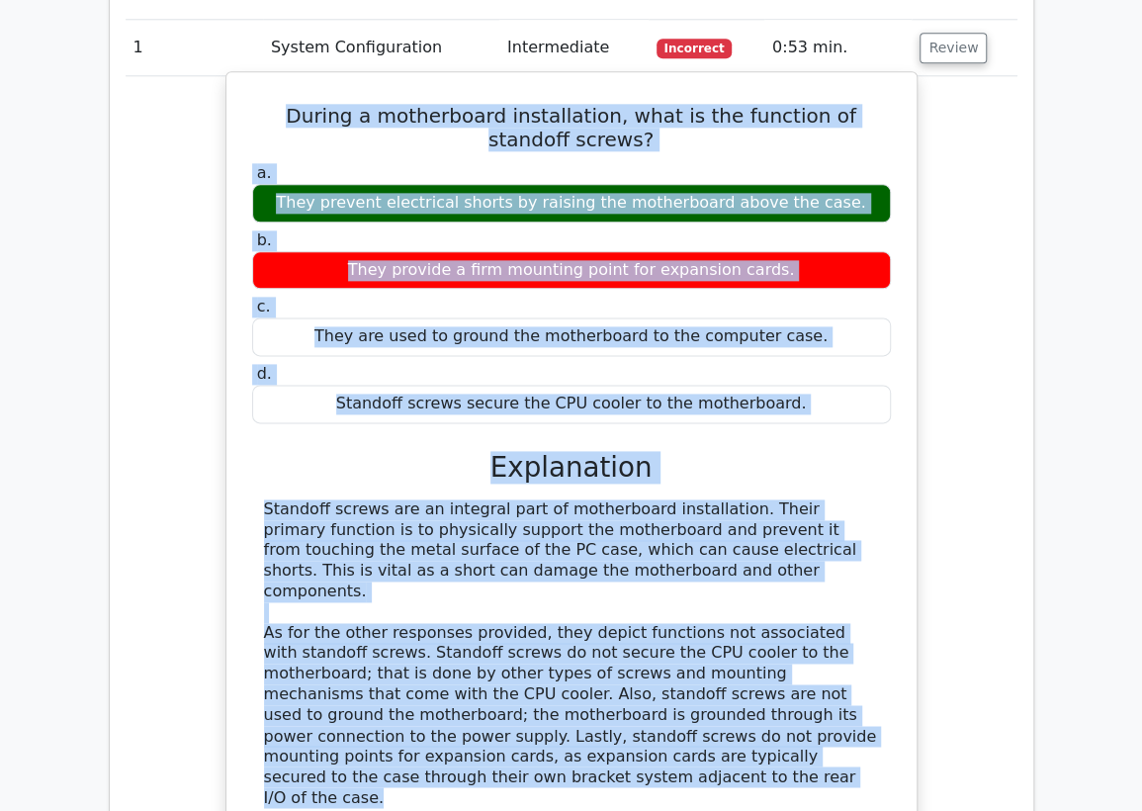
drag, startPoint x: 302, startPoint y: 753, endPoint x: 271, endPoint y: 114, distance: 640.3
click at [271, 114] on div "During a motherboard installation, what is the function of standoff screws? a. …" at bounding box center [571, 480] width 674 height 800
copy div "During a motherboard installation, what is the function of standoff screws? a. …"
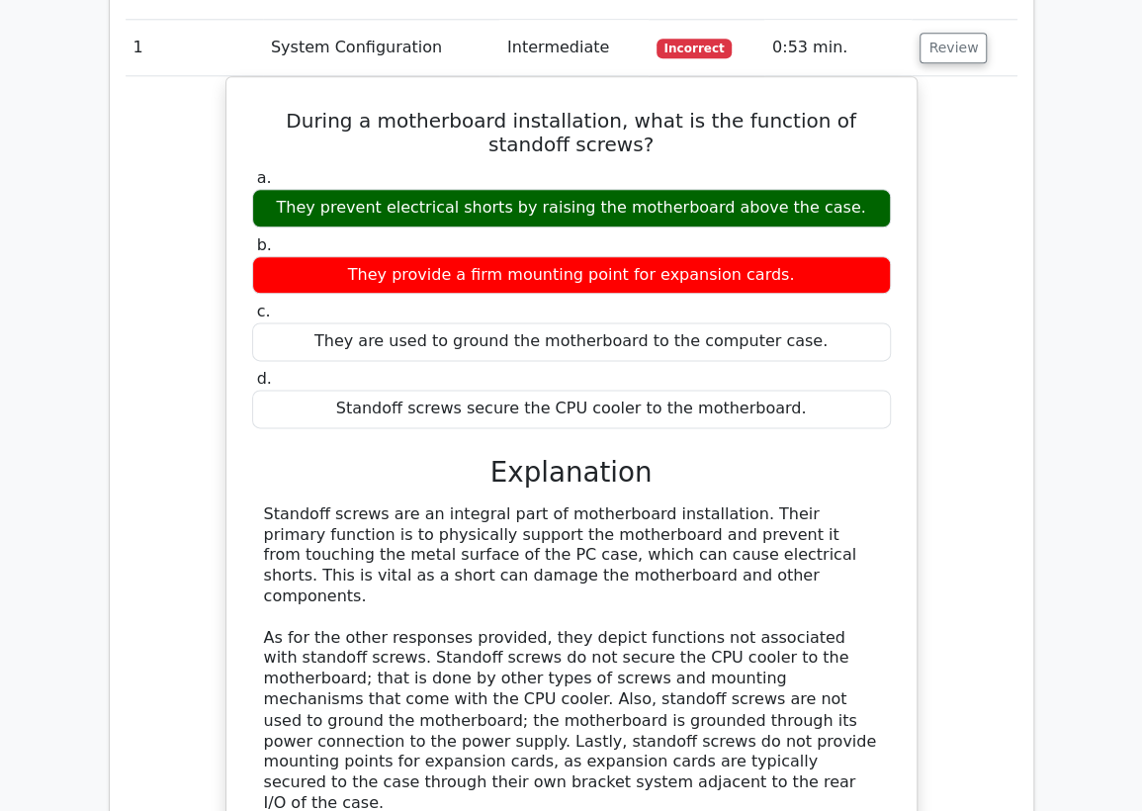
drag, startPoint x: 244, startPoint y: 48, endPoint x: 268, endPoint y: 49, distance: 23.7
click at [244, 48] on td "1" at bounding box center [194, 48] width 137 height 56
click at [945, 44] on button "Review" at bounding box center [952, 48] width 67 height 31
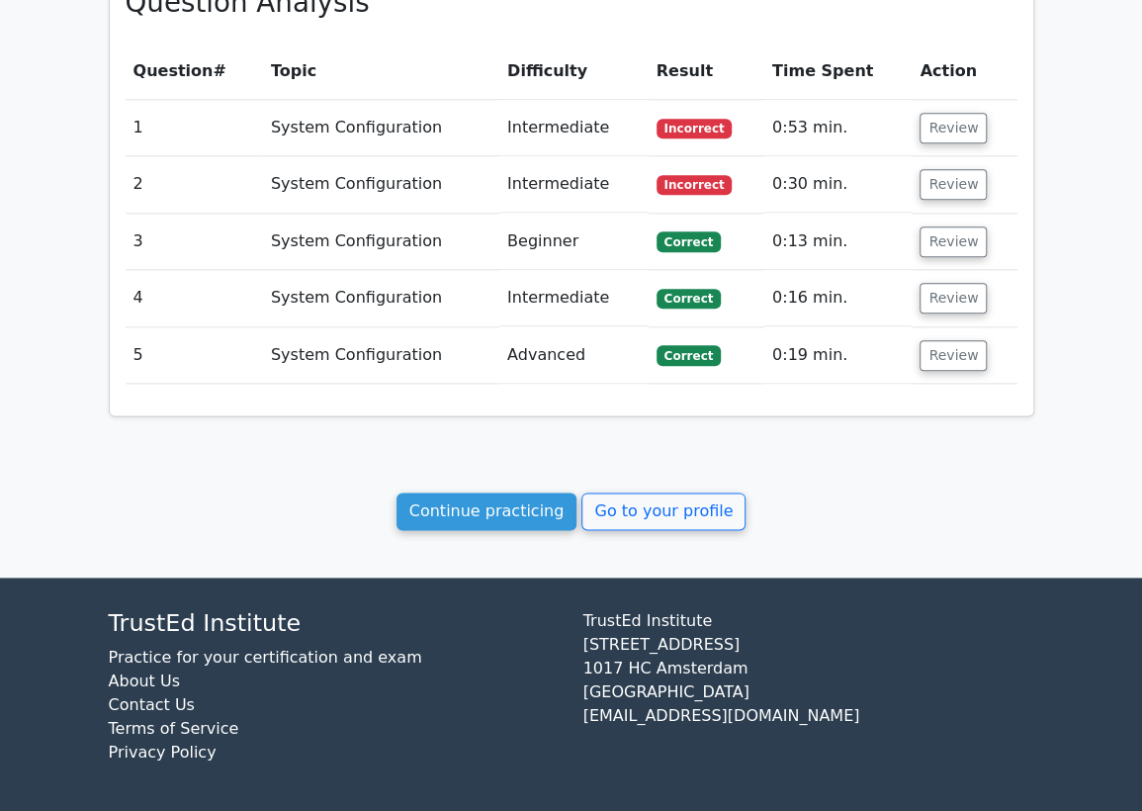
drag, startPoint x: 957, startPoint y: 197, endPoint x: 790, endPoint y: 196, distance: 167.1
click at [957, 199] on button "Review" at bounding box center [952, 184] width 67 height 31
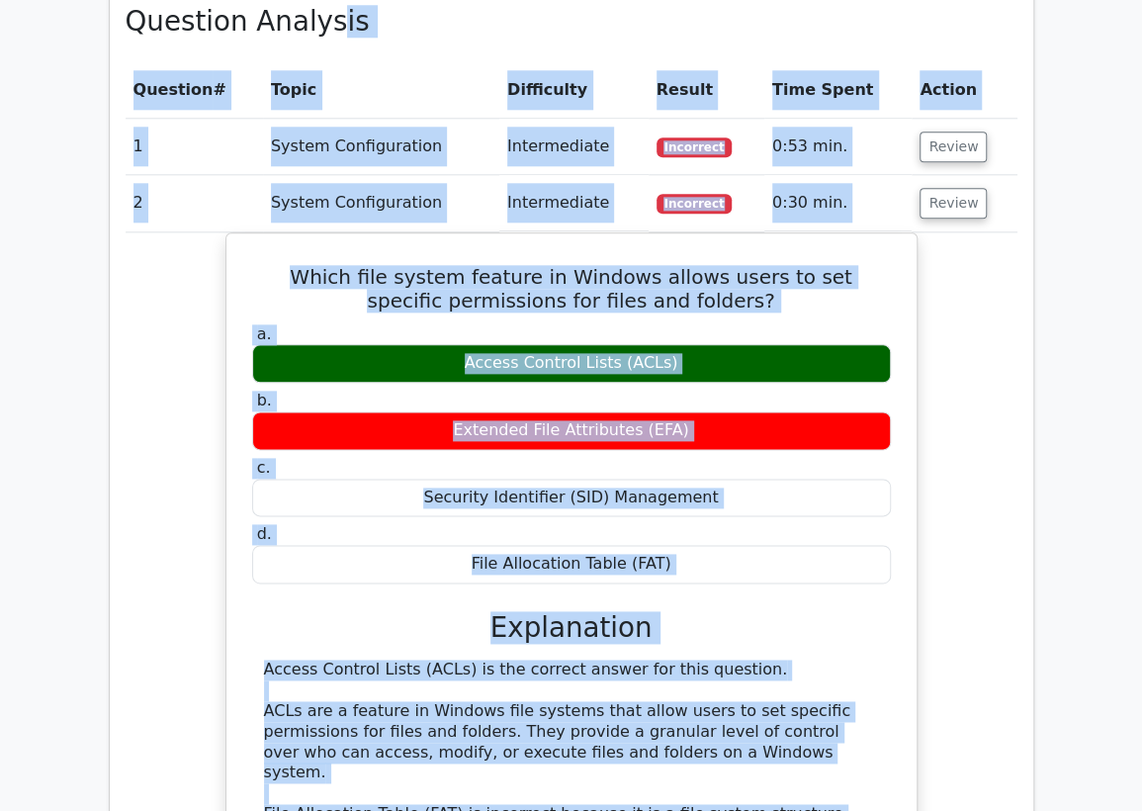
scroll to position [775, 0]
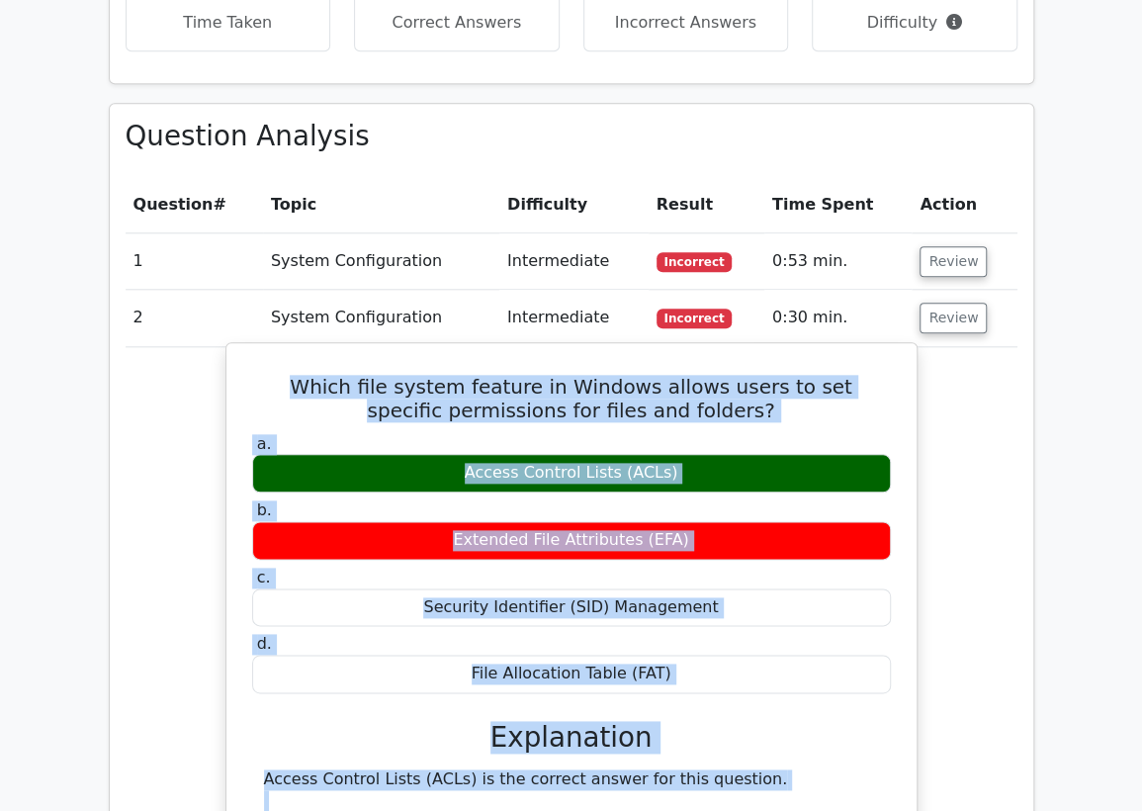
drag, startPoint x: 799, startPoint y: 686, endPoint x: 240, endPoint y: 387, distance: 633.2
click at [240, 387] on div "Which file system feature in Windows allows users to set specific permissions f…" at bounding box center [571, 823] width 674 height 944
copy div "Which file system feature in Windows allows users to set specific permissions f…"
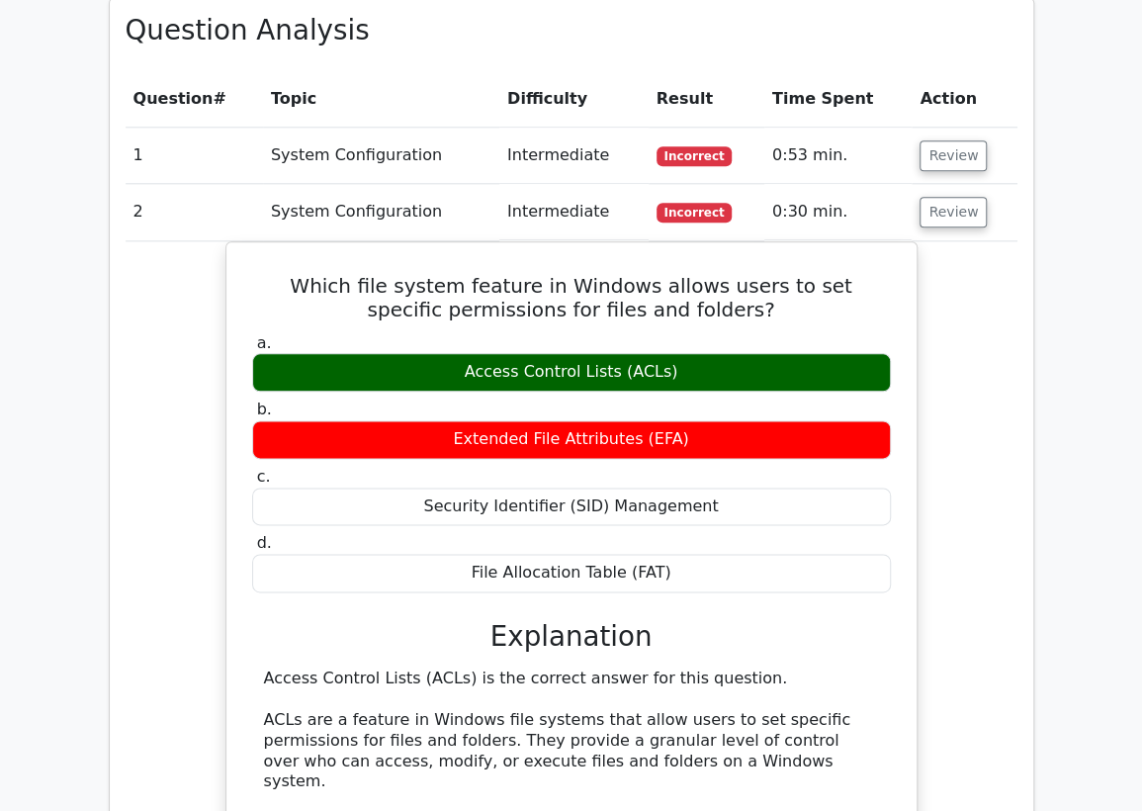
scroll to position [1104, 0]
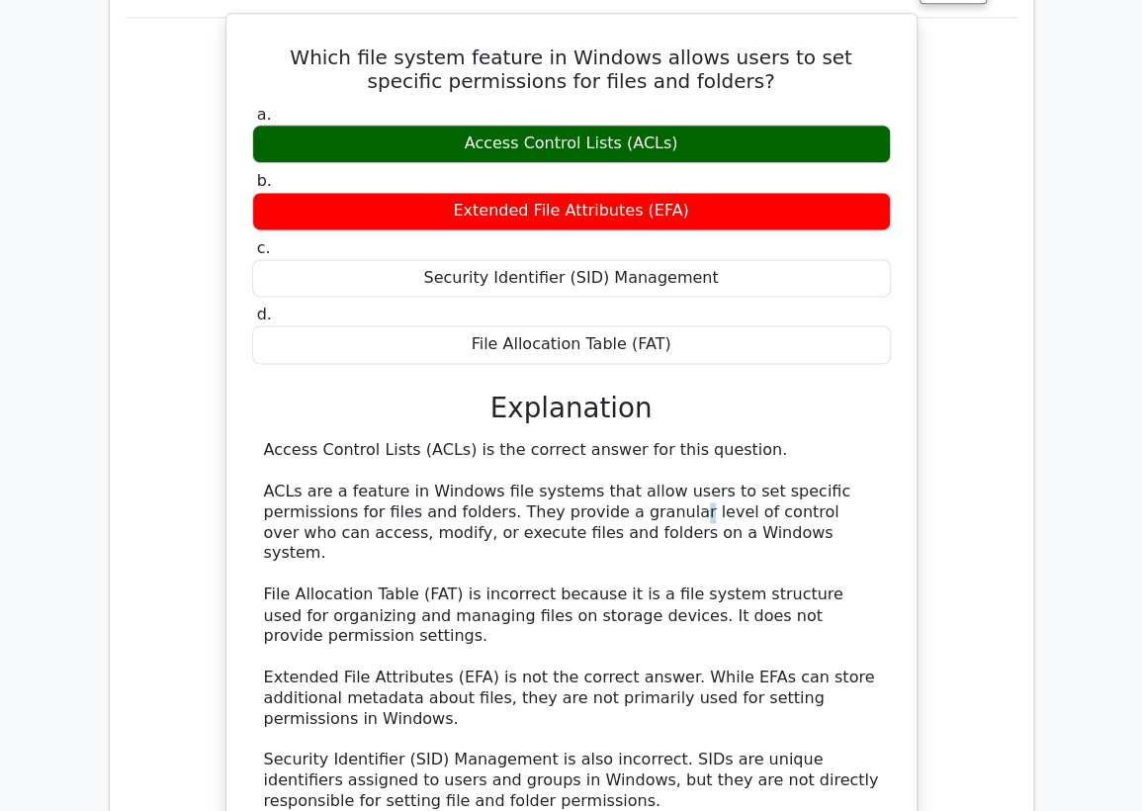
click at [564, 515] on div "Access Control Lists (ACLs) is the correct answer for this question. ACLs are a…" at bounding box center [571, 666] width 615 height 453
click at [699, 530] on div "Access Control Lists (ACLs) is the correct answer for this question. ACLs are a…" at bounding box center [571, 666] width 615 height 453
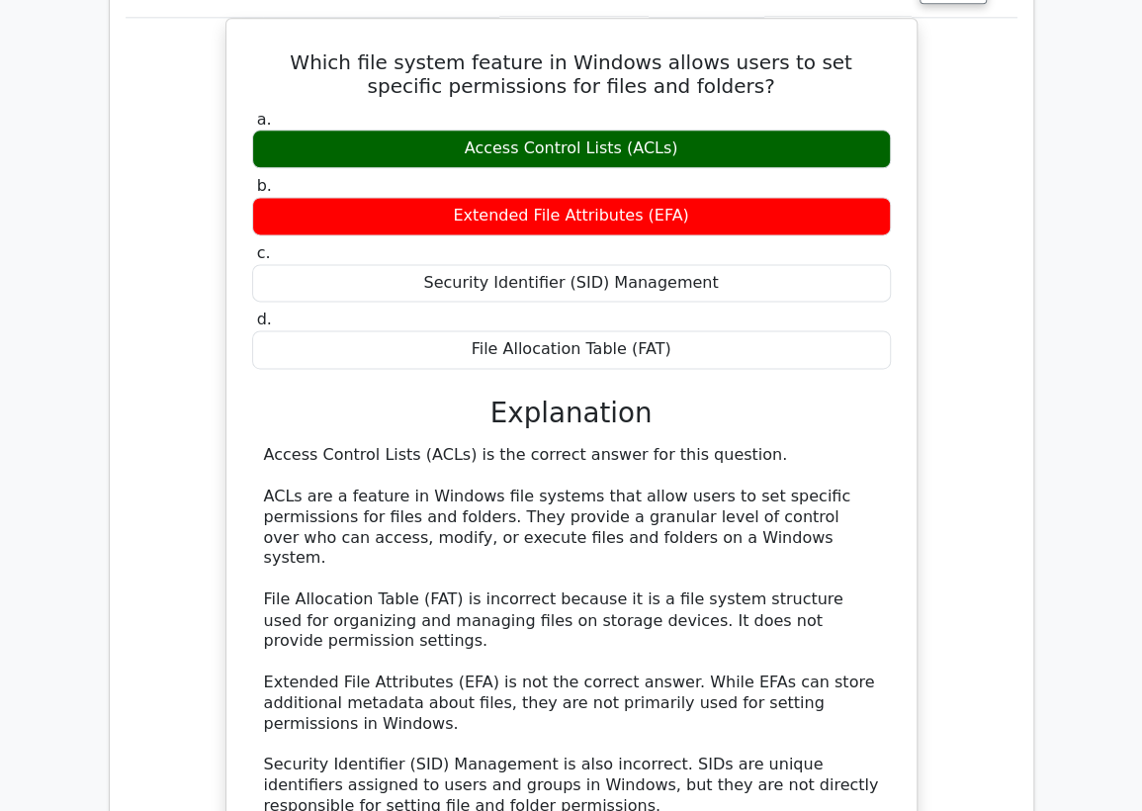
click at [206, 105] on div "Which file system feature in Windows allows users to set specific permissions f…" at bounding box center [572, 510] width 892 height 985
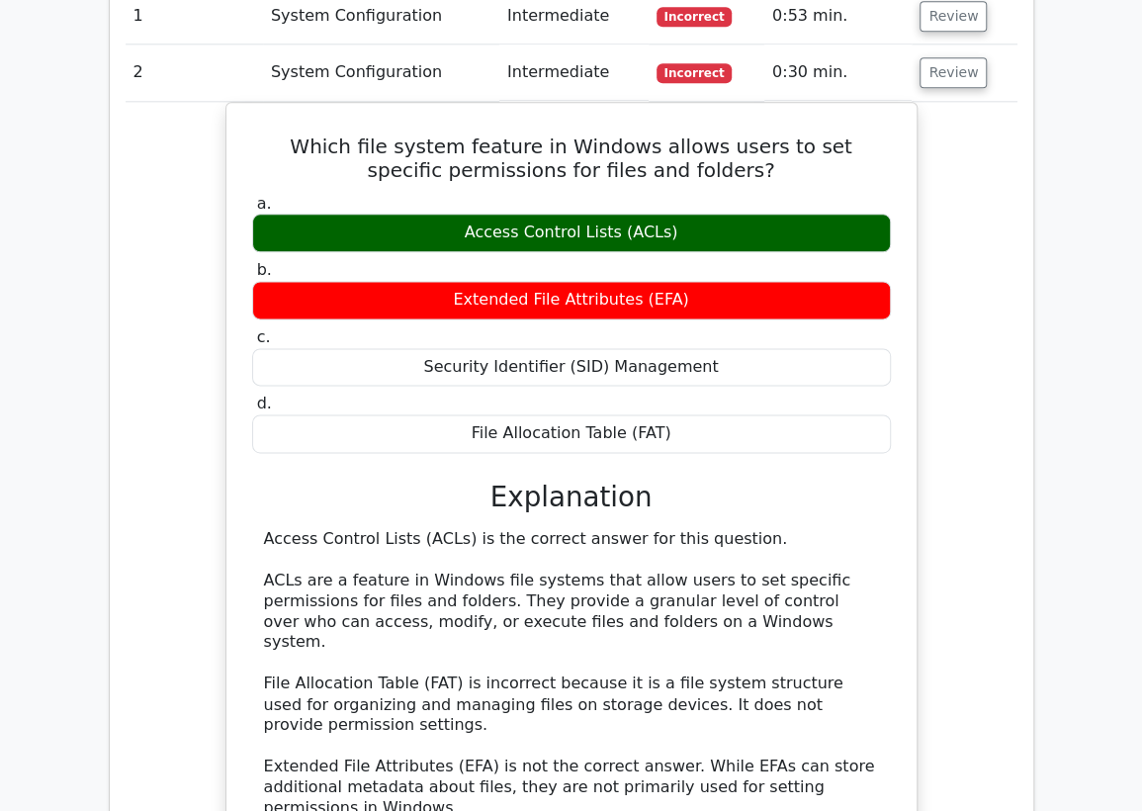
scroll to position [885, 0]
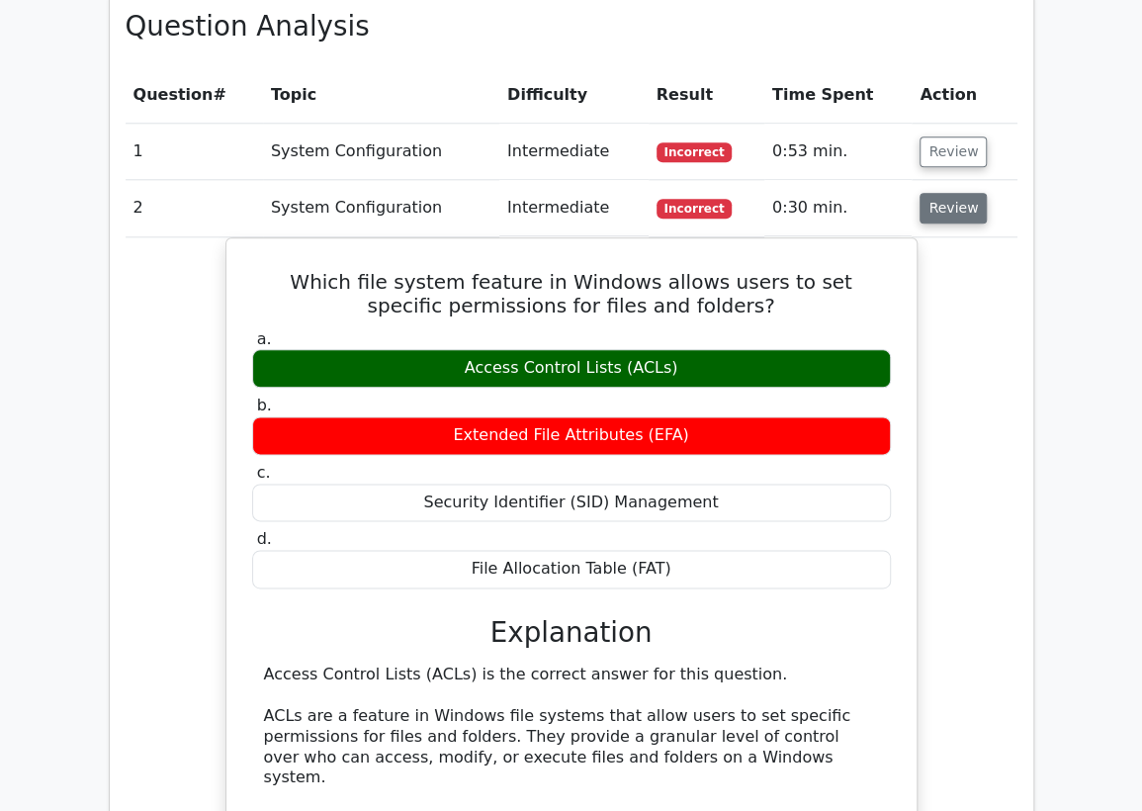
click at [952, 214] on button "Review" at bounding box center [952, 208] width 67 height 31
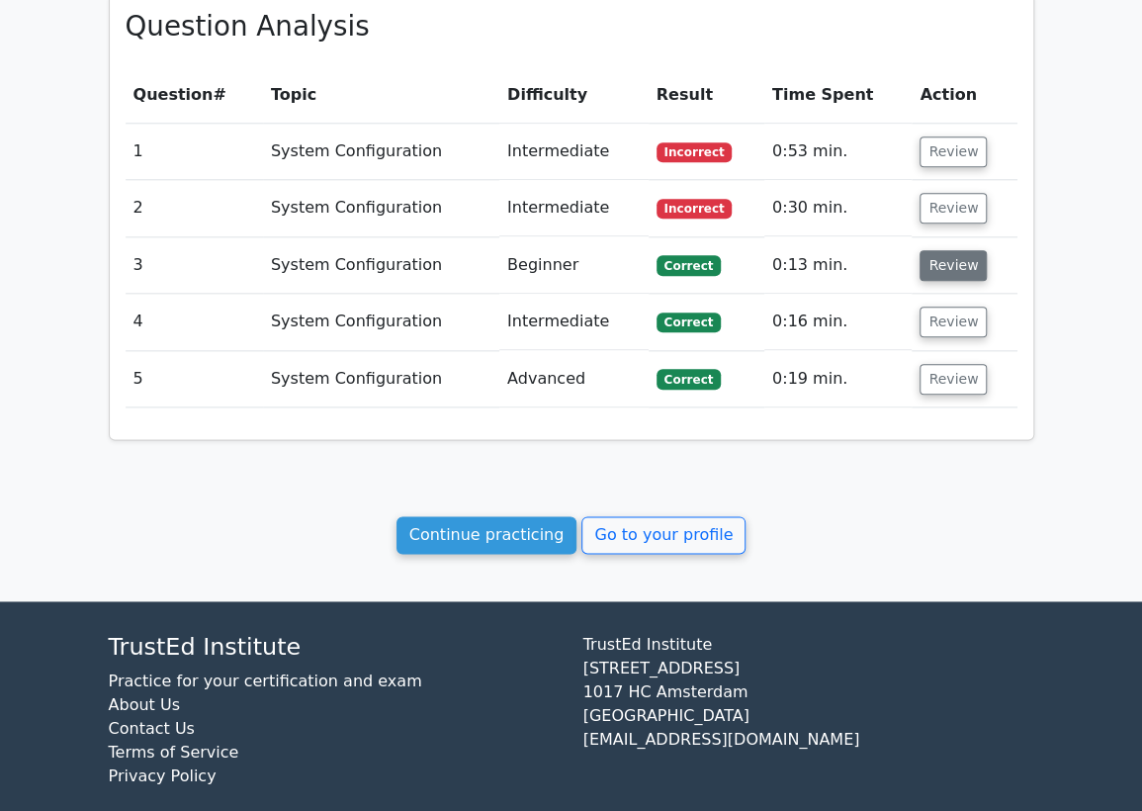
click at [949, 277] on button "Review" at bounding box center [952, 265] width 67 height 31
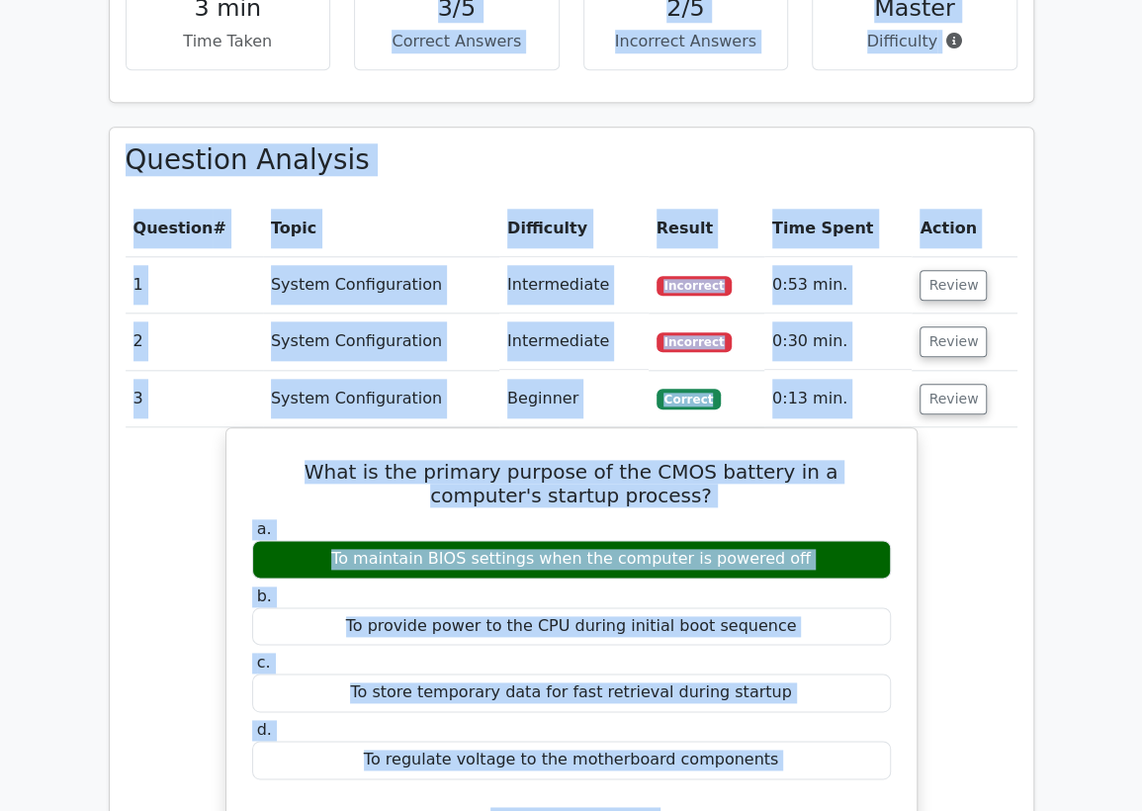
scroll to position [743, 0]
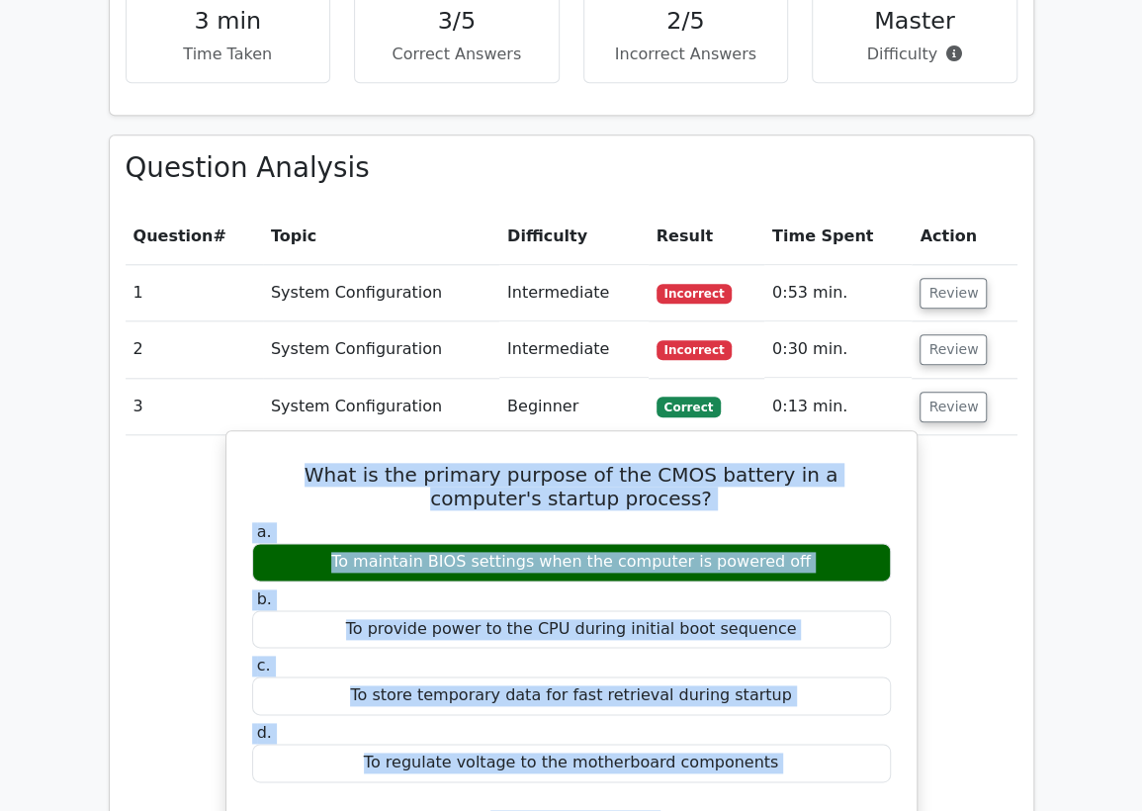
drag, startPoint x: 749, startPoint y: 663, endPoint x: 232, endPoint y: 471, distance: 551.4
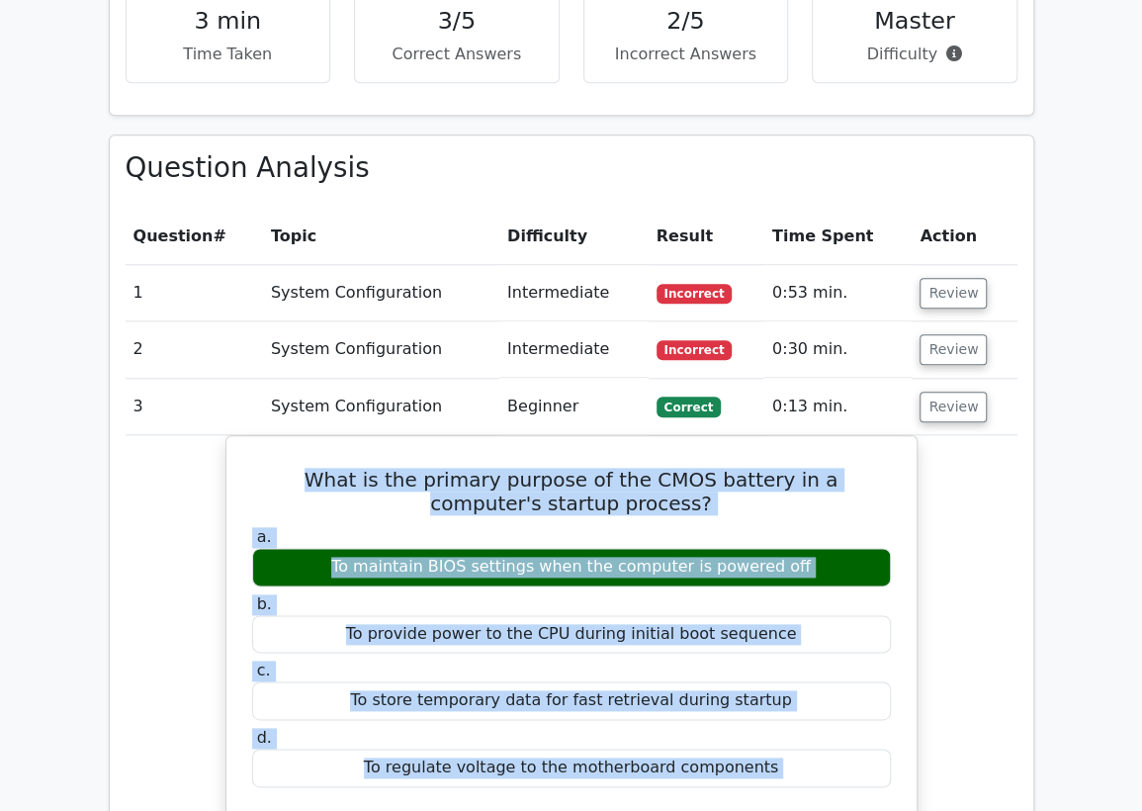
copy div "What is the primary purpose of the CMOS battery in a computer's startup process…"
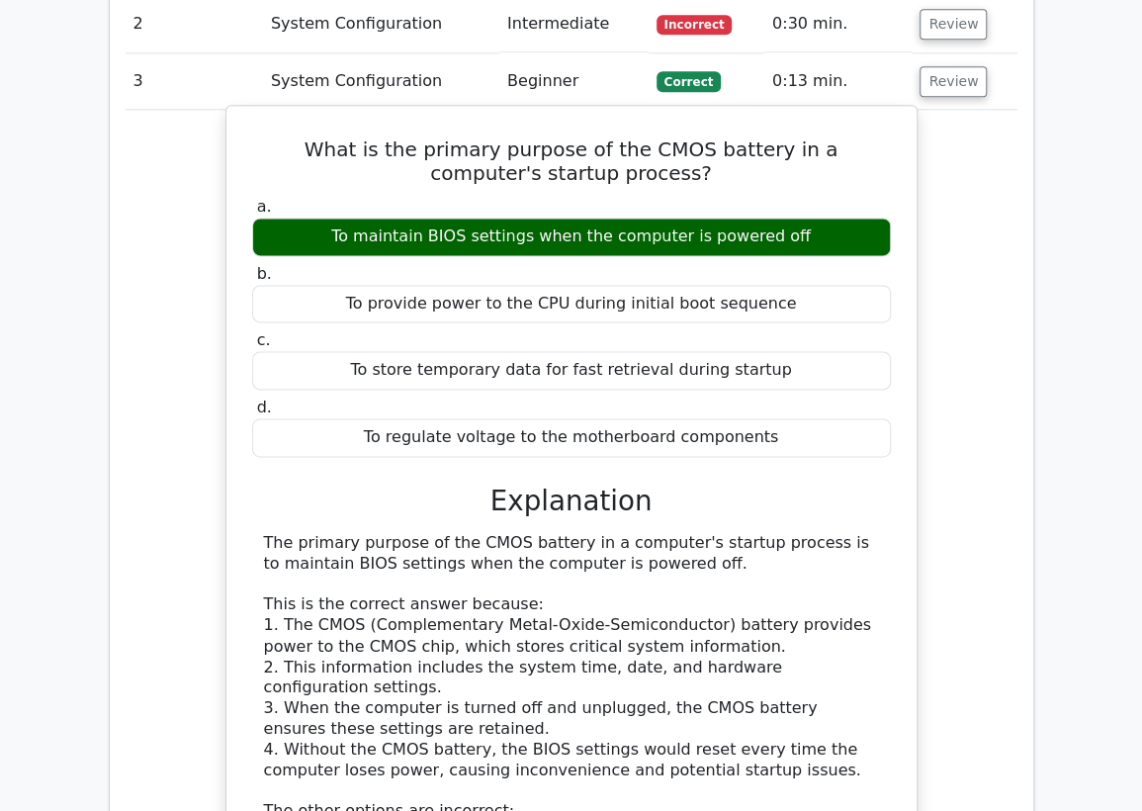
scroll to position [1073, 0]
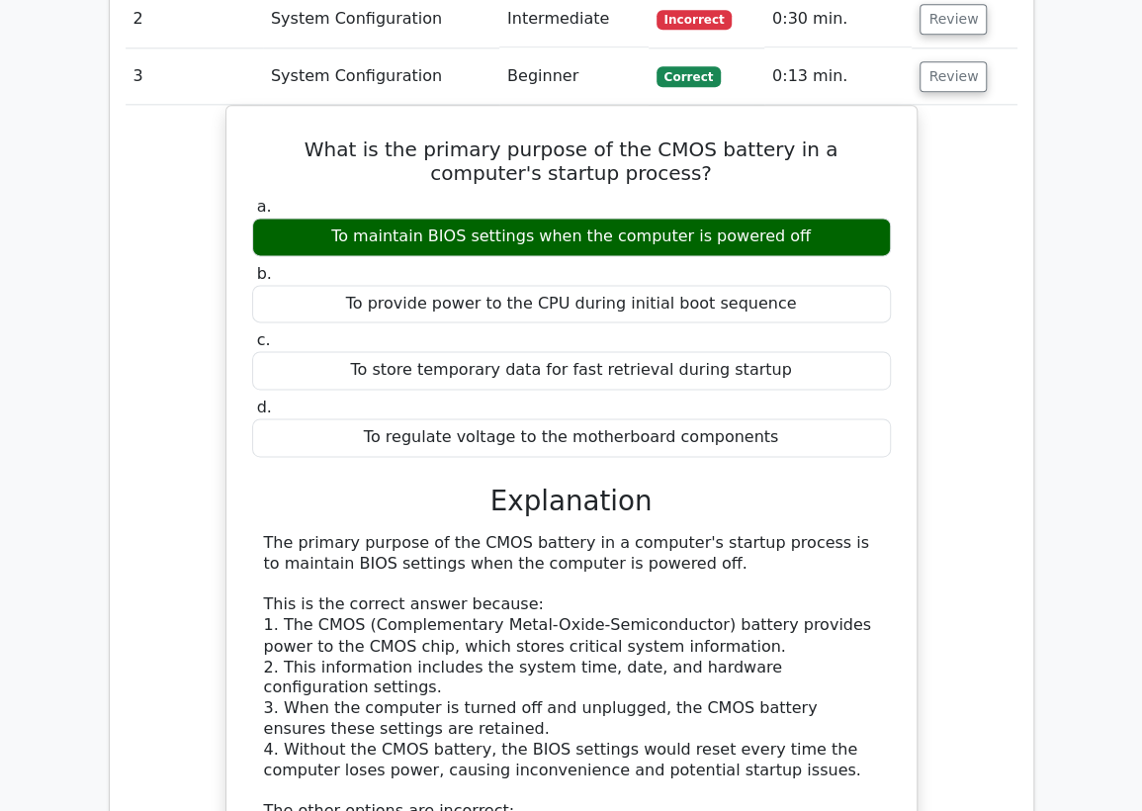
drag, startPoint x: 368, startPoint y: 82, endPoint x: 397, endPoint y: 88, distance: 30.2
click at [369, 82] on td "System Configuration" at bounding box center [381, 76] width 236 height 56
click at [937, 76] on button "Review" at bounding box center [952, 76] width 67 height 31
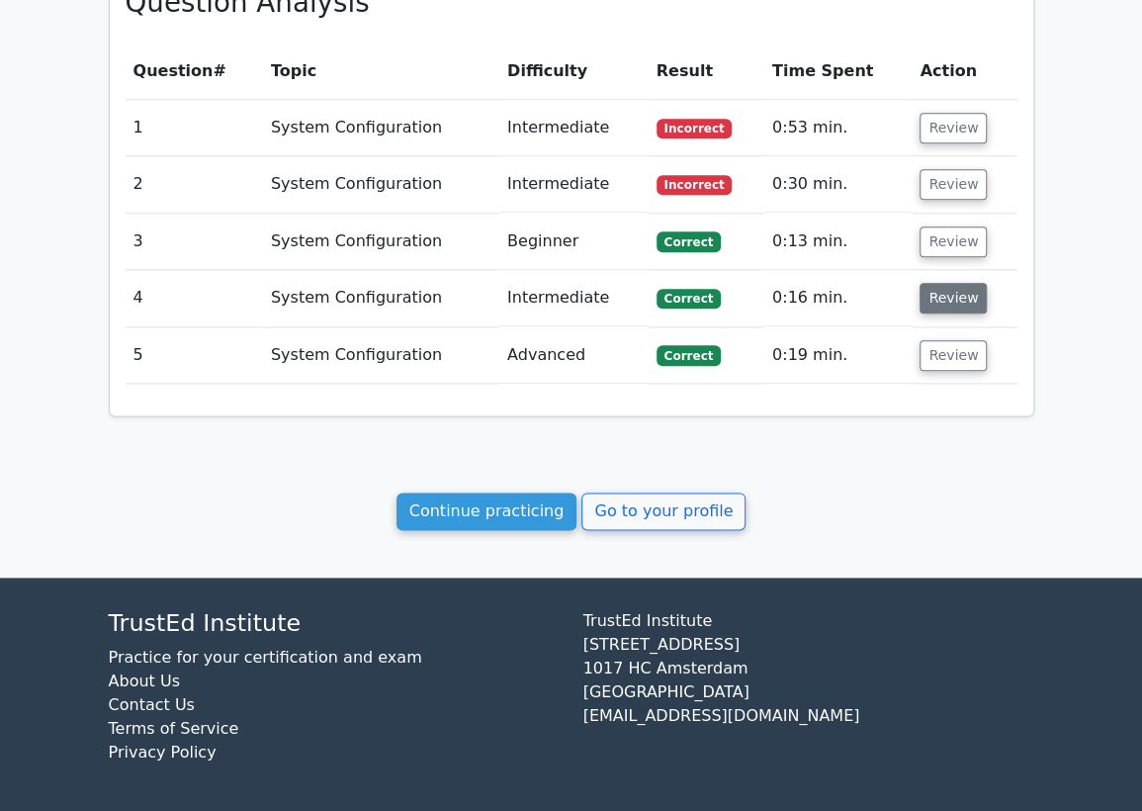
click at [947, 303] on button "Review" at bounding box center [952, 298] width 67 height 31
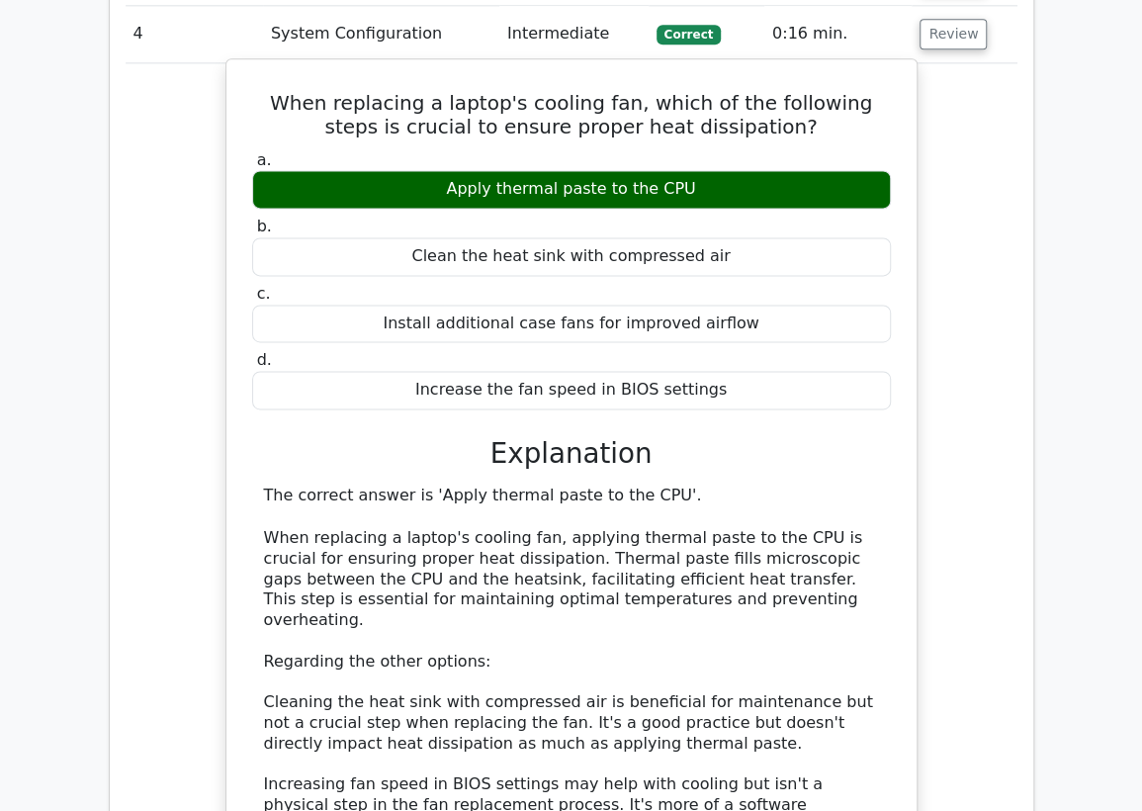
scroll to position [1238, 0]
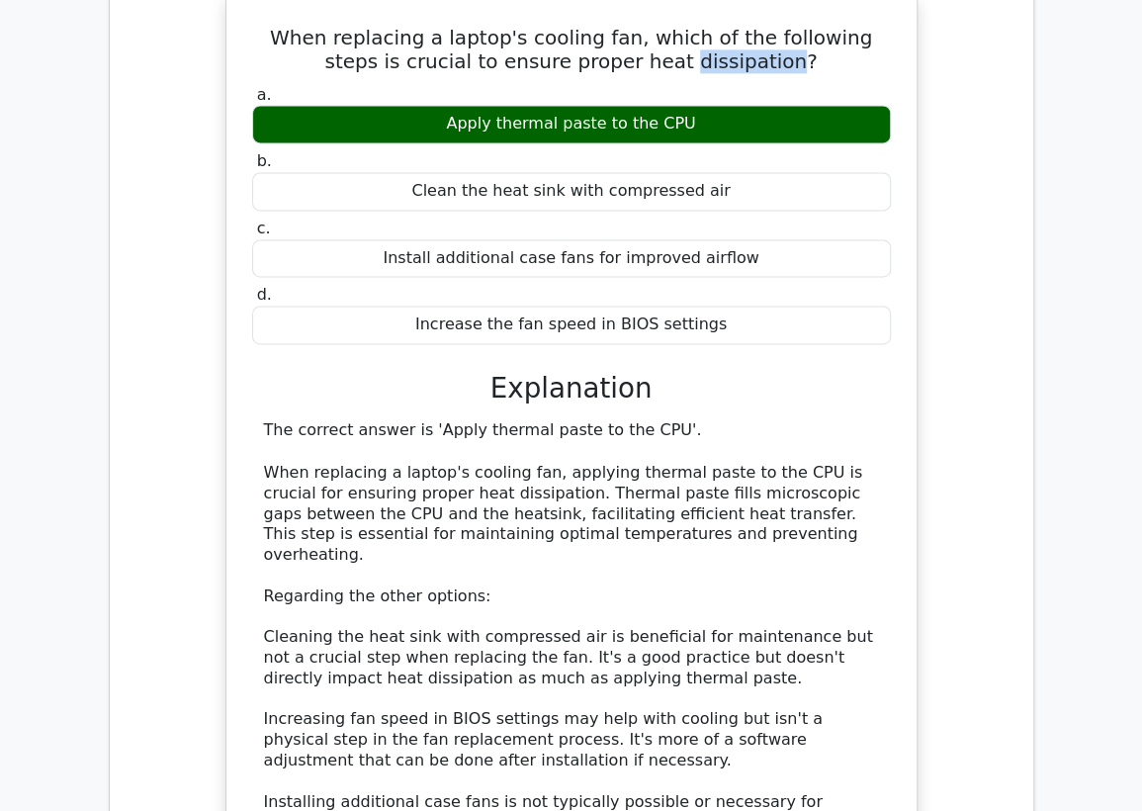
drag, startPoint x: 748, startPoint y: 59, endPoint x: 653, endPoint y: 58, distance: 94.9
click at [653, 58] on h5 "When replacing a laptop's cooling fan, which of the following steps is crucial …" at bounding box center [571, 49] width 642 height 47
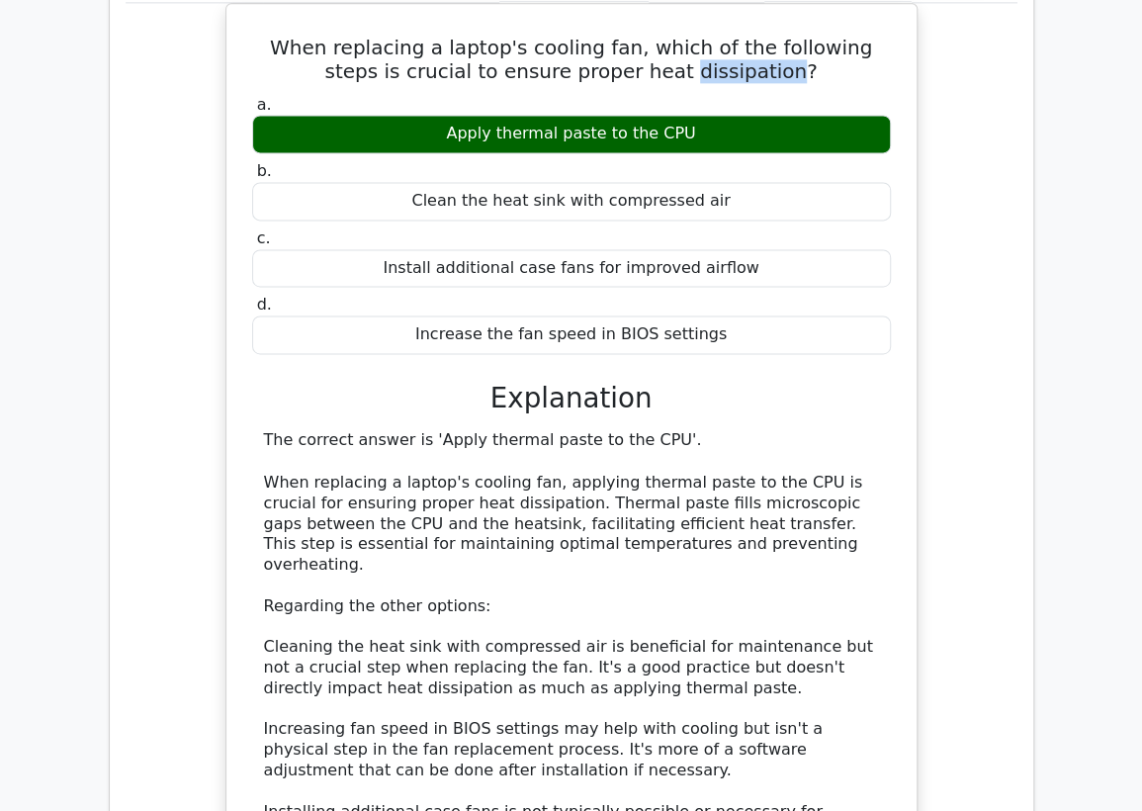
click at [641, 19] on div at bounding box center [641, 19] width 0 height 0
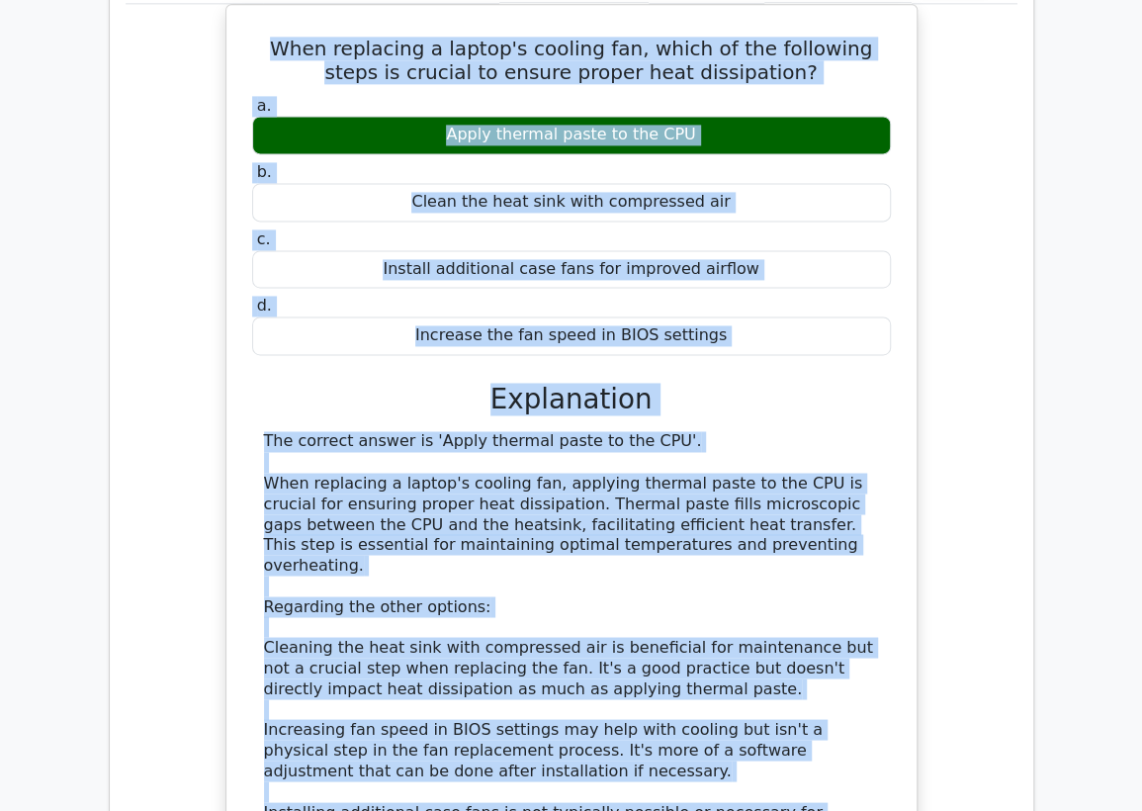
scroll to position [1162, 0]
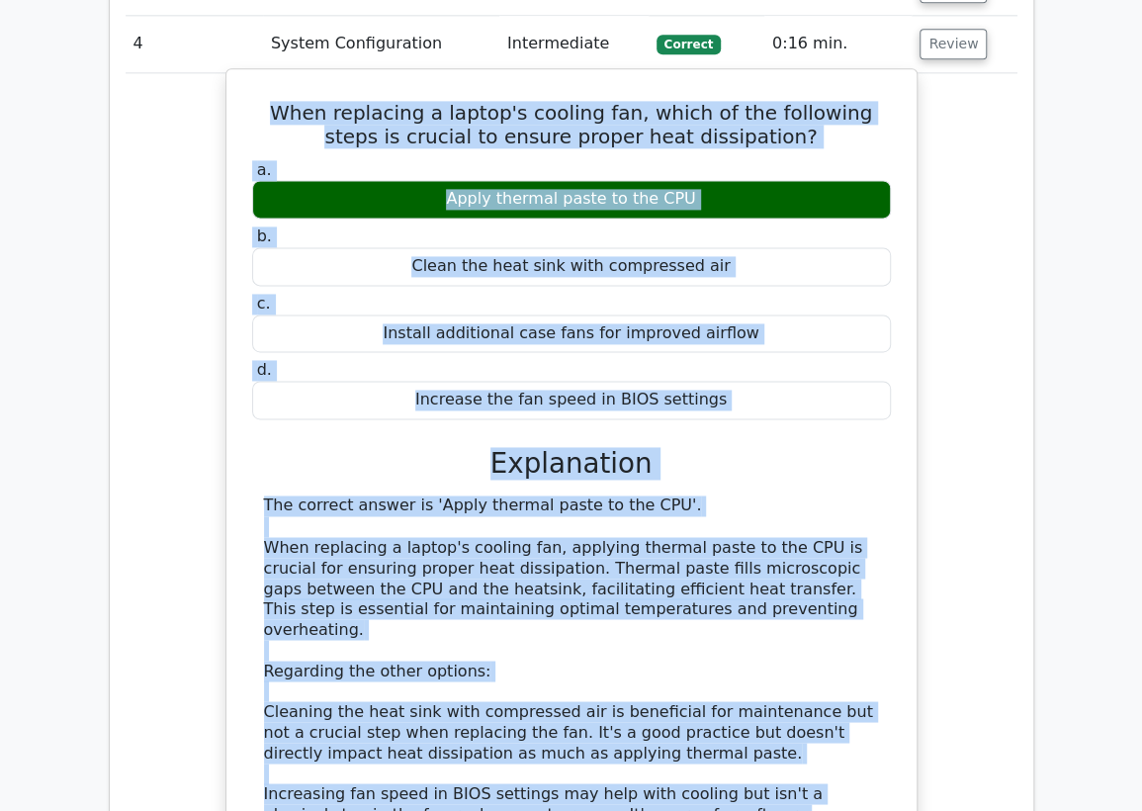
drag, startPoint x: 637, startPoint y: 596, endPoint x: 249, endPoint y: 90, distance: 637.4
click at [249, 90] on div "When replacing a laptop's cooling fan, which of the following steps is crucial …" at bounding box center [571, 538] width 674 height 923
copy div "When replacing a laptop's cooling fan, which of the following steps is crucial …"
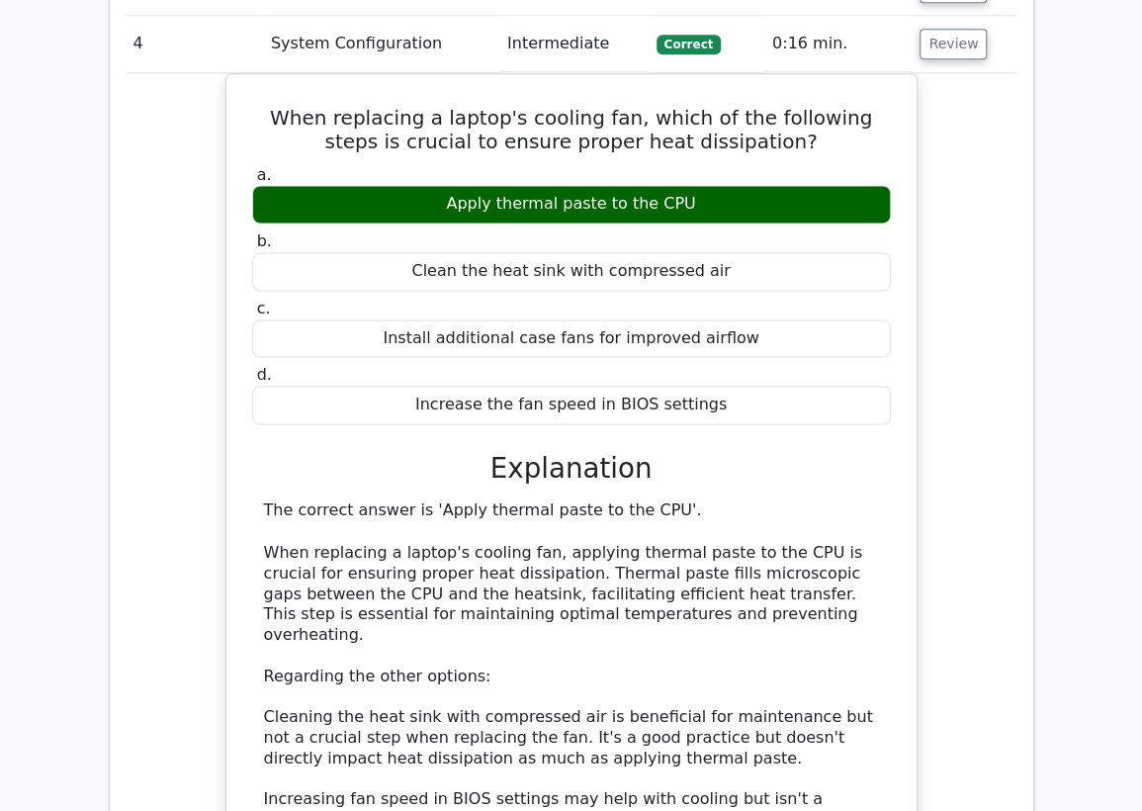
click at [380, 51] on td "System Configuration" at bounding box center [381, 44] width 236 height 56
drag, startPoint x: 957, startPoint y: 43, endPoint x: 933, endPoint y: 132, distance: 92.1
click at [956, 47] on button "Review" at bounding box center [952, 44] width 67 height 31
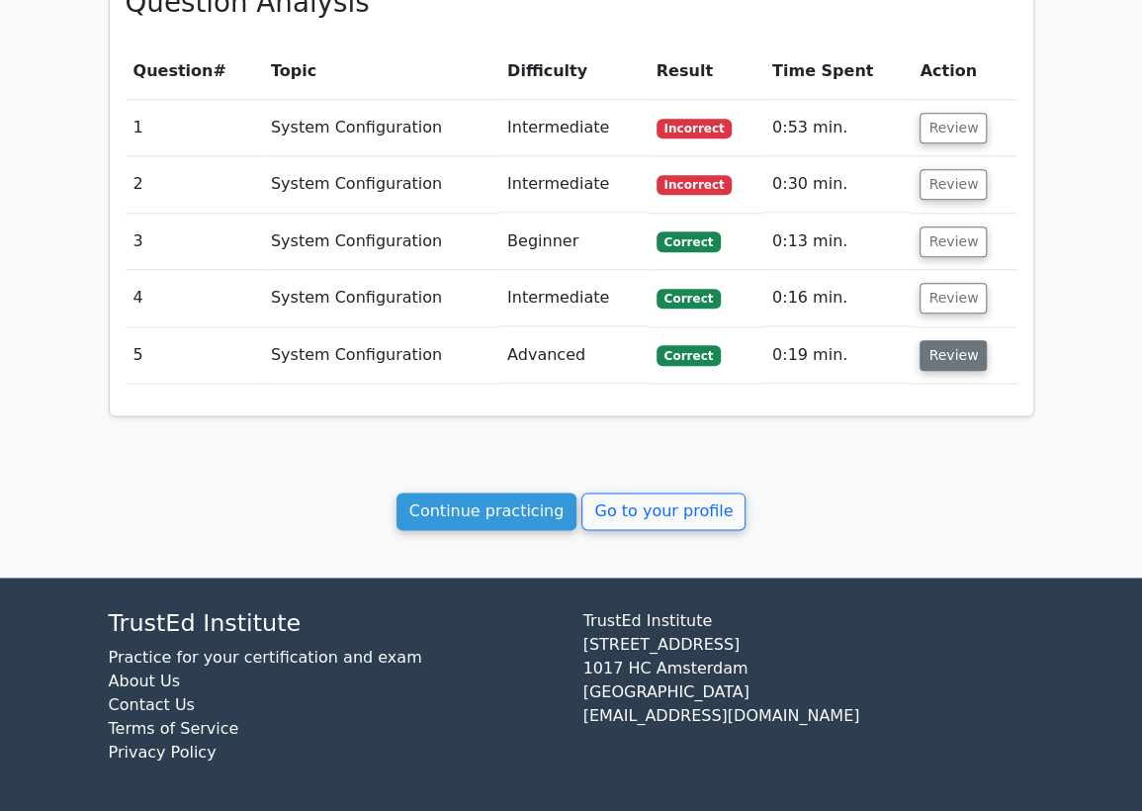
click at [938, 349] on button "Review" at bounding box center [952, 355] width 67 height 31
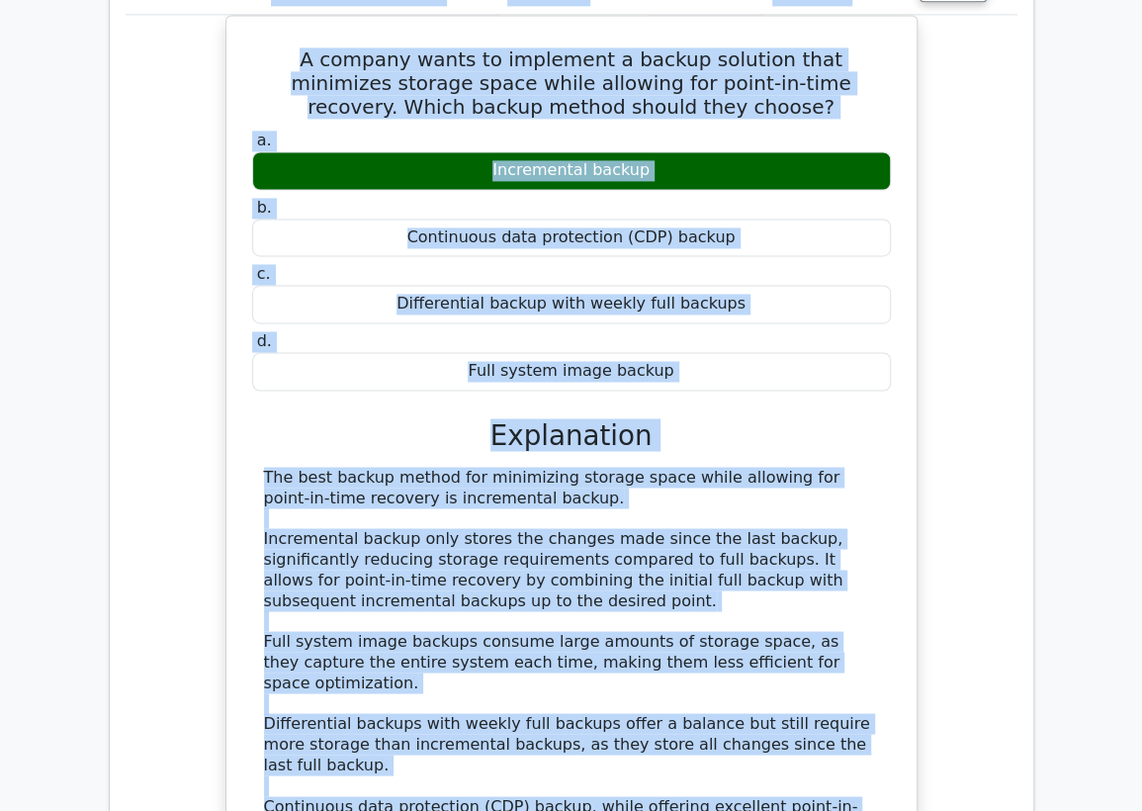
scroll to position [1195, 0]
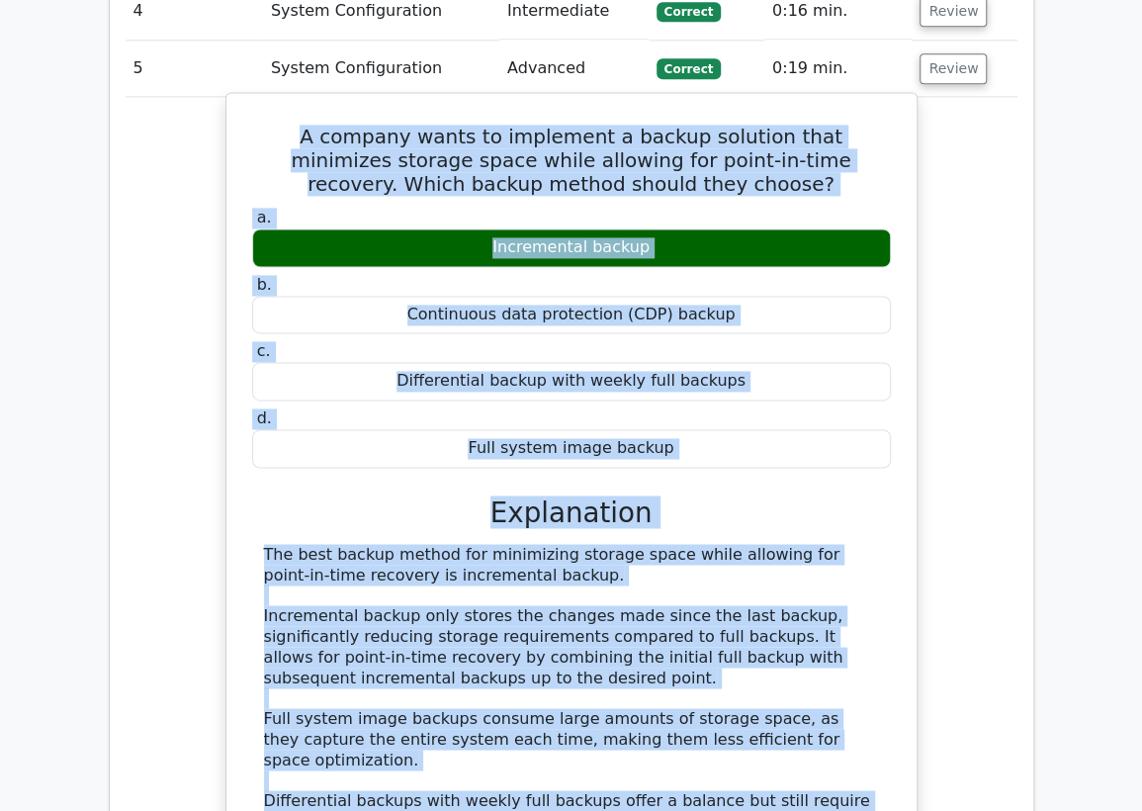
drag, startPoint x: 380, startPoint y: 590, endPoint x: 227, endPoint y: 132, distance: 482.3
click at [227, 132] on div "A company wants to implement a backup solution that minimizes storage space whi…" at bounding box center [571, 595] width 692 height 1006
copy div "A company wants to implement a backup solution that minimizes storage space whi…"
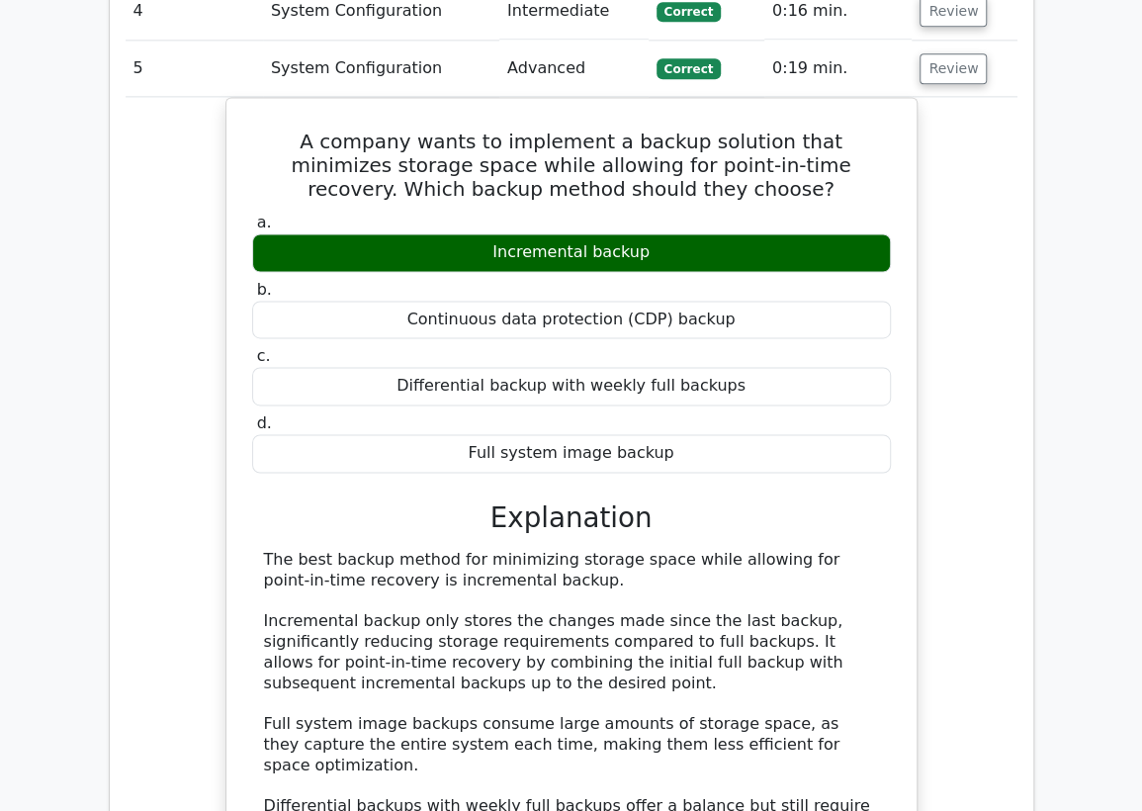
drag, startPoint x: 244, startPoint y: 70, endPoint x: 269, endPoint y: 65, distance: 25.2
click at [244, 70] on td "5" at bounding box center [194, 69] width 137 height 56
click at [965, 66] on button "Review" at bounding box center [952, 68] width 67 height 31
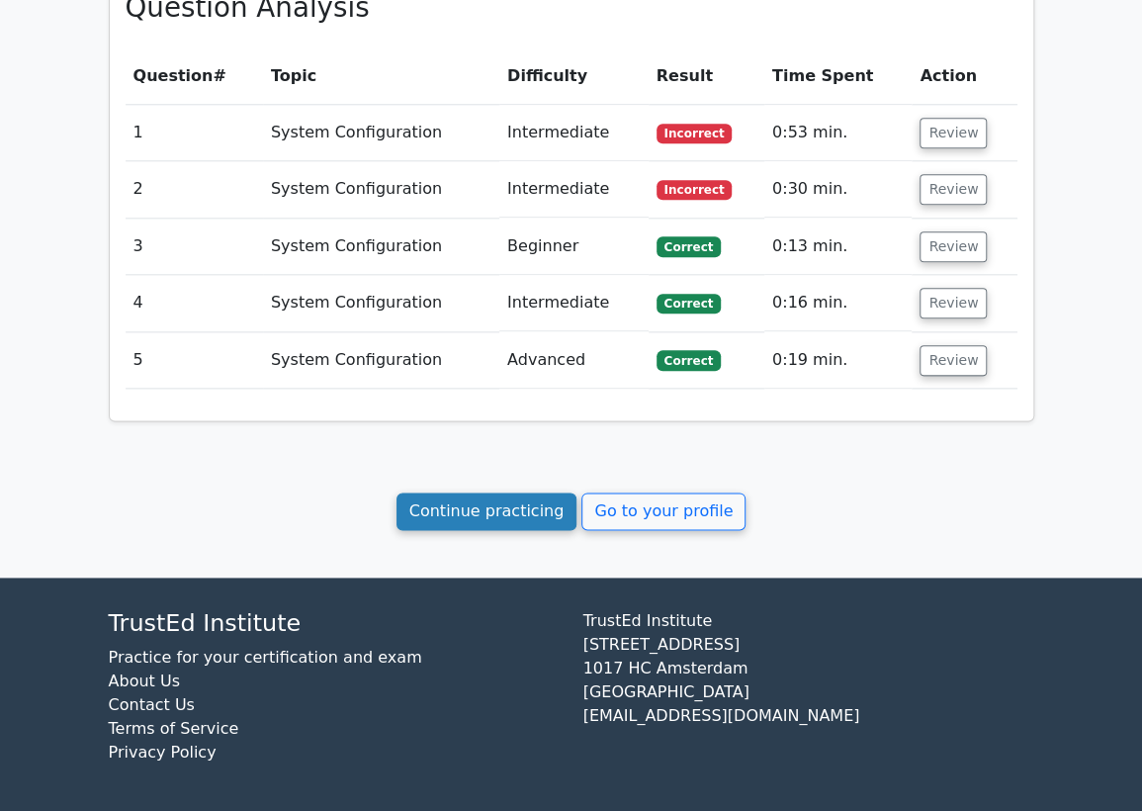
click at [487, 500] on link "Continue practicing" at bounding box center [486, 511] width 181 height 38
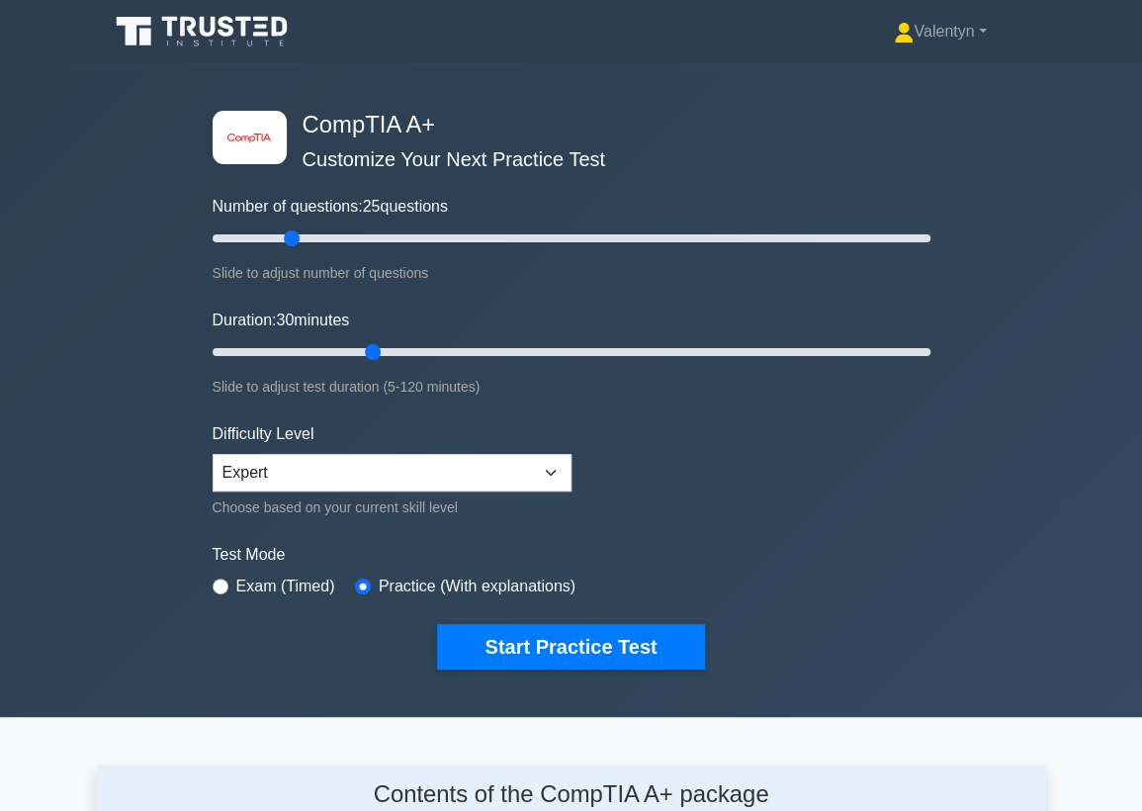
scroll to position [2639, 0]
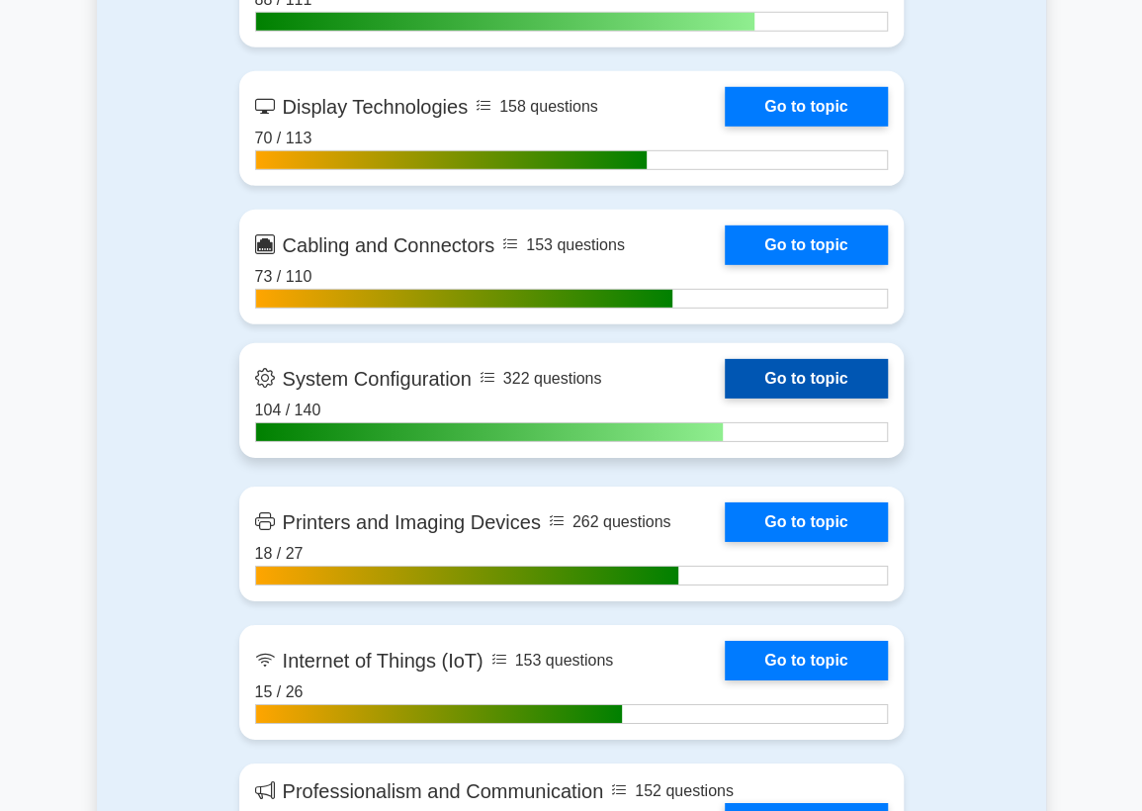
click at [835, 398] on link "Go to topic" at bounding box center [806, 379] width 162 height 40
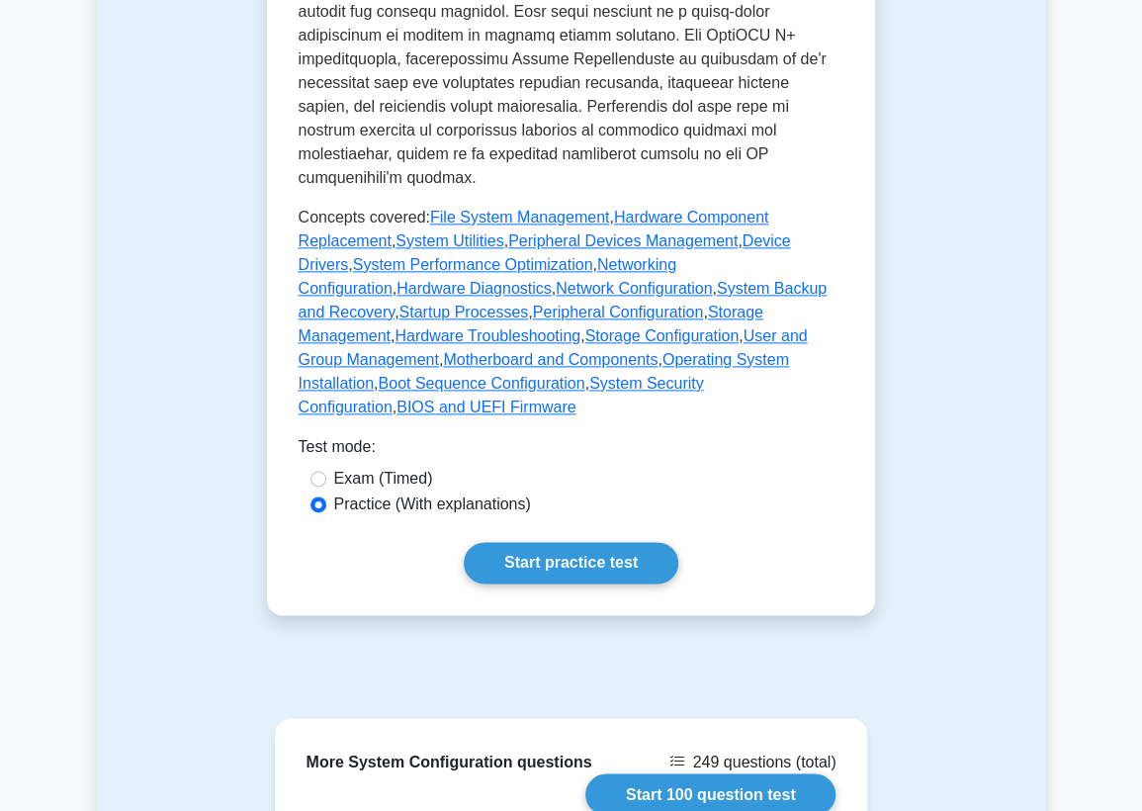
scroll to position [988, 0]
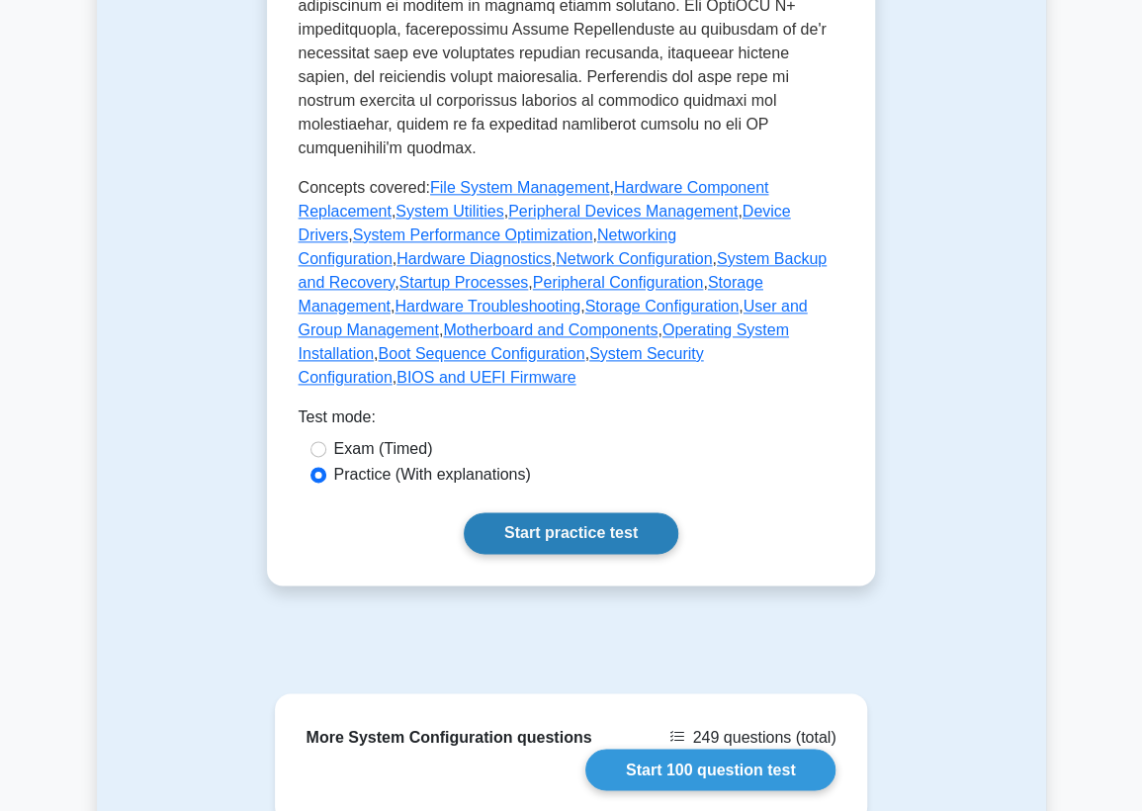
click at [573, 512] on link "Start practice test" at bounding box center [571, 533] width 214 height 42
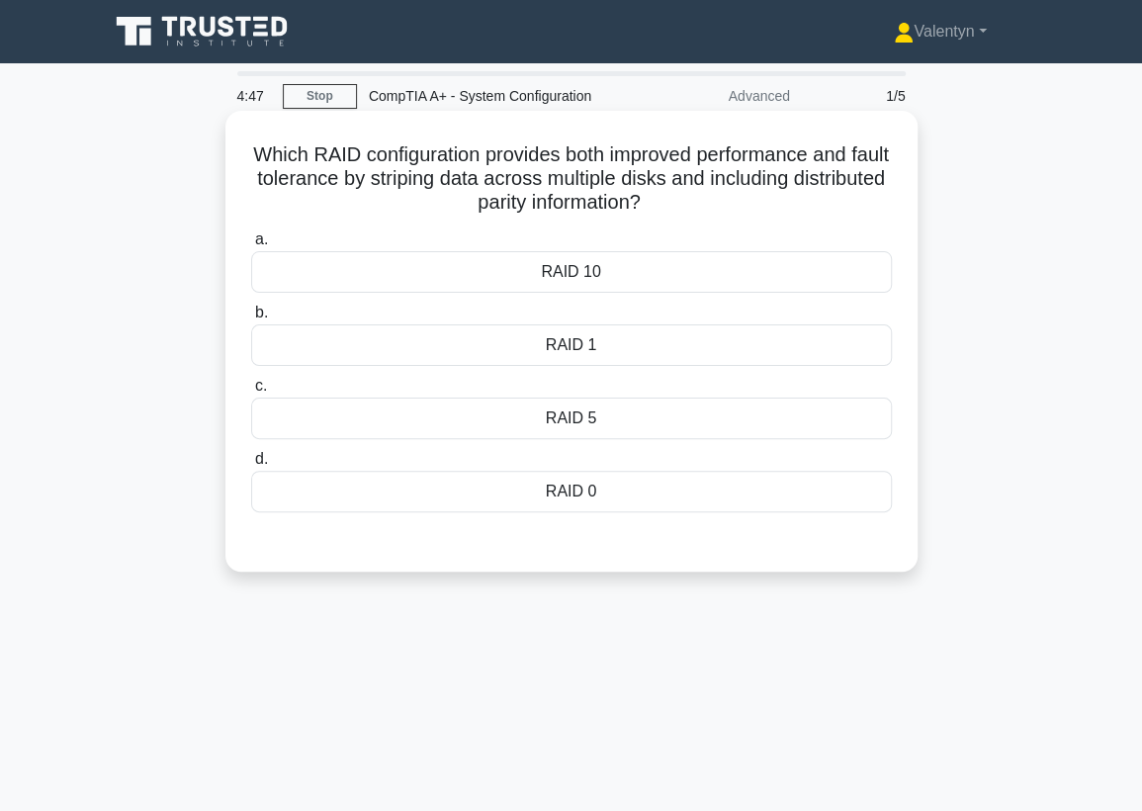
click at [576, 413] on div "RAID 5" at bounding box center [571, 418] width 641 height 42
click at [251, 392] on input "c. RAID 5" at bounding box center [251, 386] width 0 height 13
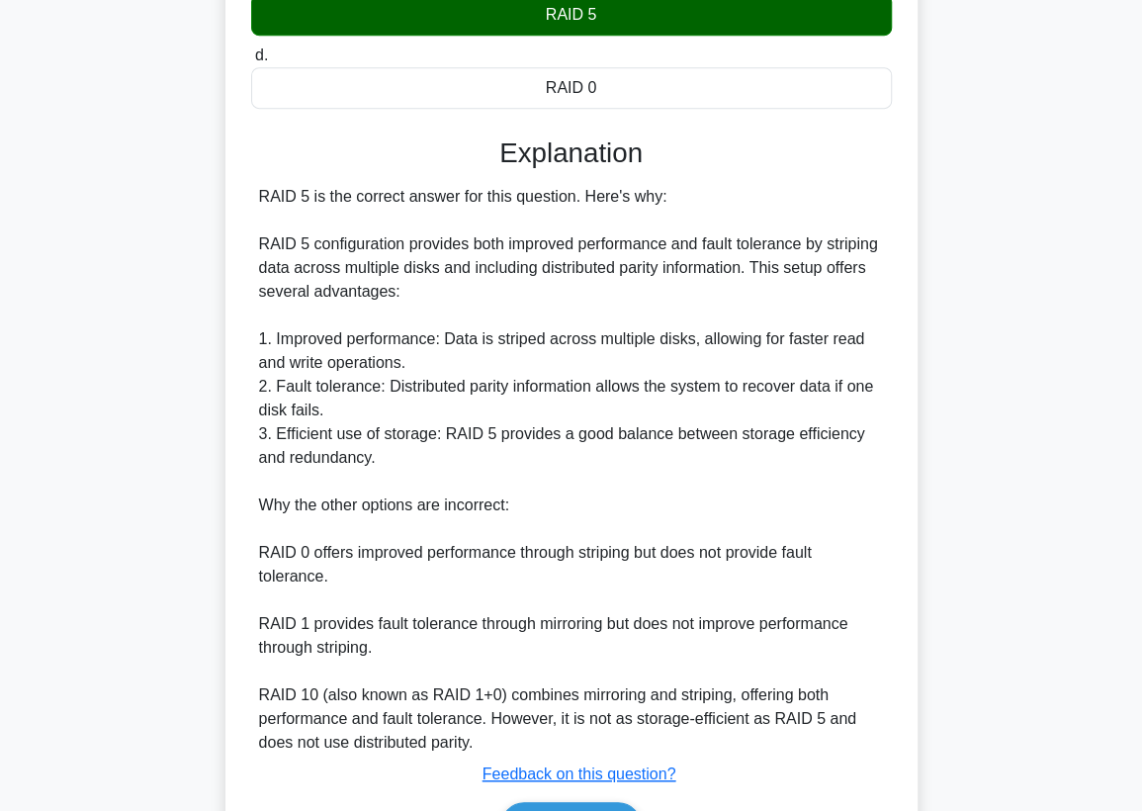
scroll to position [439, 0]
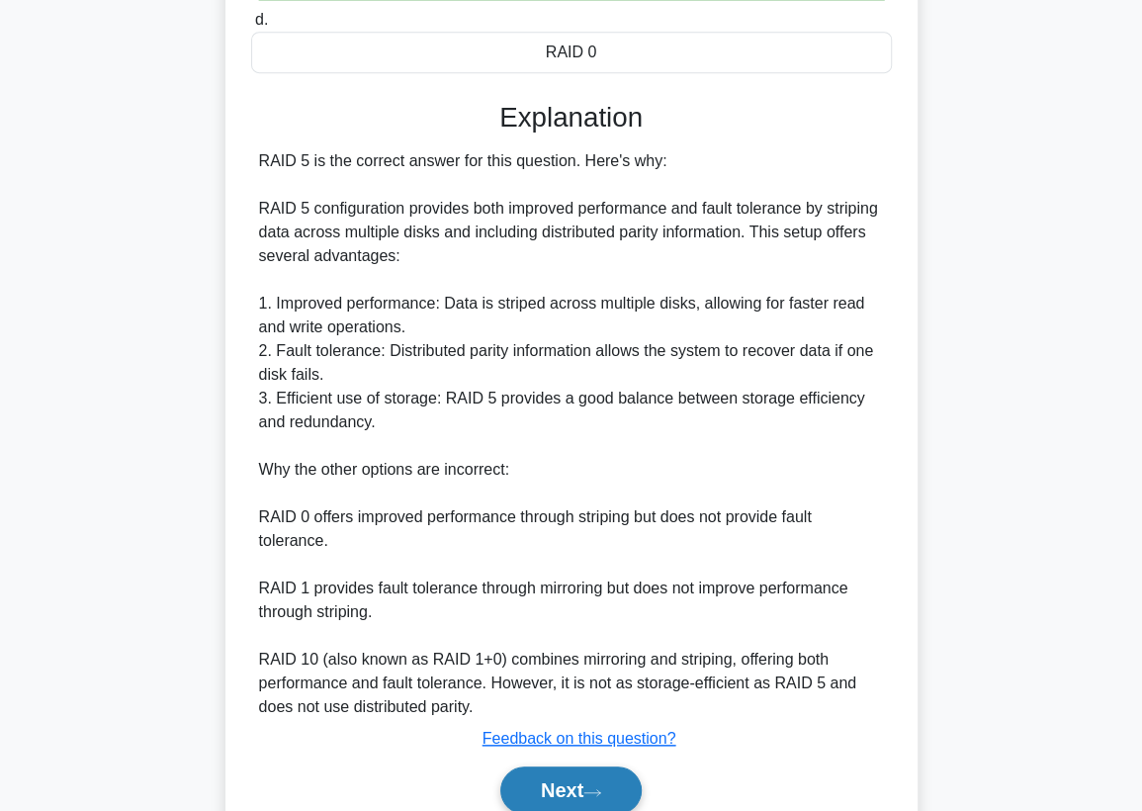
click at [577, 792] on button "Next" at bounding box center [570, 789] width 141 height 47
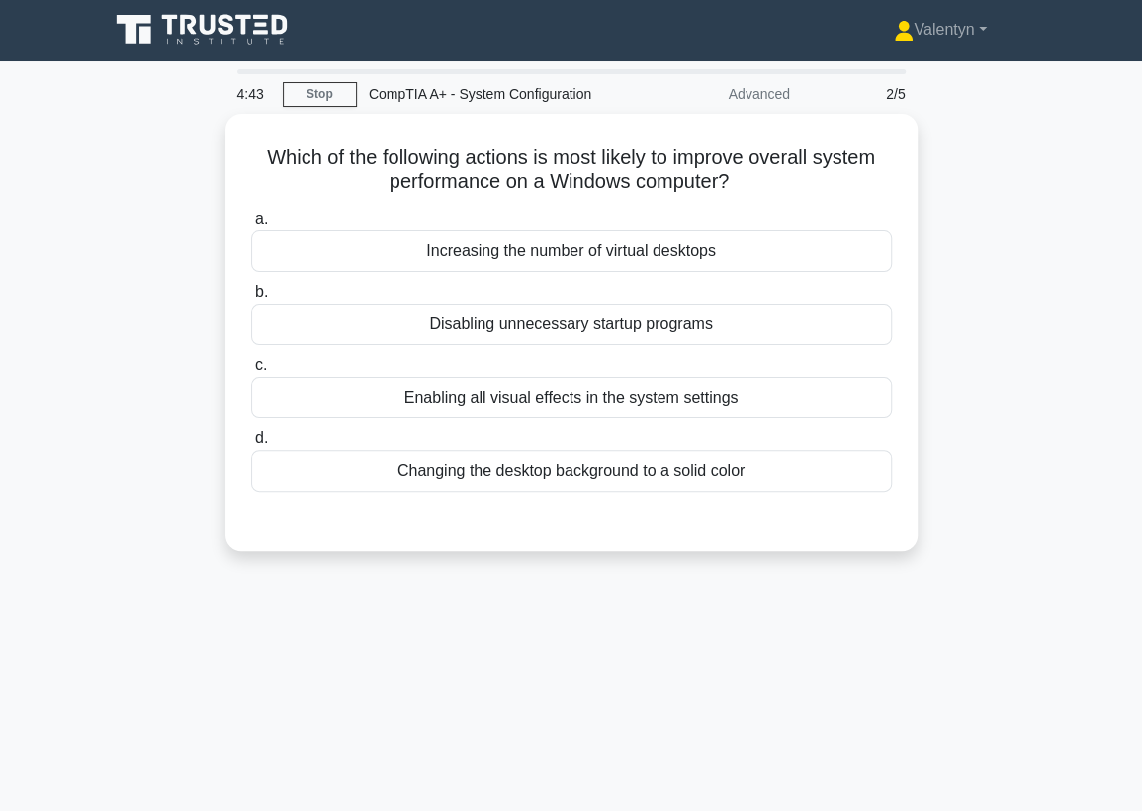
scroll to position [0, 0]
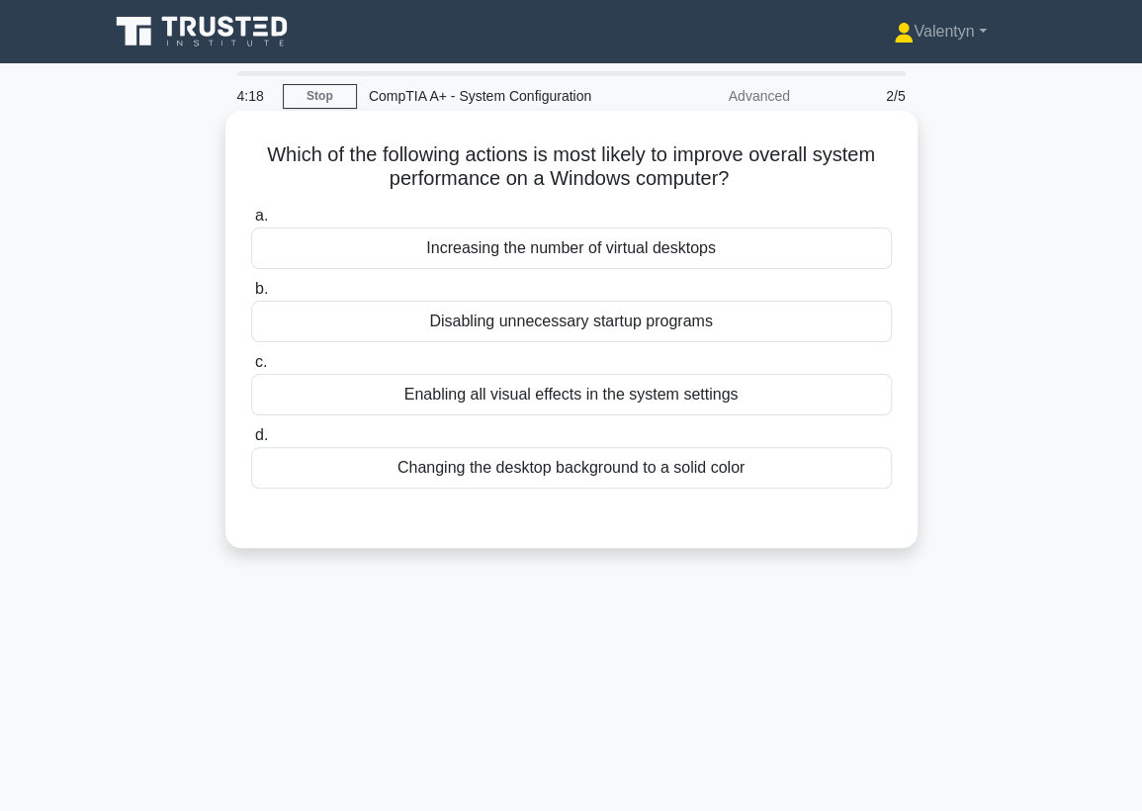
click at [720, 321] on div "Disabling unnecessary startup programs" at bounding box center [571, 321] width 641 height 42
click at [251, 296] on input "b. Disabling unnecessary startup programs" at bounding box center [251, 289] width 0 height 13
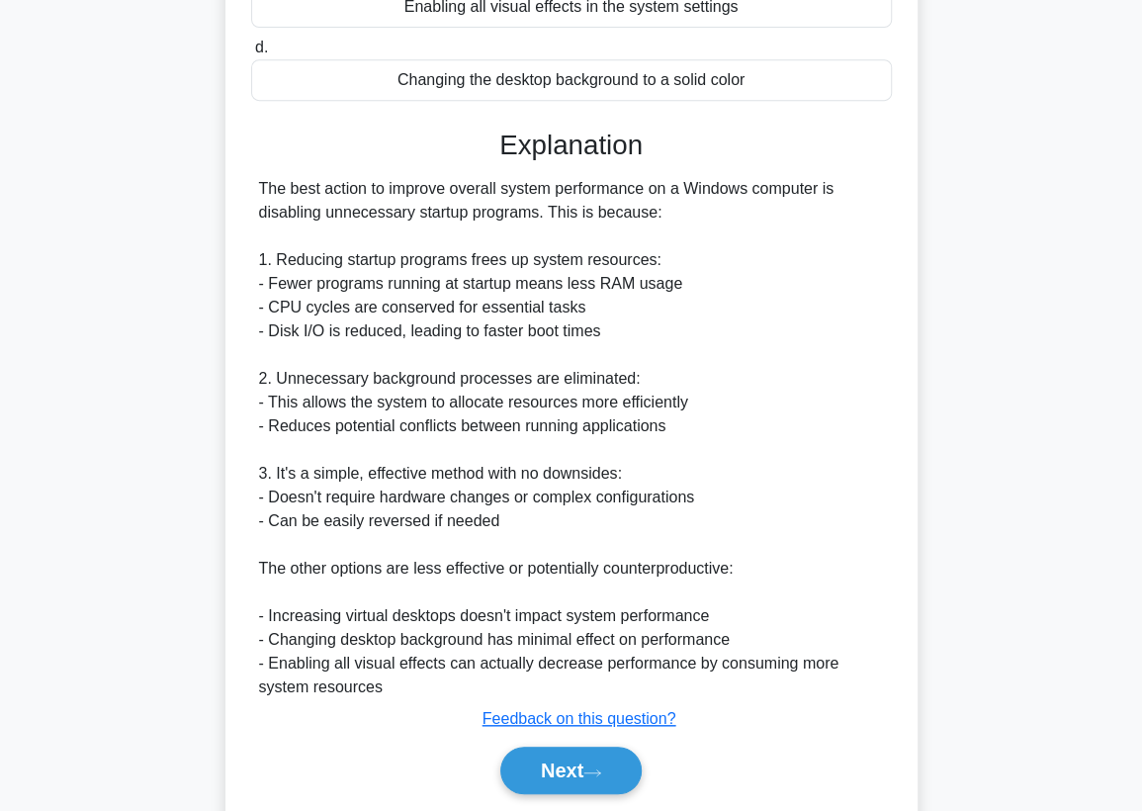
scroll to position [439, 0]
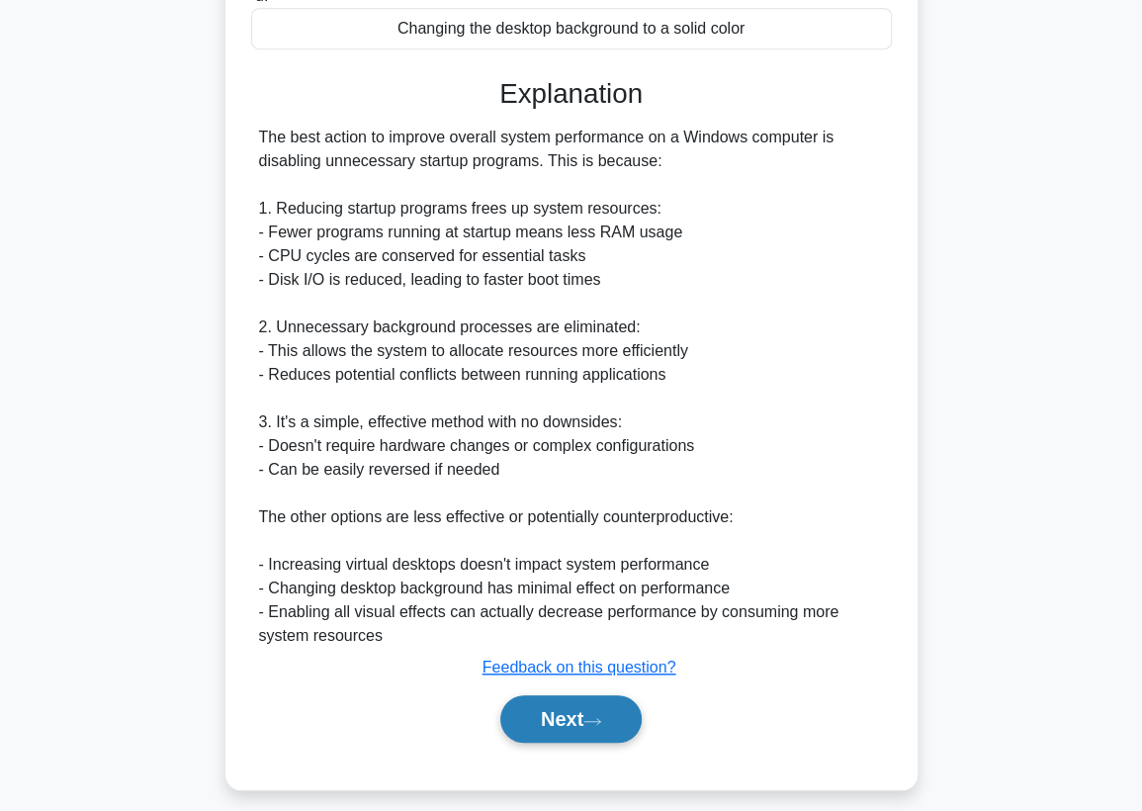
click at [580, 716] on button "Next" at bounding box center [570, 718] width 141 height 47
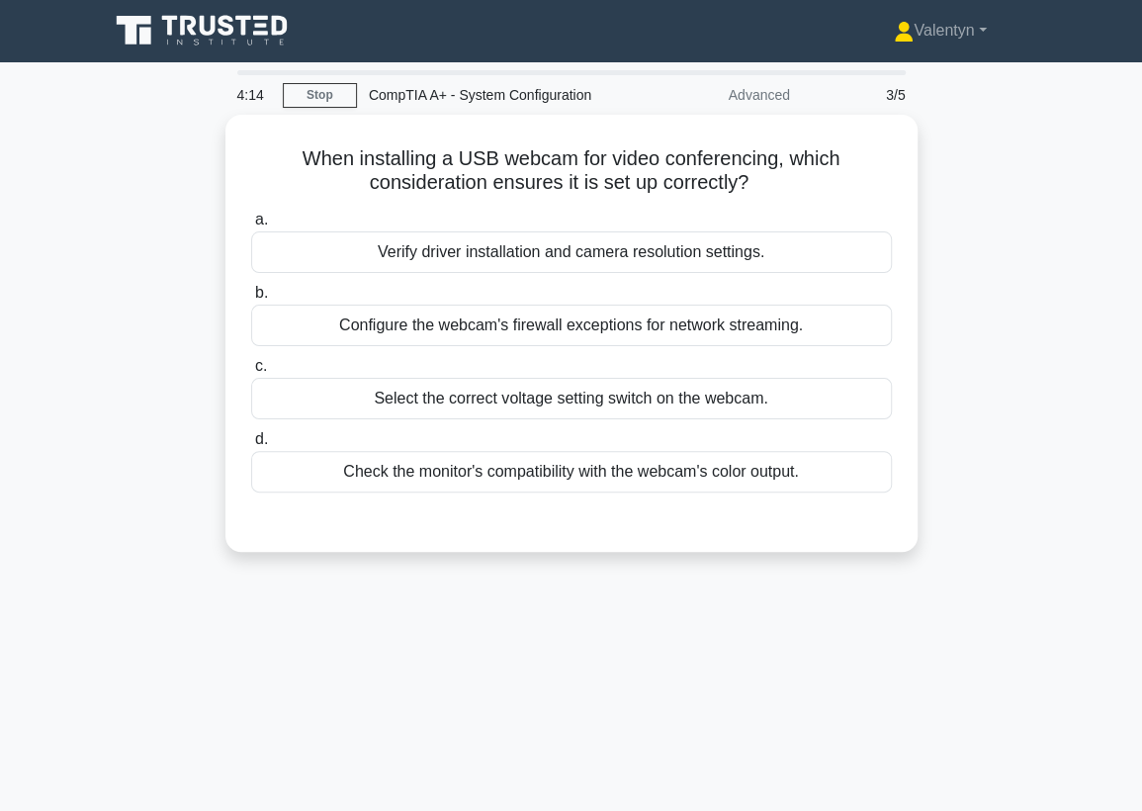
scroll to position [0, 0]
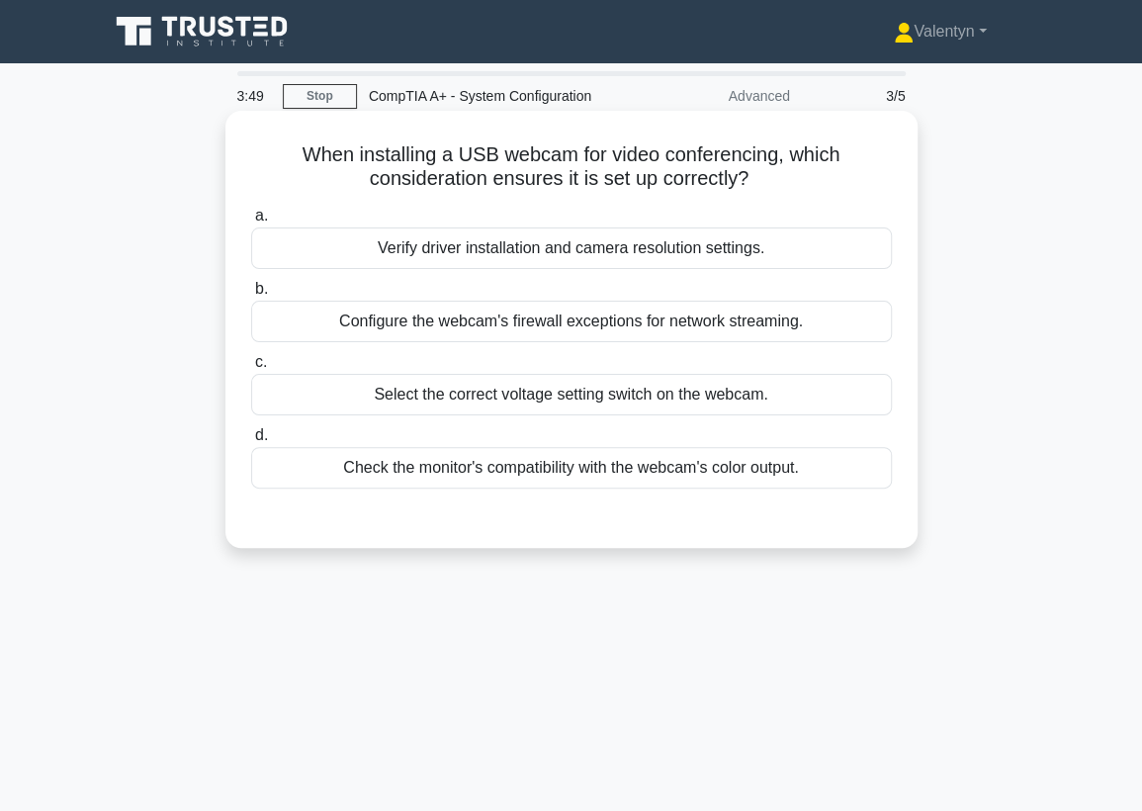
click at [582, 253] on div "Verify driver installation and camera resolution settings." at bounding box center [571, 248] width 641 height 42
click at [251, 222] on input "a. Verify driver installation and camera resolution settings." at bounding box center [251, 216] width 0 height 13
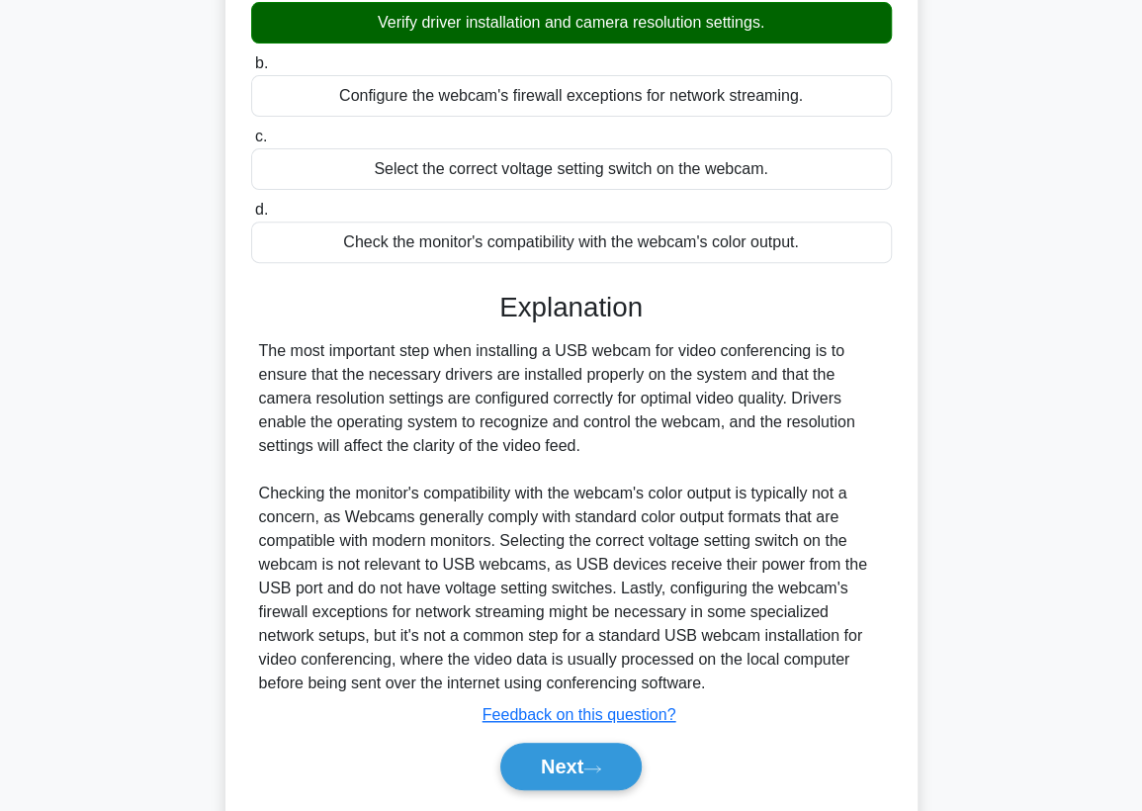
scroll to position [289, 0]
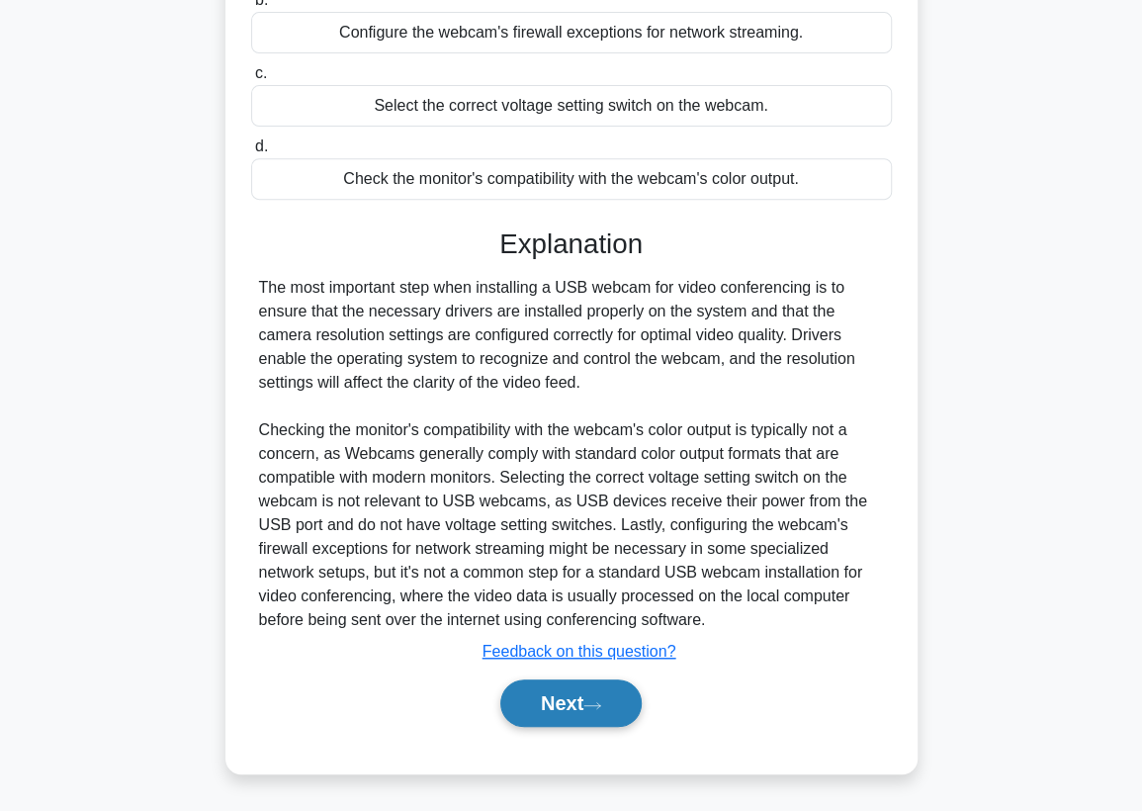
click at [545, 714] on button "Next" at bounding box center [570, 702] width 141 height 47
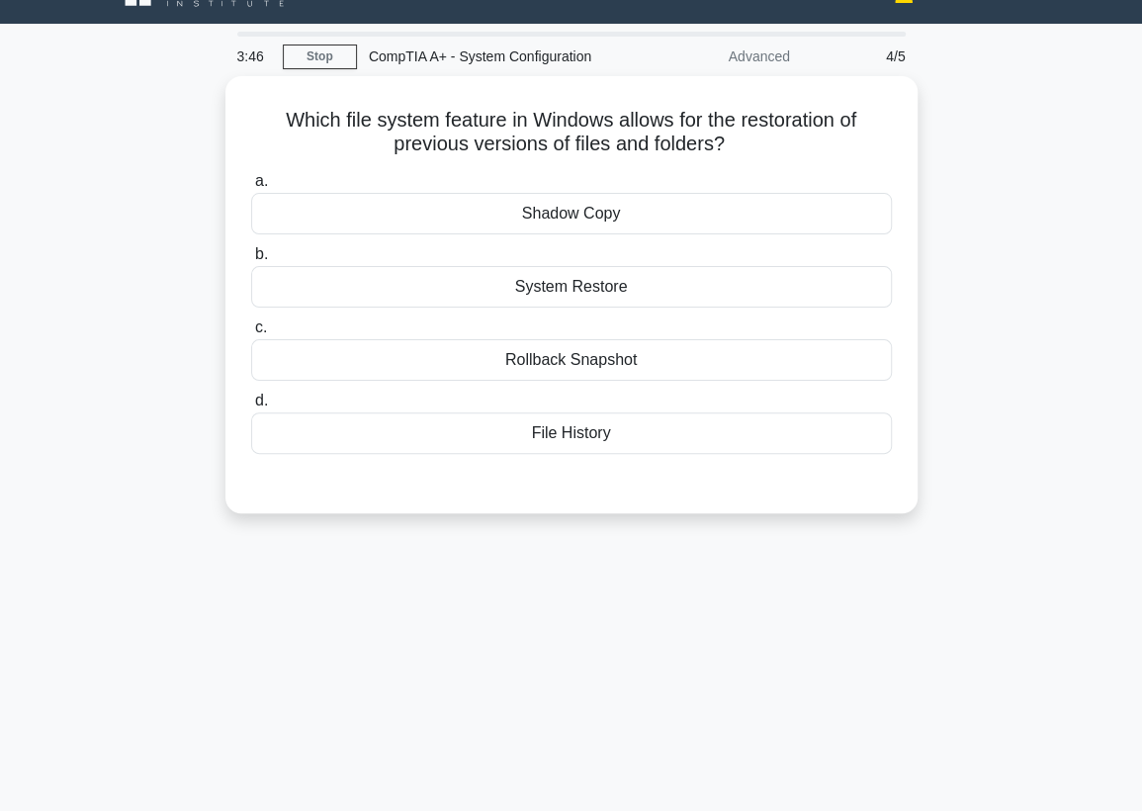
scroll to position [39, 0]
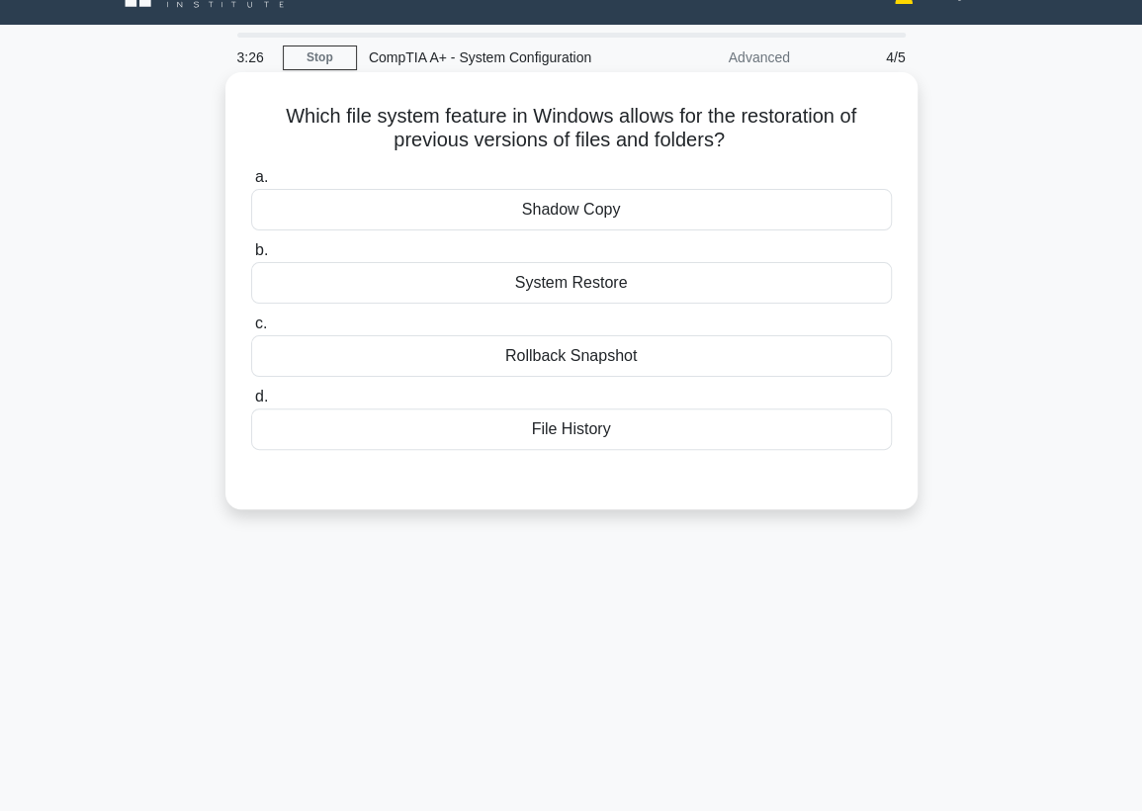
click at [584, 359] on div "Rollback Snapshot" at bounding box center [571, 356] width 641 height 42
click at [251, 330] on input "c. Rollback Snapshot" at bounding box center [251, 323] width 0 height 13
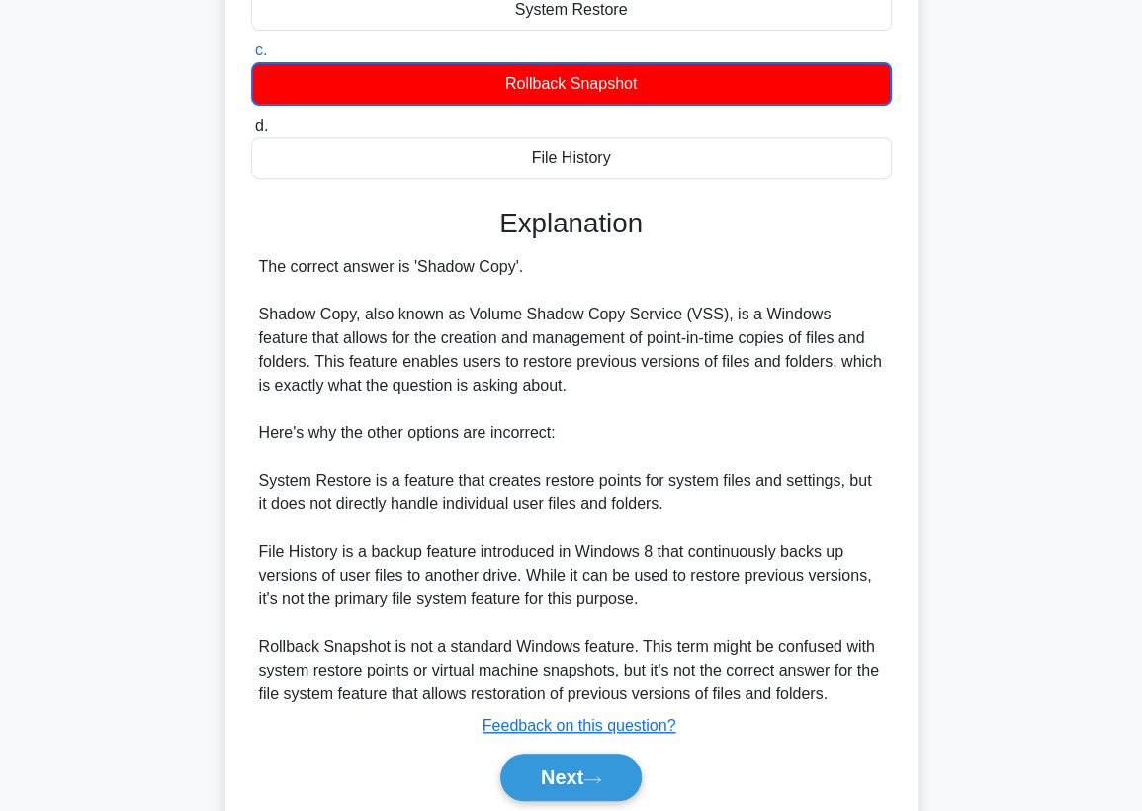
scroll to position [385, 0]
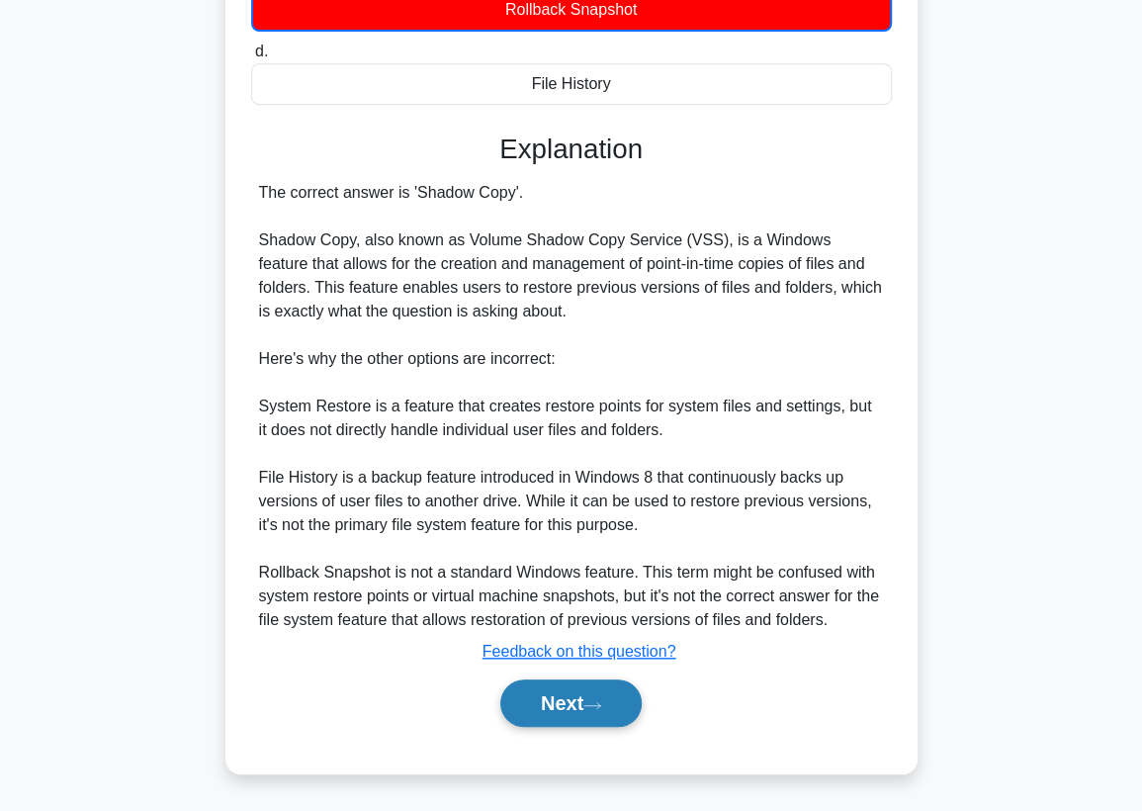
click at [561, 701] on button "Next" at bounding box center [570, 702] width 141 height 47
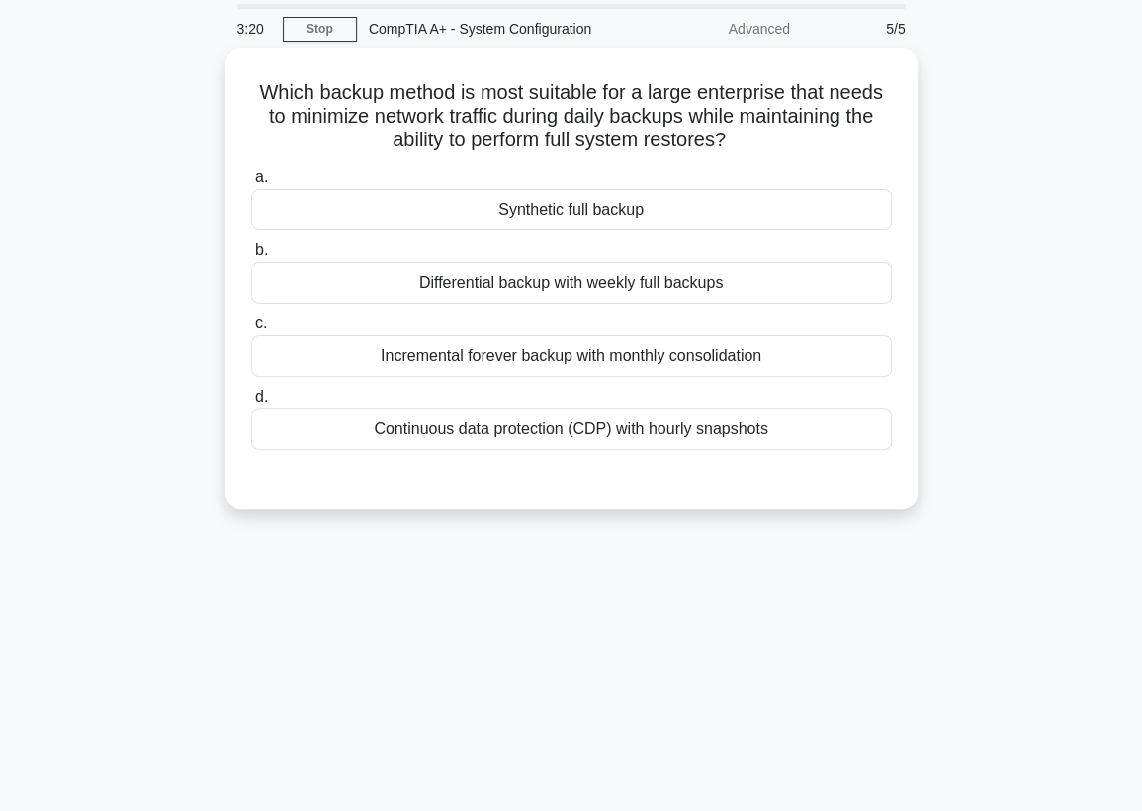
scroll to position [39, 0]
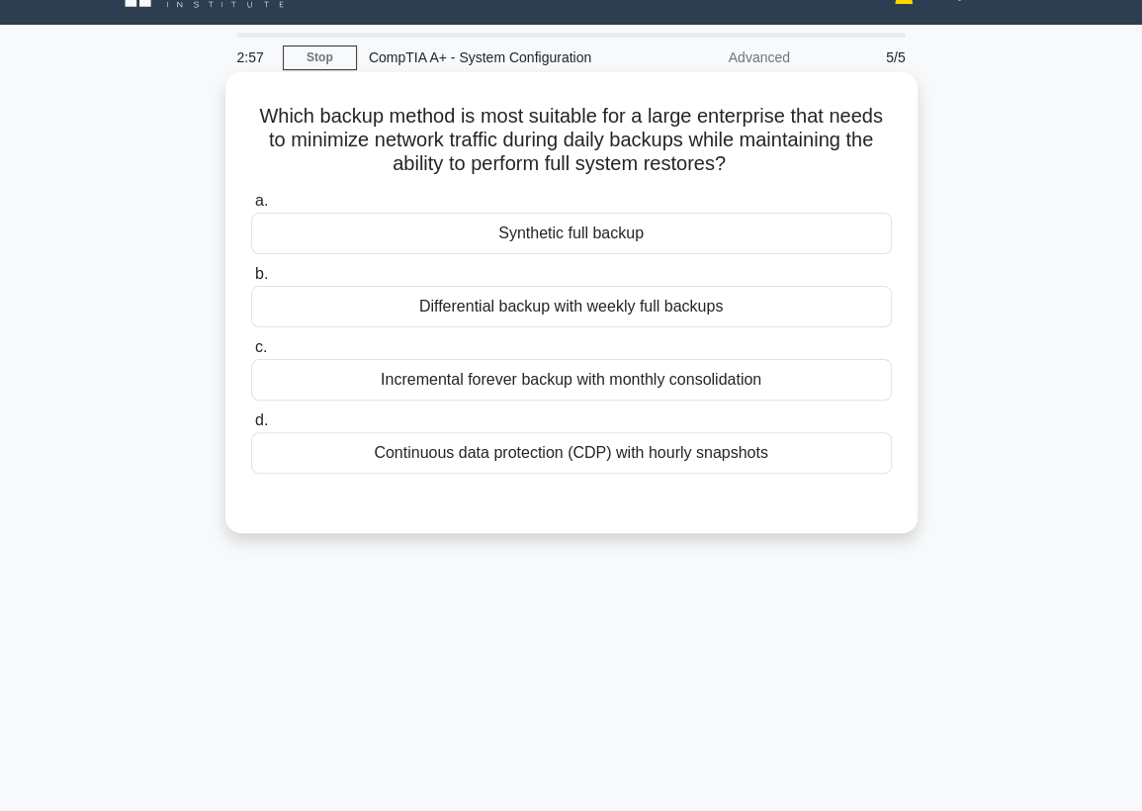
click at [664, 382] on div "Incremental forever backup with monthly consolidation" at bounding box center [571, 380] width 641 height 42
click at [251, 354] on input "c. Incremental forever backup with monthly consolidation" at bounding box center [251, 347] width 0 height 13
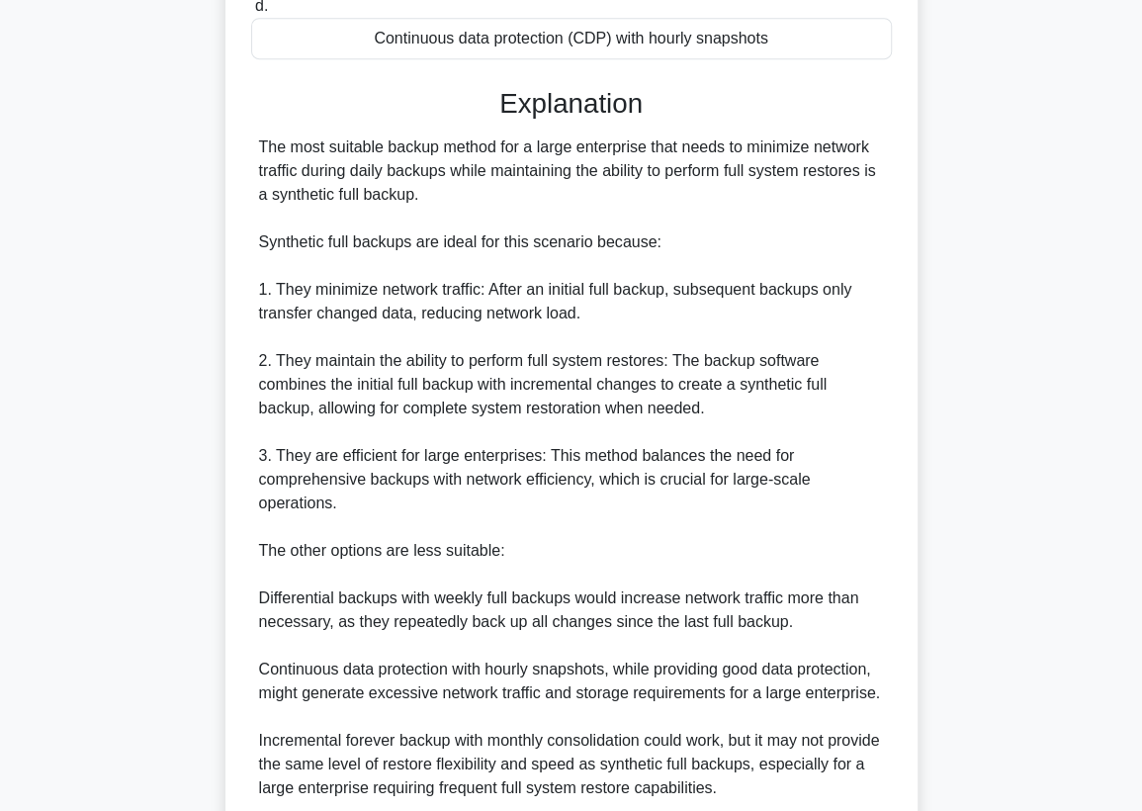
scroll to position [587, 0]
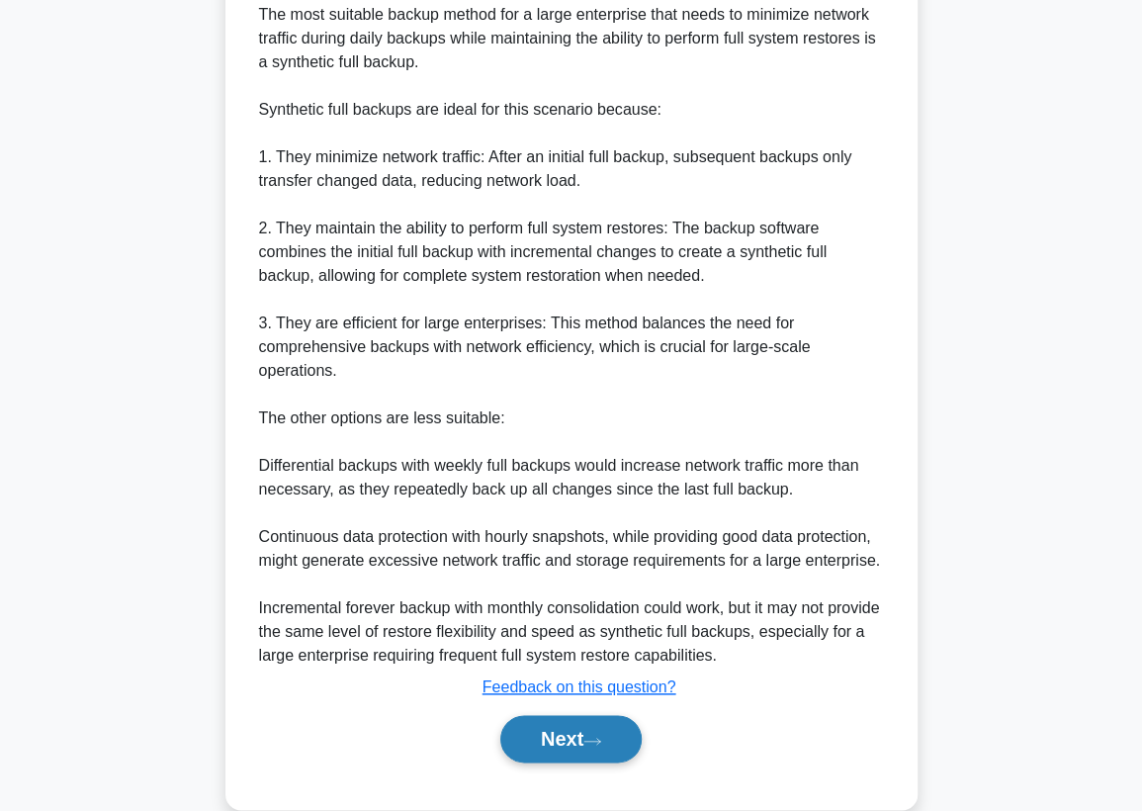
click at [547, 727] on button "Next" at bounding box center [570, 738] width 141 height 47
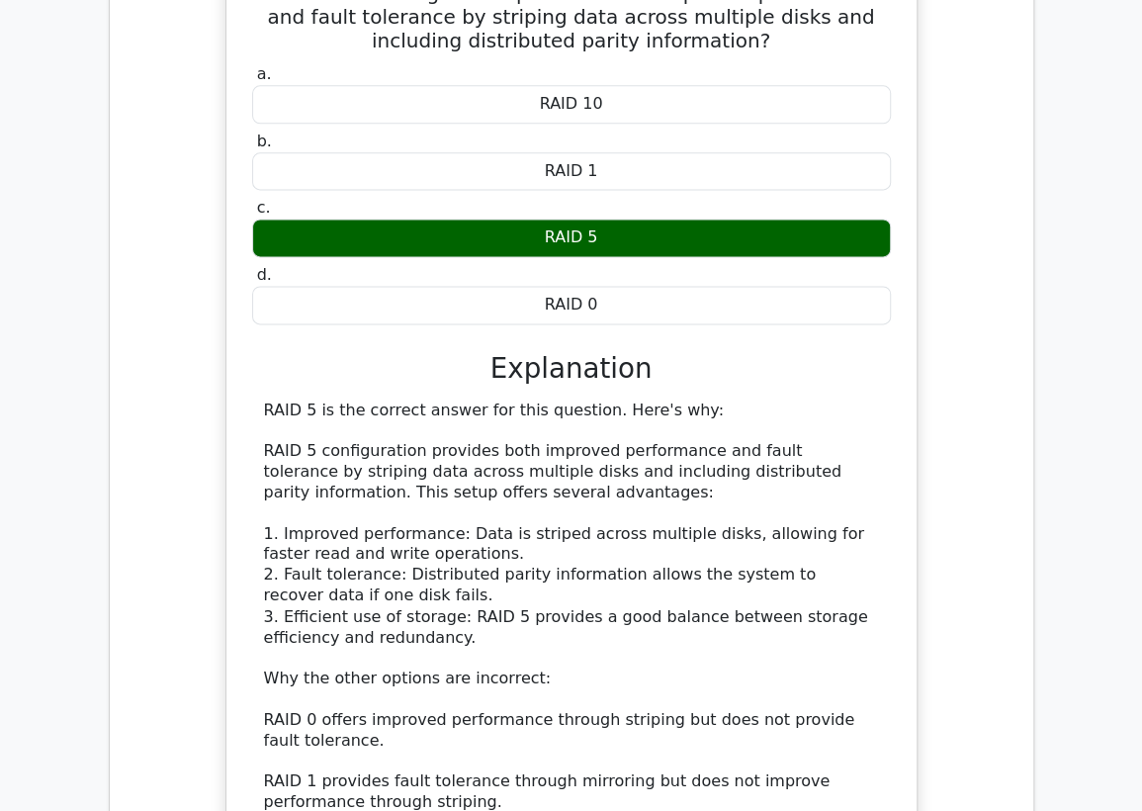
scroll to position [1098, 0]
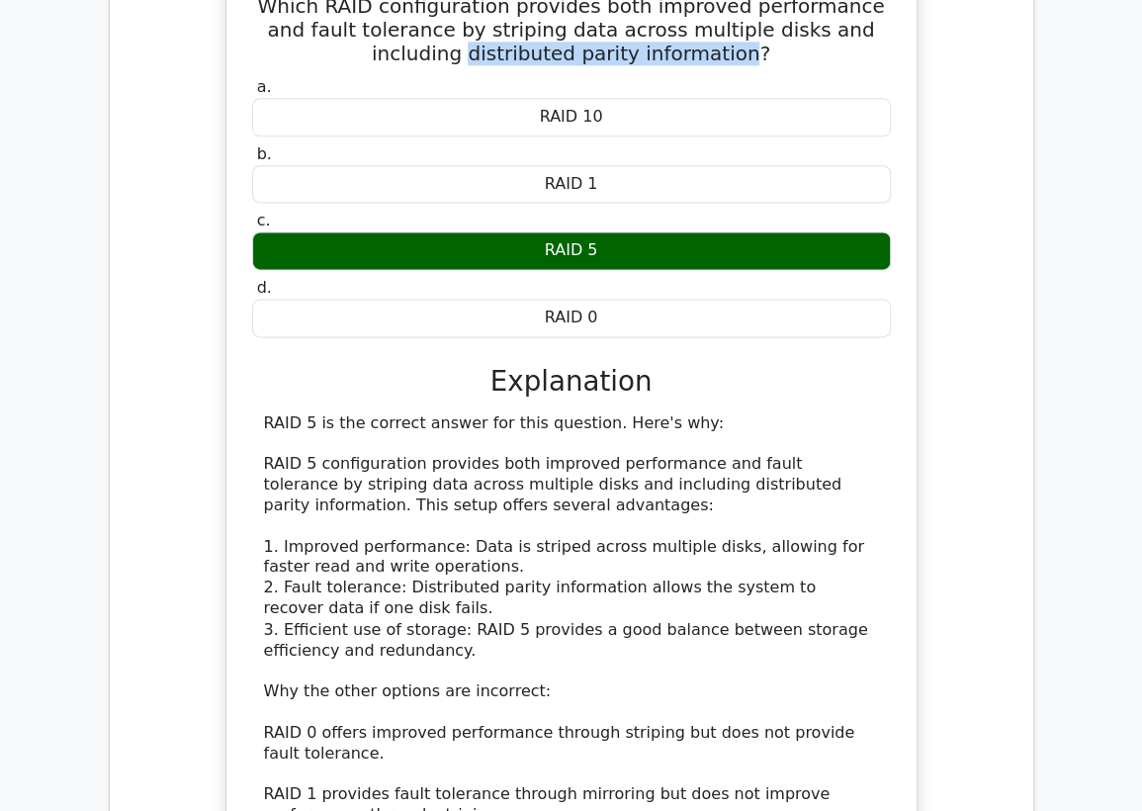
drag, startPoint x: 697, startPoint y: 54, endPoint x: 433, endPoint y: 49, distance: 264.0
click at [433, 49] on h5 "Which RAID configuration provides both improved performance and fault tolerance…" at bounding box center [571, 29] width 642 height 71
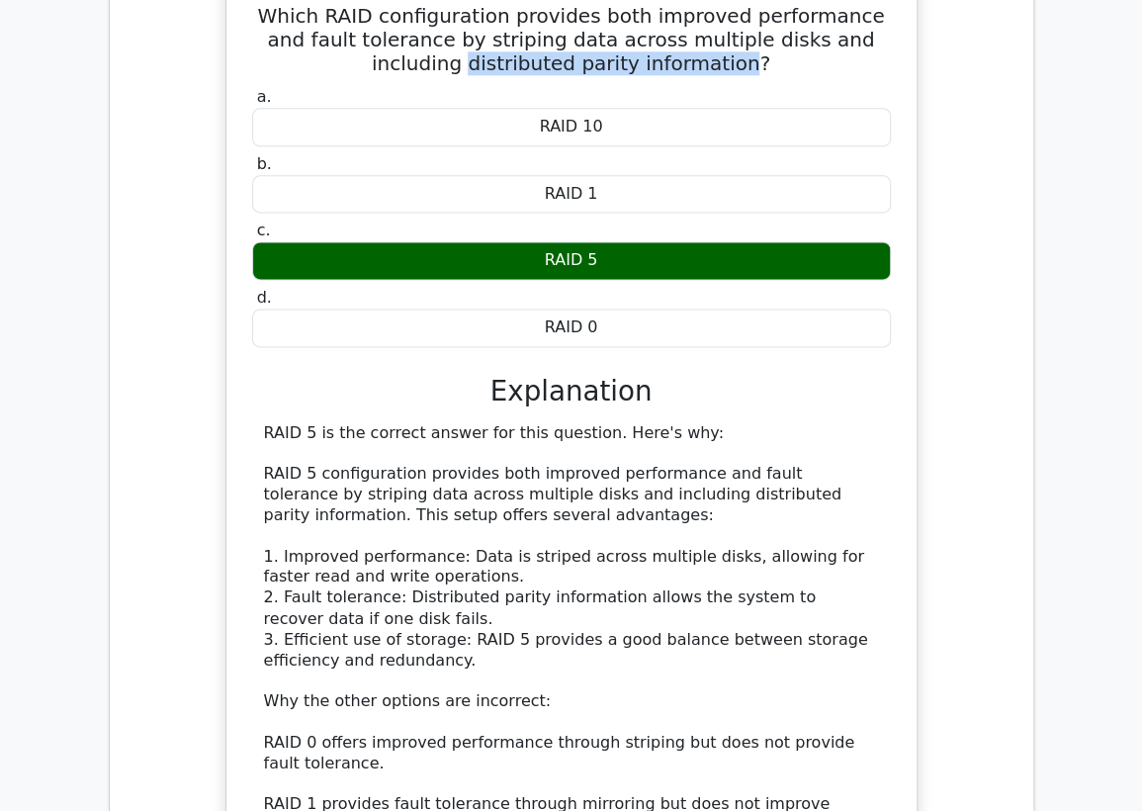
click at [420, 12] on div at bounding box center [420, 12] width 0 height 0
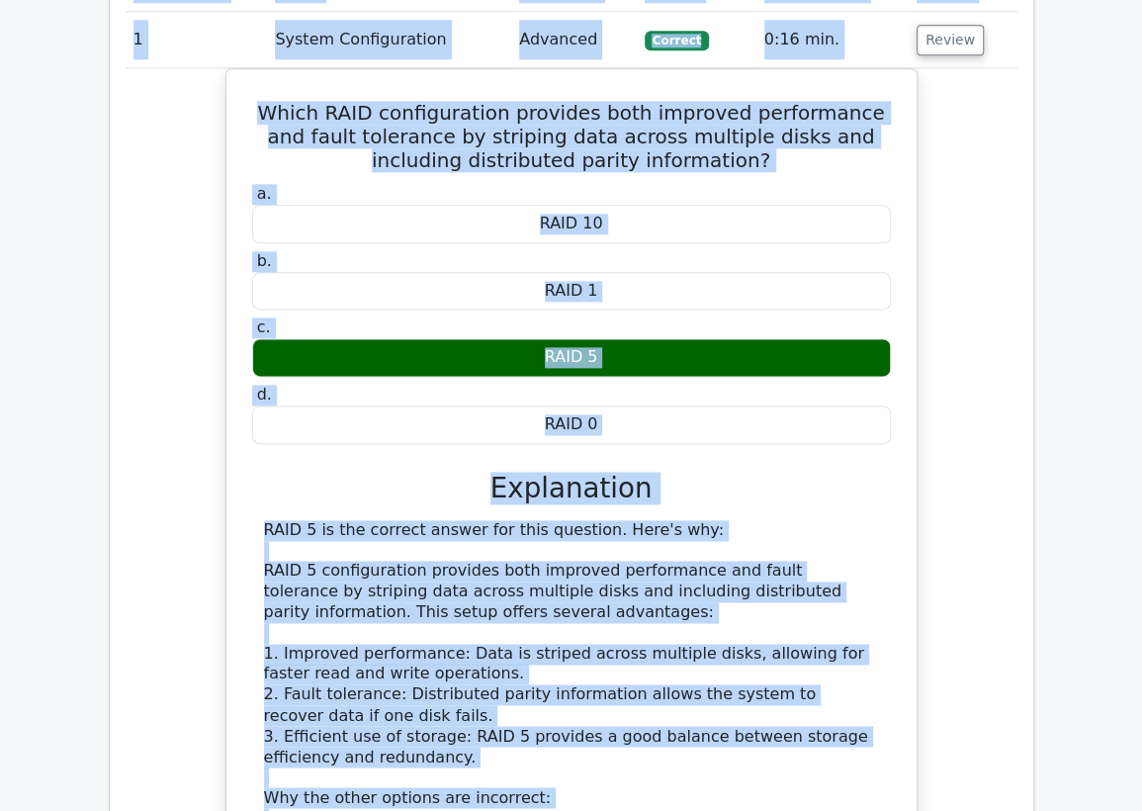
scroll to position [670, 0]
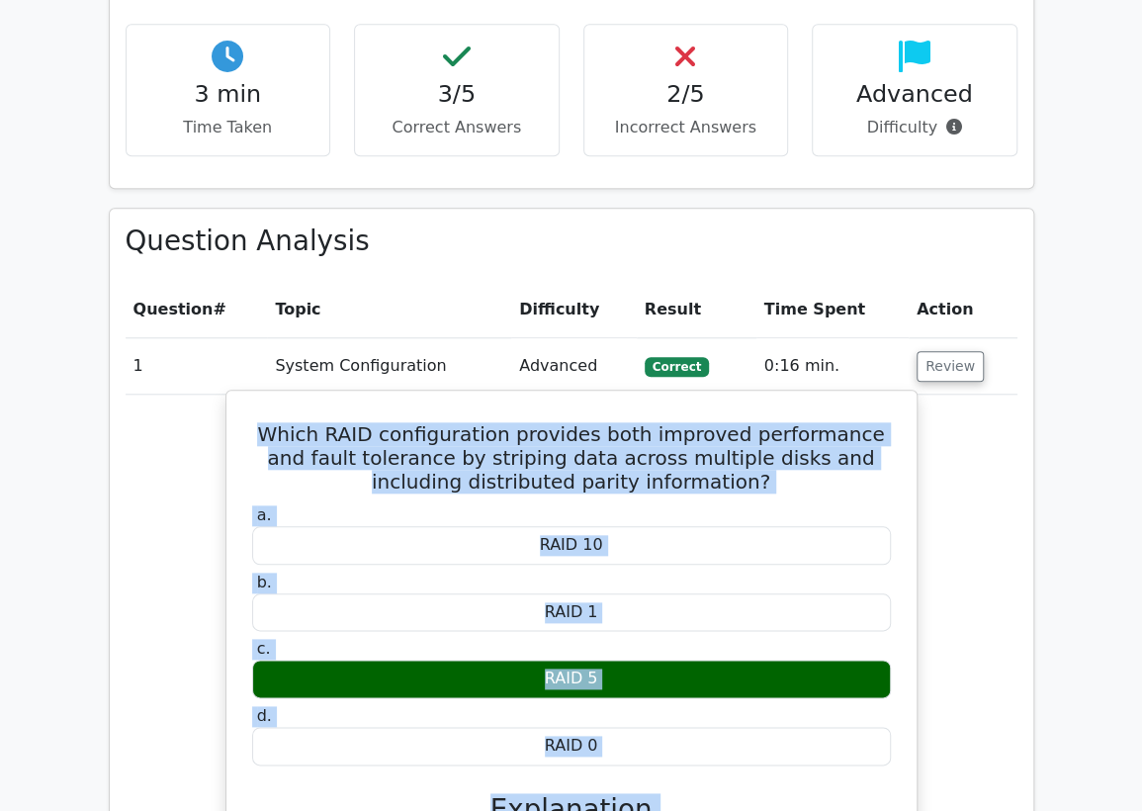
drag, startPoint x: 482, startPoint y: 676, endPoint x: 235, endPoint y: 436, distance: 344.6
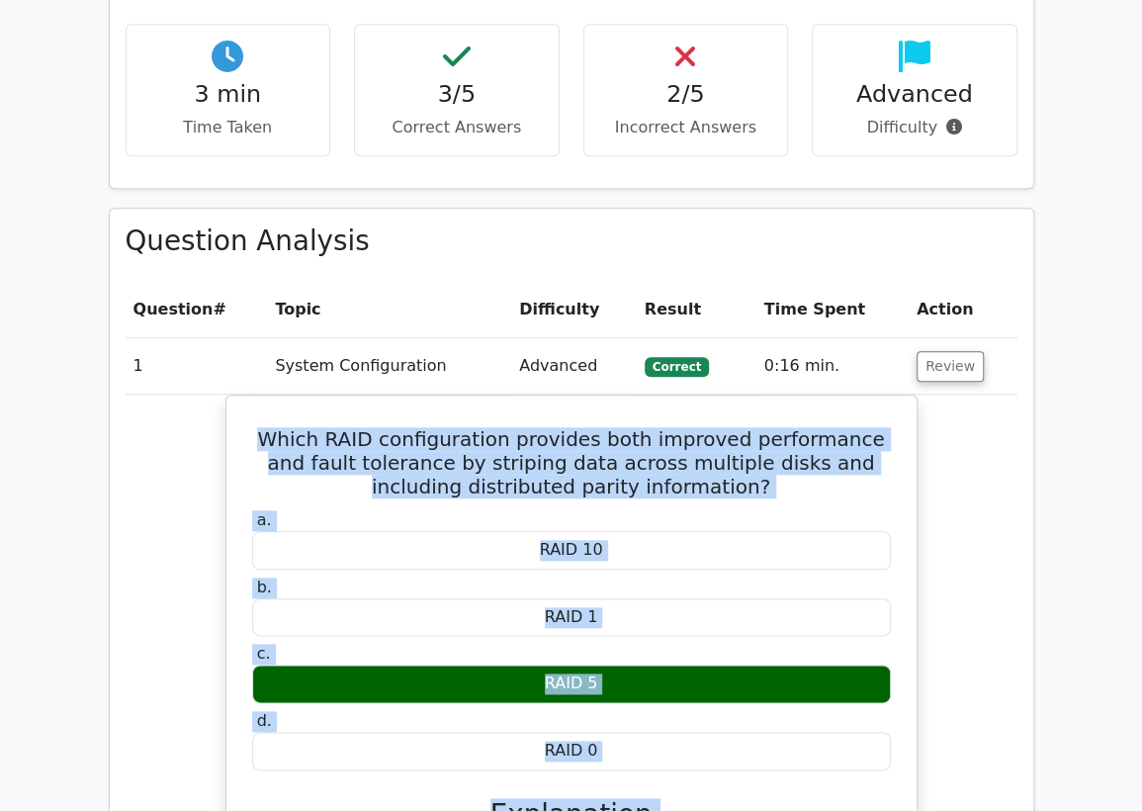
copy div "Which RAID configuration provides both improved performance and fault tolerance…"
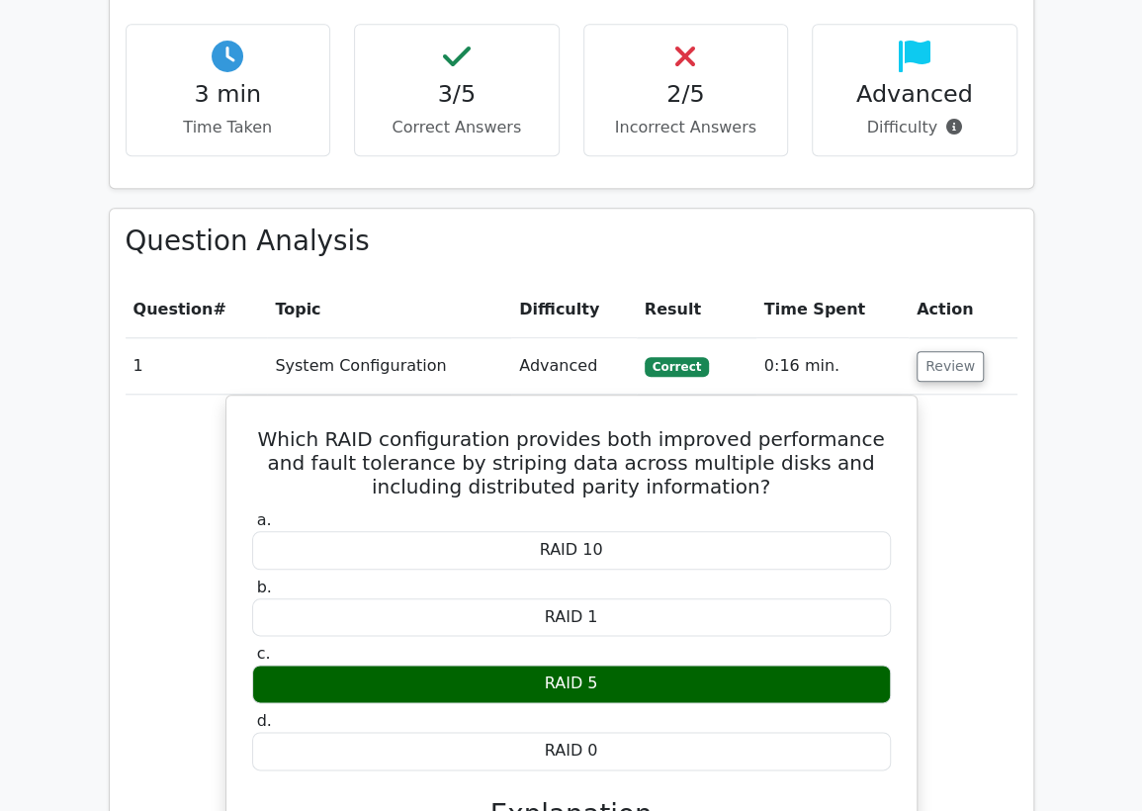
drag, startPoint x: 386, startPoint y: 358, endPoint x: 474, endPoint y: 355, distance: 88.0
click at [387, 357] on td "System Configuration" at bounding box center [389, 366] width 244 height 56
click at [944, 366] on button "Review" at bounding box center [949, 366] width 67 height 31
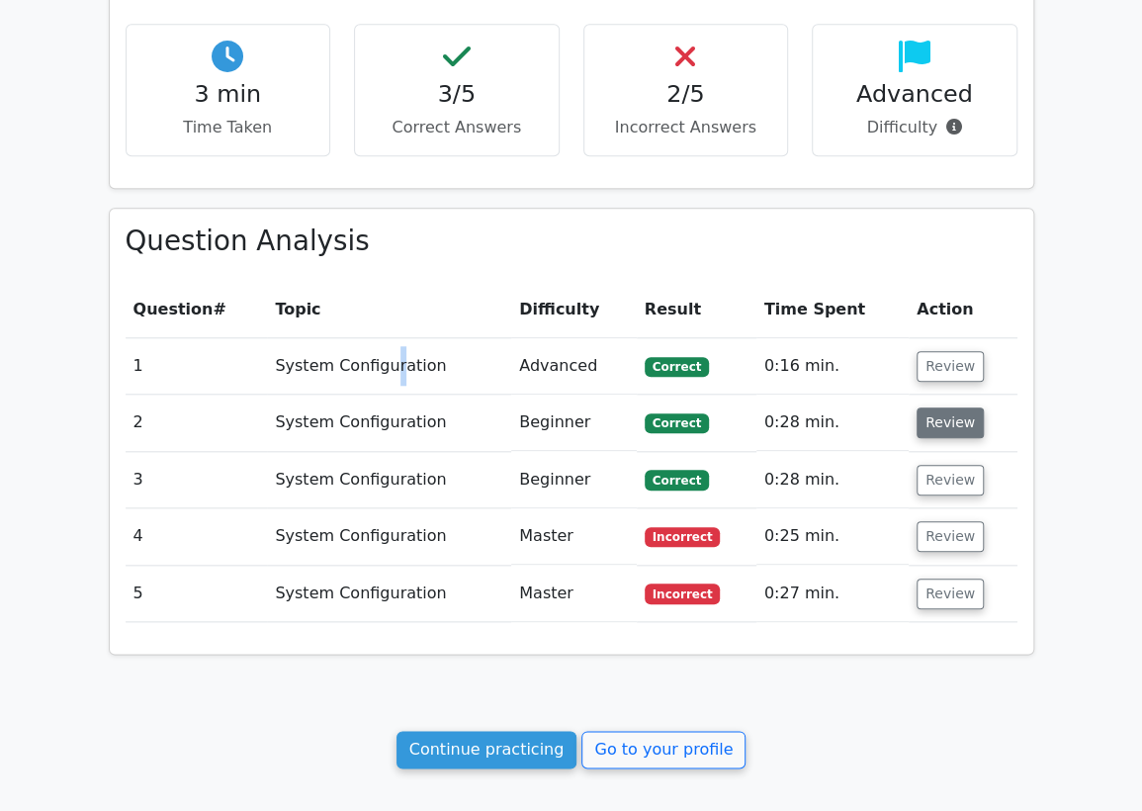
click at [937, 428] on button "Review" at bounding box center [949, 422] width 67 height 31
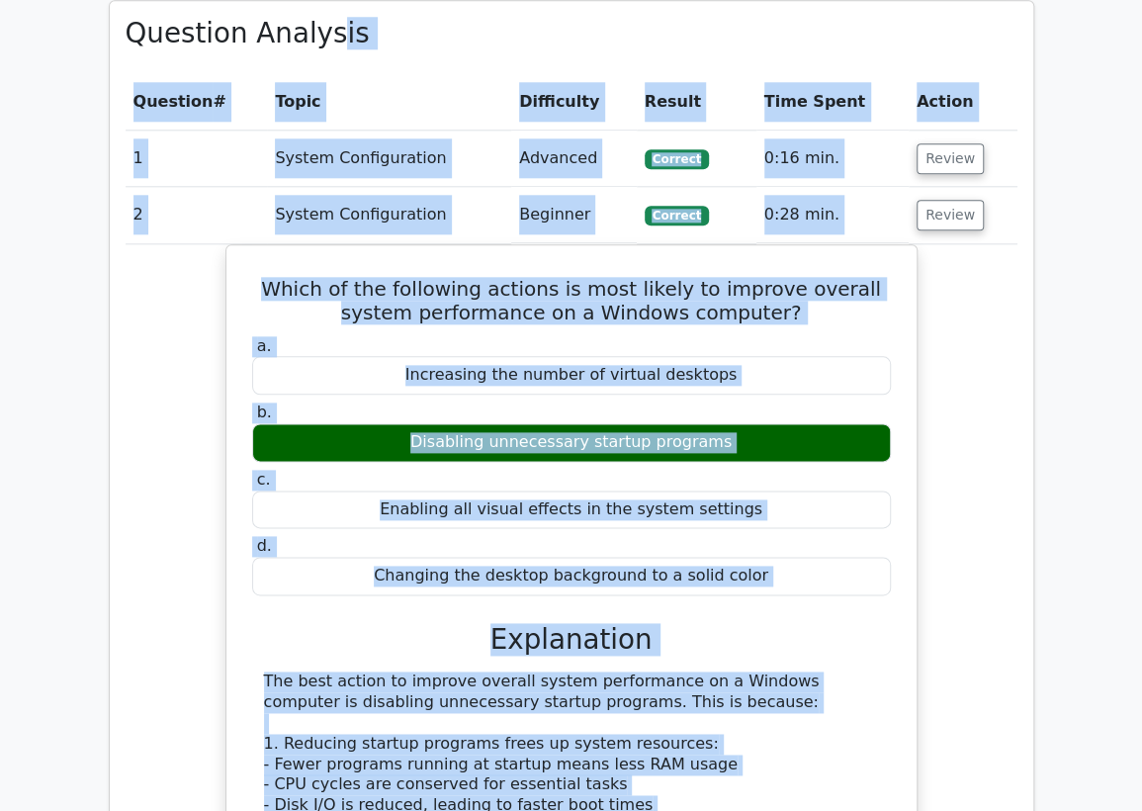
scroll to position [839, 0]
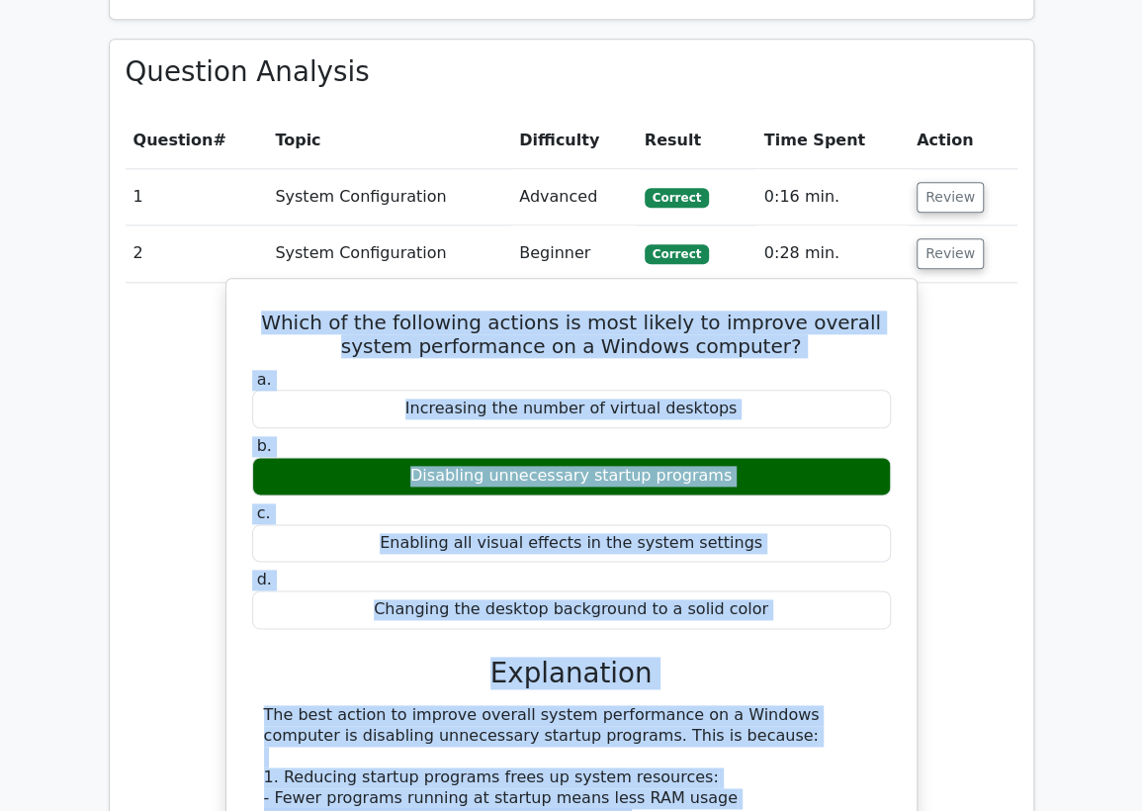
drag, startPoint x: 416, startPoint y: 656, endPoint x: 231, endPoint y: 304, distance: 397.5
click at [231, 304] on div "Which of the following actions is most likely to improve overall system perform…" at bounding box center [571, 759] width 692 height 962
copy div "Which of the following actions is most likely to improve overall system perform…"
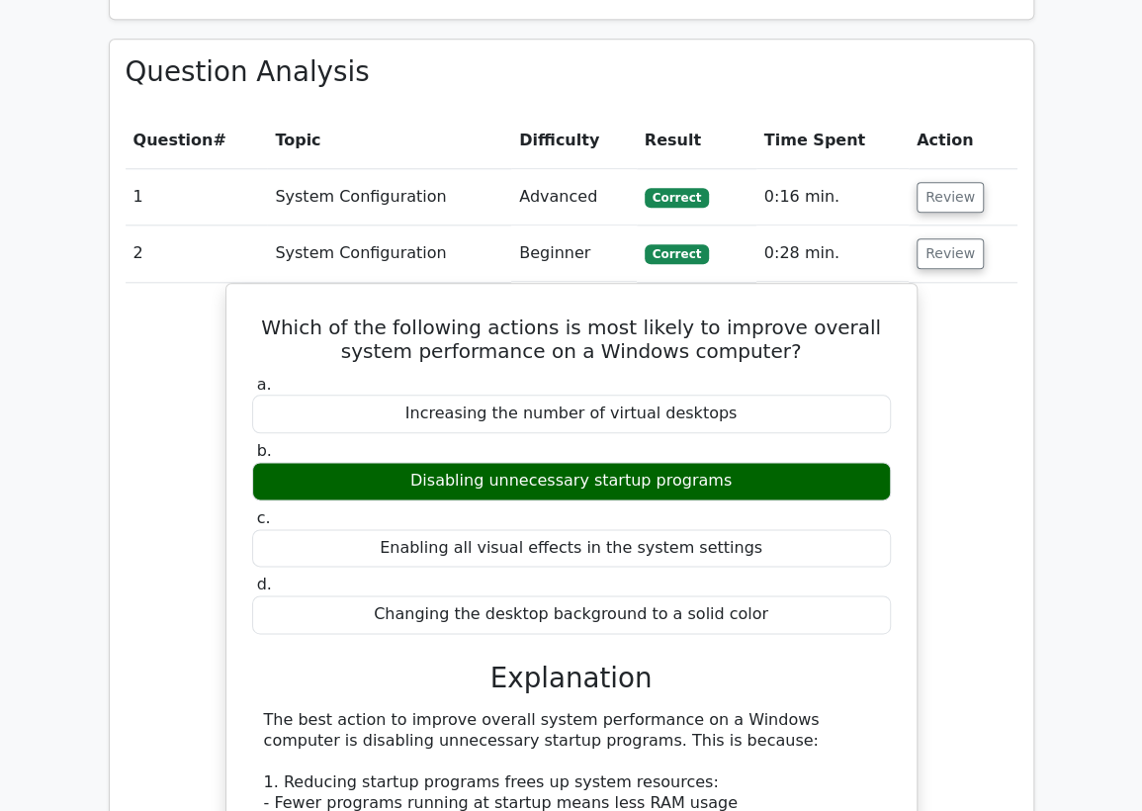
drag, startPoint x: 522, startPoint y: 256, endPoint x: 559, endPoint y: 256, distance: 37.6
click at [524, 256] on td "Beginner" at bounding box center [574, 253] width 126 height 56
click at [934, 252] on button "Review" at bounding box center [949, 253] width 67 height 31
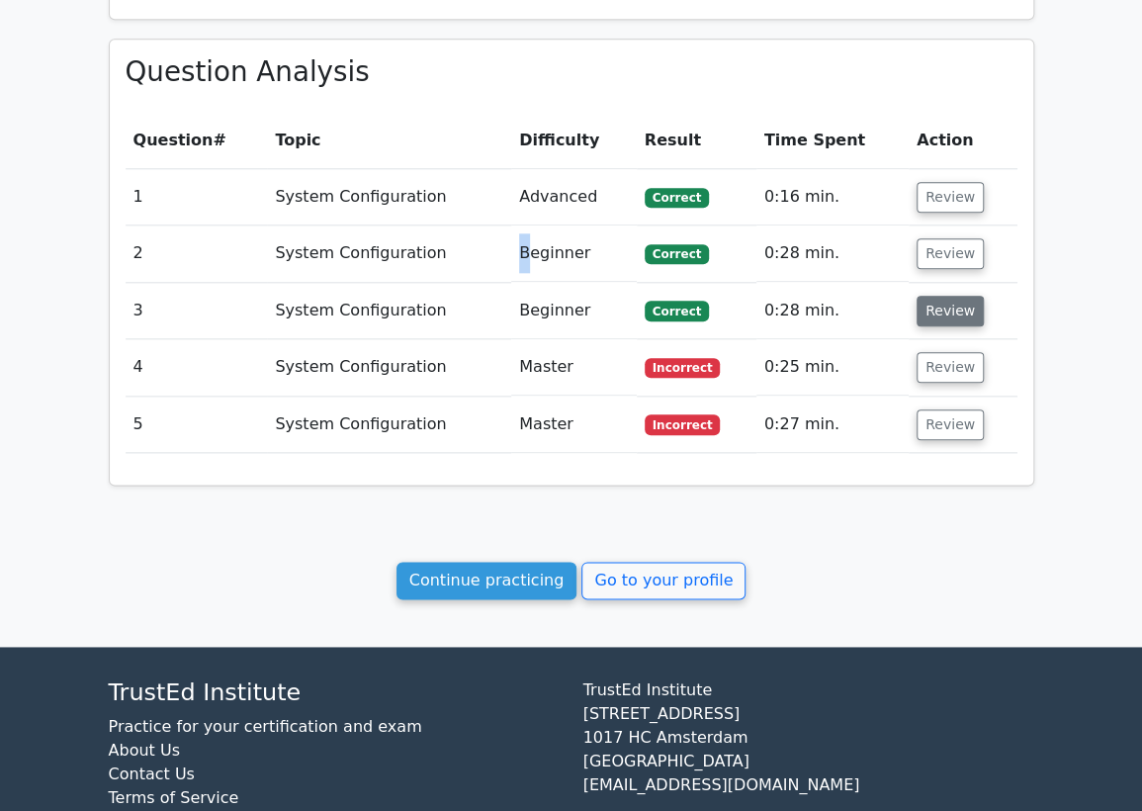
click at [941, 320] on button "Review" at bounding box center [949, 311] width 67 height 31
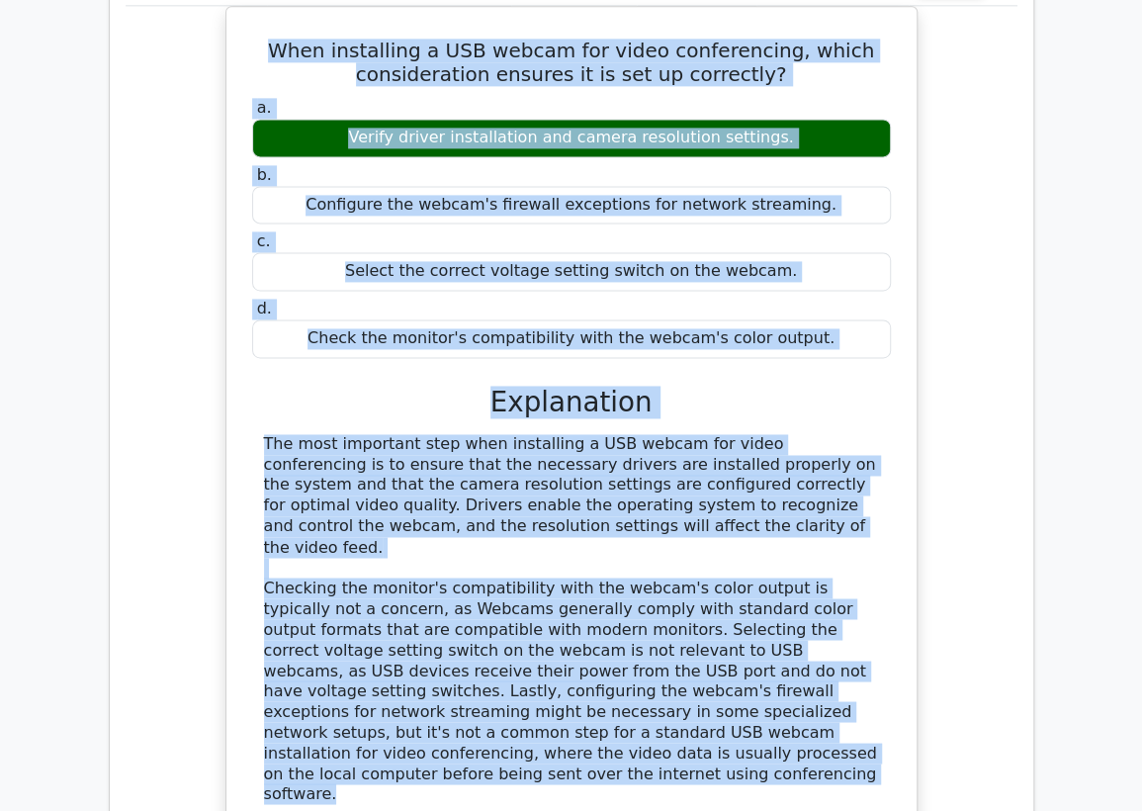
scroll to position [1115, 0]
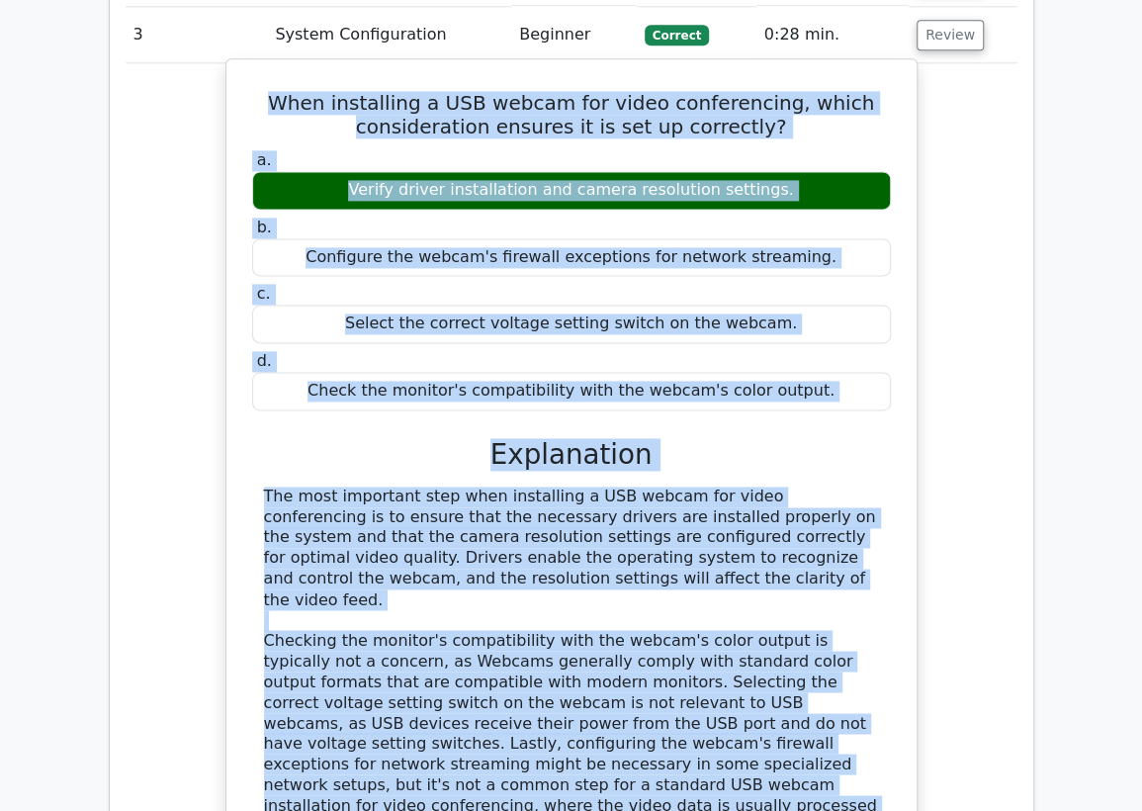
drag, startPoint x: 713, startPoint y: 618, endPoint x: 280, endPoint y: 110, distance: 667.5
click at [286, 110] on div "When installing a USB webcam for video conferencing, which consideration ensure…" at bounding box center [571, 498] width 674 height 862
copy div "When installing a USB webcam for video conferencing, which consideration ensure…"
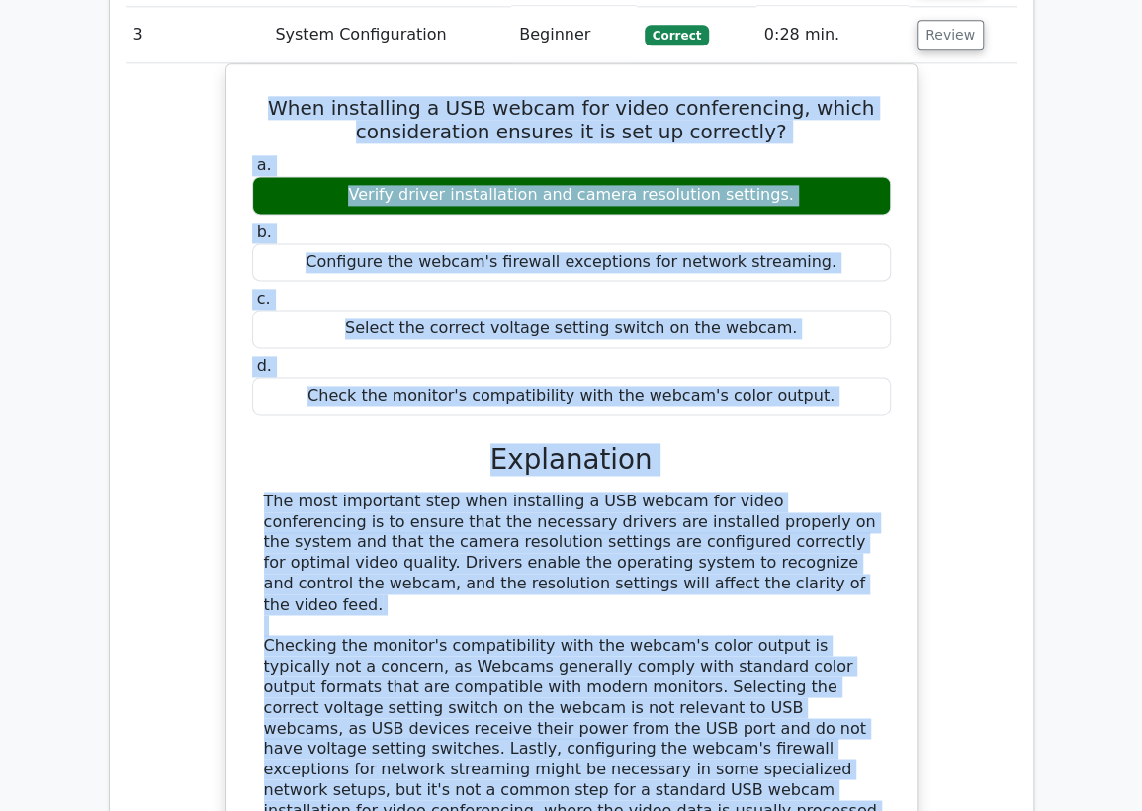
drag, startPoint x: 184, startPoint y: 178, endPoint x: 490, endPoint y: 97, distance: 317.0
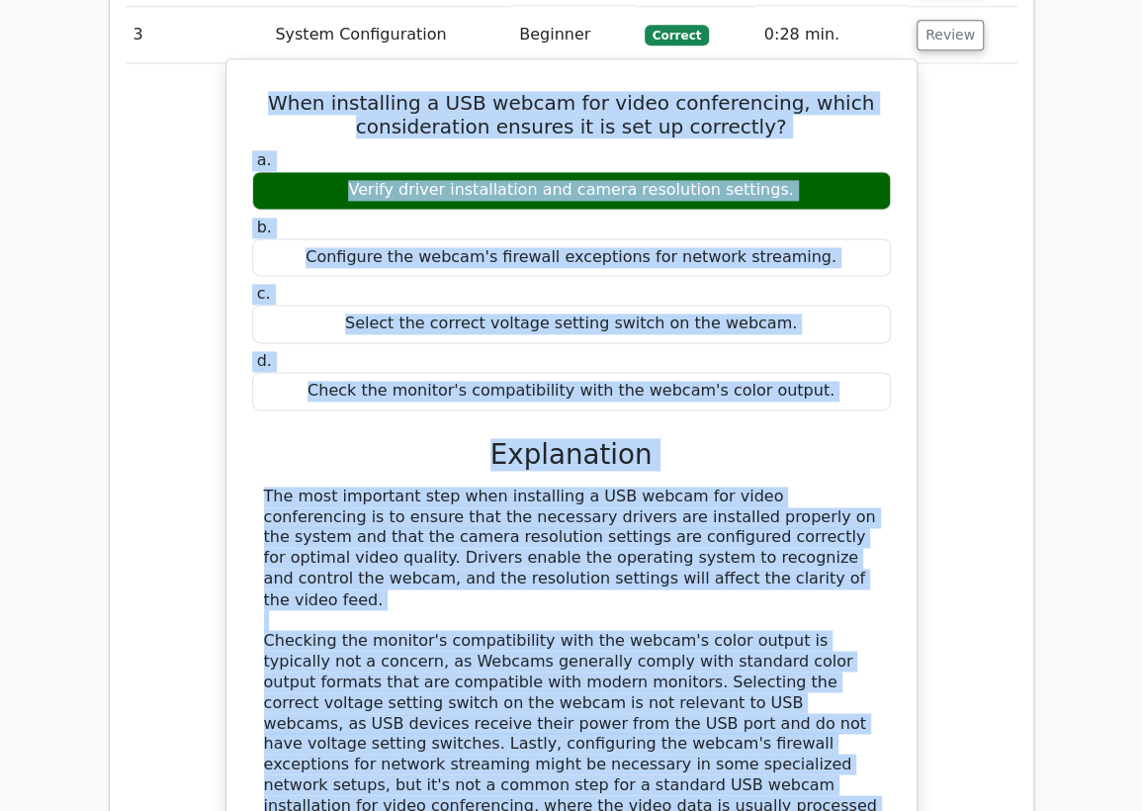
click at [187, 176] on div "When installing a USB webcam for video conferencing, which consideration ensure…" at bounding box center [572, 514] width 892 height 903
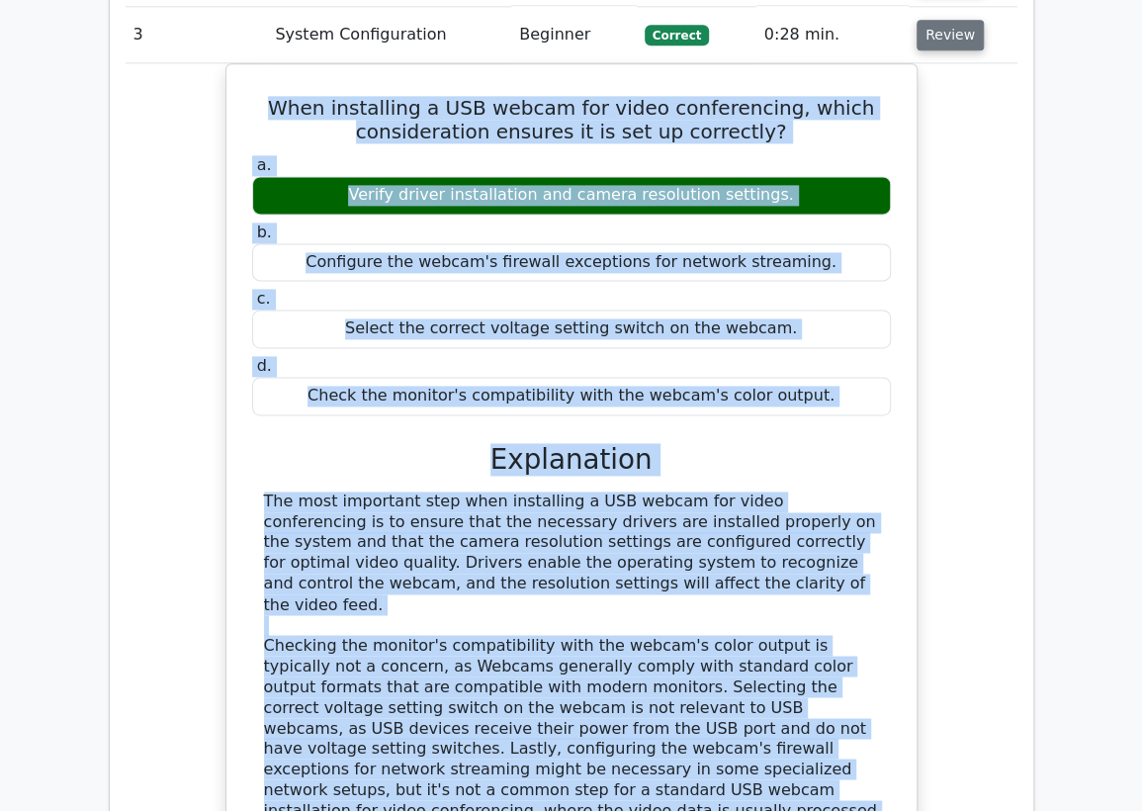
click at [925, 42] on button "Review" at bounding box center [949, 35] width 67 height 31
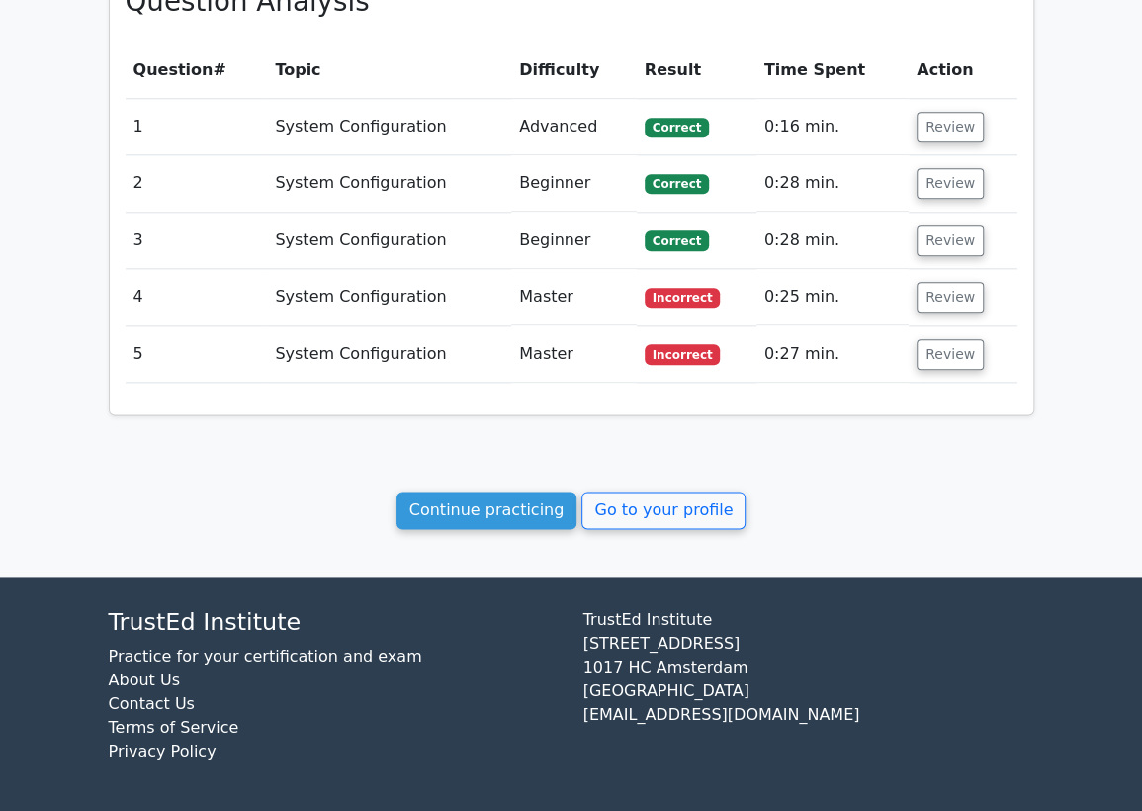
scroll to position [908, 0]
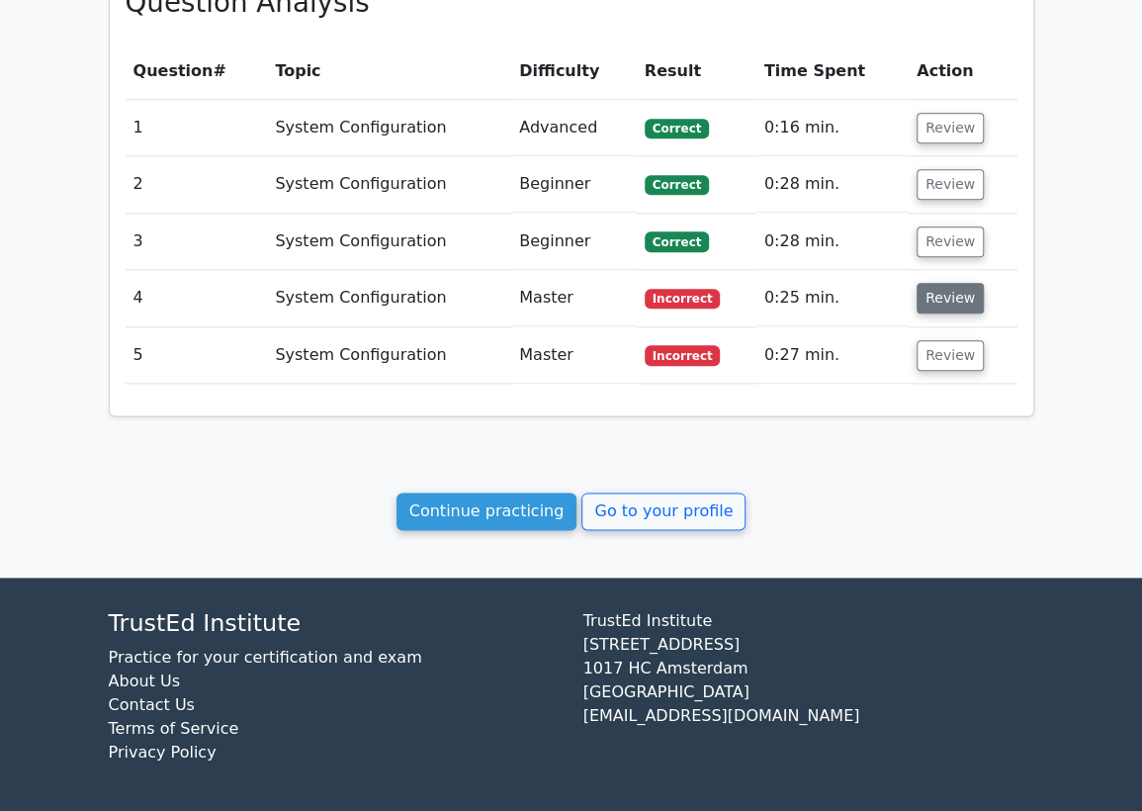
click at [955, 302] on button "Review" at bounding box center [949, 298] width 67 height 31
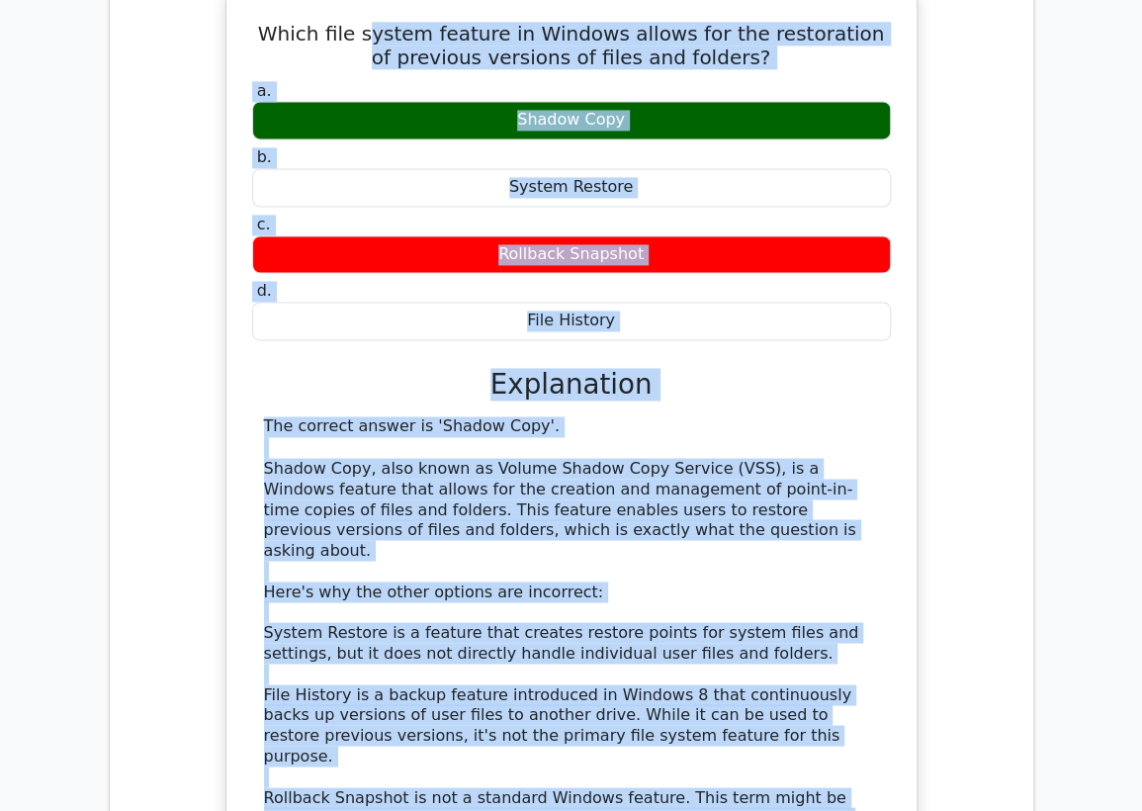
scroll to position [1208, 0]
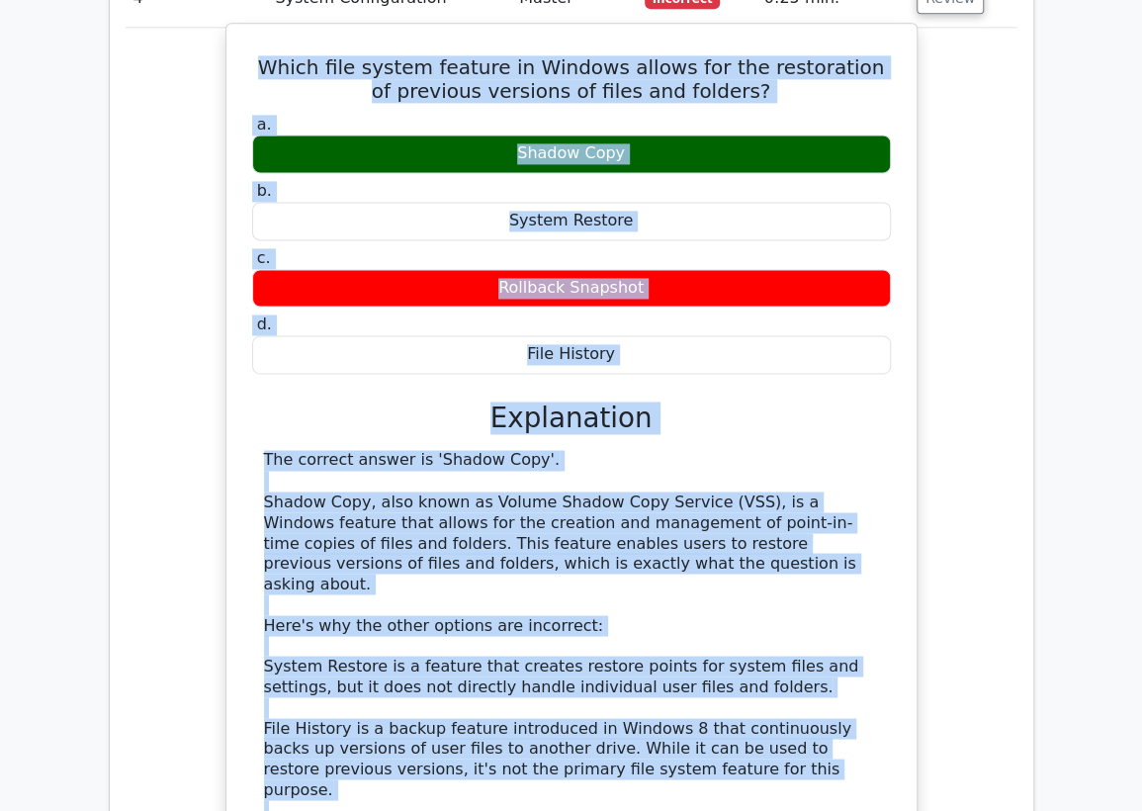
drag, startPoint x: 869, startPoint y: 474, endPoint x: 259, endPoint y: 53, distance: 741.1
click at [259, 53] on div "Which file system feature in Windows allows for the restoration of previous ver…" at bounding box center [571, 504] width 674 height 944
copy div "Which file system feature in Windows allows for the restoration of previous ver…"
click at [288, 502] on div "The correct answer is 'Shadow Copy'. Shadow Copy, also known as Volume Shadow C…" at bounding box center [571, 676] width 615 height 453
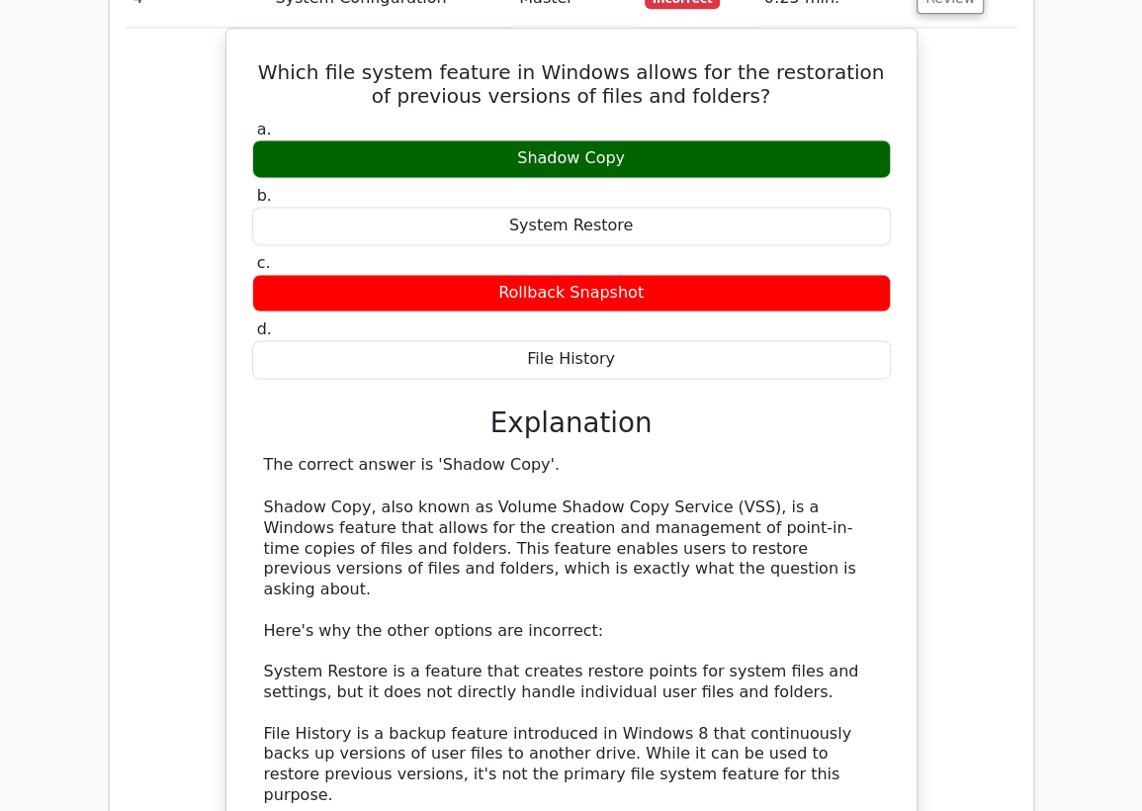
click at [178, 165] on div "Which file system feature in Windows allows for the restoration of previous ver…" at bounding box center [572, 520] width 892 height 985
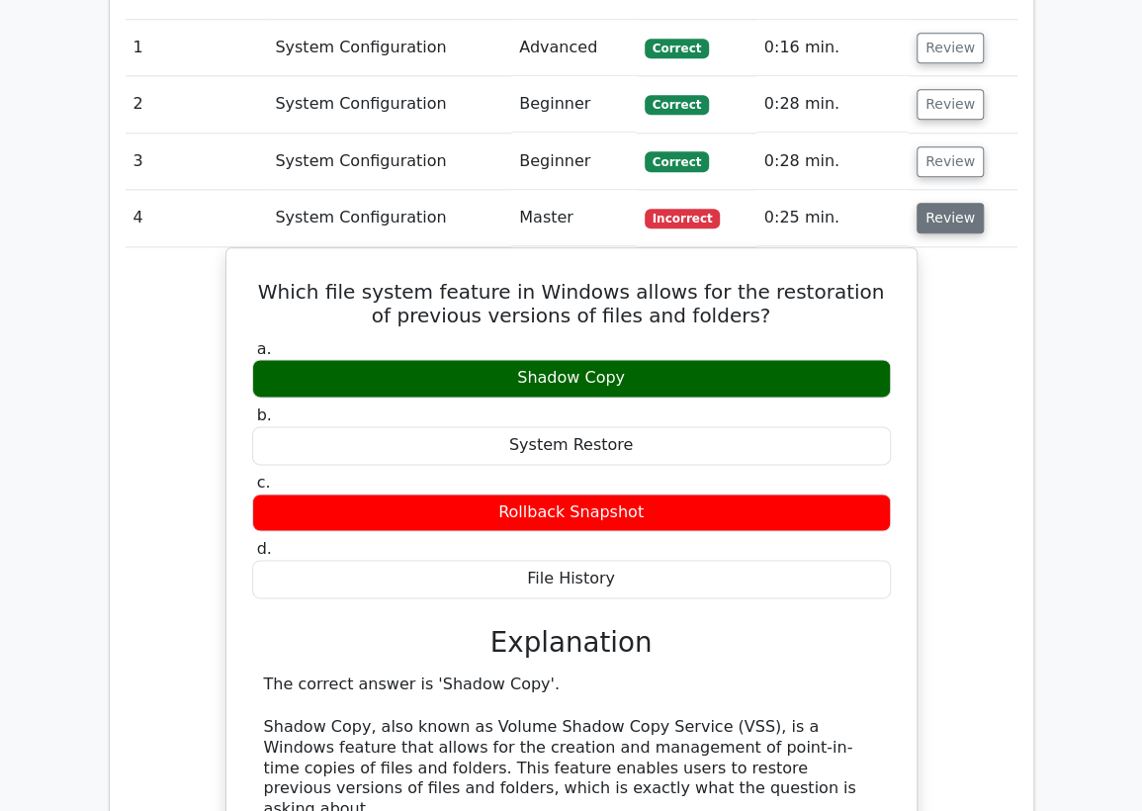
click at [930, 221] on button "Review" at bounding box center [949, 218] width 67 height 31
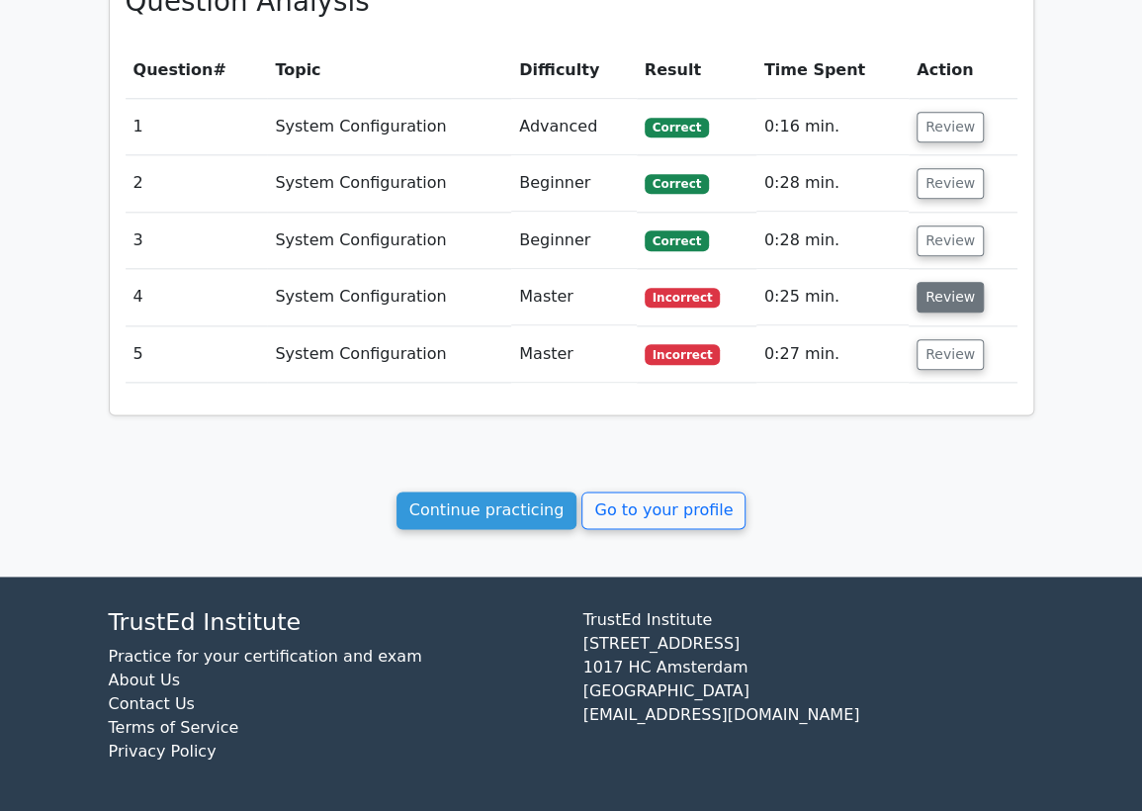
scroll to position [908, 0]
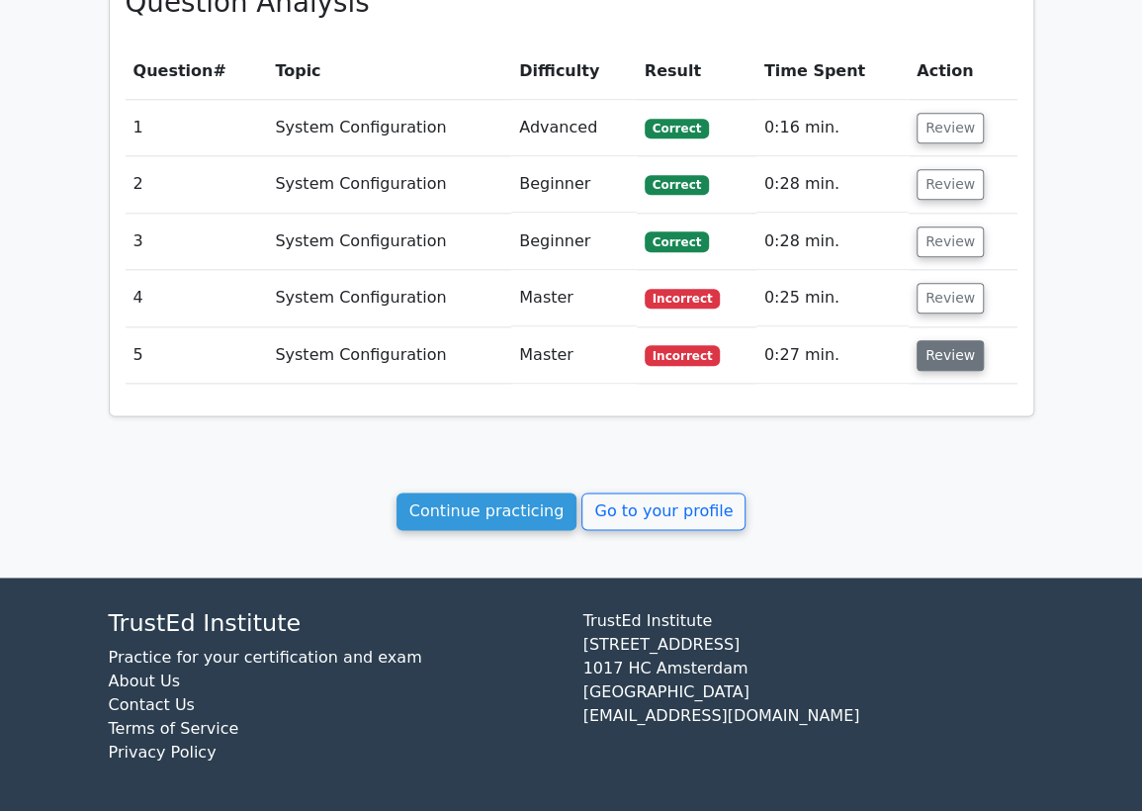
click at [935, 366] on button "Review" at bounding box center [949, 355] width 67 height 31
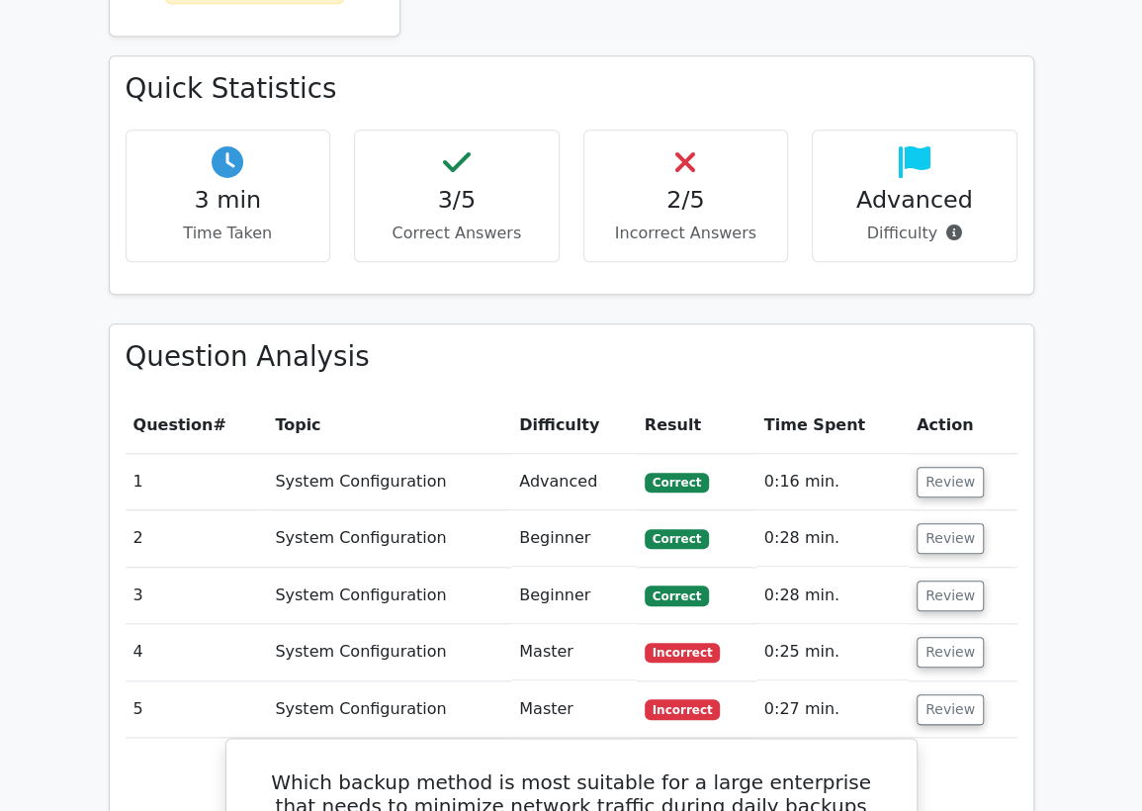
scroll to position [533, 0]
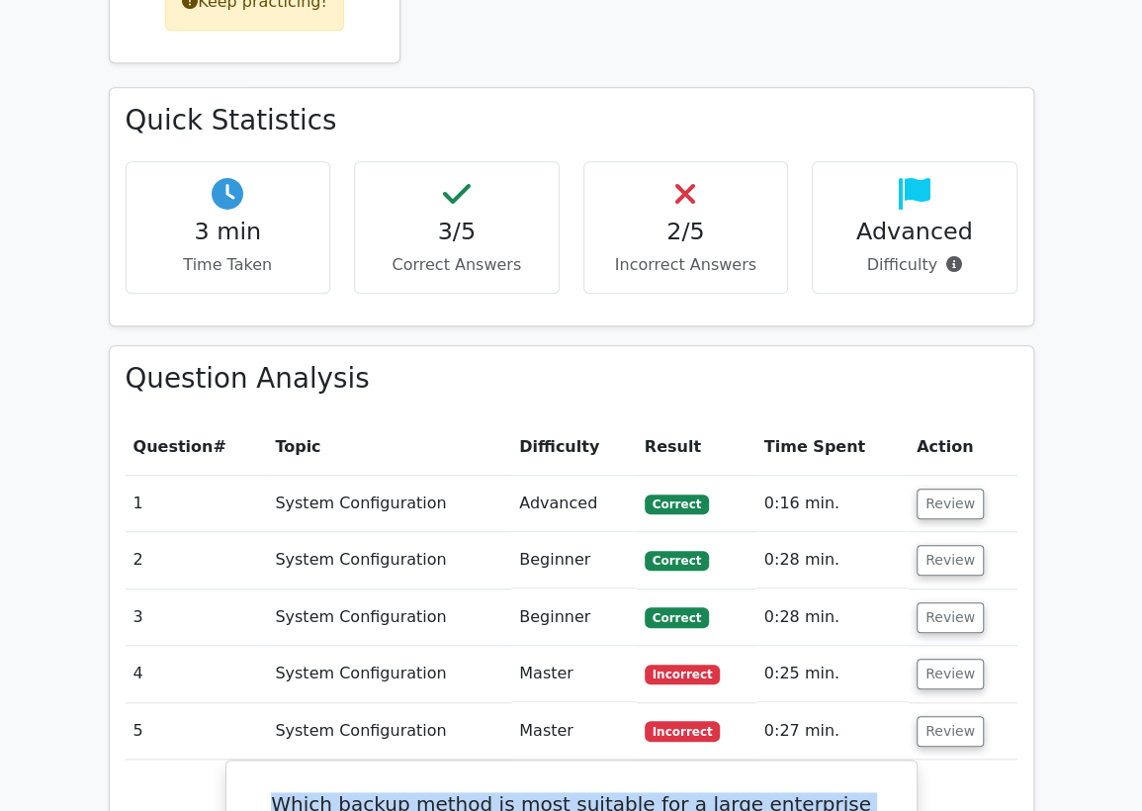
drag, startPoint x: 851, startPoint y: 539, endPoint x: 206, endPoint y: 777, distance: 688.0
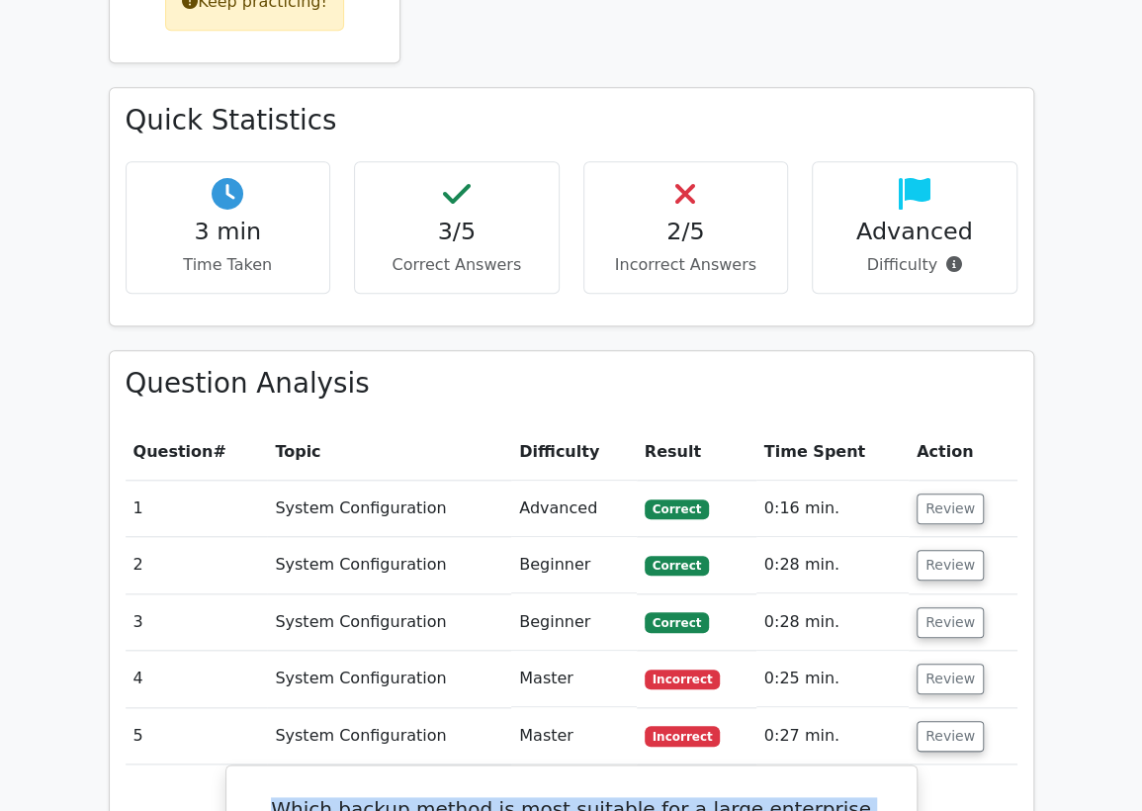
copy div "Which backup method is most suitable for a large enterprise that needs to minim…"
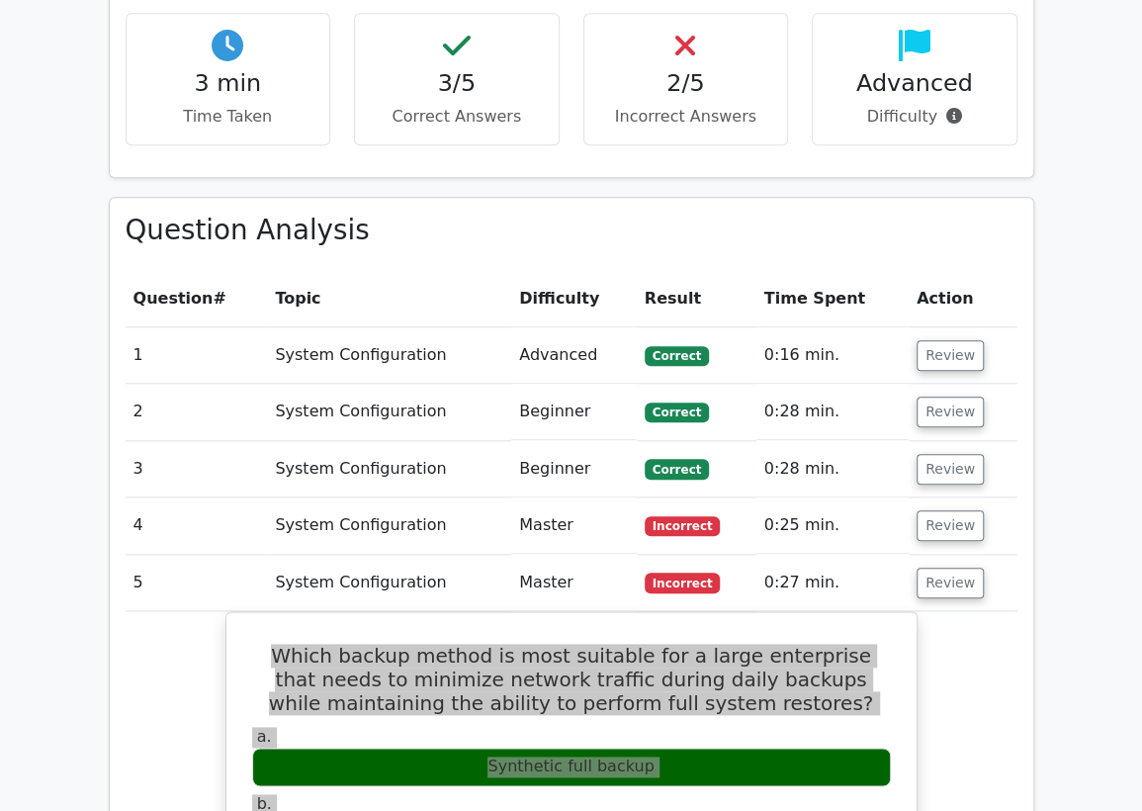
scroll to position [973, 0]
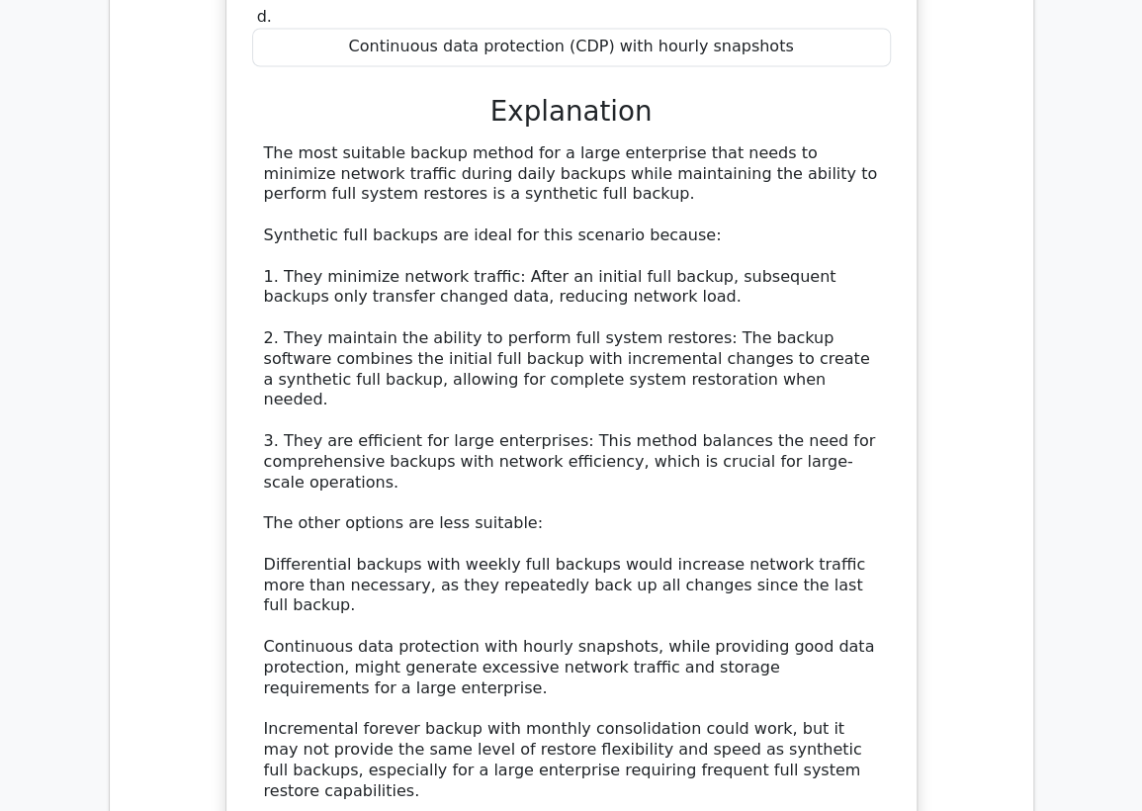
scroll to position [1631, 0]
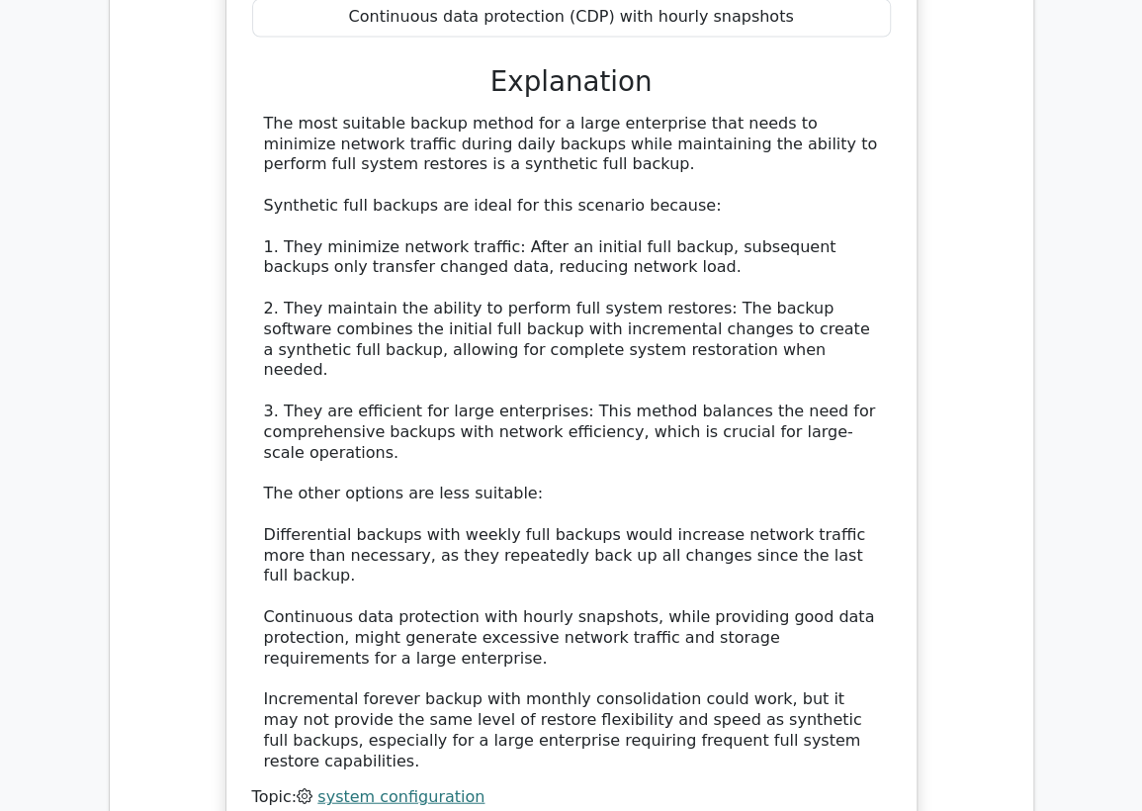
drag, startPoint x: 190, startPoint y: 137, endPoint x: 219, endPoint y: 134, distance: 29.8
click at [190, 137] on div "Which backup method is most suitable for a large enterprise that needs to minim…" at bounding box center [572, 268] width 892 height 1215
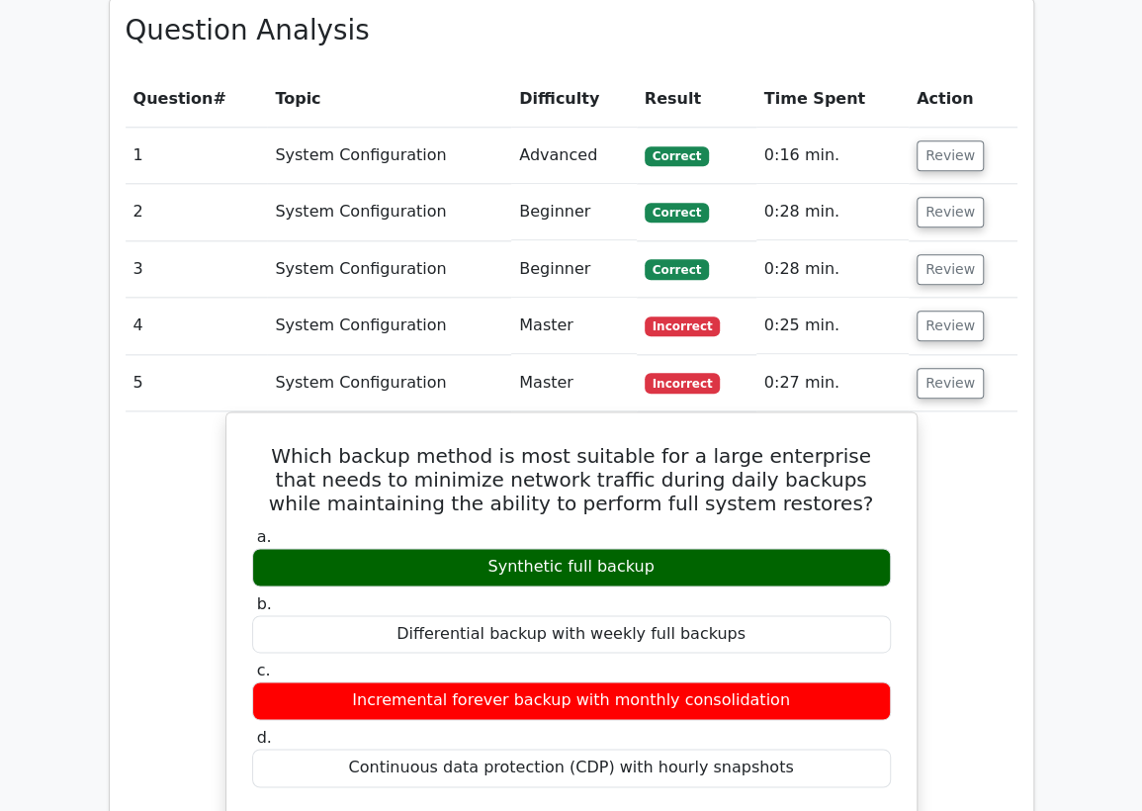
scroll to position [862, 0]
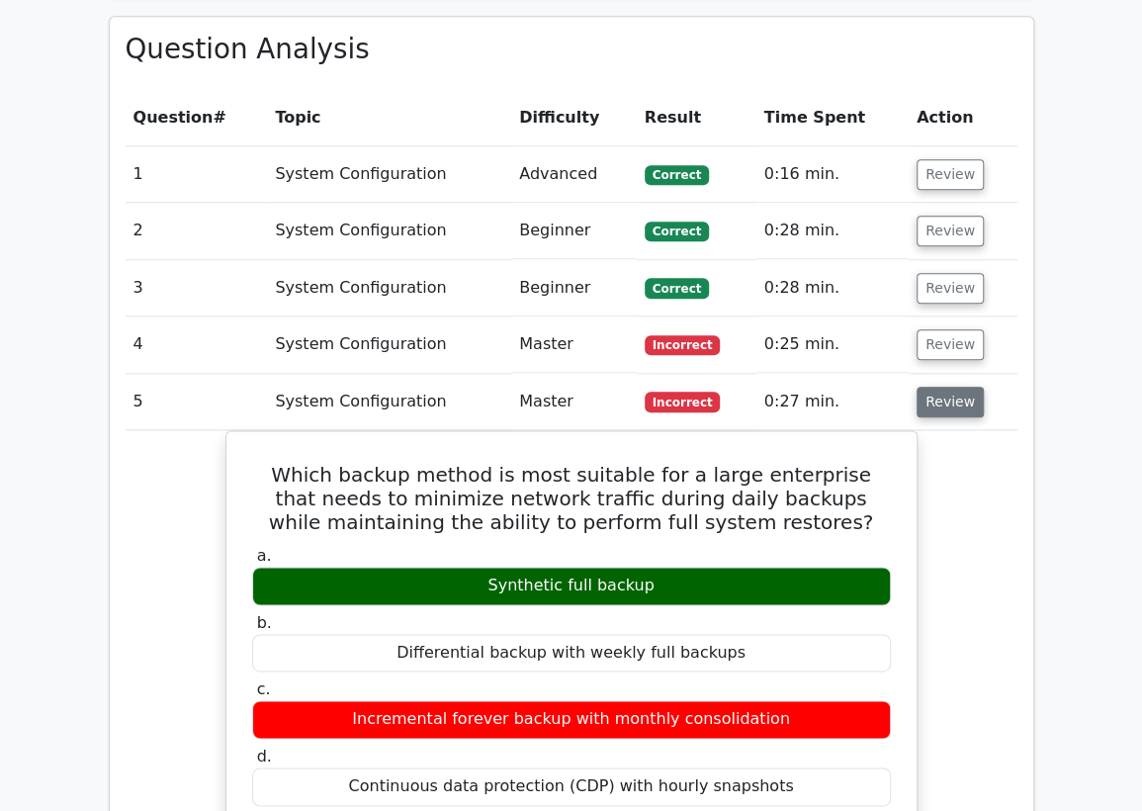
click at [930, 398] on button "Review" at bounding box center [949, 401] width 67 height 31
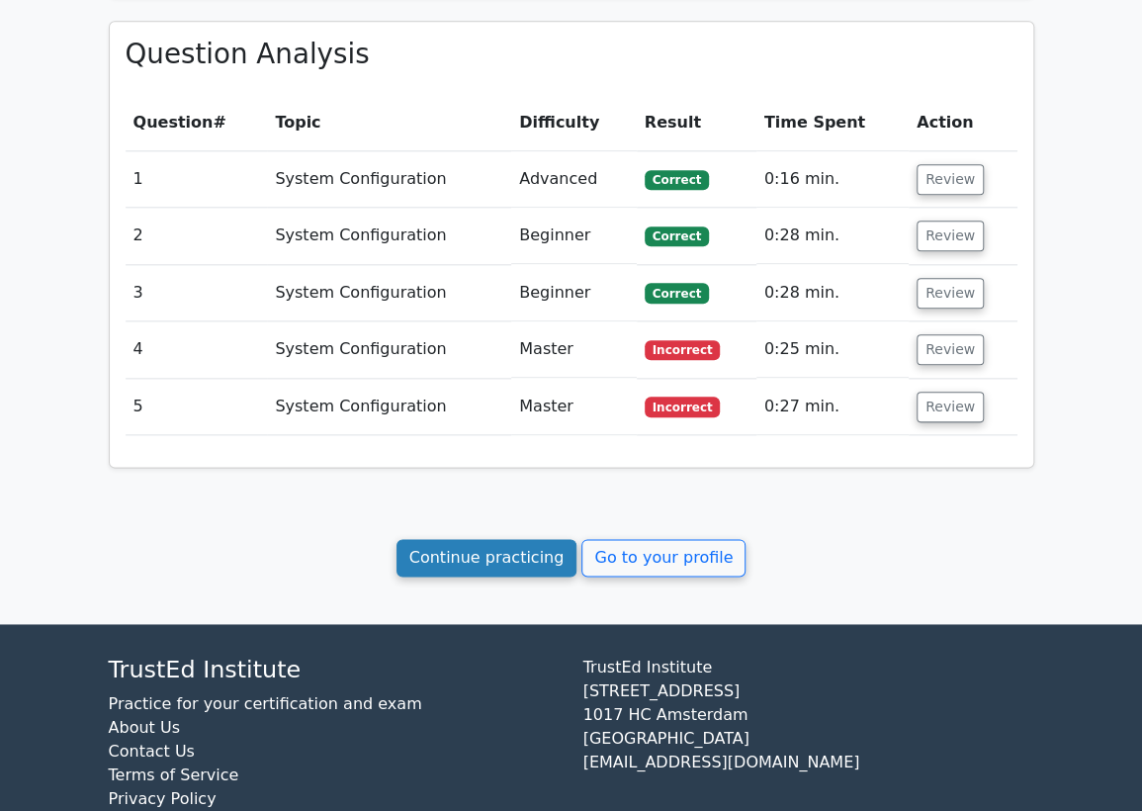
click at [530, 547] on link "Continue practicing" at bounding box center [486, 558] width 181 height 38
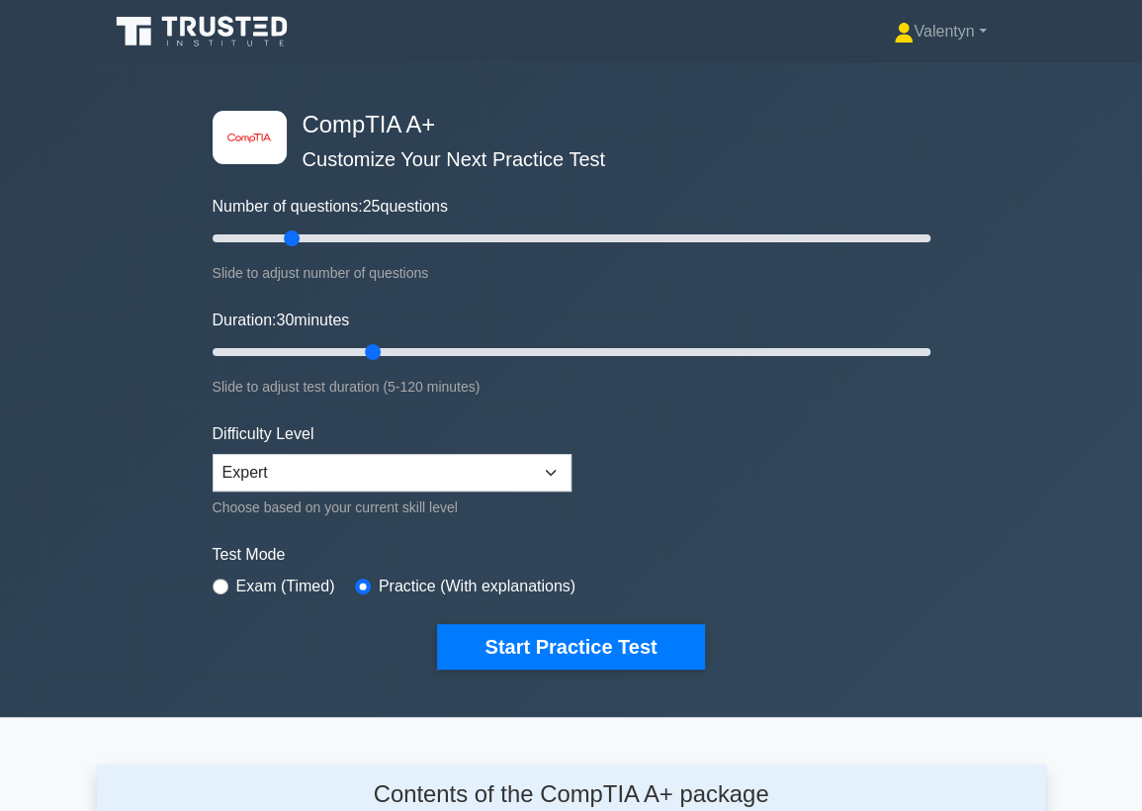
scroll to position [2639, 0]
